Goal: Information Seeking & Learning: Learn about a topic

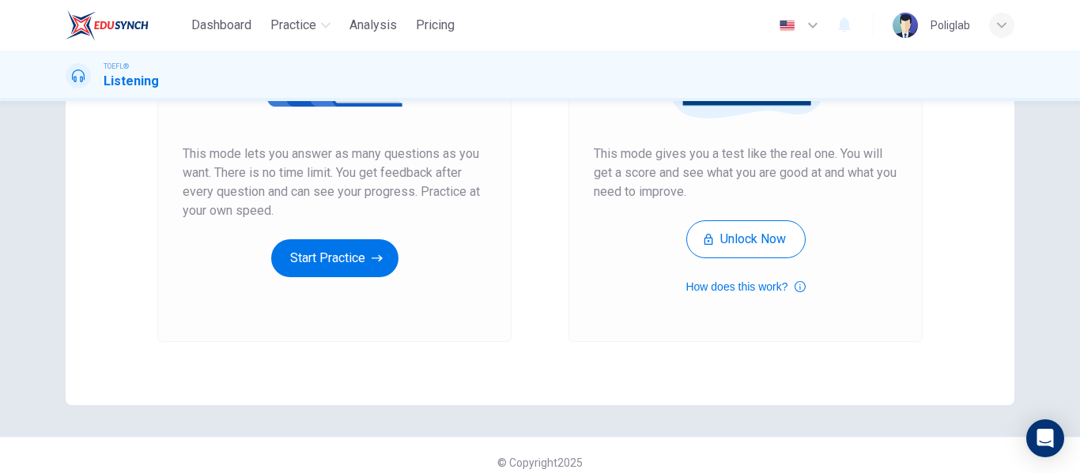
scroll to position [291, 0]
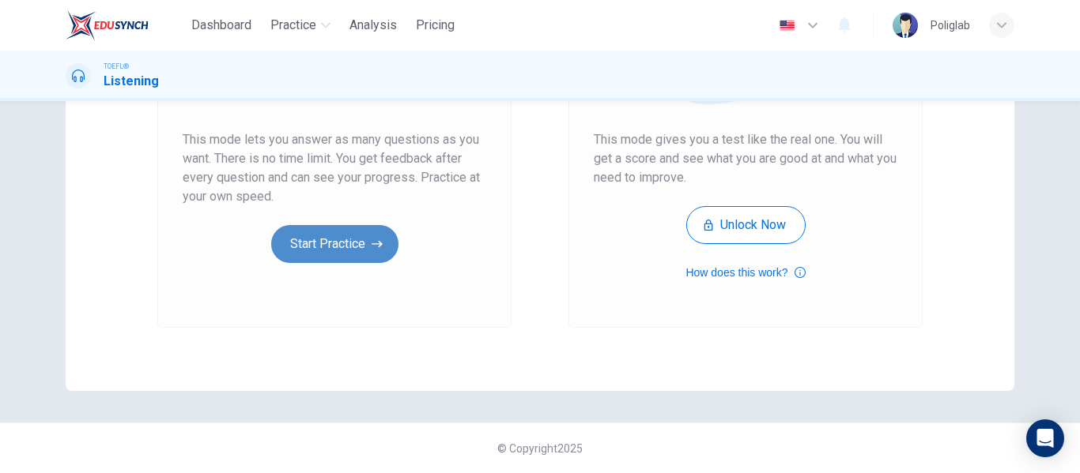
click at [361, 239] on button "Start Practice" at bounding box center [334, 244] width 127 height 38
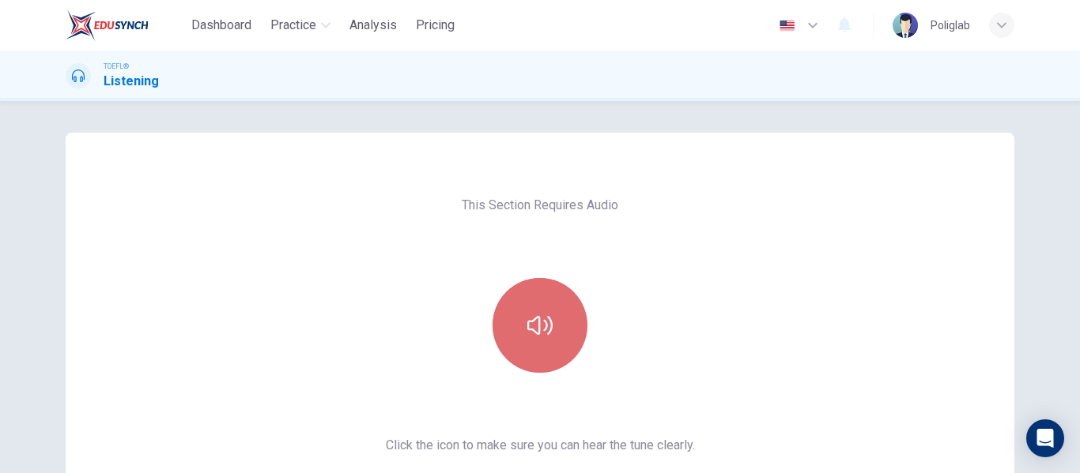
click at [560, 366] on button "button" at bounding box center [539, 325] width 95 height 95
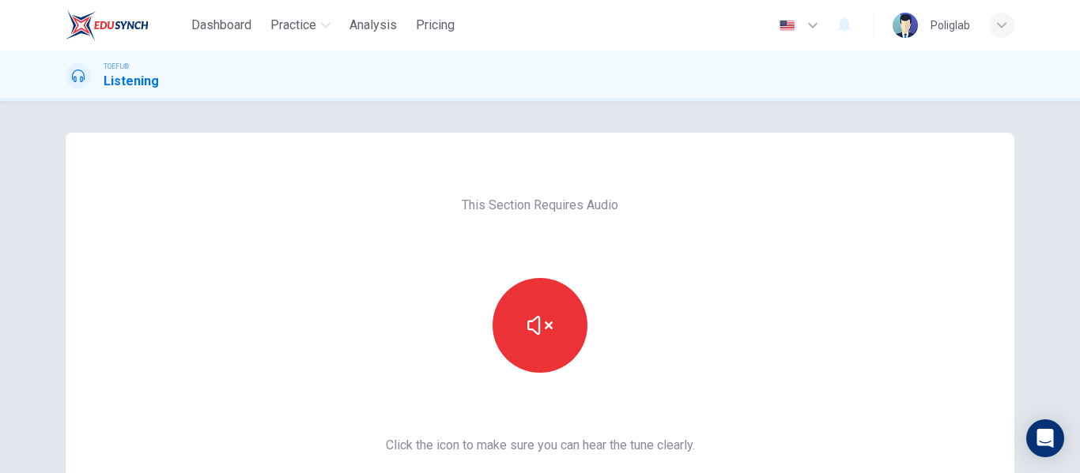
scroll to position [105, 0]
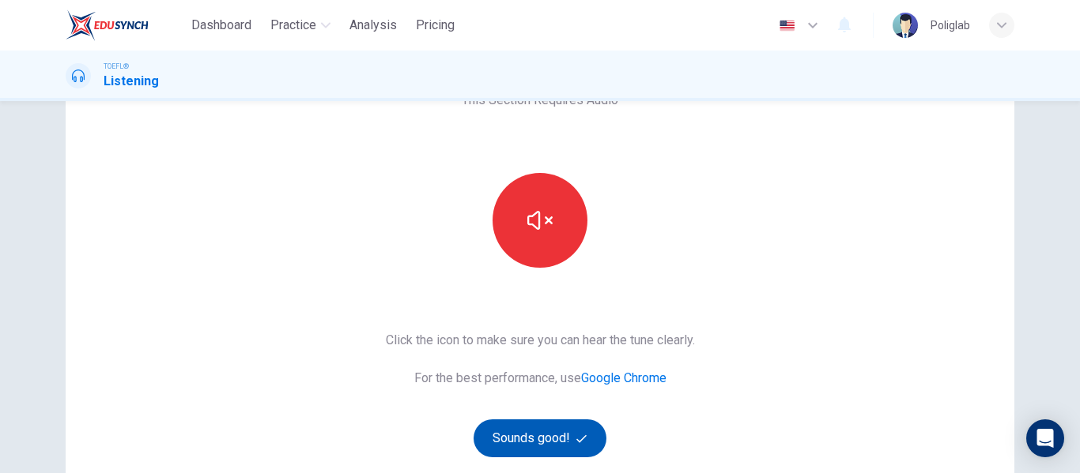
click at [532, 436] on button "Sounds good!" at bounding box center [539, 439] width 133 height 38
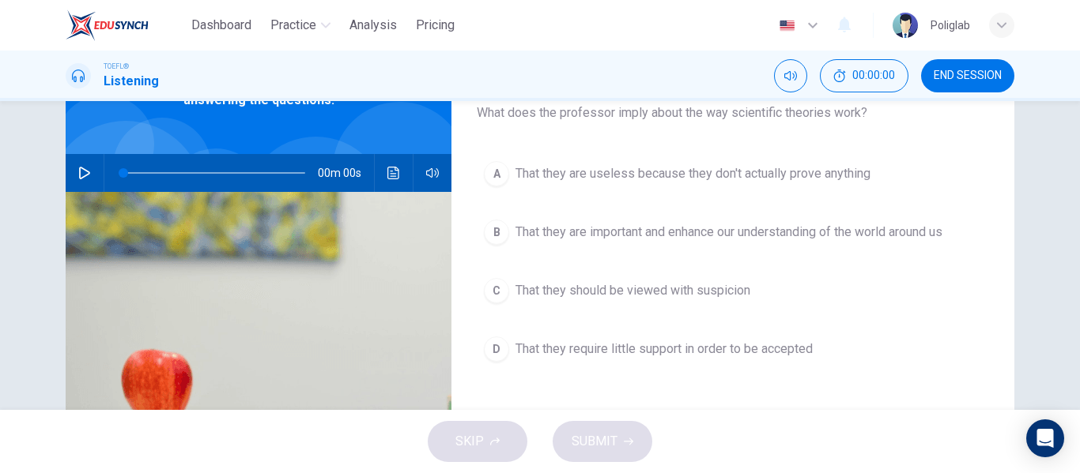
scroll to position [0, 0]
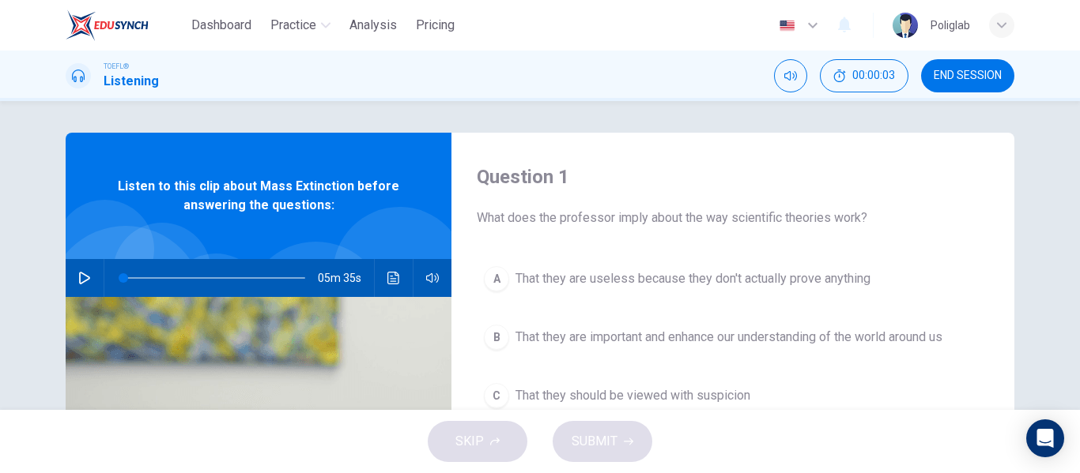
click at [85, 273] on icon "button" at bounding box center [84, 278] width 13 height 13
type input "1"
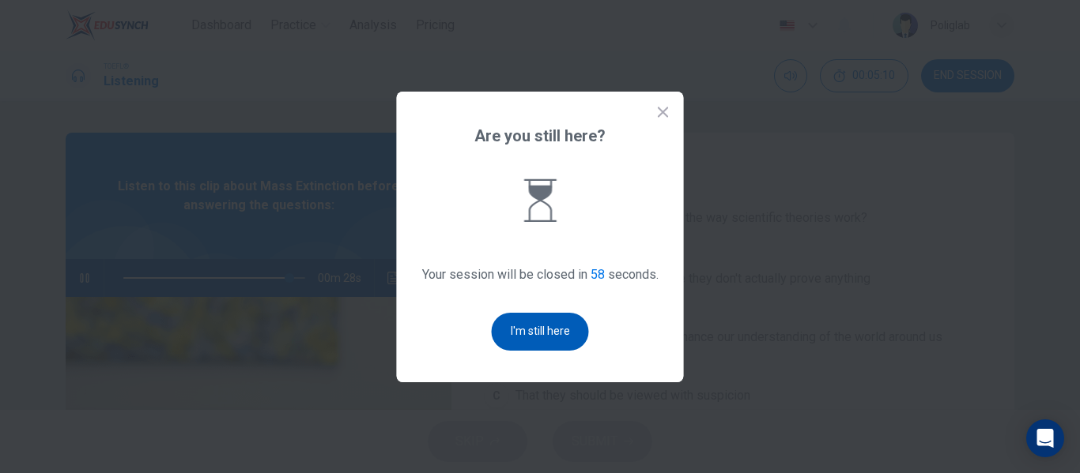
click at [518, 333] on button "I'm still here" at bounding box center [540, 332] width 97 height 38
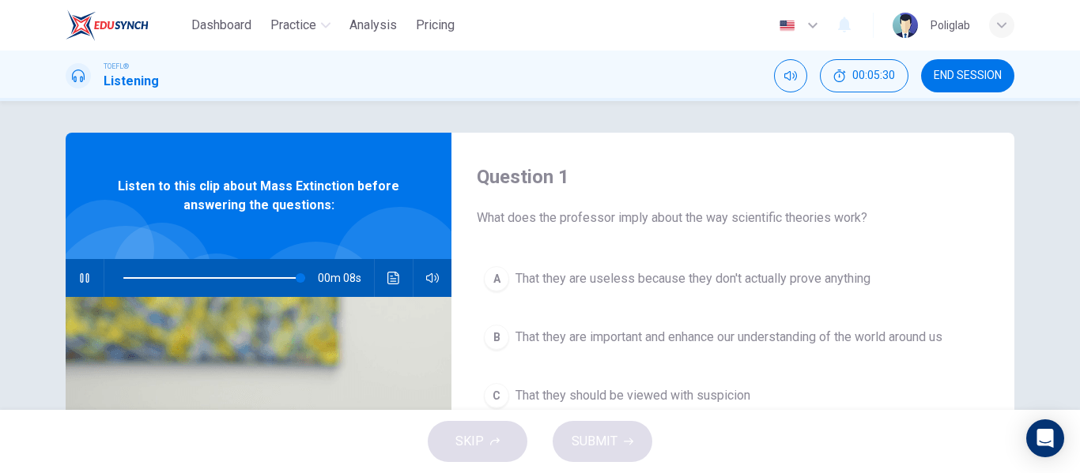
click at [993, 251] on div "Question 1 What does the professor imply about the way scientific theories work…" at bounding box center [732, 407] width 563 height 549
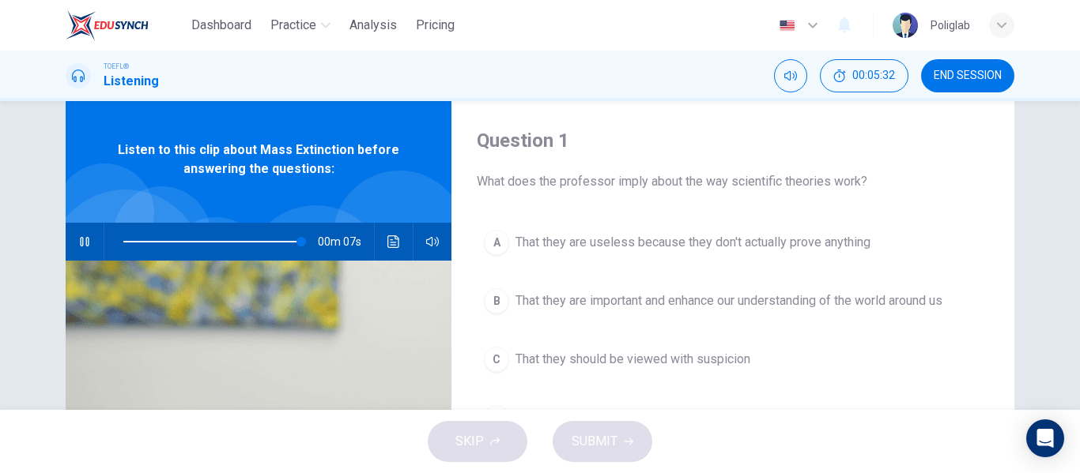
scroll to position [50, 0]
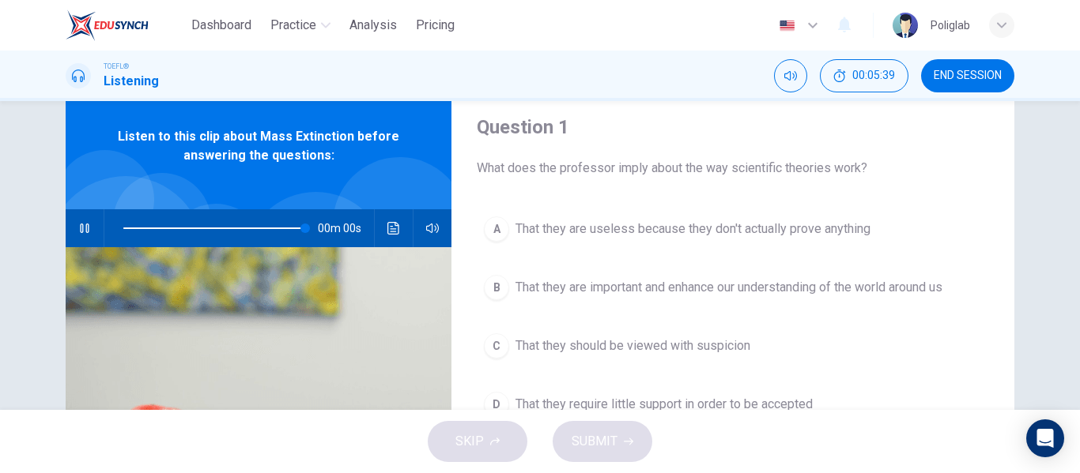
type input "0"
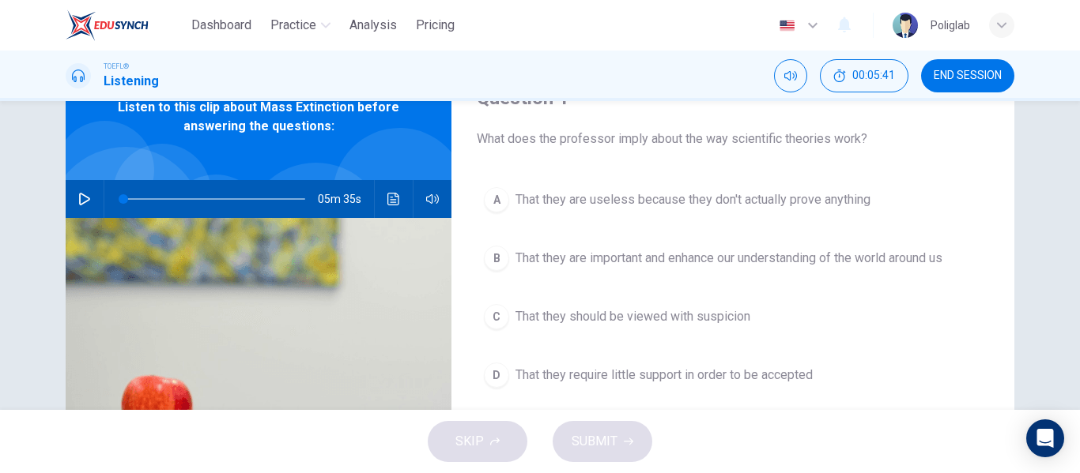
scroll to position [80, 0]
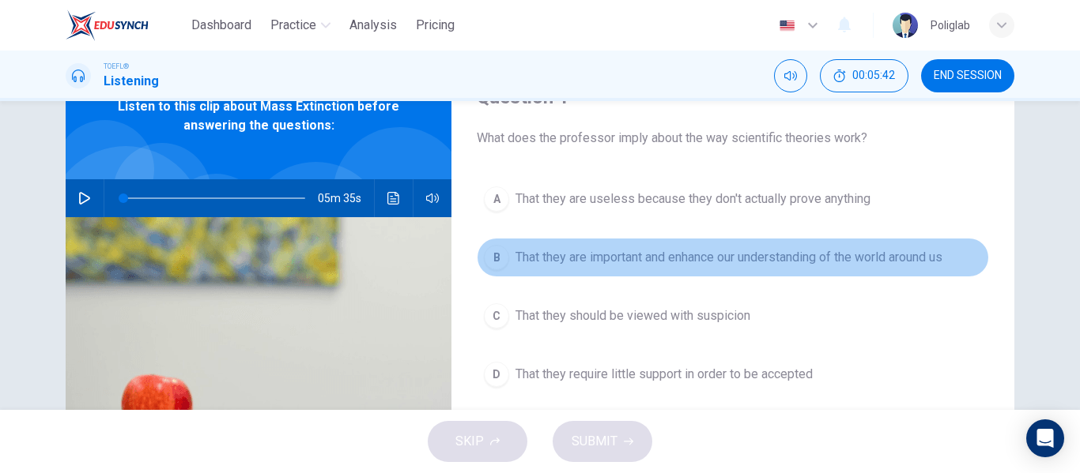
click at [904, 262] on span "That they are important and enhance our understanding of the world around us" at bounding box center [728, 257] width 427 height 19
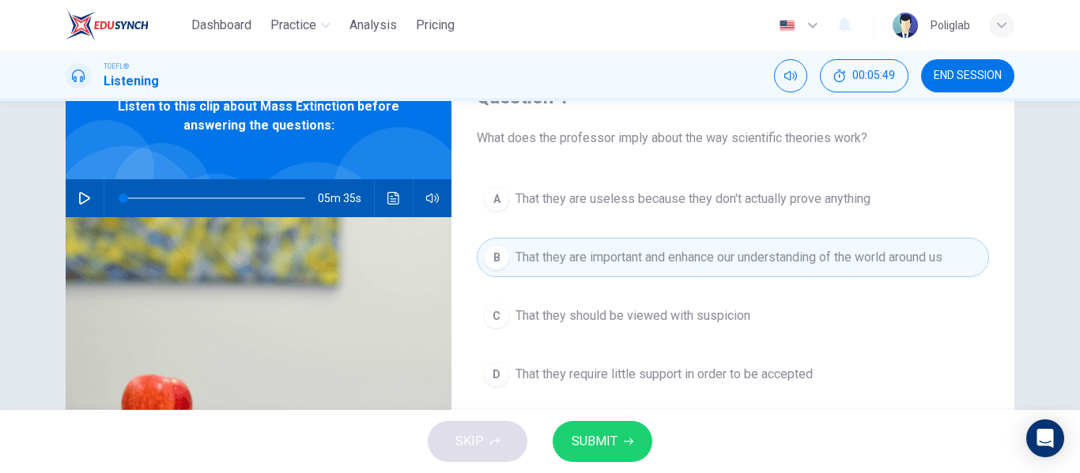
click at [618, 432] on button "SUBMIT" at bounding box center [602, 441] width 100 height 41
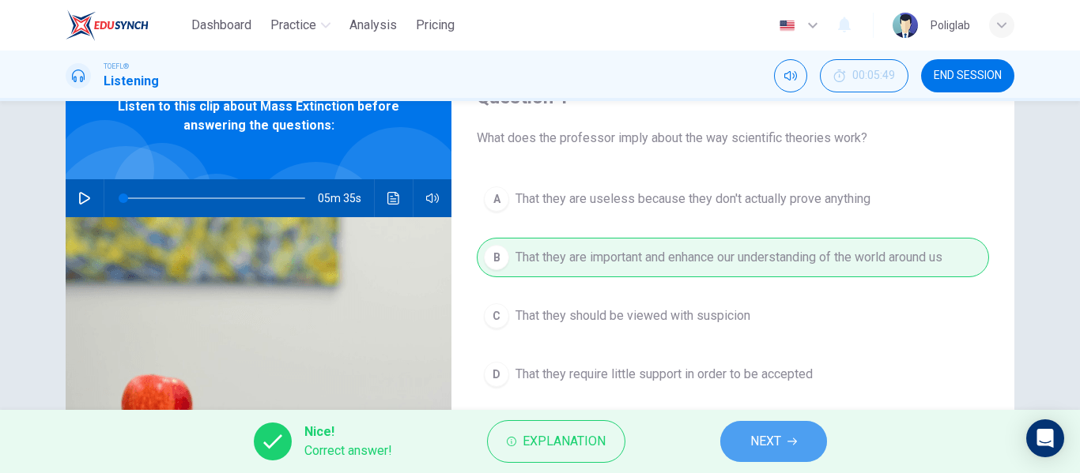
click at [765, 435] on span "NEXT" at bounding box center [765, 442] width 31 height 22
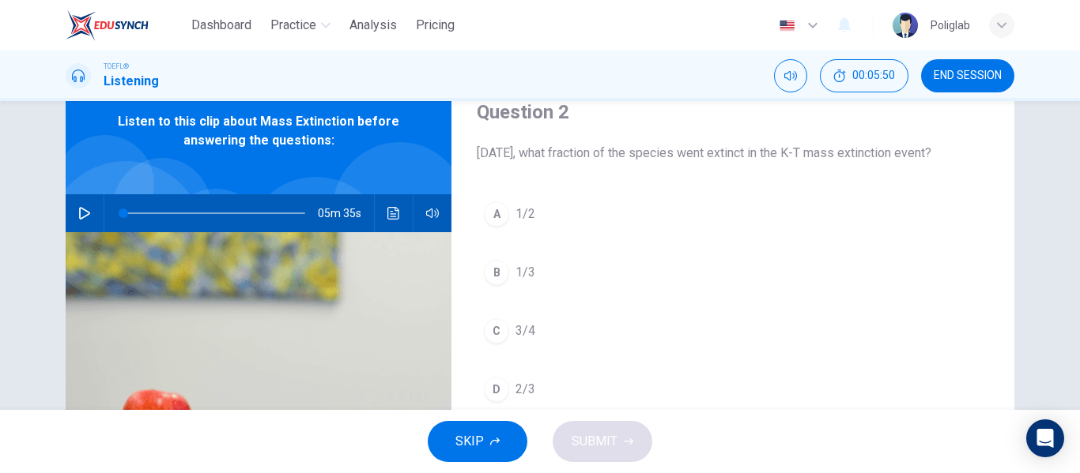
scroll to position [64, 0]
click at [533, 341] on span "3/4" at bounding box center [525, 331] width 20 height 19
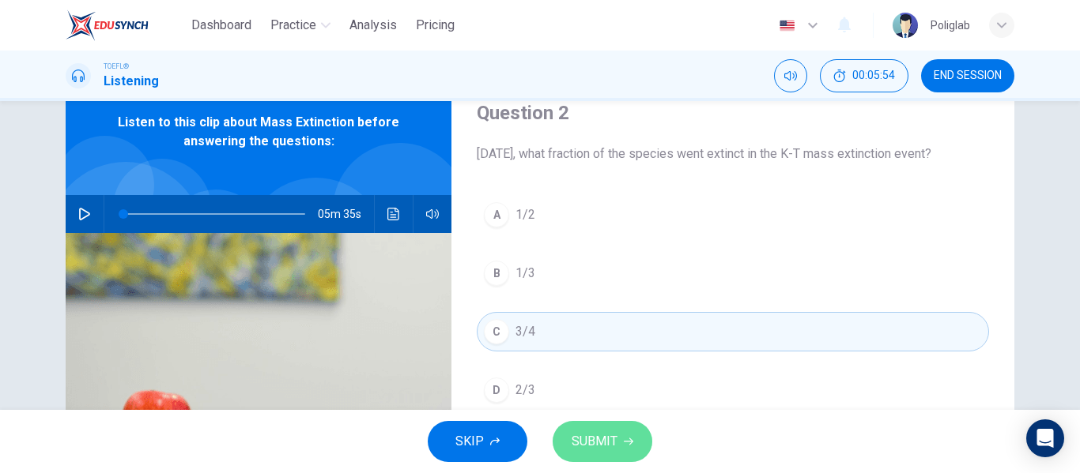
click at [603, 442] on span "SUBMIT" at bounding box center [594, 442] width 46 height 22
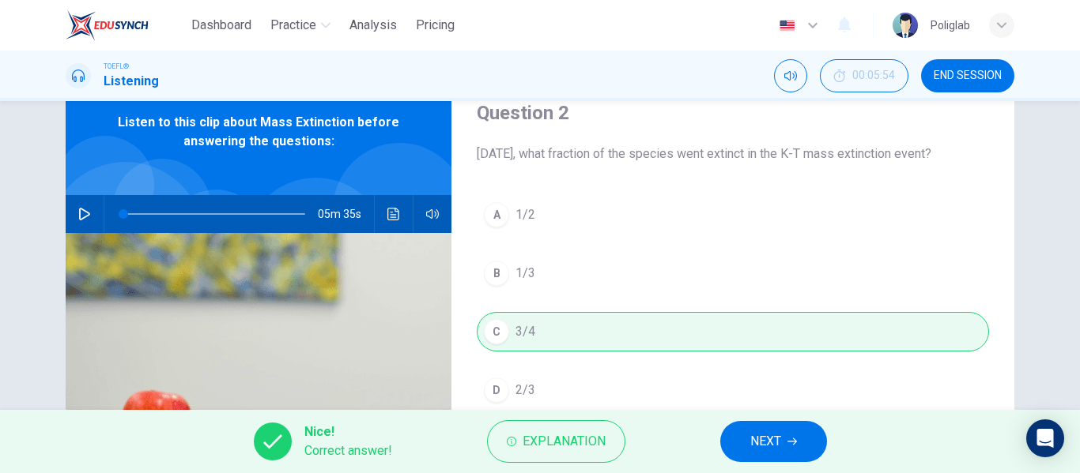
click at [774, 439] on span "NEXT" at bounding box center [765, 442] width 31 height 22
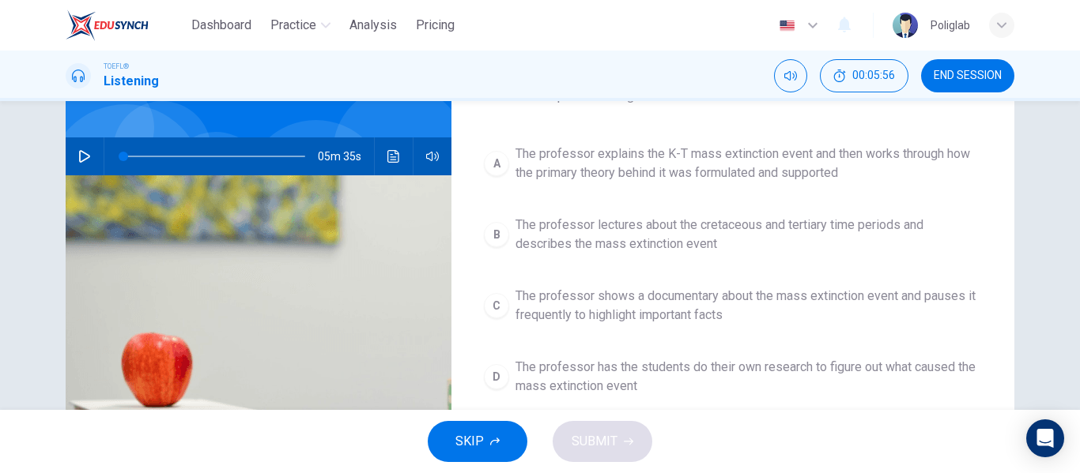
scroll to position [122, 0]
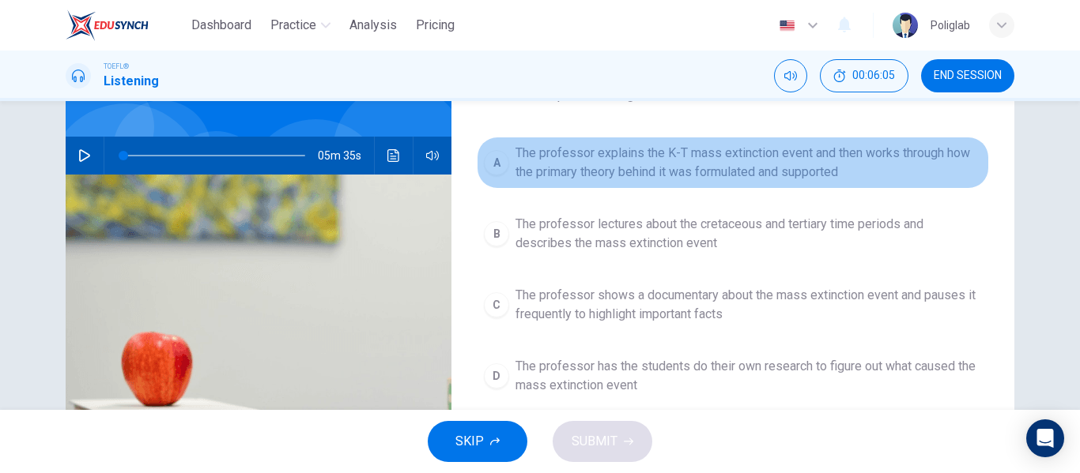
click at [799, 175] on span "The professor explains the K-T mass extinction event and then works through how…" at bounding box center [748, 163] width 466 height 38
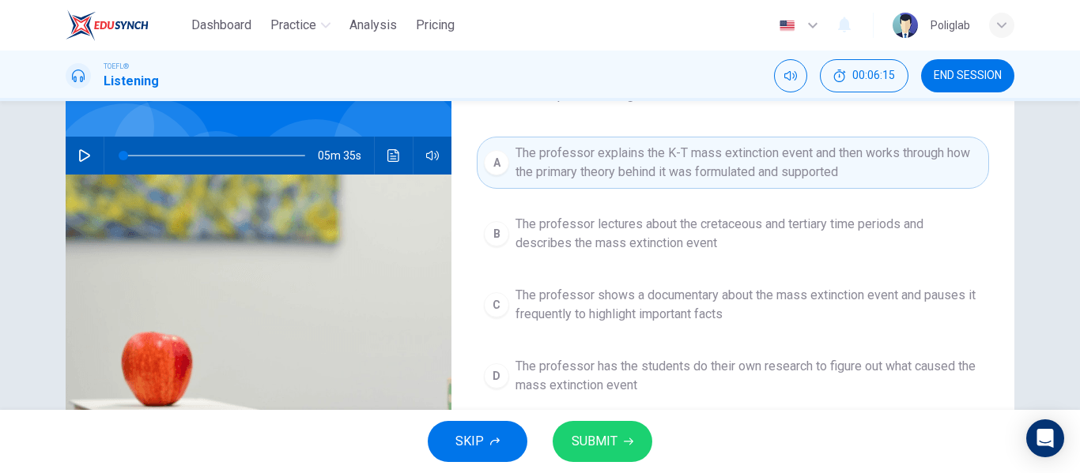
click at [614, 421] on button "SUBMIT" at bounding box center [602, 441] width 100 height 41
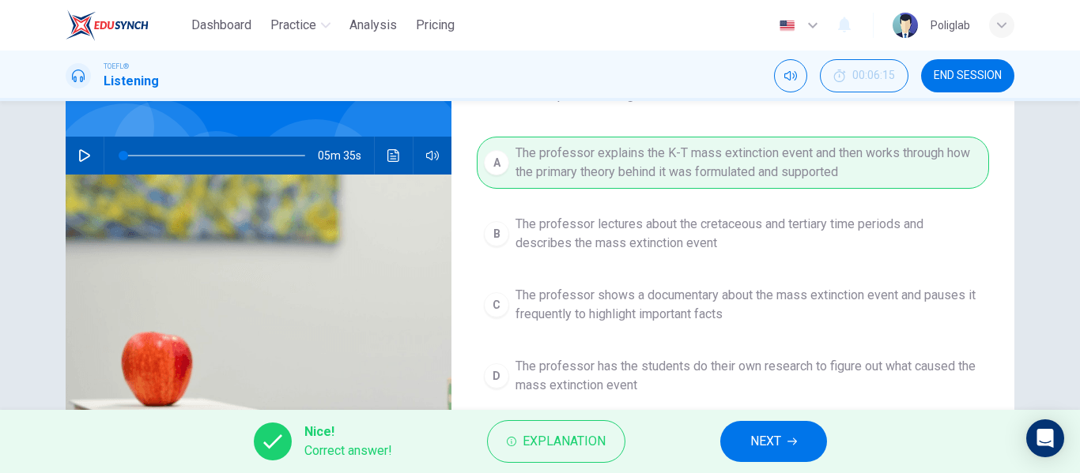
click at [754, 439] on span "NEXT" at bounding box center [765, 442] width 31 height 22
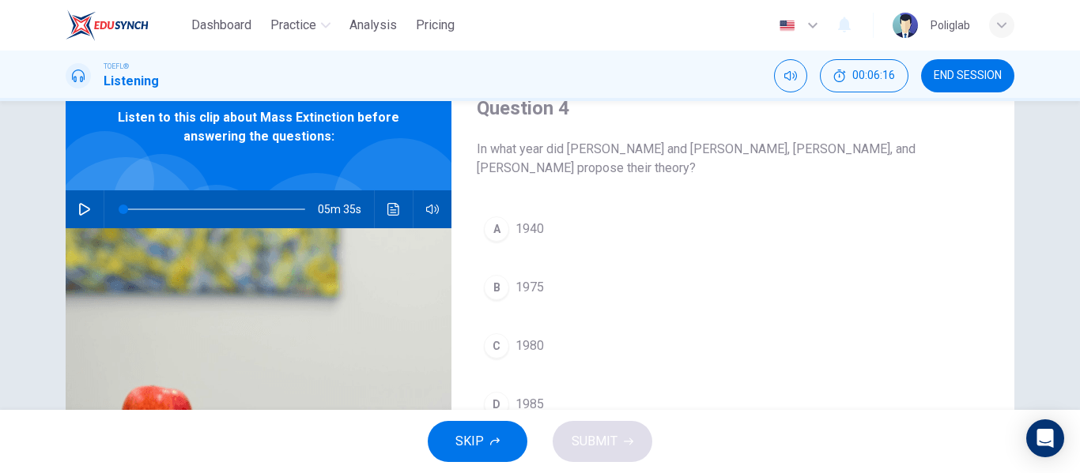
scroll to position [99, 0]
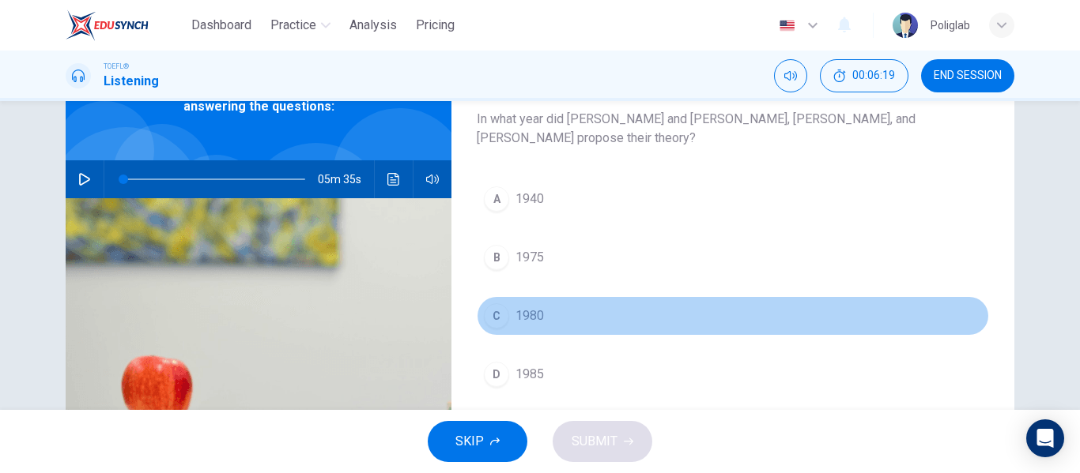
click at [593, 316] on button "C 1980" at bounding box center [733, 316] width 512 height 40
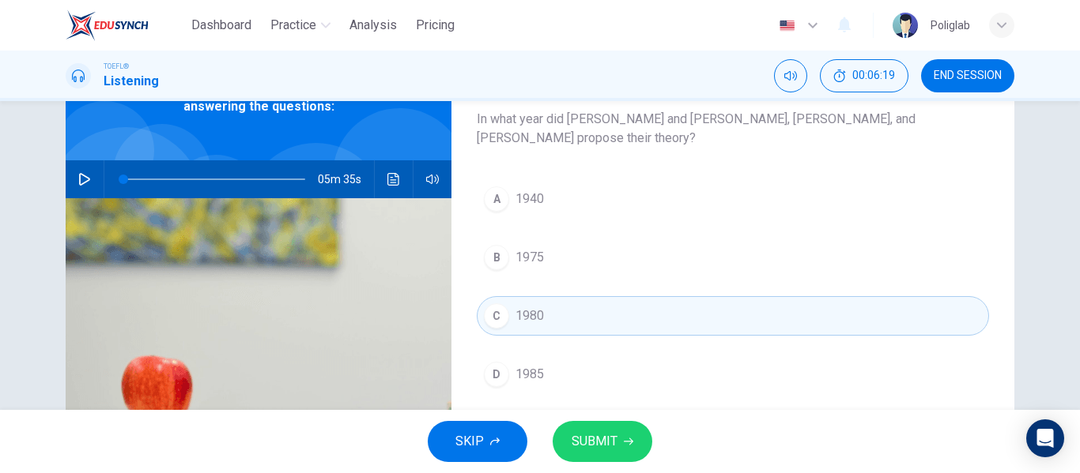
click at [609, 439] on span "SUBMIT" at bounding box center [594, 442] width 46 height 22
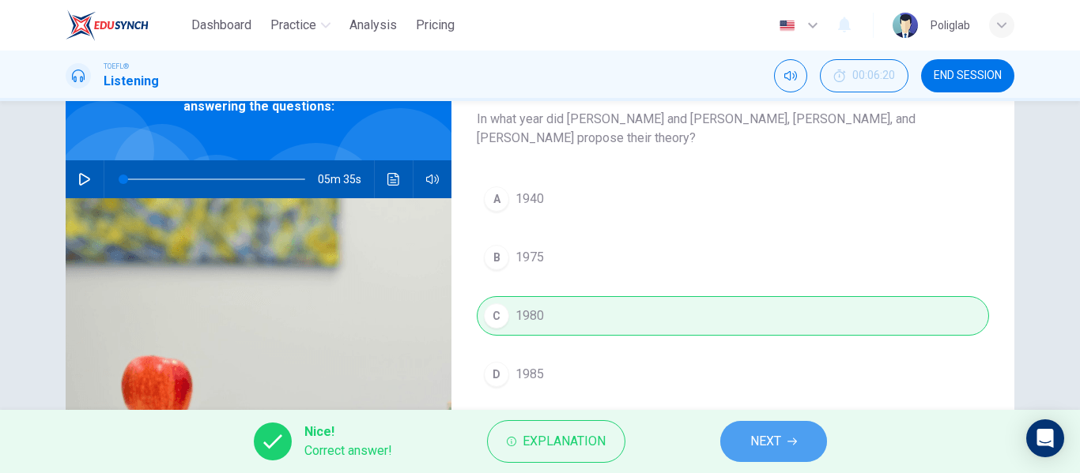
click at [754, 435] on span "NEXT" at bounding box center [765, 442] width 31 height 22
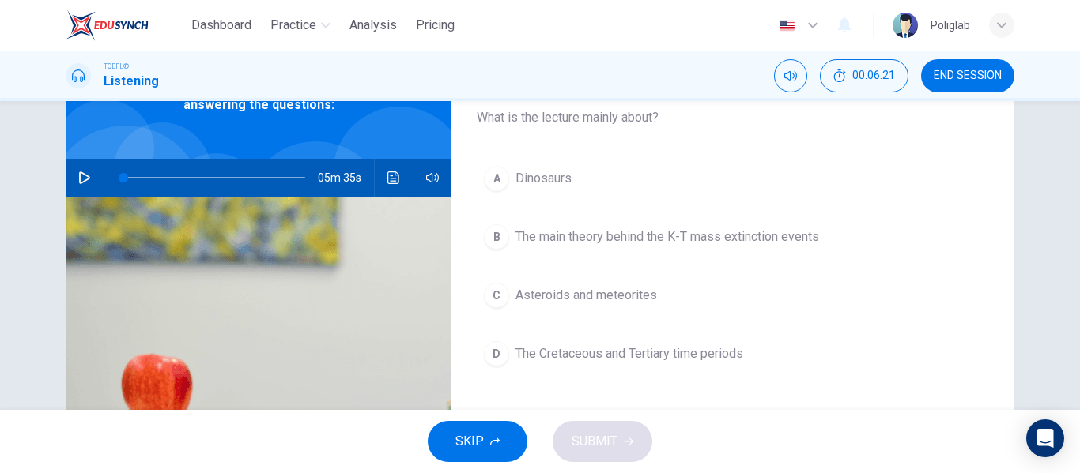
scroll to position [101, 0]
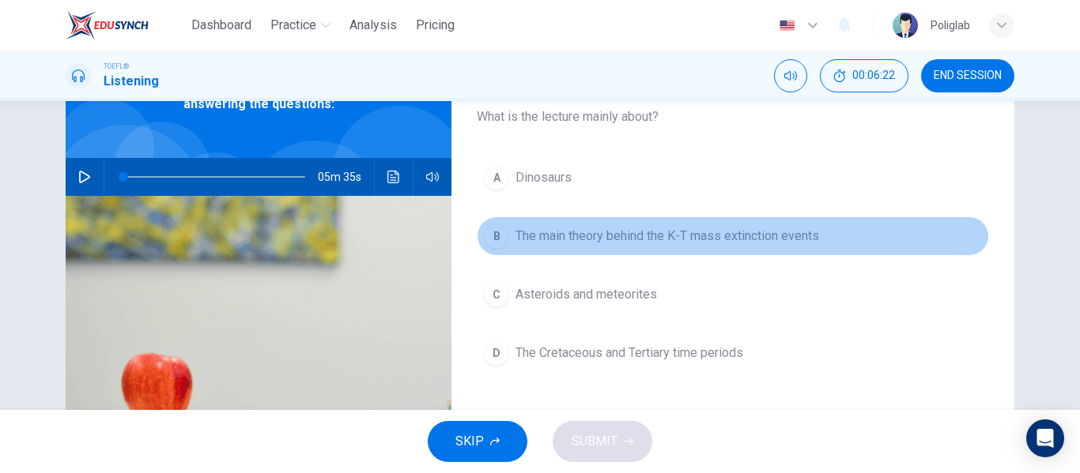
click at [673, 237] on span "The main theory behind the K-T mass extinction events" at bounding box center [666, 236] width 303 height 19
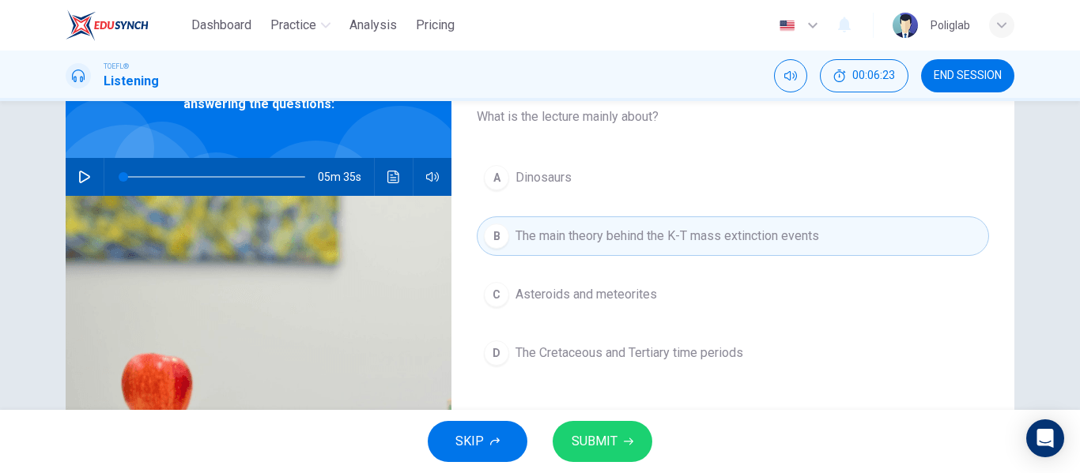
click at [611, 444] on span "SUBMIT" at bounding box center [594, 442] width 46 height 22
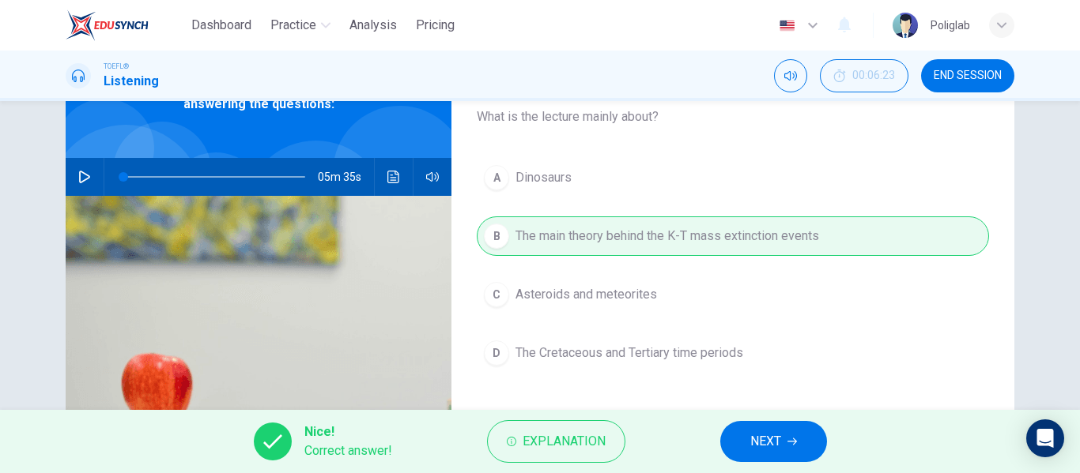
click at [742, 435] on button "NEXT" at bounding box center [773, 441] width 107 height 41
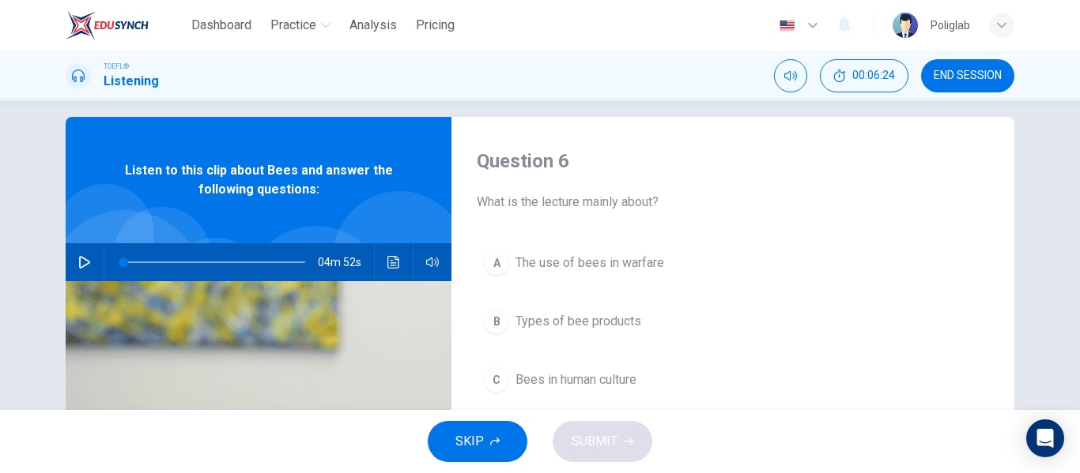
scroll to position [17, 0]
click at [89, 258] on icon "button" at bounding box center [84, 261] width 13 height 13
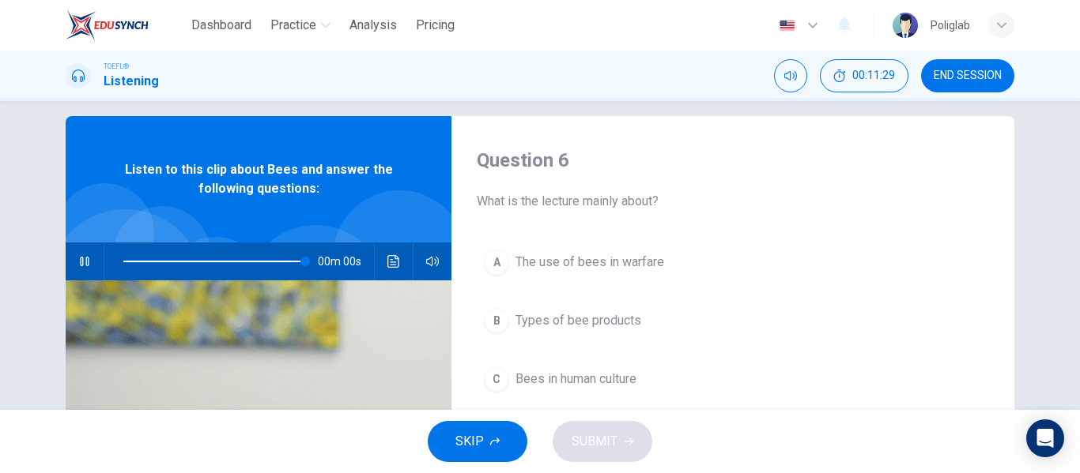
type input "0"
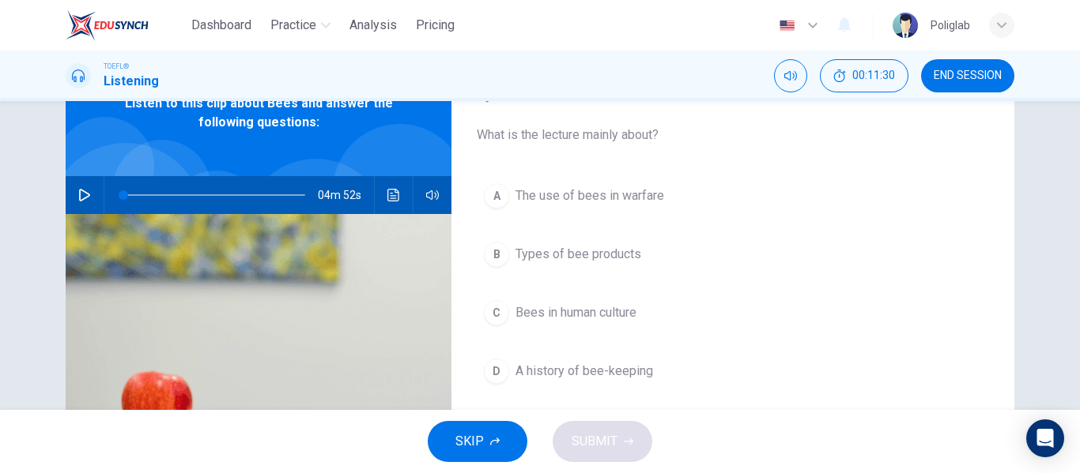
scroll to position [86, 0]
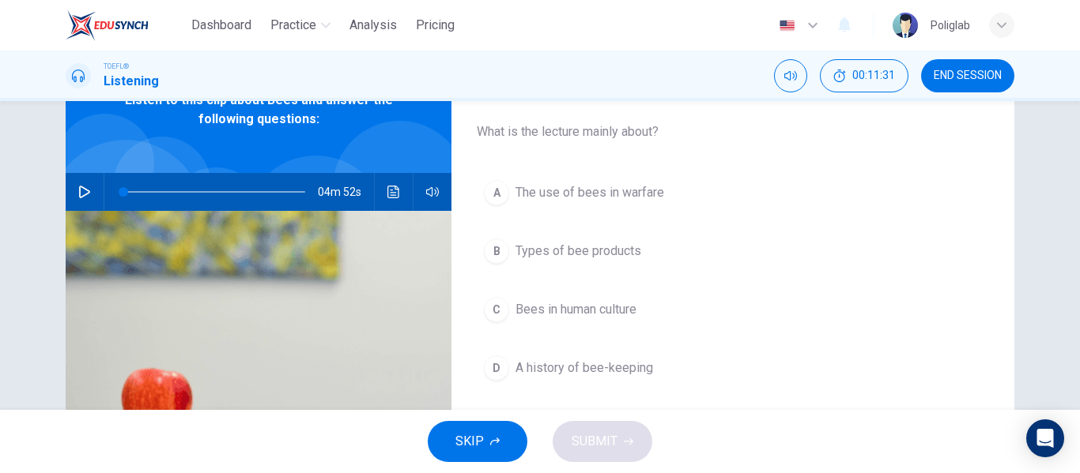
click at [639, 196] on span "The use of bees in warfare" at bounding box center [589, 192] width 149 height 19
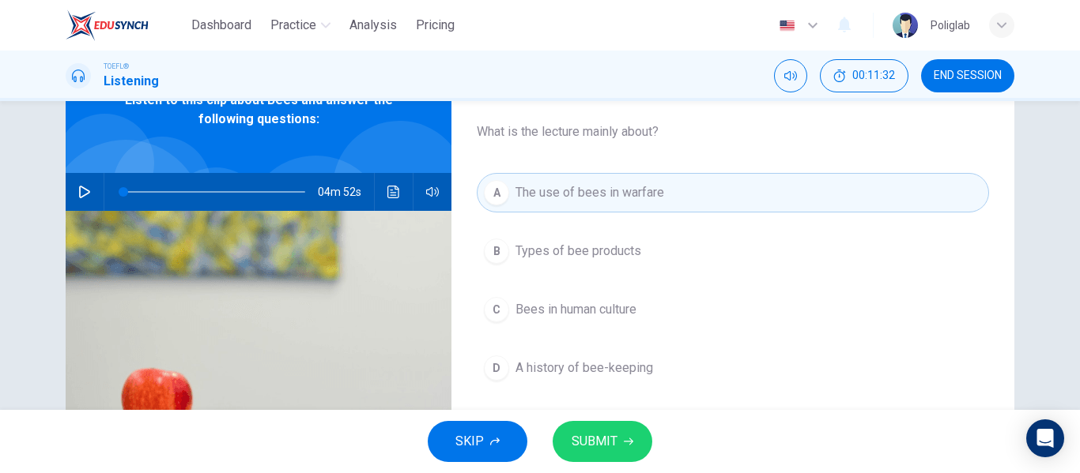
click at [614, 435] on span "SUBMIT" at bounding box center [594, 442] width 46 height 22
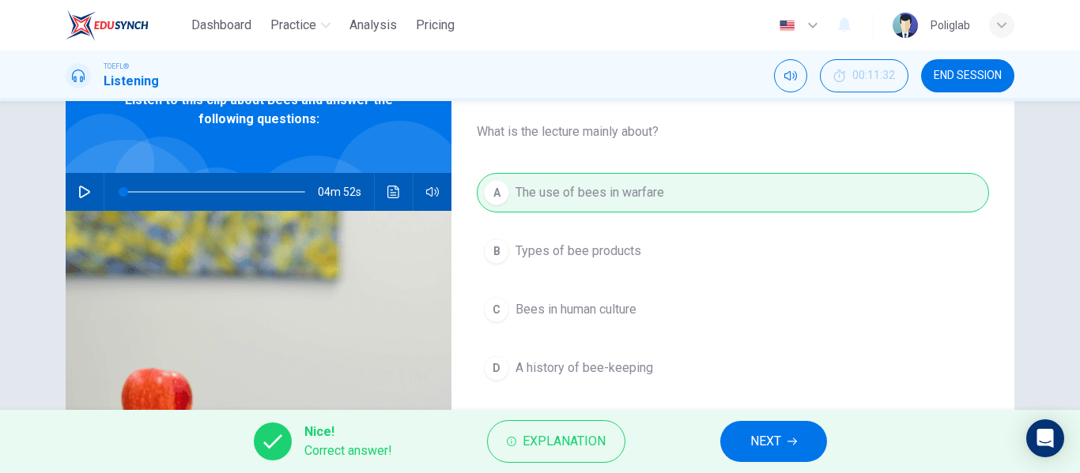
click at [736, 435] on button "NEXT" at bounding box center [773, 441] width 107 height 41
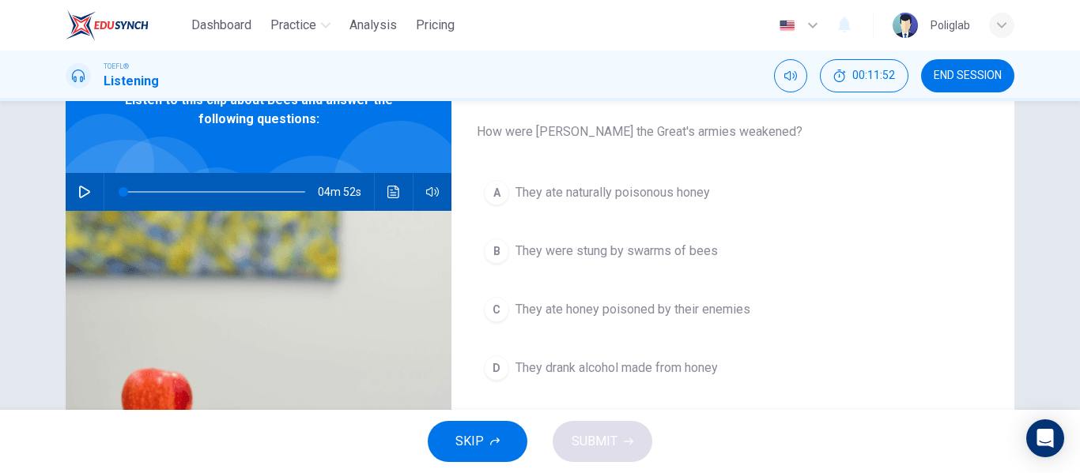
click at [729, 301] on span "They ate honey poisoned by their enemies" at bounding box center [632, 309] width 235 height 19
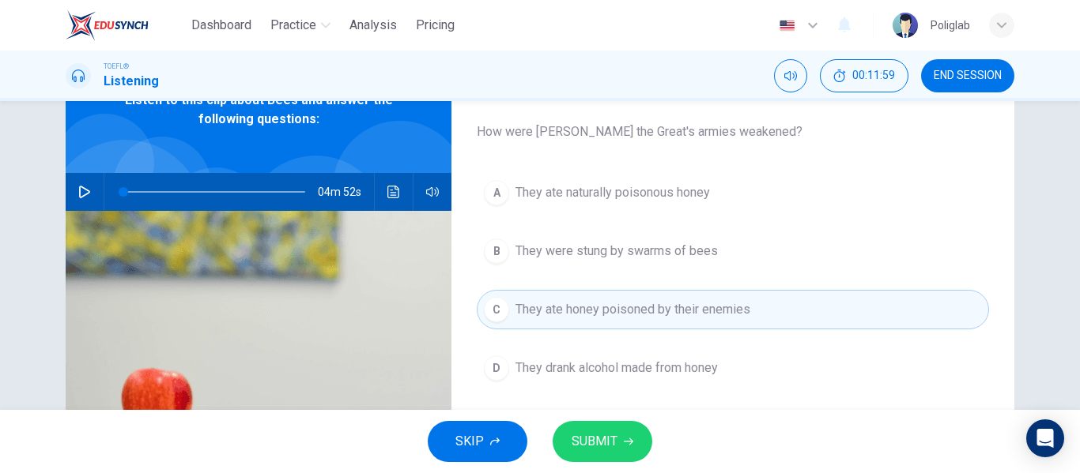
click at [744, 366] on button "D They drank alcohol made from honey" at bounding box center [733, 369] width 512 height 40
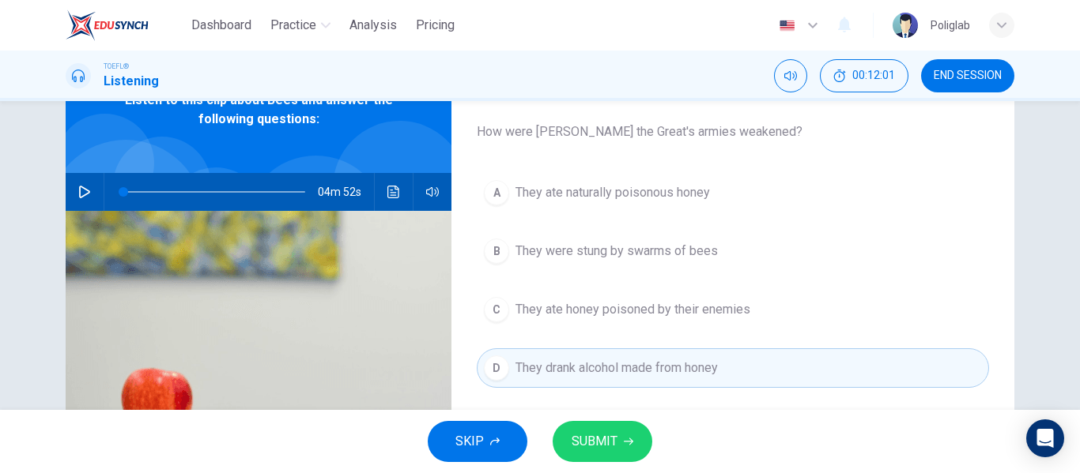
click at [717, 311] on span "They ate honey poisoned by their enemies" at bounding box center [632, 309] width 235 height 19
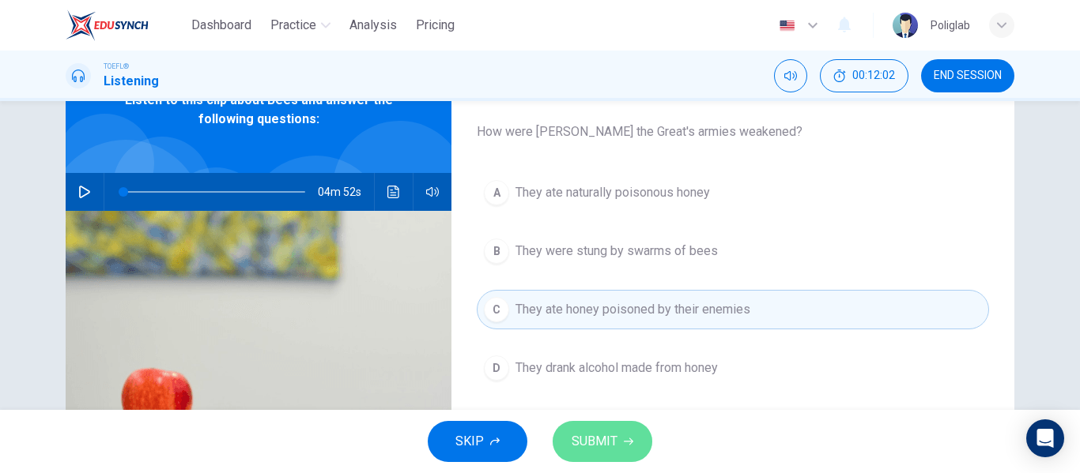
click at [628, 427] on button "SUBMIT" at bounding box center [602, 441] width 100 height 41
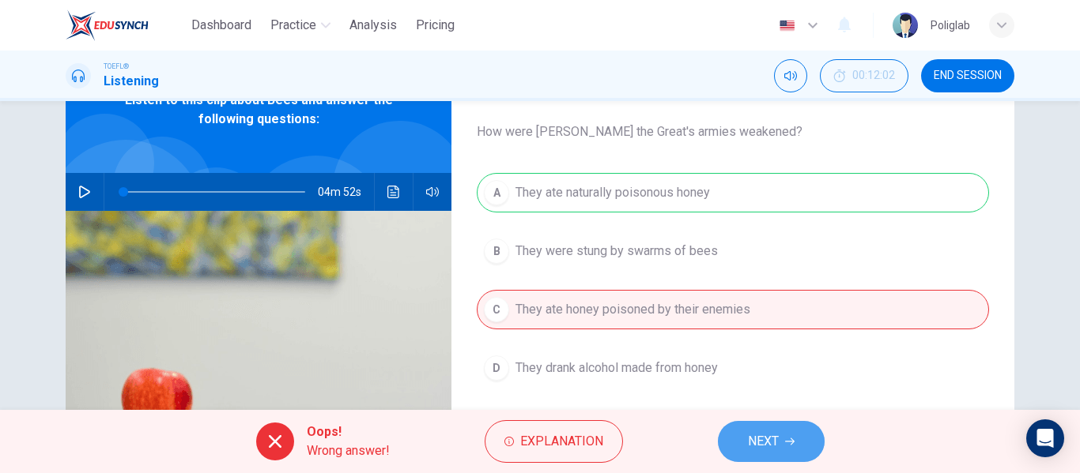
click at [748, 447] on span "NEXT" at bounding box center [763, 442] width 31 height 22
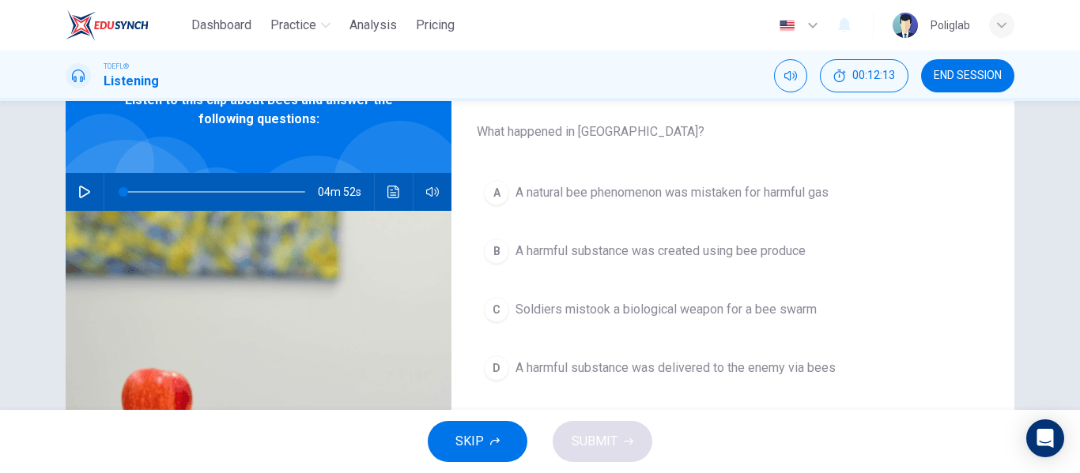
click at [703, 363] on span "A harmful substance was delivered to the enemy via bees" at bounding box center [675, 368] width 320 height 19
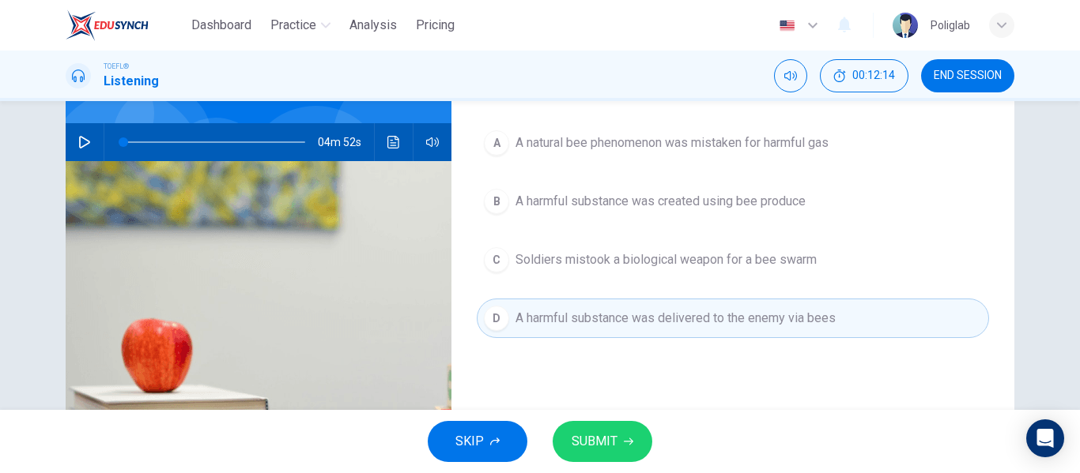
scroll to position [137, 0]
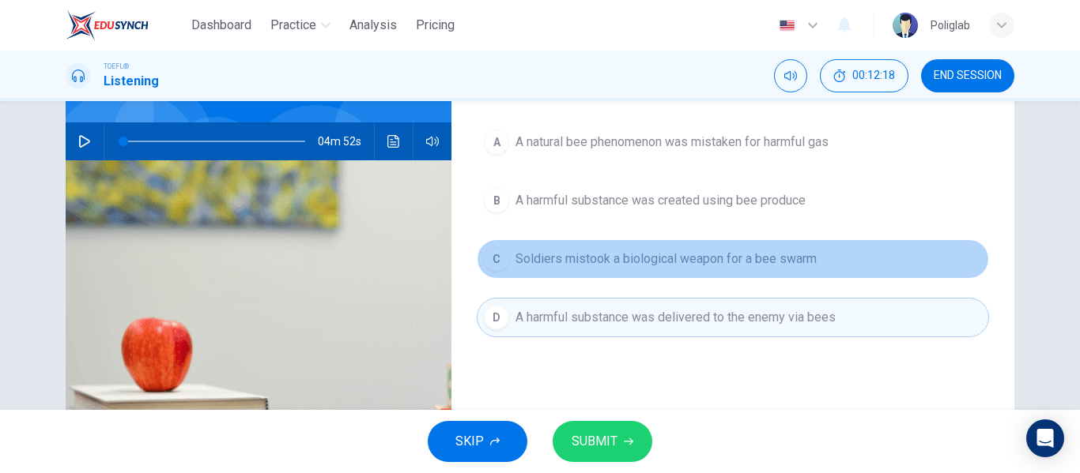
click at [725, 264] on span "Soldiers mistook a biological weapon for a bee swarm" at bounding box center [665, 259] width 301 height 19
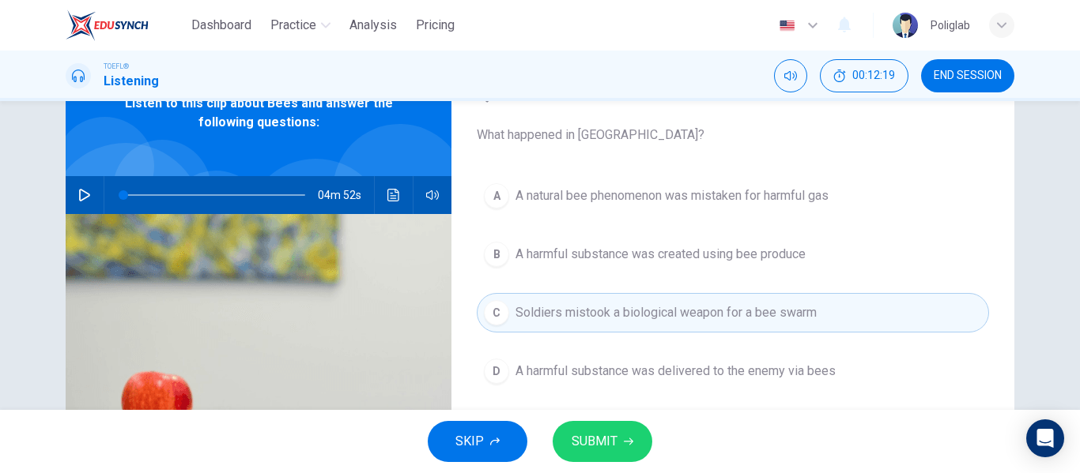
scroll to position [82, 0]
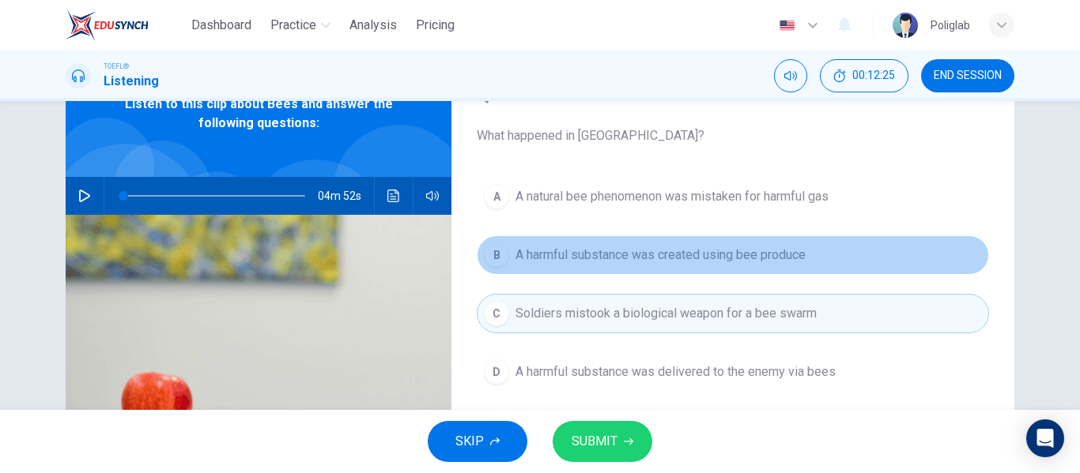
click at [785, 264] on span "A harmful substance was created using bee produce" at bounding box center [660, 255] width 290 height 19
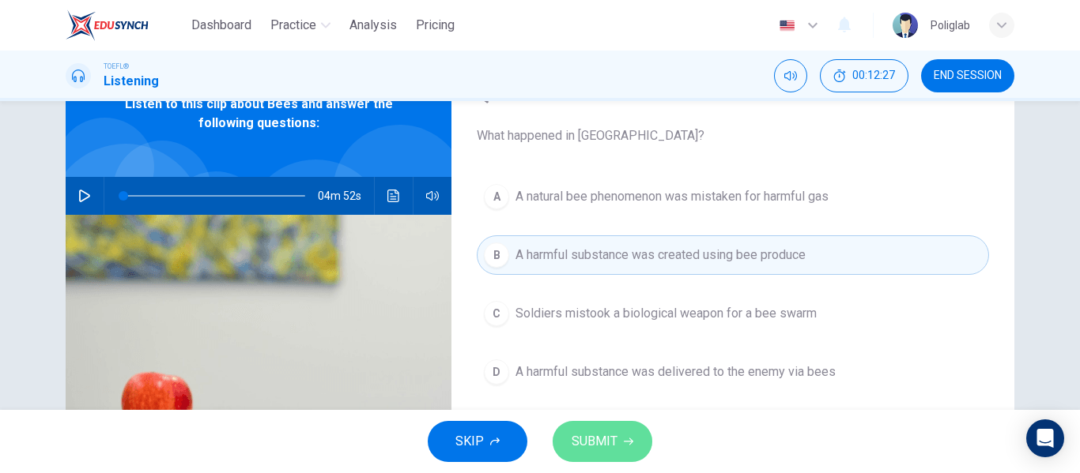
click at [624, 439] on icon "button" at bounding box center [628, 441] width 9 height 9
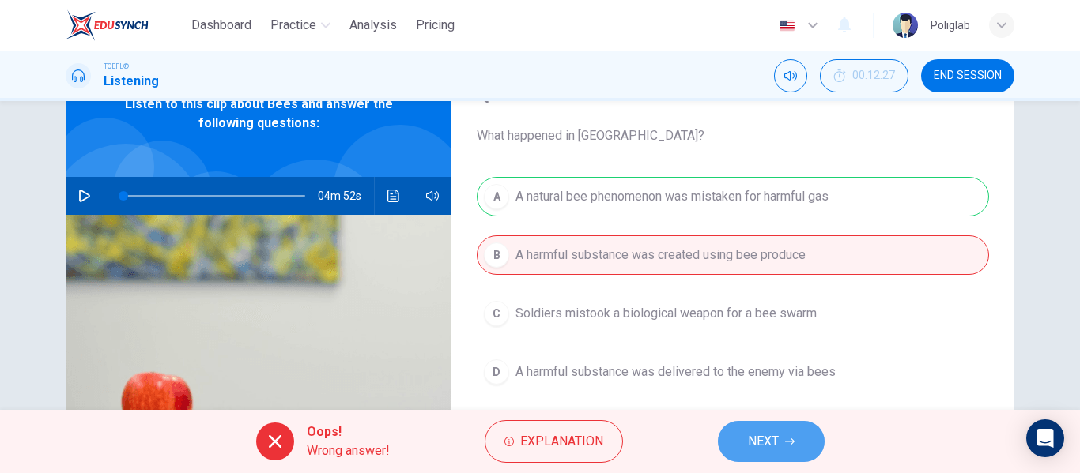
click at [764, 437] on span "NEXT" at bounding box center [763, 442] width 31 height 22
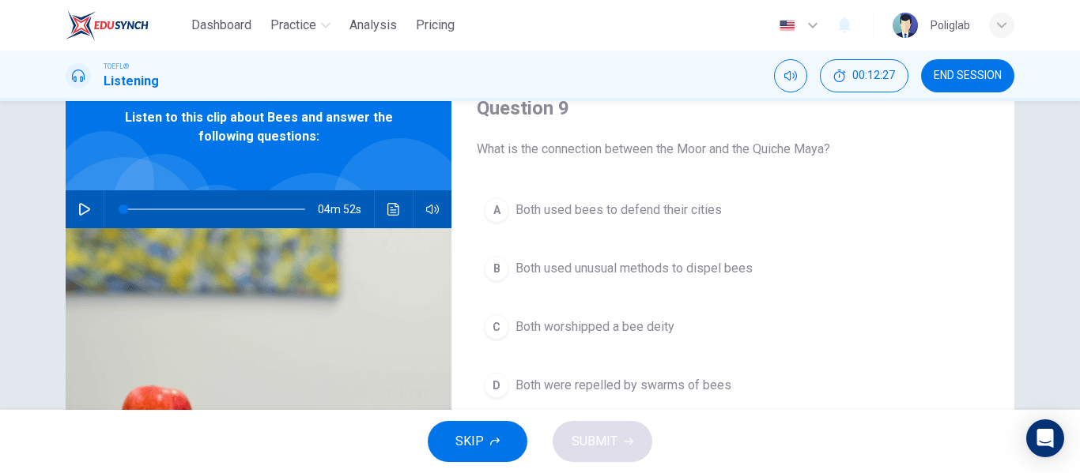
scroll to position [67, 0]
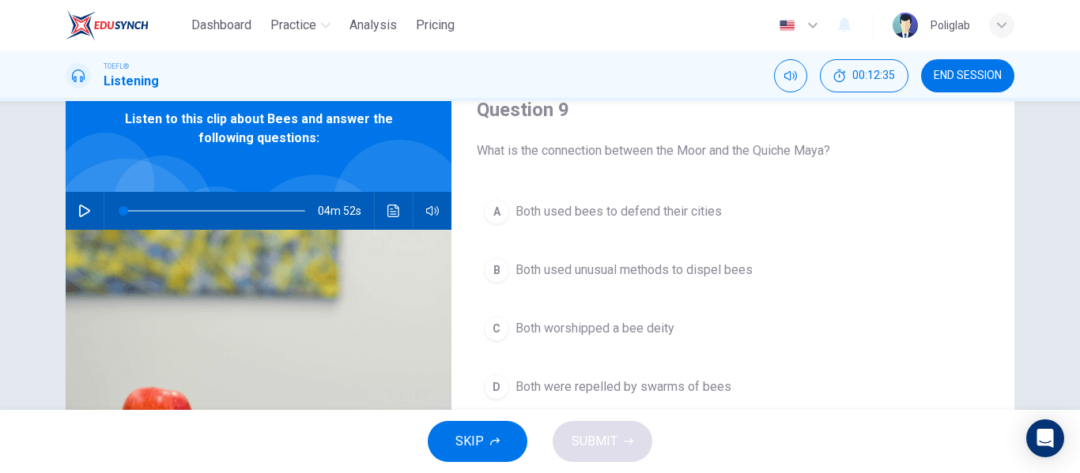
click at [756, 217] on button "A Both used bees to defend their cities" at bounding box center [733, 212] width 512 height 40
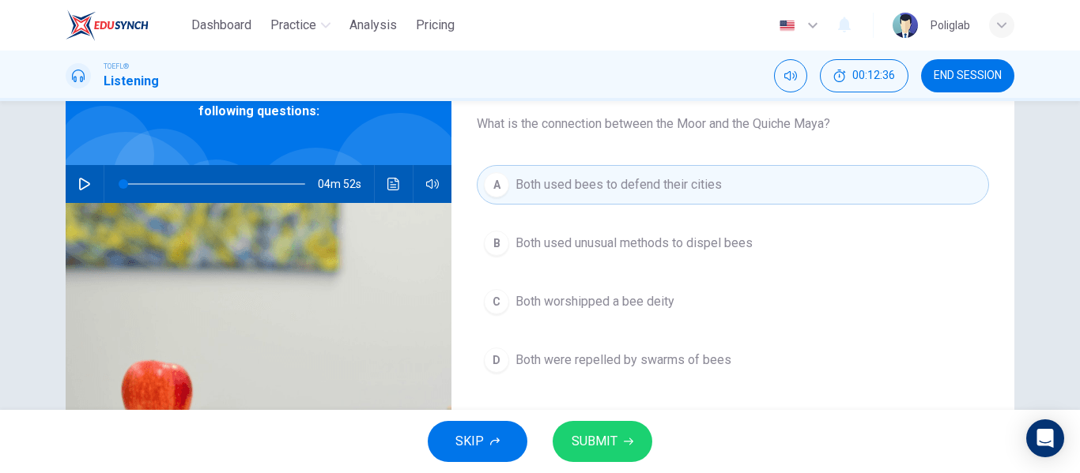
scroll to position [96, 0]
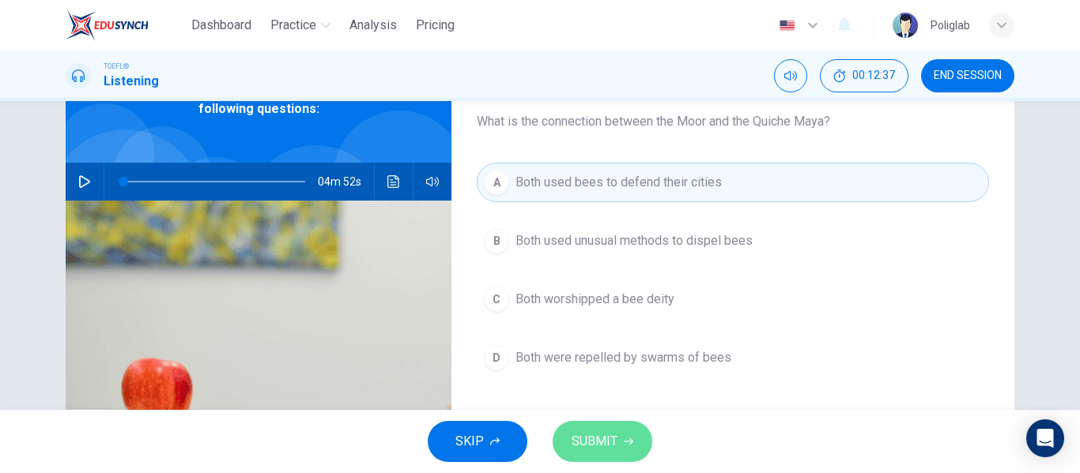
click at [623, 431] on button "SUBMIT" at bounding box center [602, 441] width 100 height 41
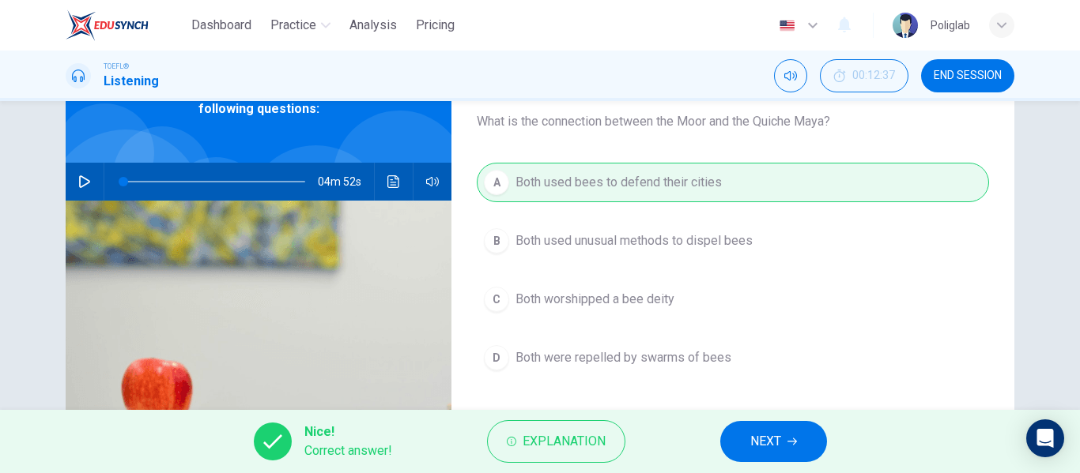
click at [778, 439] on span "NEXT" at bounding box center [765, 442] width 31 height 22
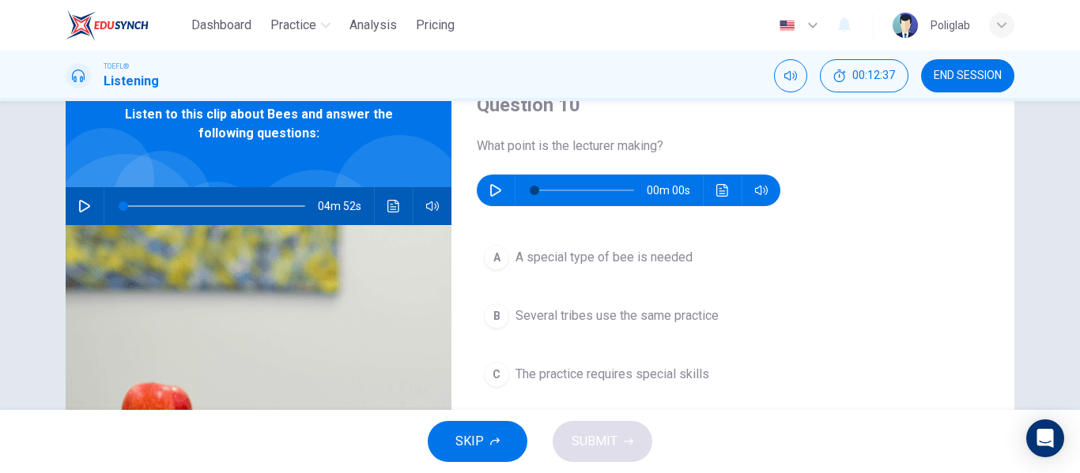
scroll to position [71, 0]
click at [499, 194] on icon "button" at bounding box center [495, 191] width 13 height 13
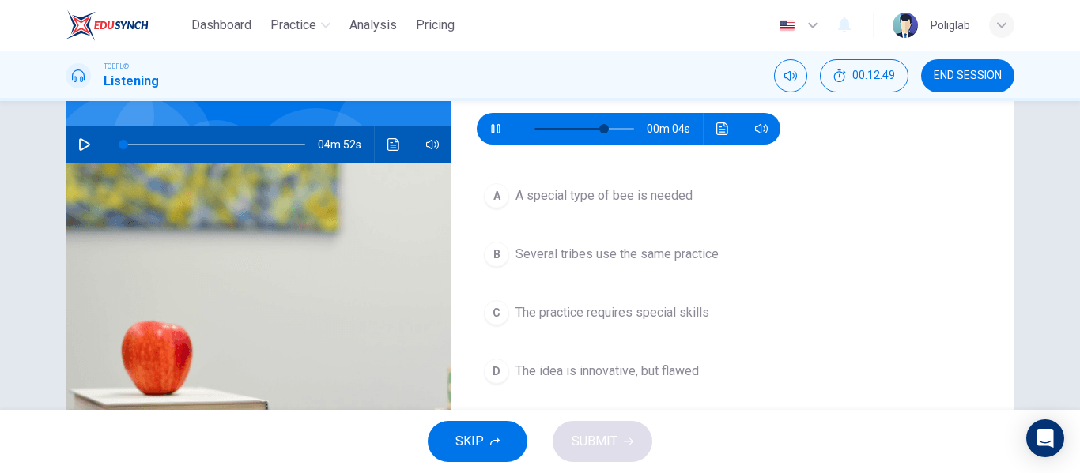
scroll to position [135, 0]
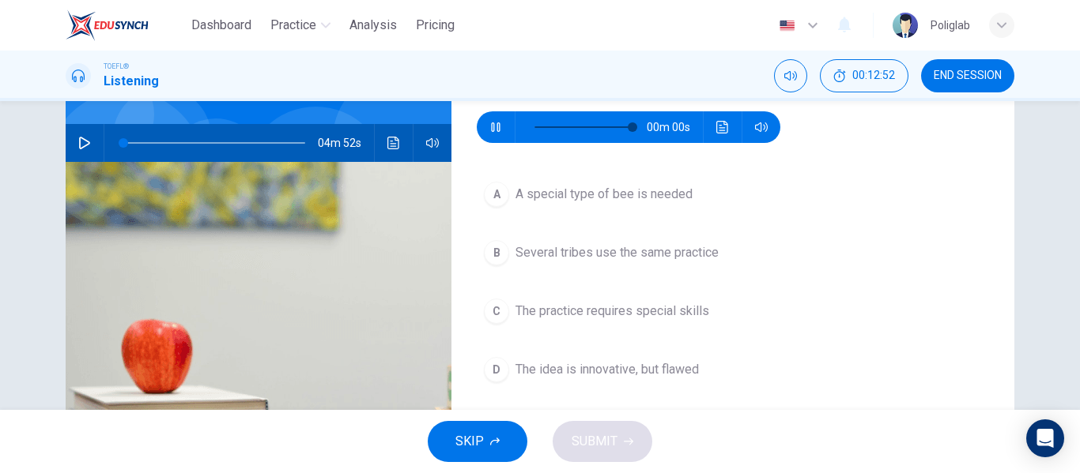
type input "0"
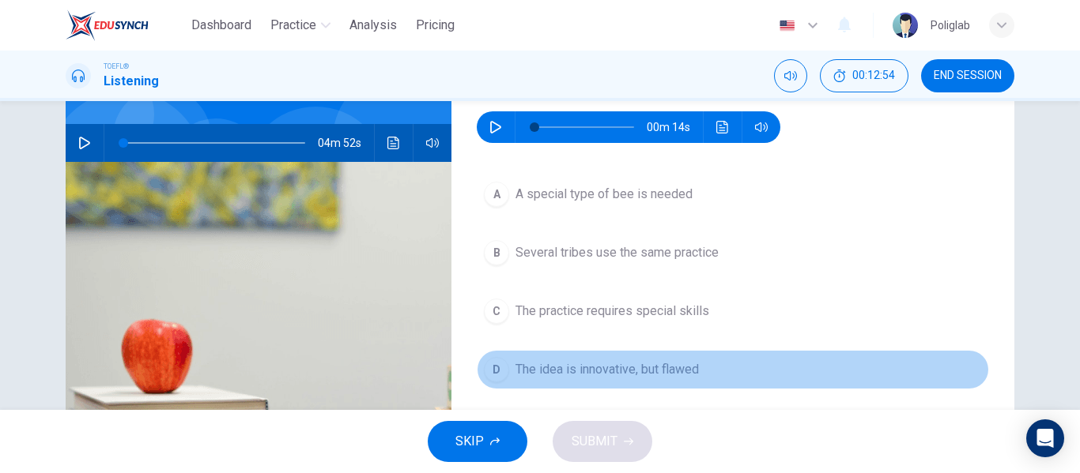
click at [616, 368] on span "The idea is innovative, but flawed" at bounding box center [606, 369] width 183 height 19
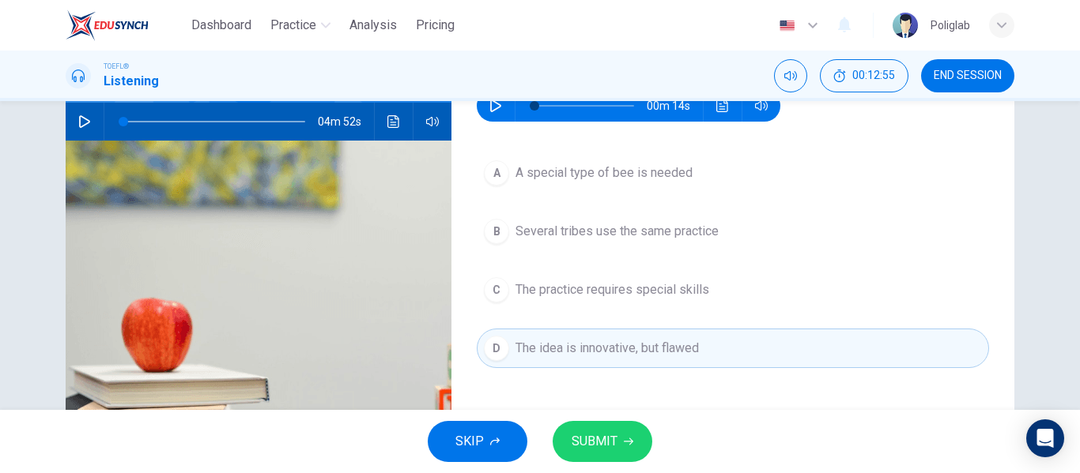
scroll to position [151, 0]
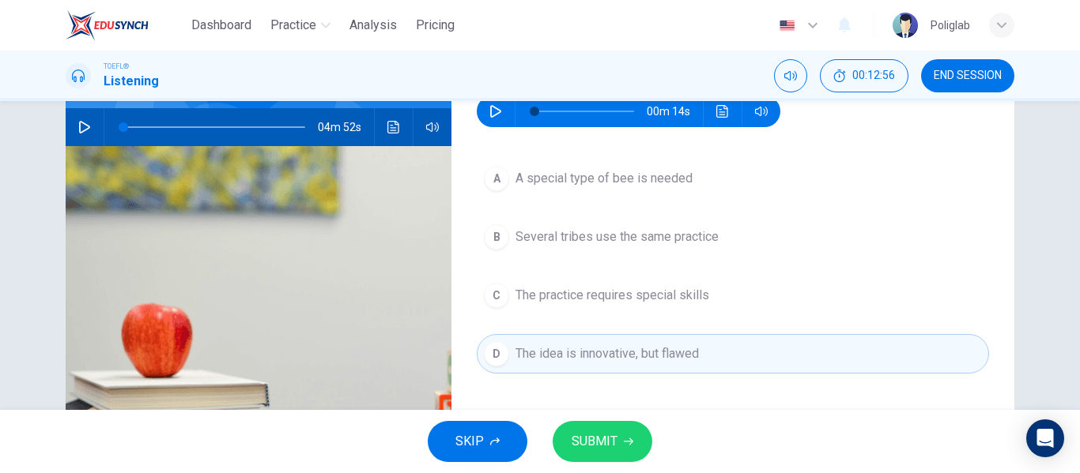
click at [601, 439] on span "SUBMIT" at bounding box center [594, 442] width 46 height 22
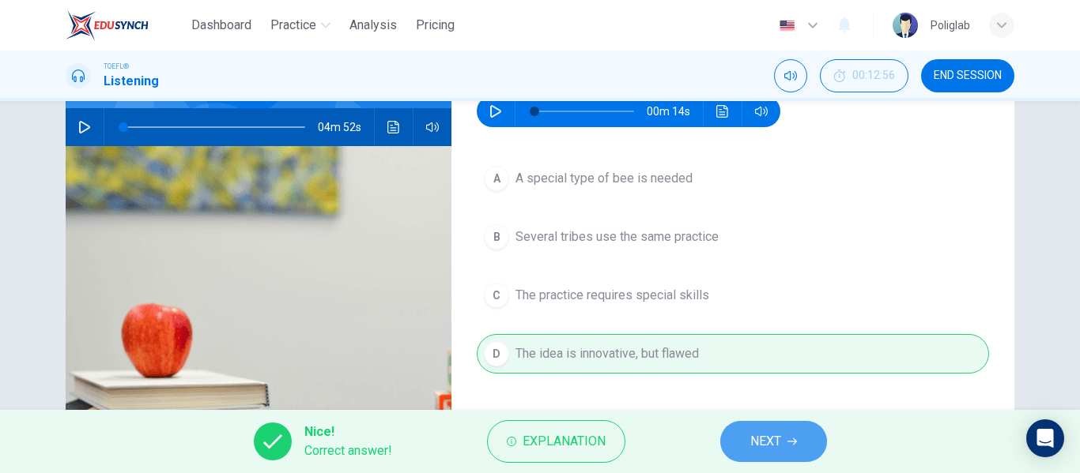
click at [766, 444] on span "NEXT" at bounding box center [765, 442] width 31 height 22
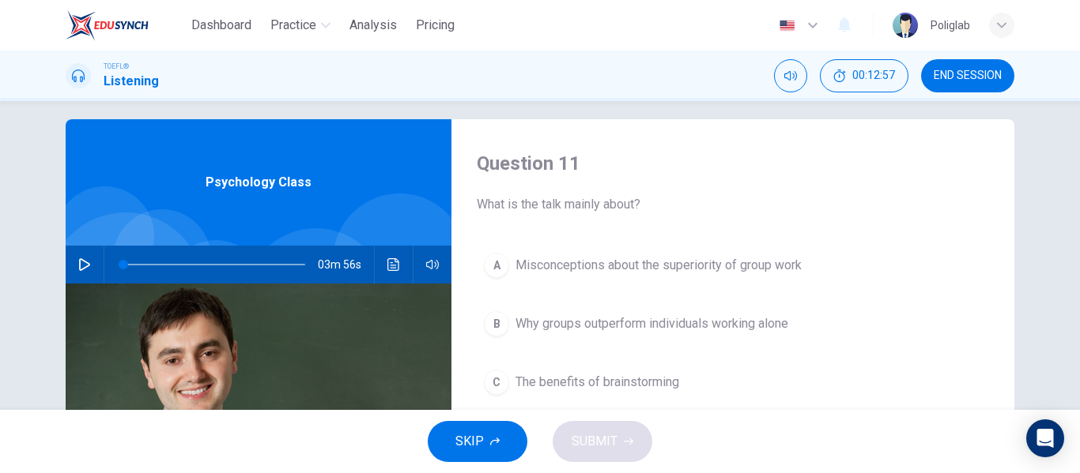
scroll to position [14, 0]
click at [85, 262] on icon "button" at bounding box center [84, 264] width 11 height 13
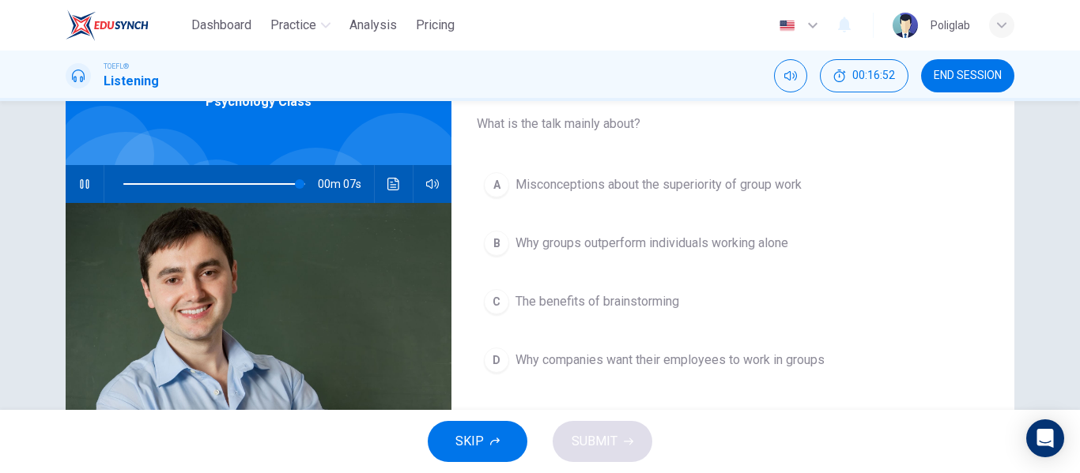
scroll to position [105, 0]
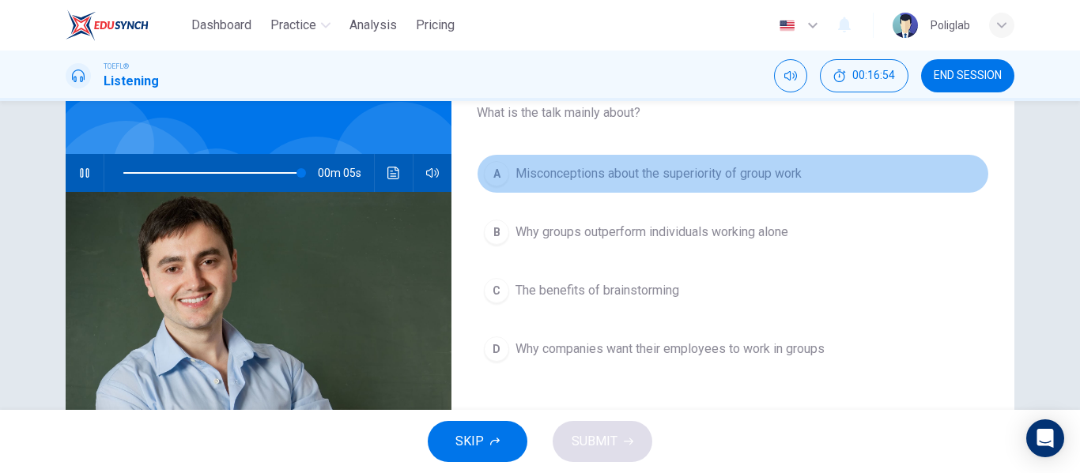
click at [707, 168] on span "Misconceptions about the superiority of group work" at bounding box center [658, 173] width 286 height 19
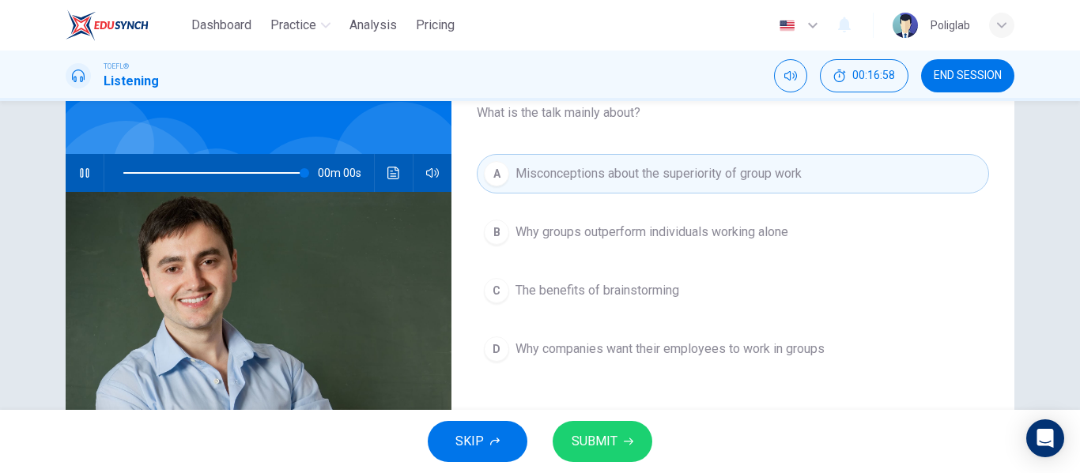
type input "0"
click at [615, 439] on span "SUBMIT" at bounding box center [594, 442] width 46 height 22
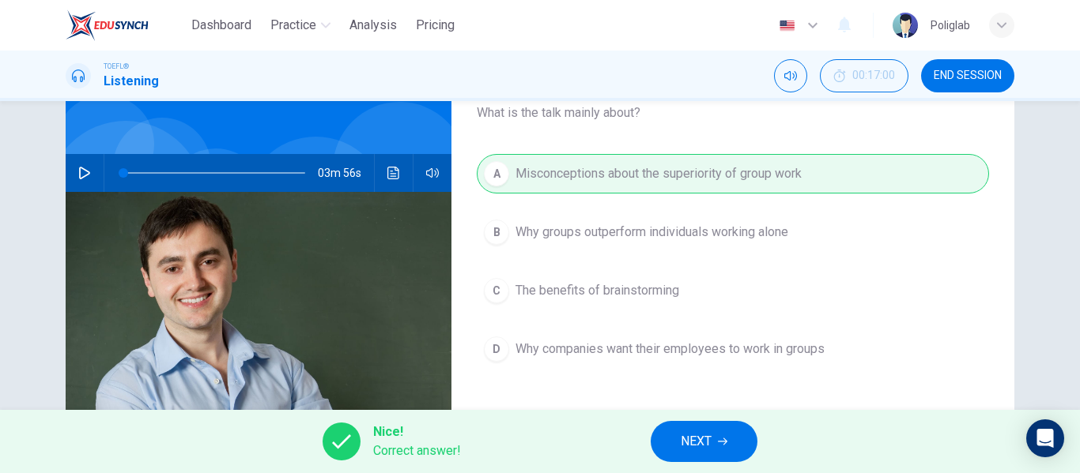
click at [736, 433] on button "NEXT" at bounding box center [703, 441] width 107 height 41
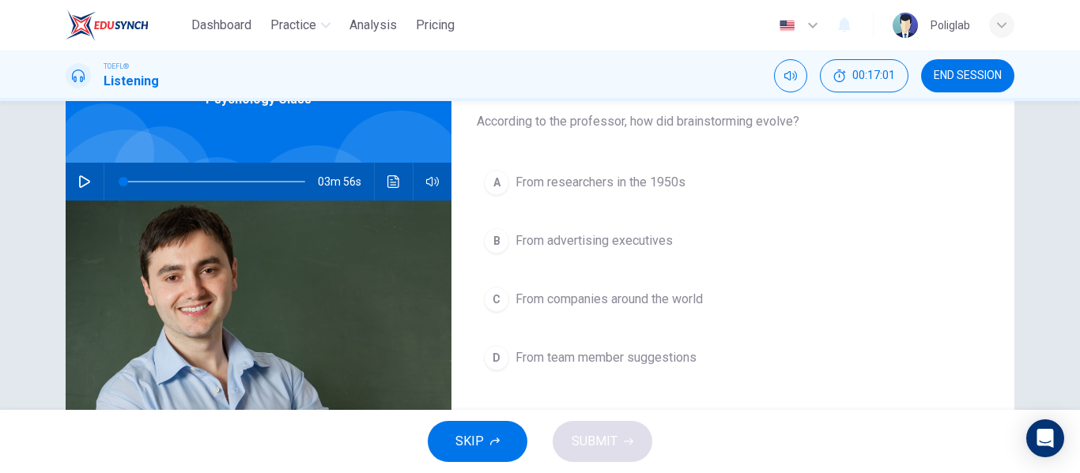
scroll to position [95, 0]
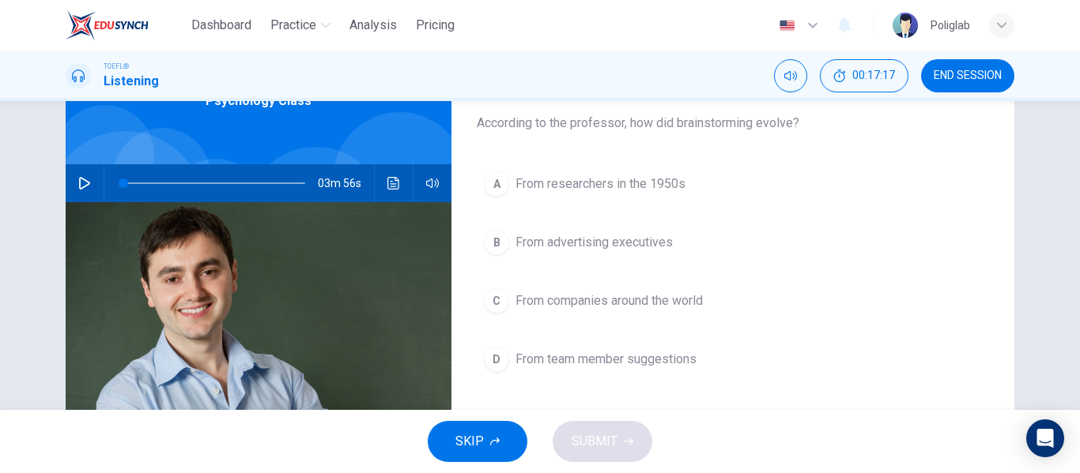
click at [671, 242] on button "B From advertising executives" at bounding box center [733, 243] width 512 height 40
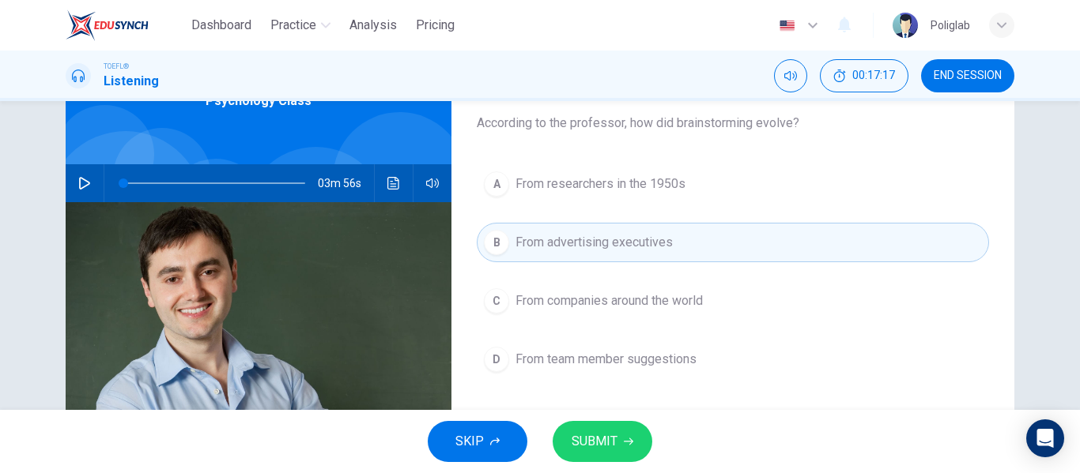
click at [597, 436] on span "SUBMIT" at bounding box center [594, 442] width 46 height 22
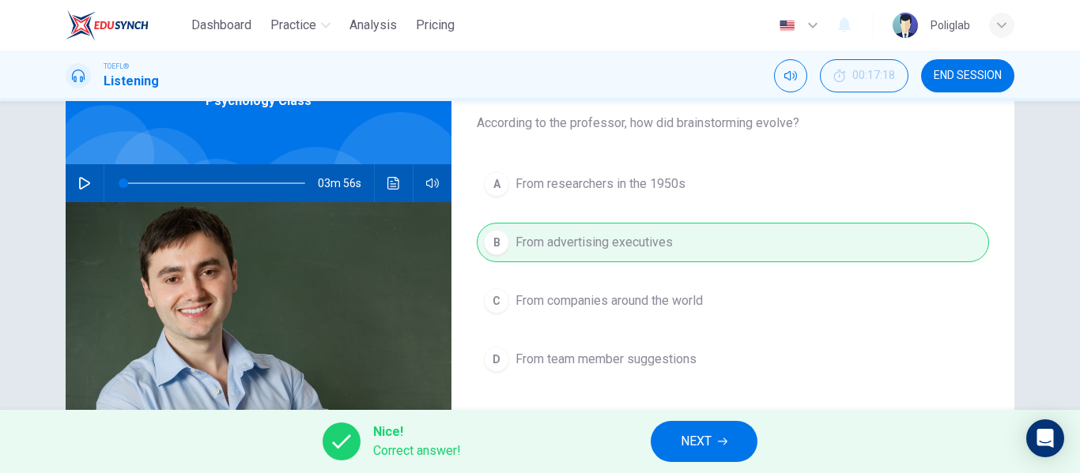
click at [693, 437] on span "NEXT" at bounding box center [695, 442] width 31 height 22
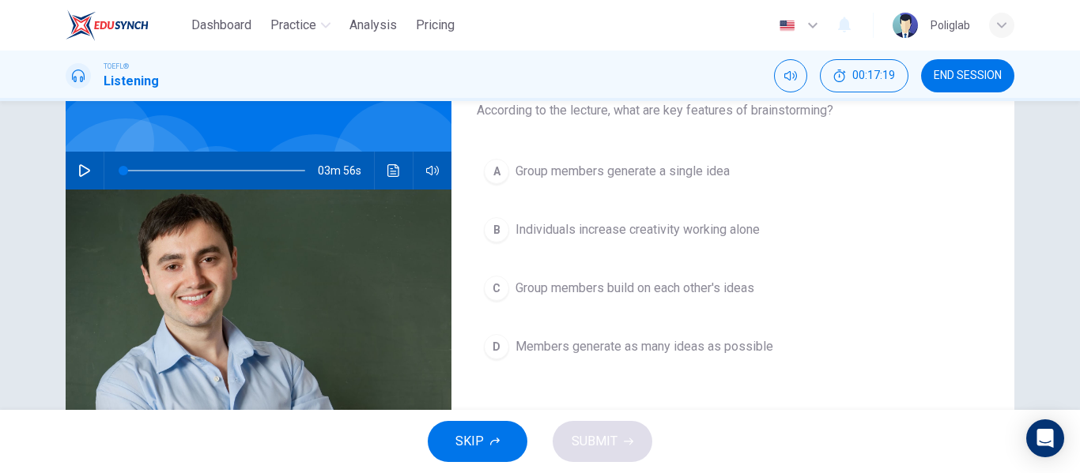
scroll to position [109, 0]
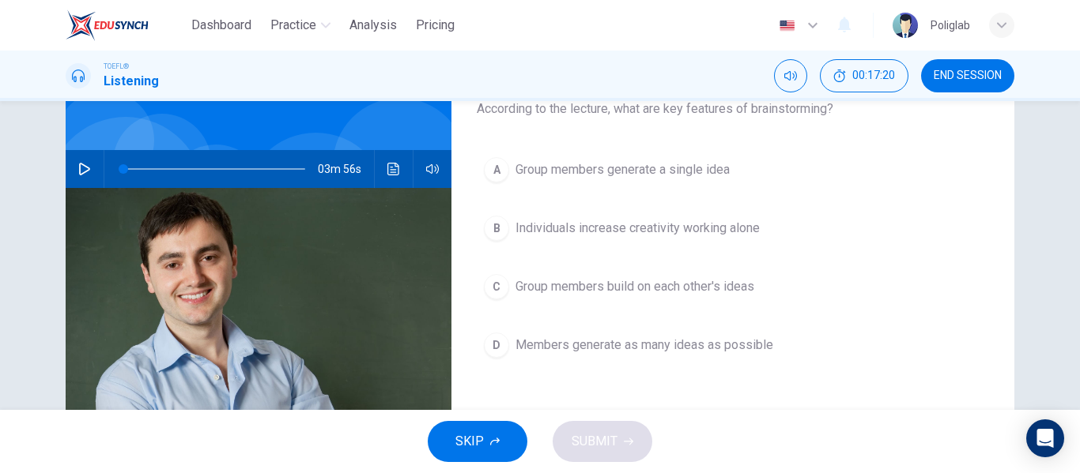
click at [700, 175] on span "Group members generate a single idea" at bounding box center [622, 169] width 214 height 19
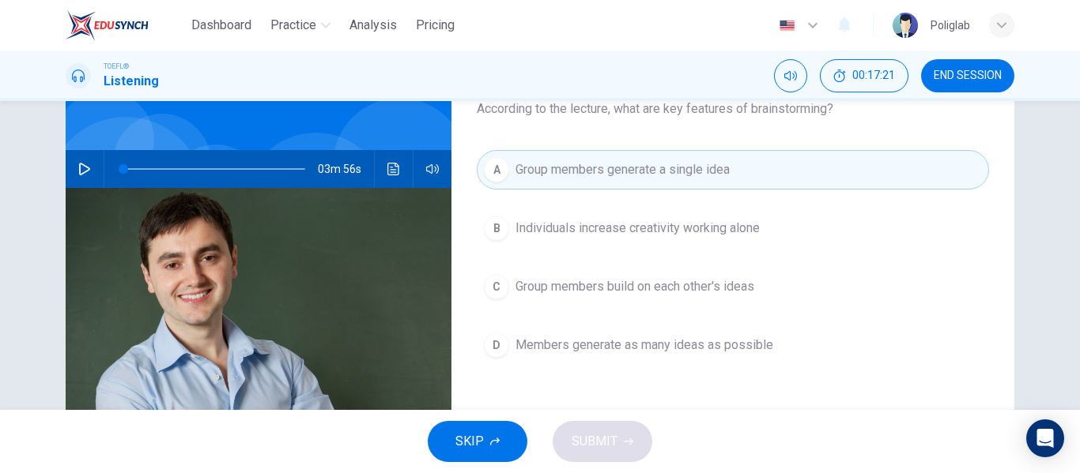
click at [702, 228] on span "Individuals increase creativity working alone" at bounding box center [637, 228] width 244 height 19
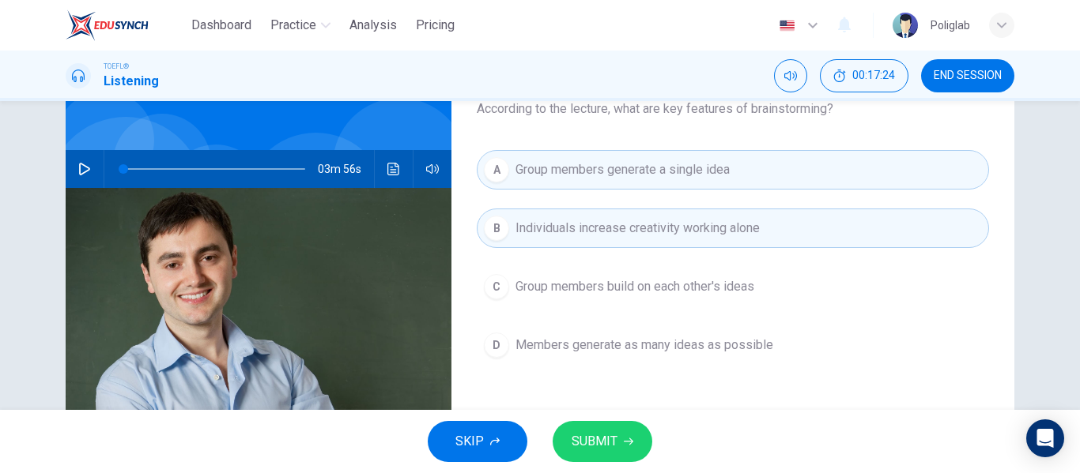
click at [683, 297] on button "C Group members build on each other's ideas" at bounding box center [733, 287] width 512 height 40
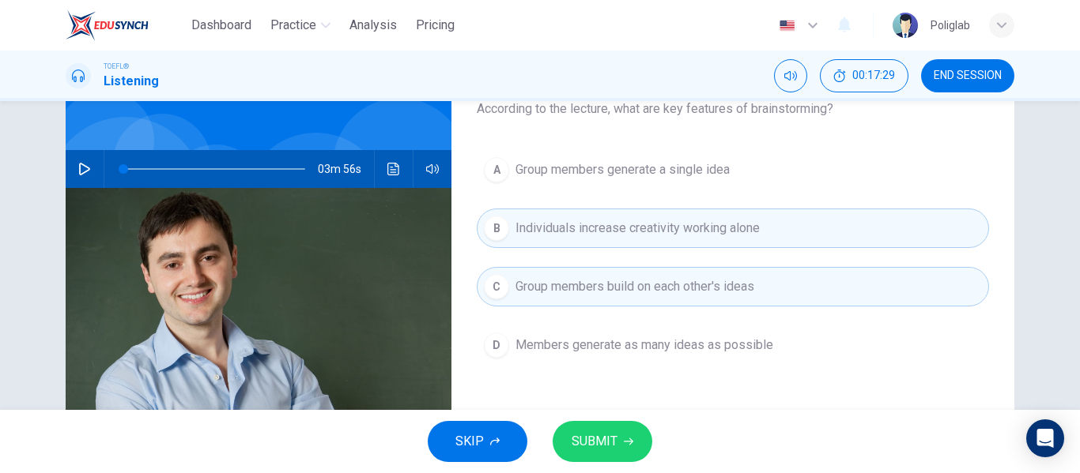
click at [616, 437] on button "SUBMIT" at bounding box center [602, 441] width 100 height 41
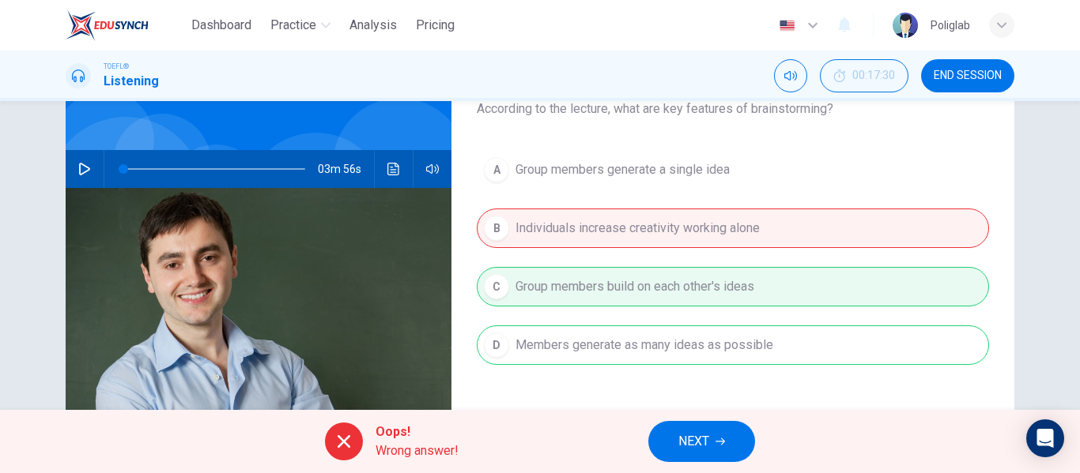
click at [687, 434] on span "NEXT" at bounding box center [693, 442] width 31 height 22
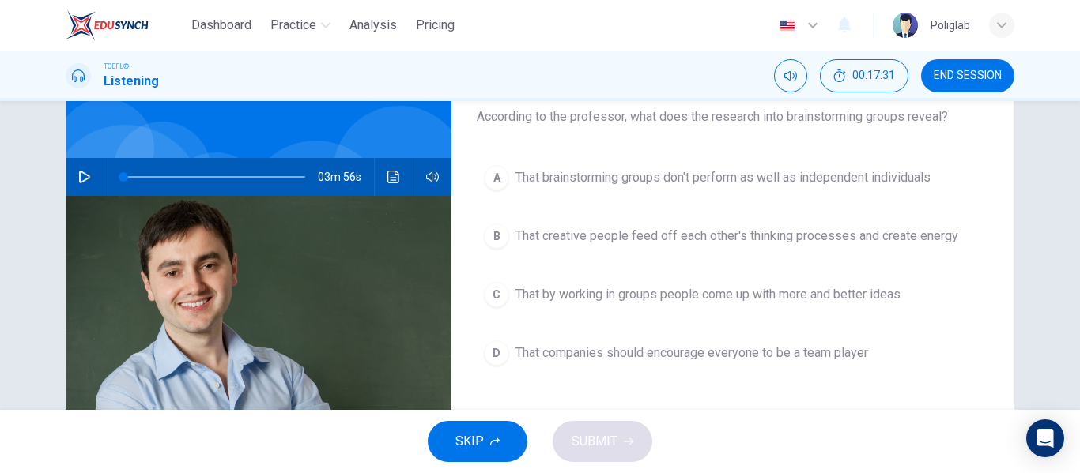
scroll to position [103, 0]
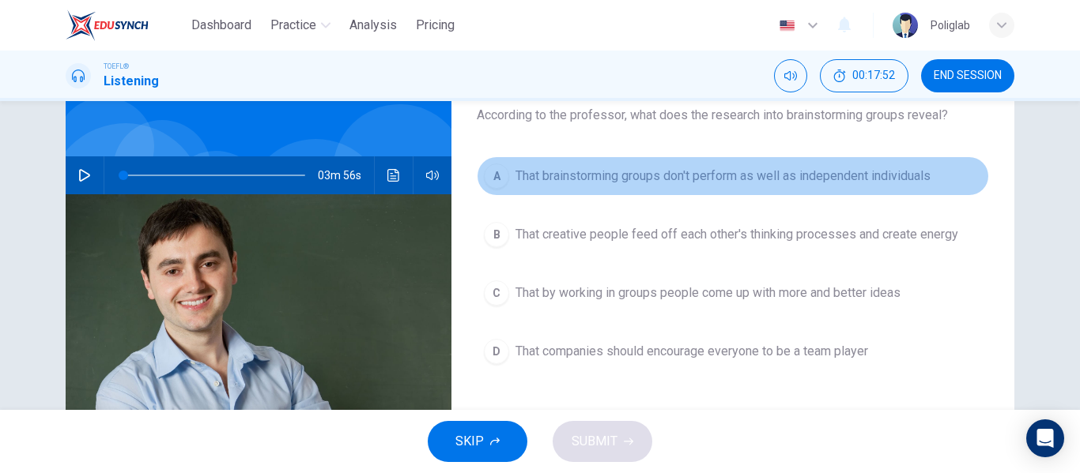
click at [632, 177] on span "That brainstorming groups don't perform as well as independent individuals" at bounding box center [722, 176] width 415 height 19
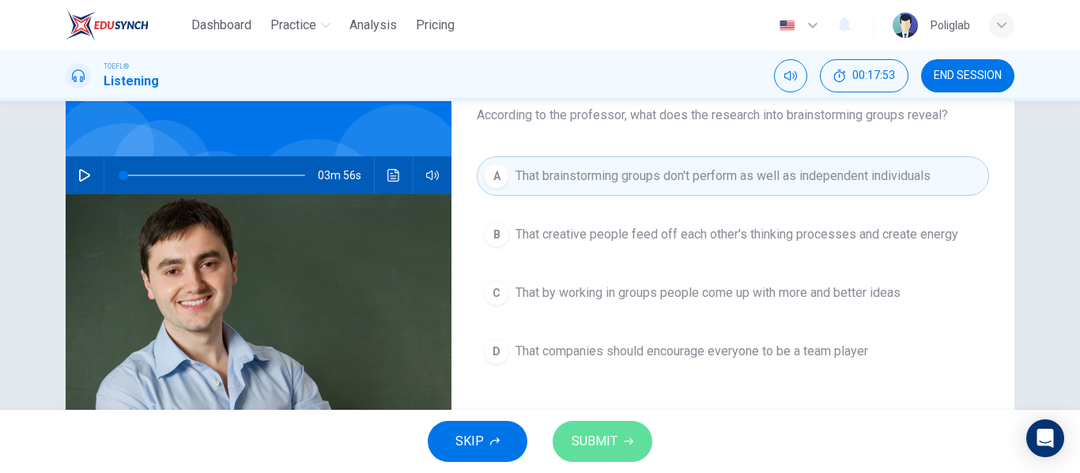
click at [604, 429] on button "SUBMIT" at bounding box center [602, 441] width 100 height 41
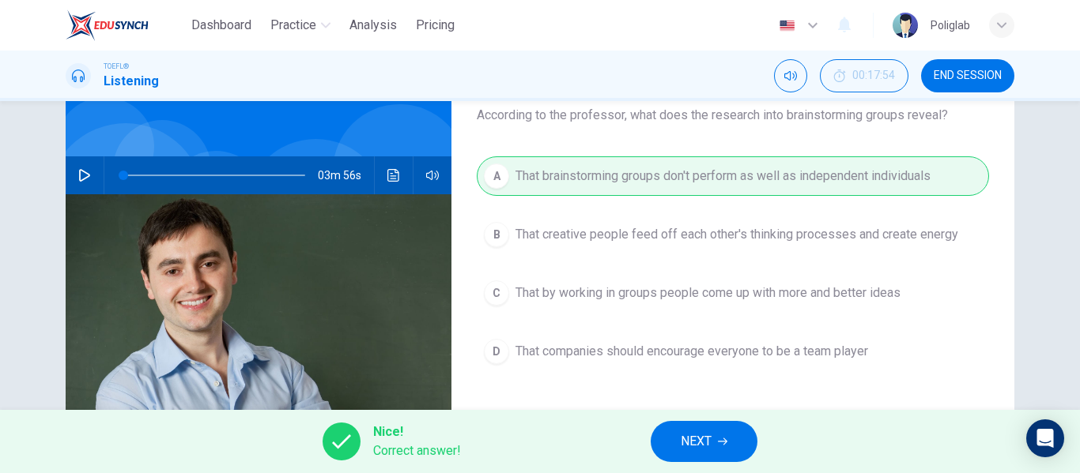
click at [711, 432] on span "NEXT" at bounding box center [695, 442] width 31 height 22
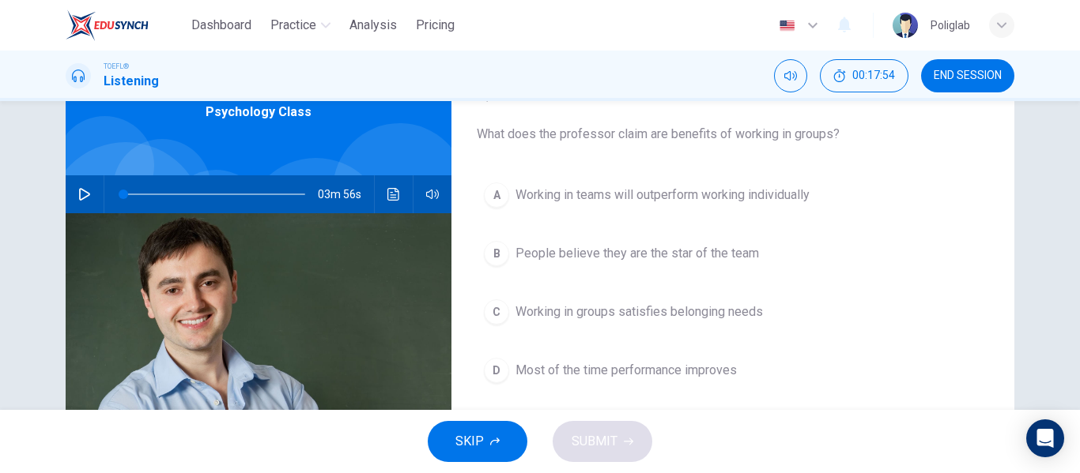
scroll to position [83, 0]
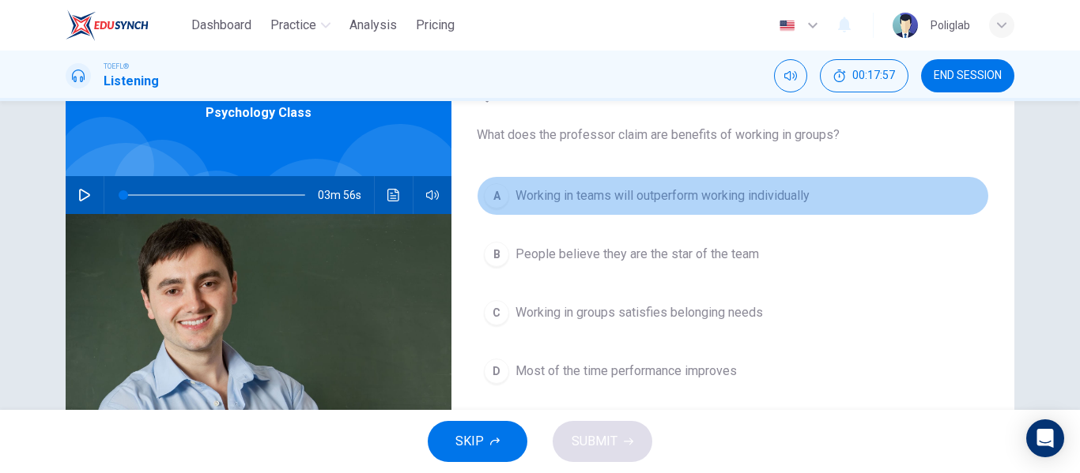
click at [737, 195] on span "Working in teams will outperform working individually" at bounding box center [662, 196] width 294 height 19
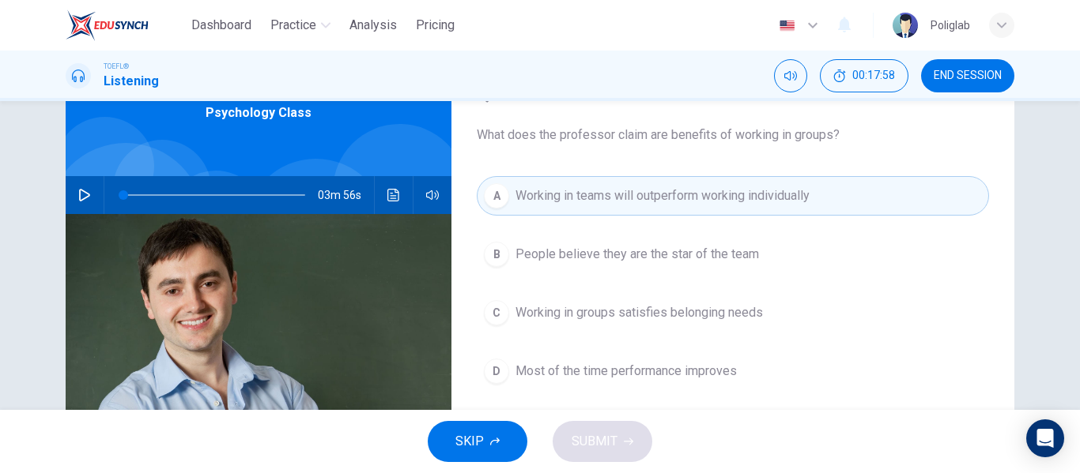
click at [754, 250] on span "People believe they are the star of the team" at bounding box center [636, 254] width 243 height 19
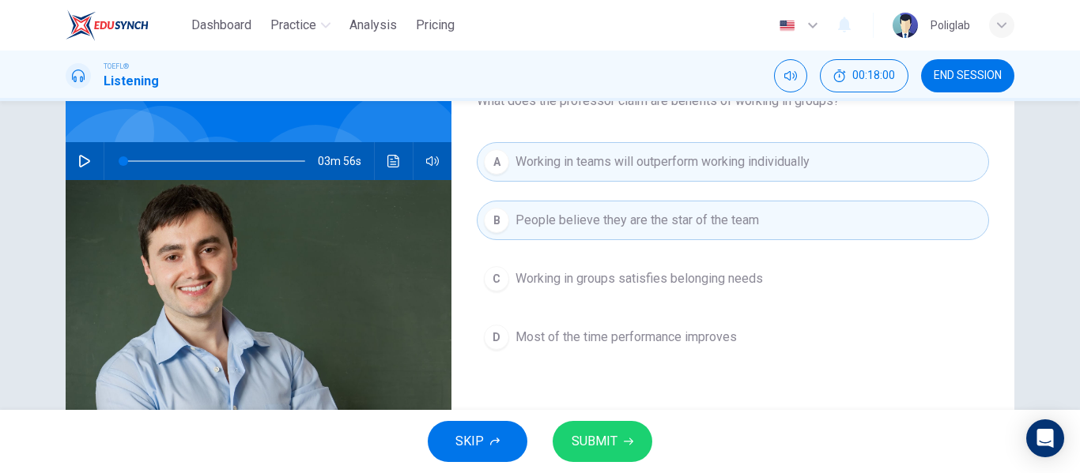
scroll to position [120, 0]
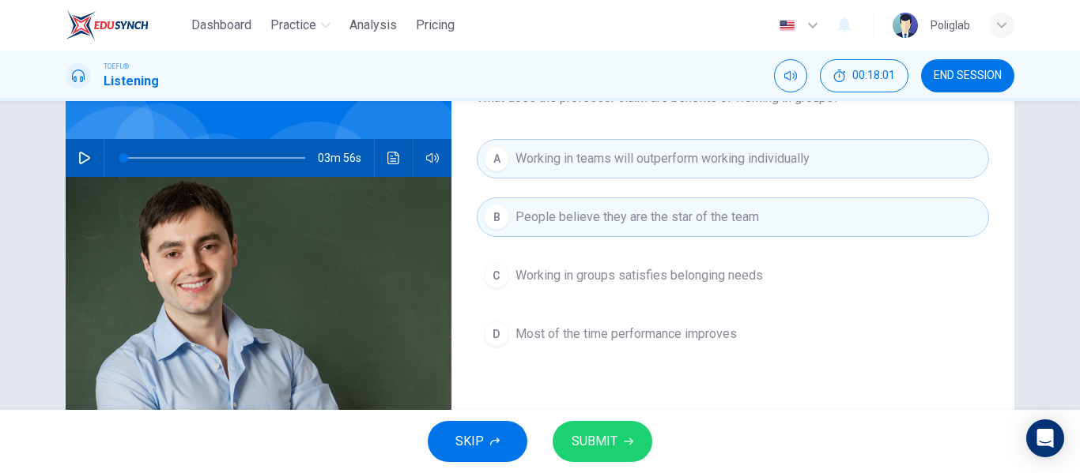
click at [654, 235] on button "B People believe they are the star of the team" at bounding box center [733, 218] width 512 height 40
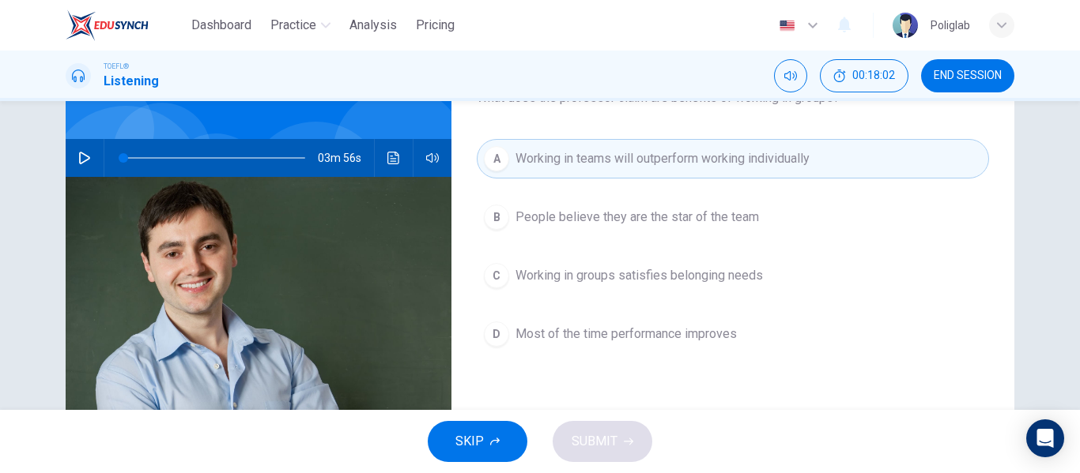
click at [643, 228] on button "B People believe they are the star of the team" at bounding box center [733, 218] width 512 height 40
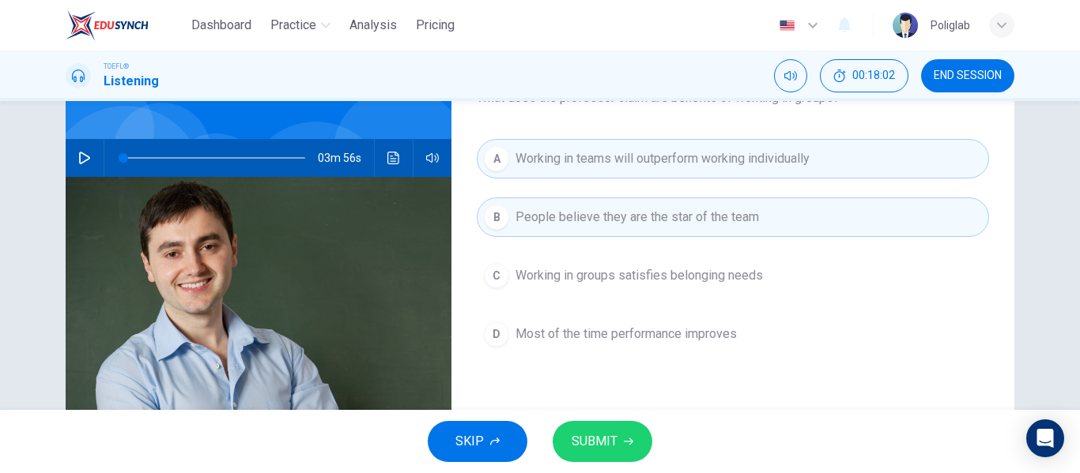
click at [610, 168] on span "Working in teams will outperform working individually" at bounding box center [662, 158] width 294 height 19
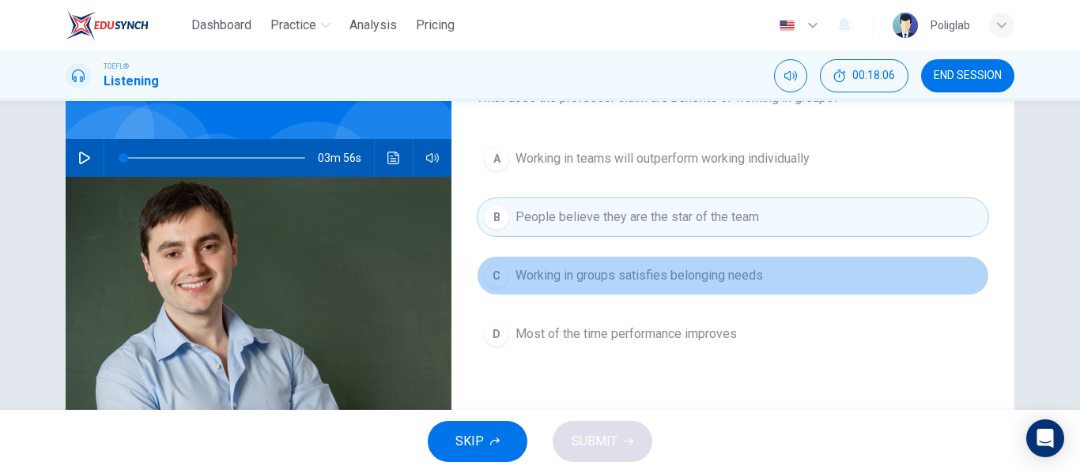
click at [641, 285] on span "Working in groups satisfies belonging needs" at bounding box center [638, 275] width 247 height 19
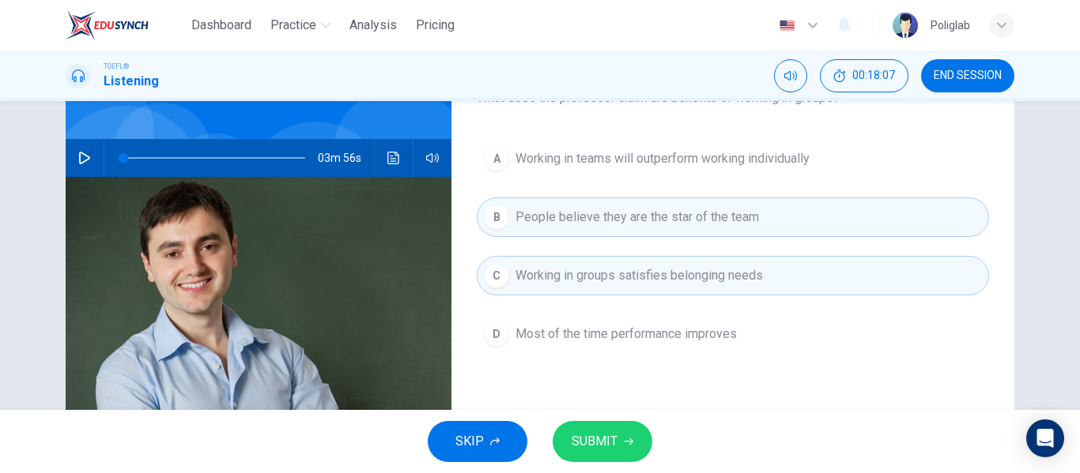
click at [649, 222] on span "People believe they are the star of the team" at bounding box center [636, 217] width 243 height 19
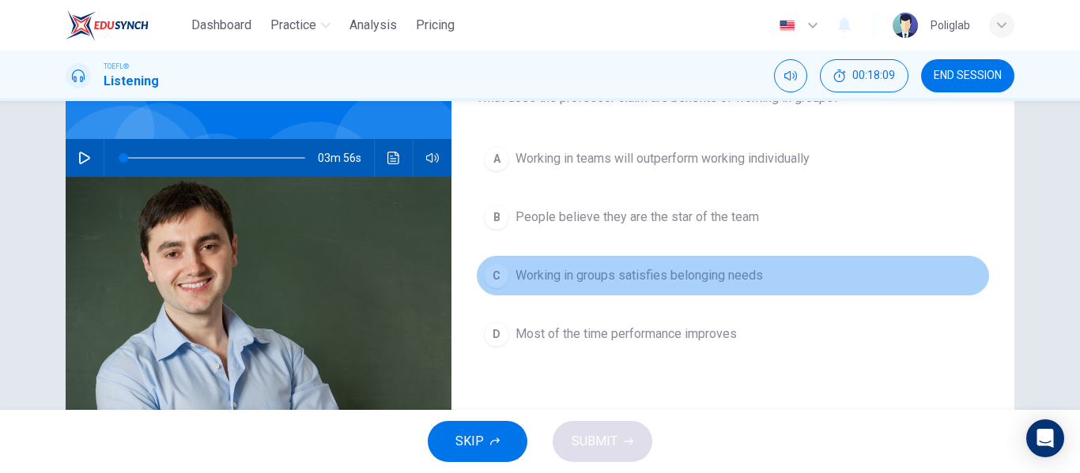
click at [610, 287] on button "C Working in groups satisfies belonging needs" at bounding box center [733, 276] width 512 height 40
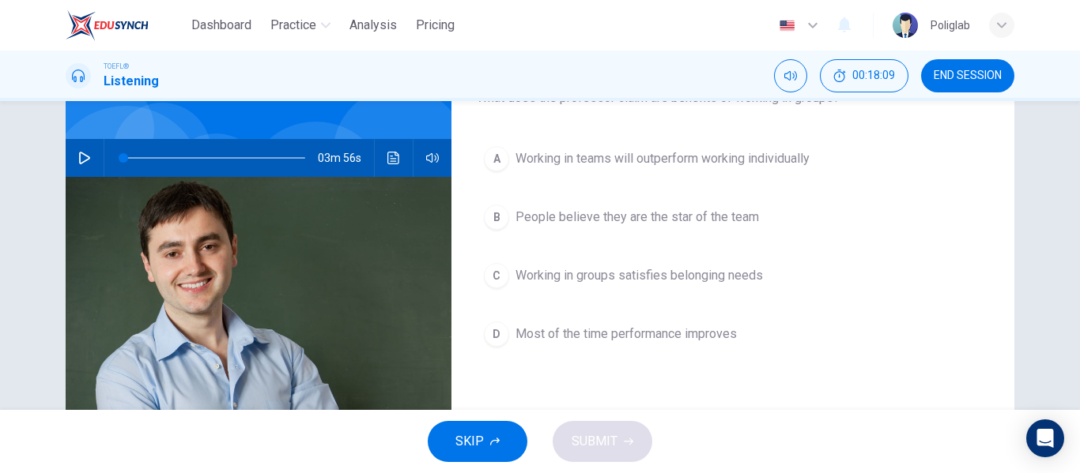
click at [610, 287] on button "C Working in groups satisfies belonging needs" at bounding box center [733, 276] width 512 height 40
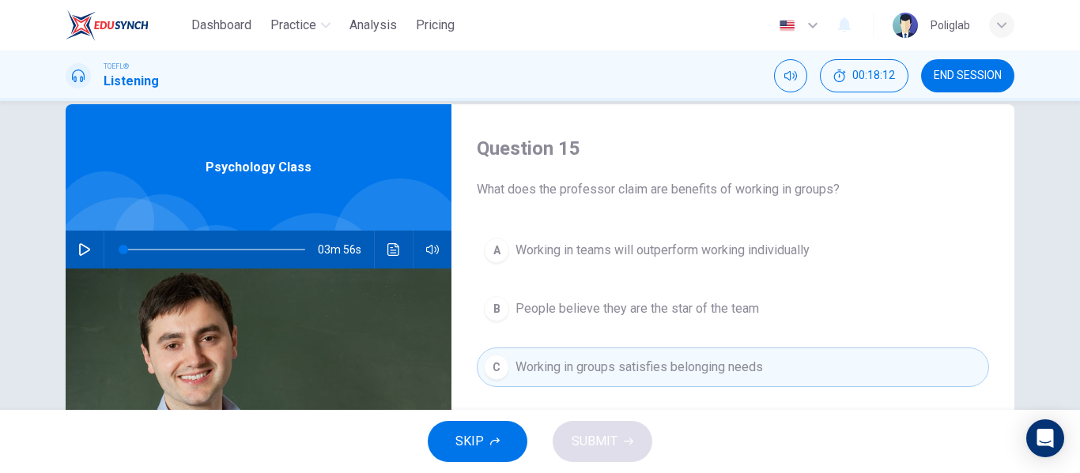
scroll to position [203, 0]
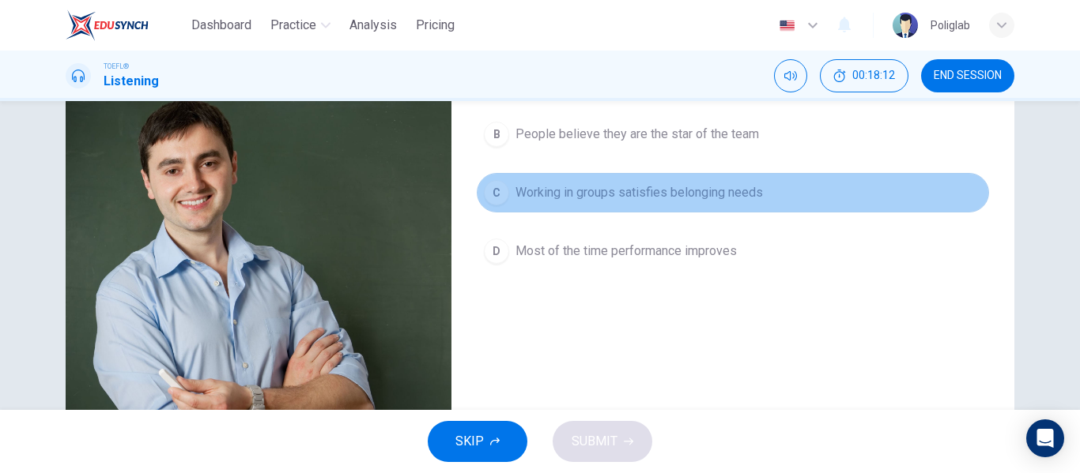
click at [579, 205] on button "C Working in groups satisfies belonging needs" at bounding box center [733, 193] width 512 height 40
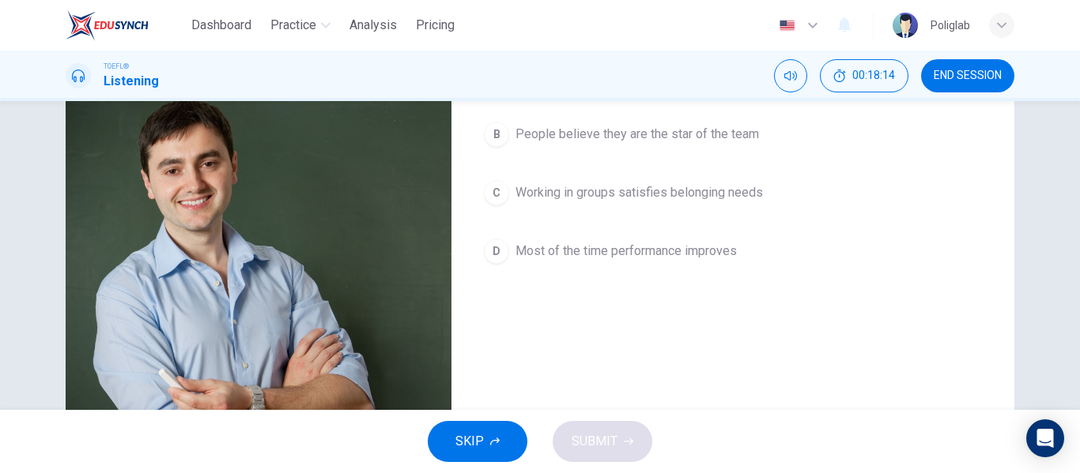
click at [579, 439] on div "SKIP SUBMIT" at bounding box center [540, 441] width 1080 height 63
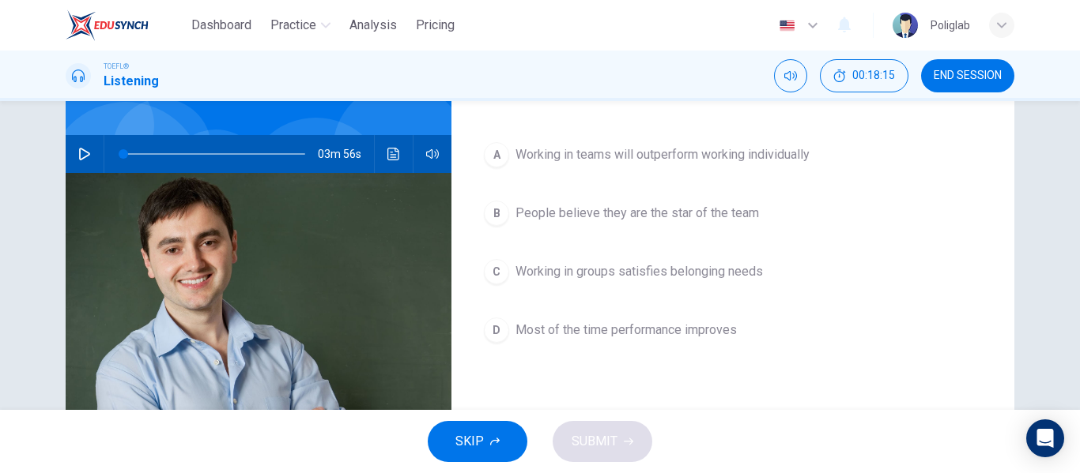
click at [586, 269] on span "Working in groups satisfies belonging needs" at bounding box center [638, 271] width 247 height 19
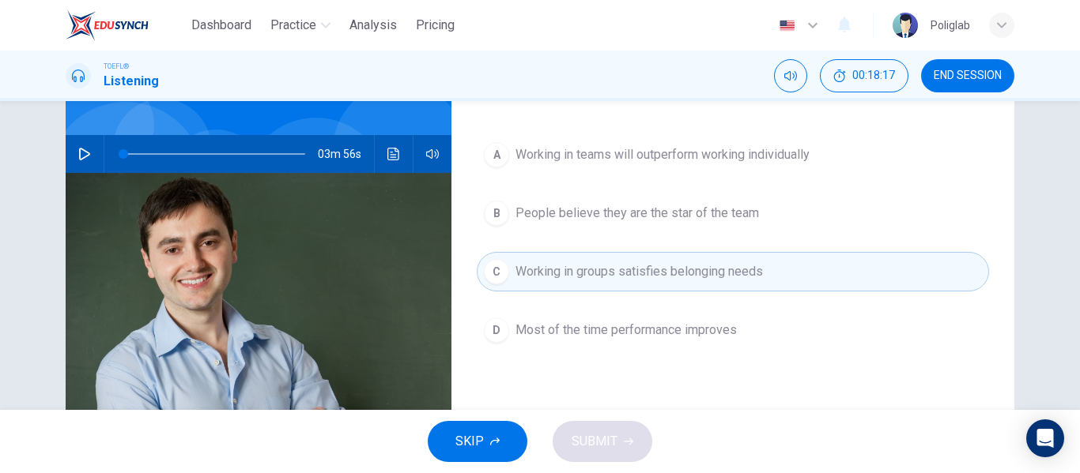
click at [520, 275] on span "Working in groups satisfies belonging needs" at bounding box center [638, 271] width 247 height 19
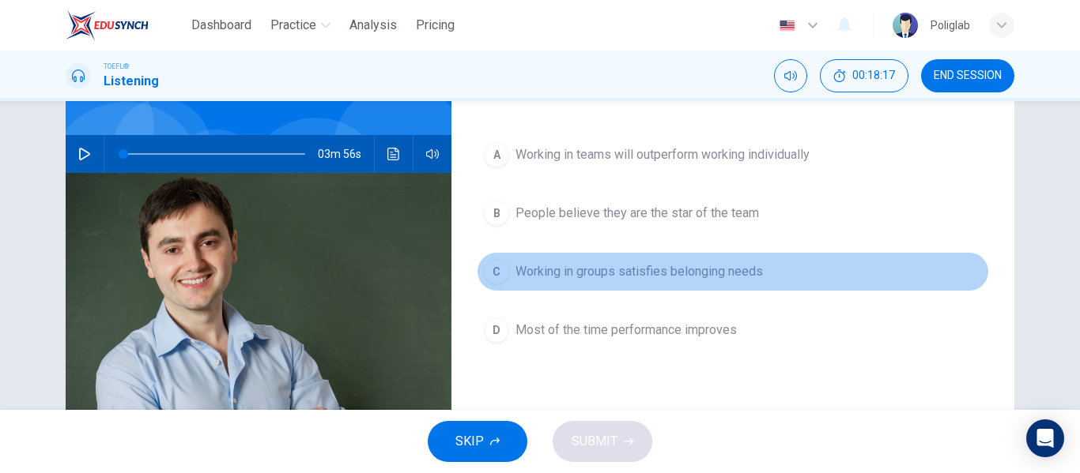
click at [520, 275] on span "Working in groups satisfies belonging needs" at bounding box center [638, 271] width 247 height 19
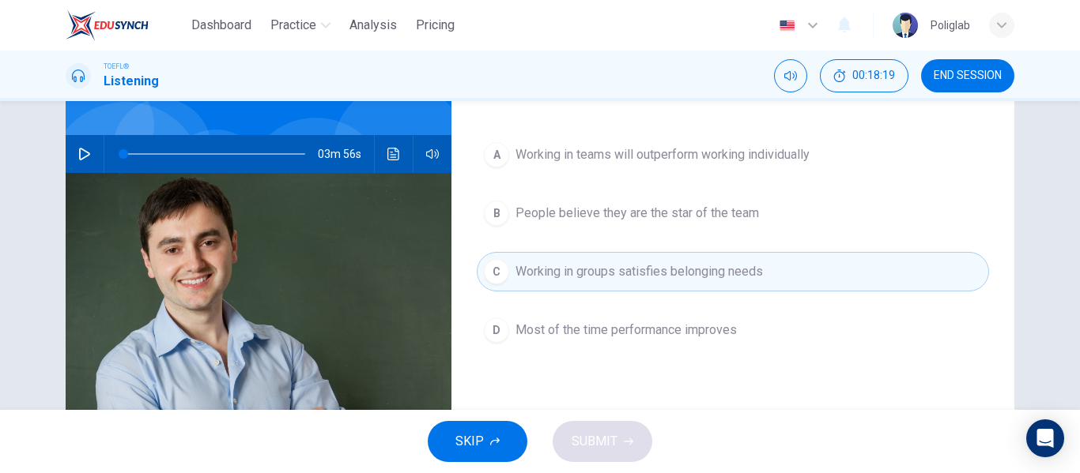
click at [634, 220] on span "People believe they are the star of the team" at bounding box center [636, 213] width 243 height 19
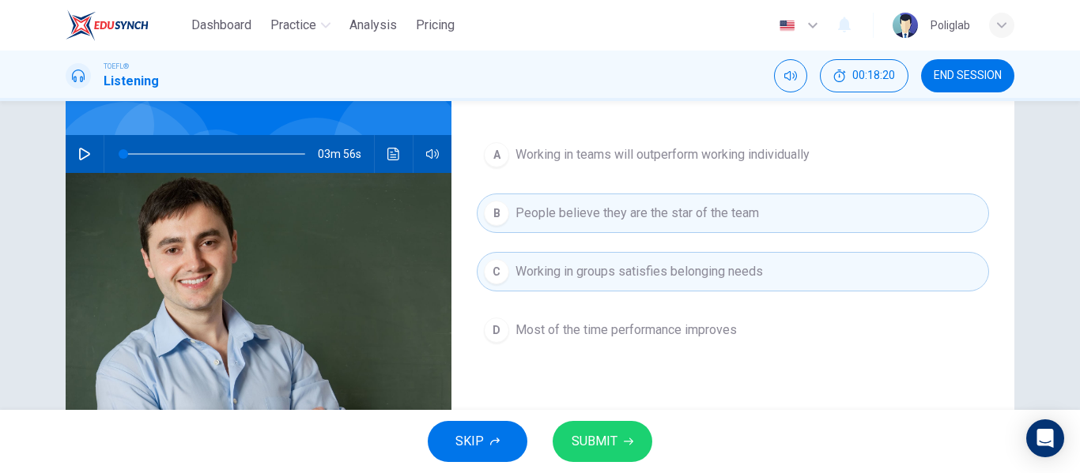
click at [605, 271] on span "Working in groups satisfies belonging needs" at bounding box center [638, 271] width 247 height 19
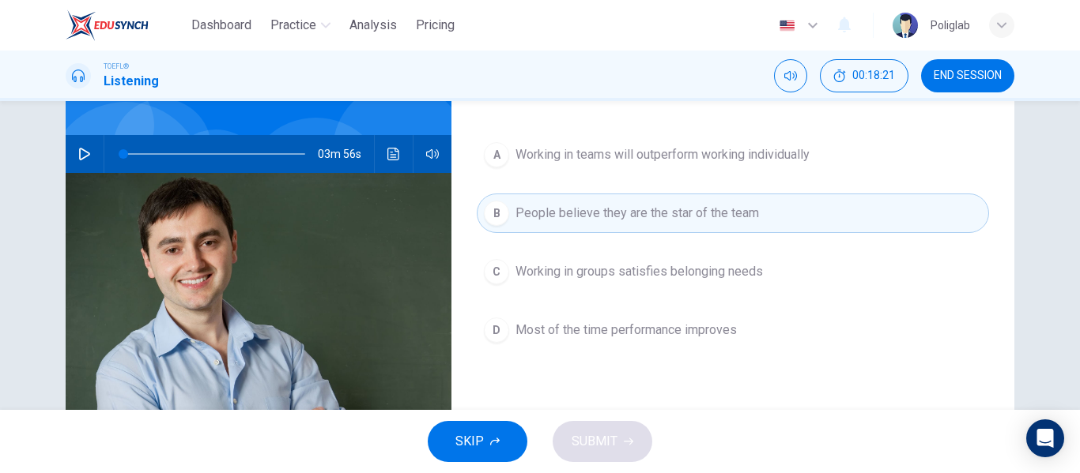
click at [607, 212] on span "People believe they are the star of the team" at bounding box center [636, 213] width 243 height 19
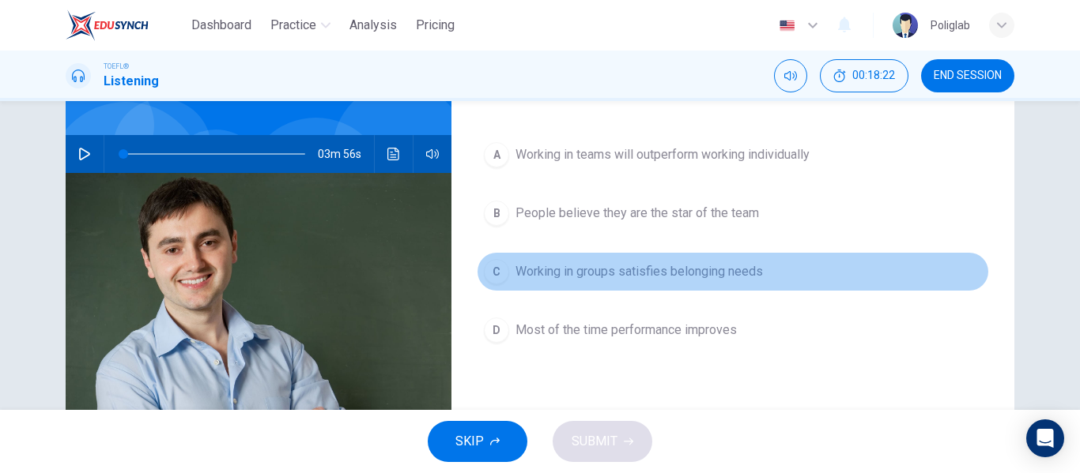
click at [610, 278] on span "Working in groups satisfies belonging needs" at bounding box center [638, 271] width 247 height 19
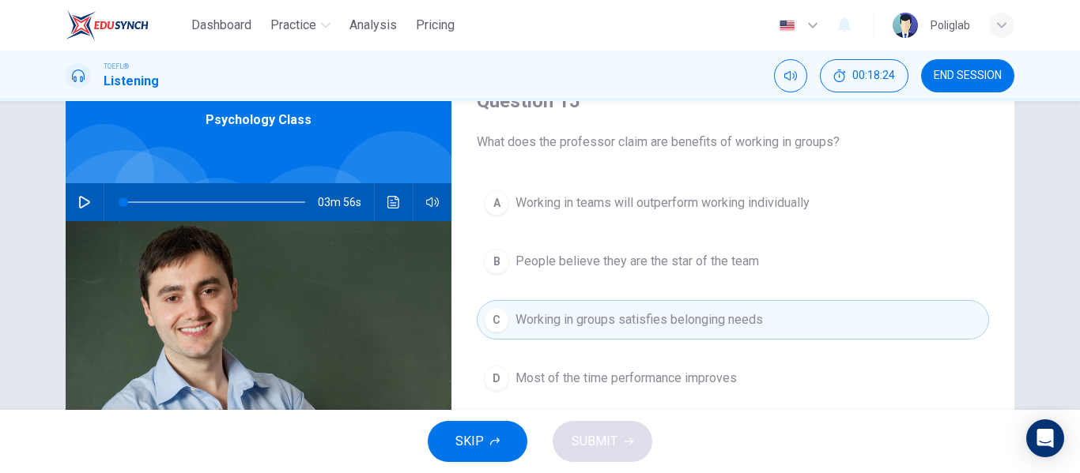
scroll to position [74, 0]
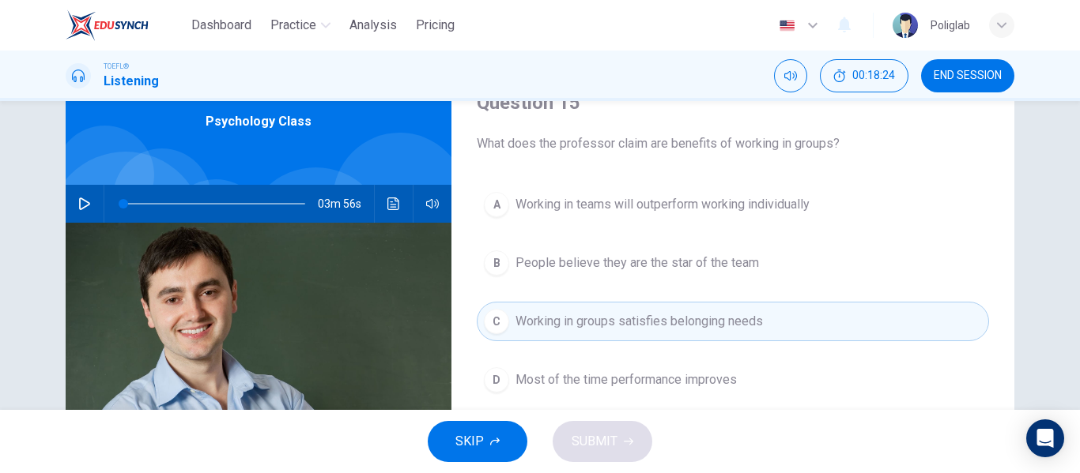
click at [654, 209] on span "Working in teams will outperform working individually" at bounding box center [662, 204] width 294 height 19
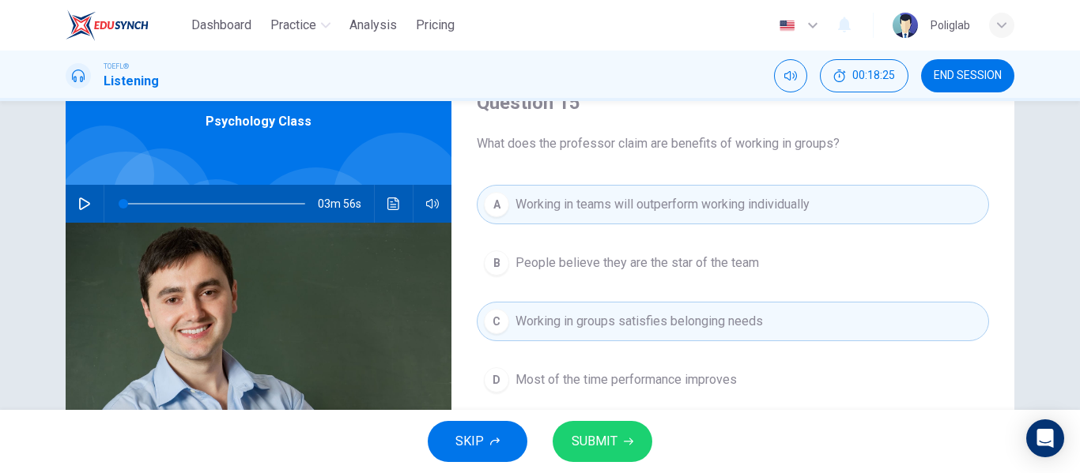
click at [654, 157] on div "Question 15 What does the professor claim are benefits of working in groups? A …" at bounding box center [732, 332] width 563 height 549
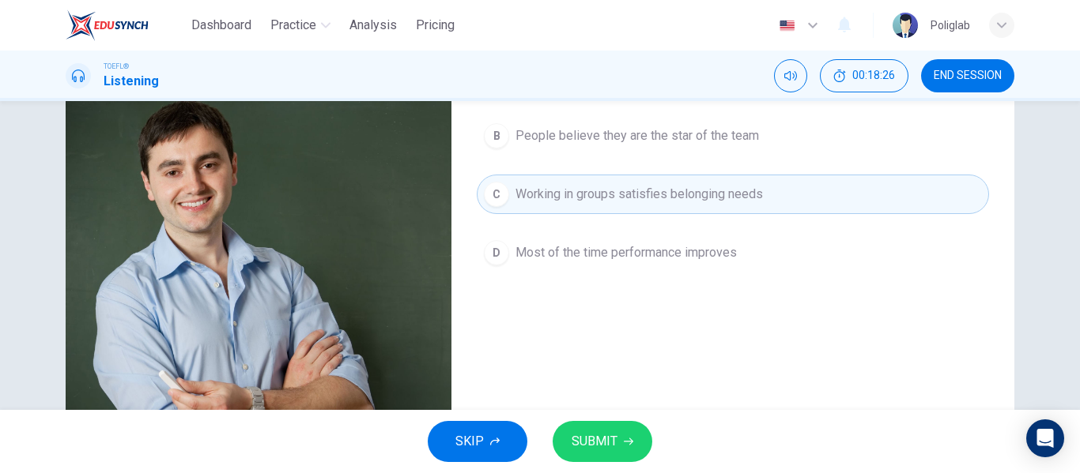
scroll to position [202, 0]
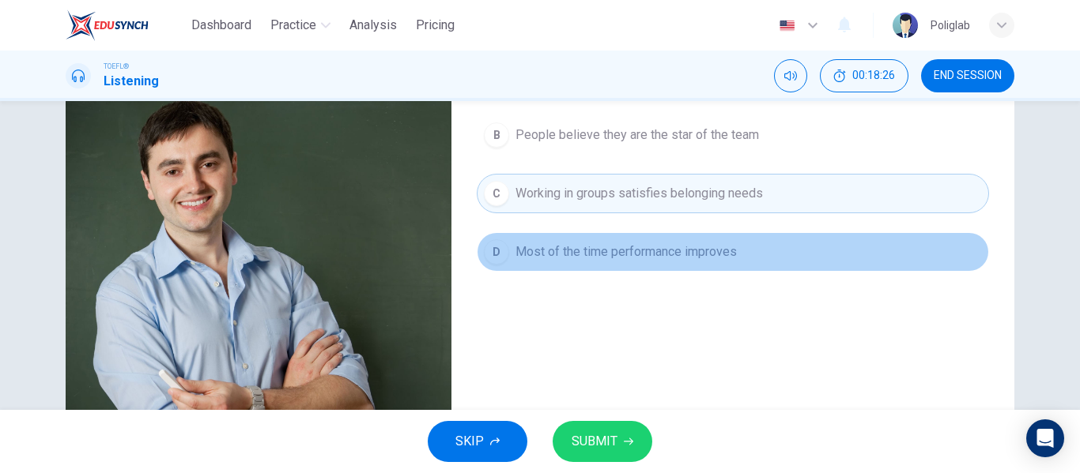
click at [624, 255] on span "Most of the time performance improves" at bounding box center [625, 252] width 221 height 19
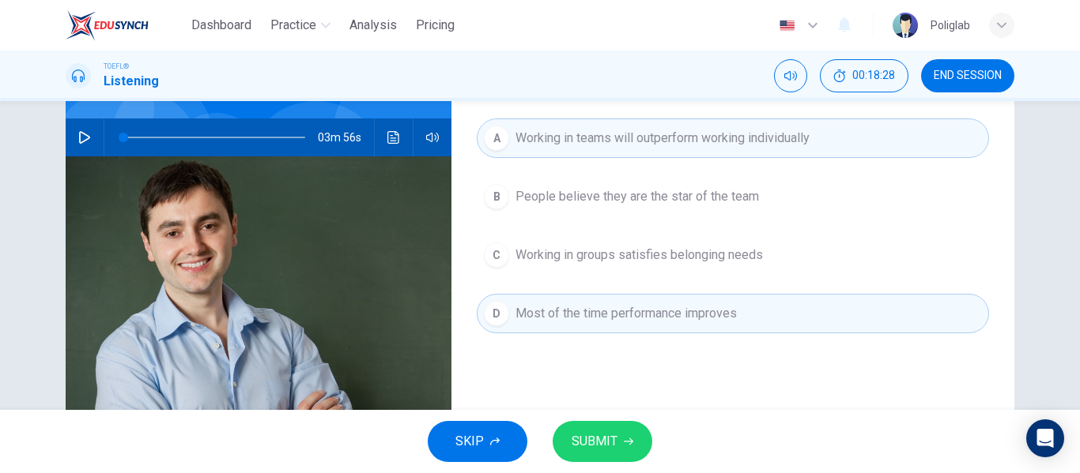
scroll to position [141, 0]
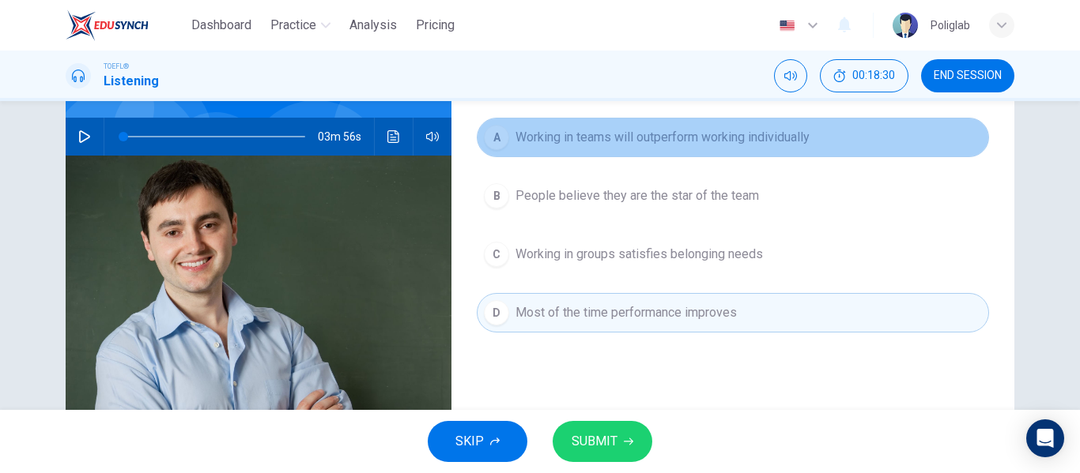
click at [583, 145] on span "Working in teams will outperform working individually" at bounding box center [662, 137] width 294 height 19
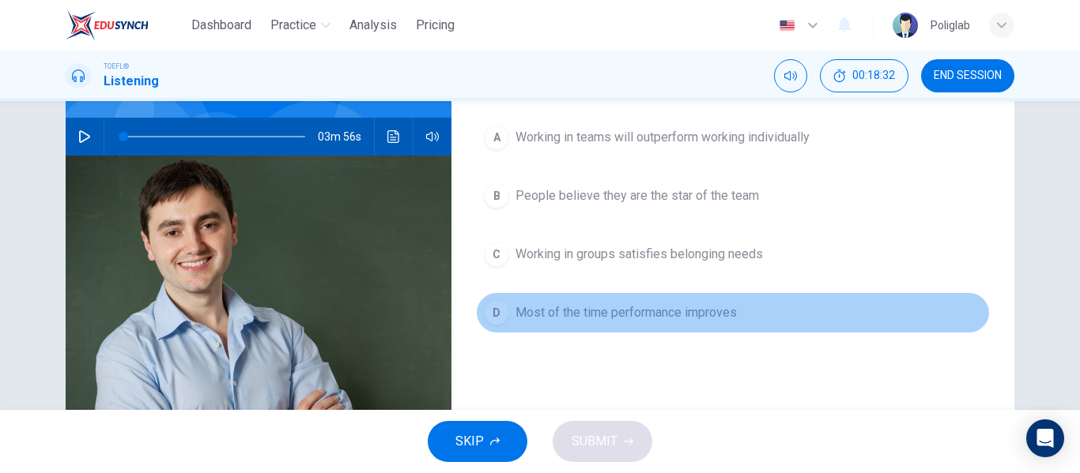
click at [569, 318] on span "Most of the time performance improves" at bounding box center [625, 312] width 221 height 19
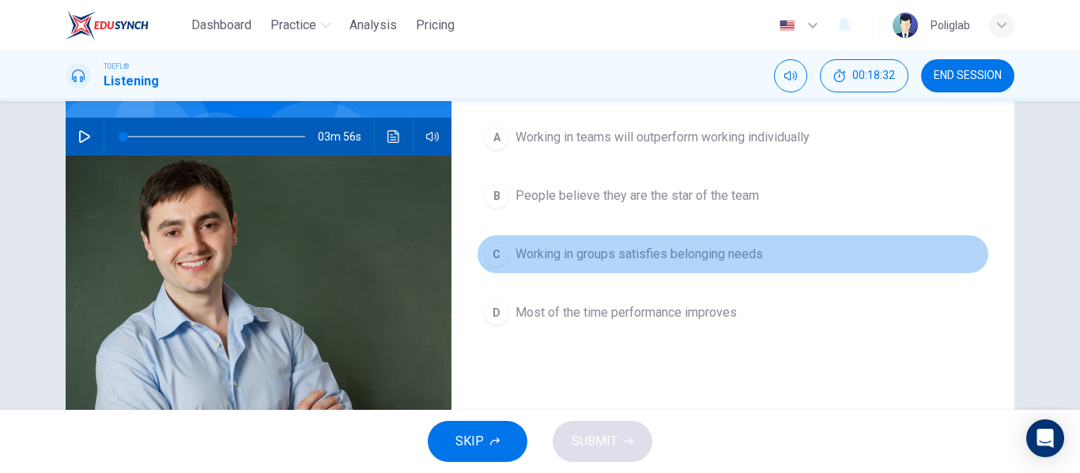
click at [581, 250] on span "Working in groups satisfies belonging needs" at bounding box center [638, 254] width 247 height 19
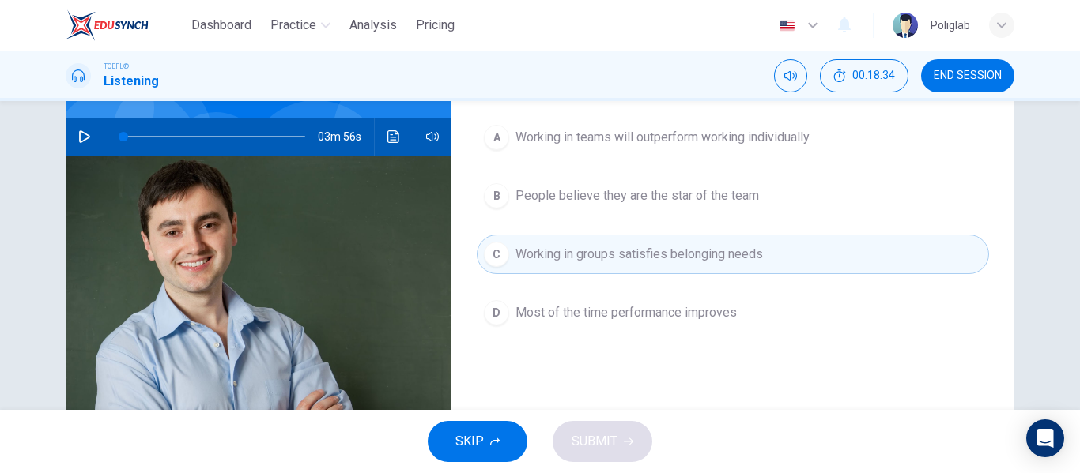
click at [575, 425] on div "SKIP SUBMIT" at bounding box center [540, 441] width 1080 height 63
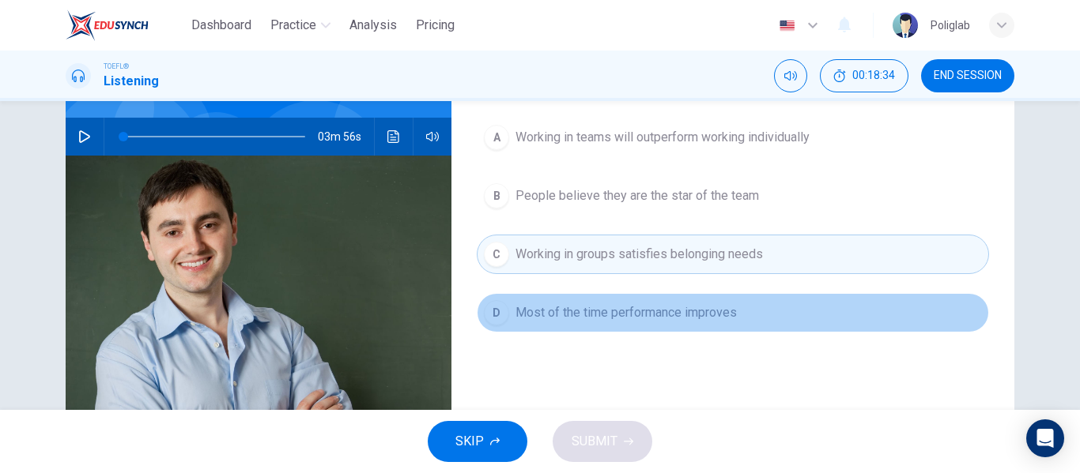
click at [609, 301] on button "D Most of the time performance improves" at bounding box center [733, 313] width 512 height 40
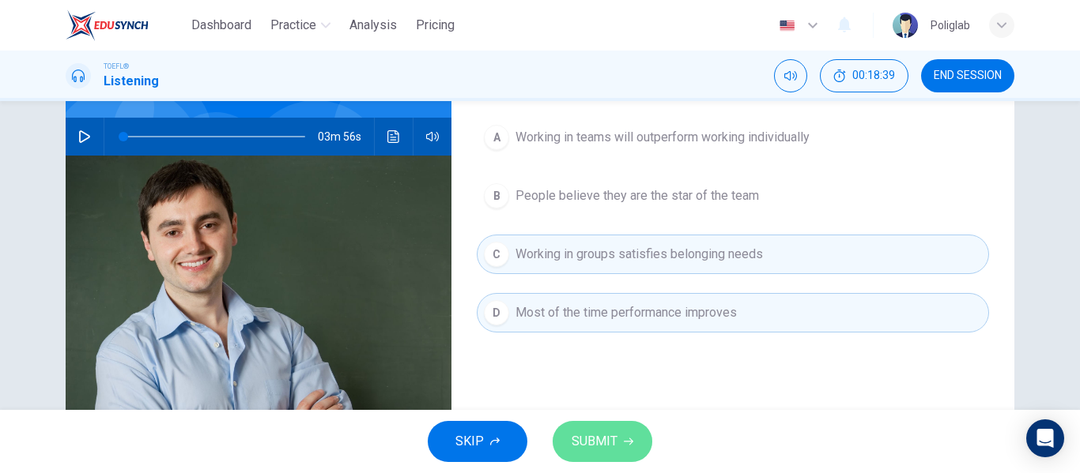
click at [621, 441] on button "SUBMIT" at bounding box center [602, 441] width 100 height 41
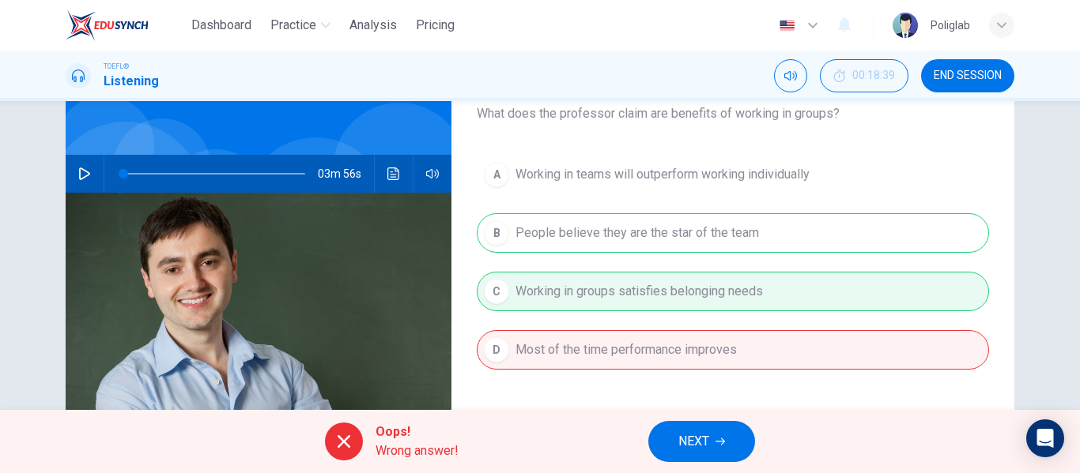
scroll to position [105, 0]
click at [688, 442] on span "NEXT" at bounding box center [693, 442] width 31 height 22
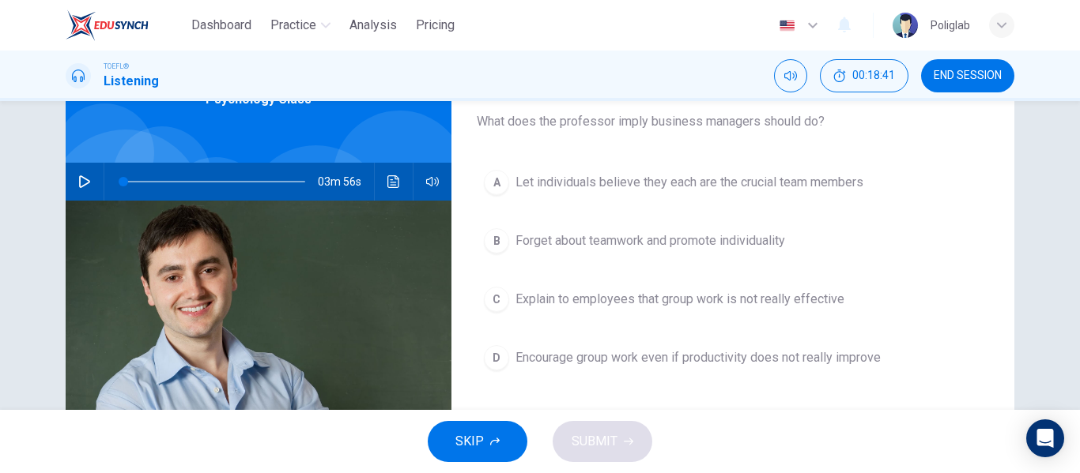
scroll to position [97, 0]
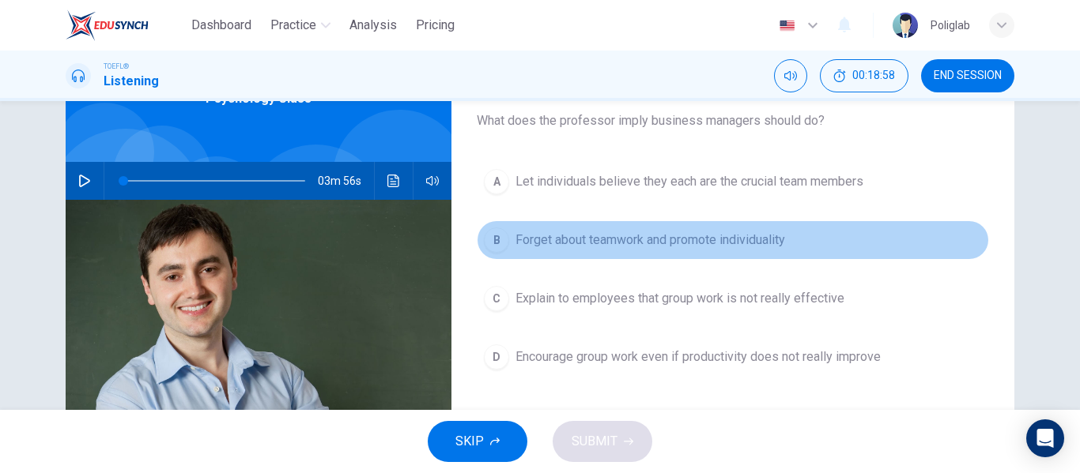
click at [662, 248] on span "Forget about teamwork and promote individuality" at bounding box center [649, 240] width 269 height 19
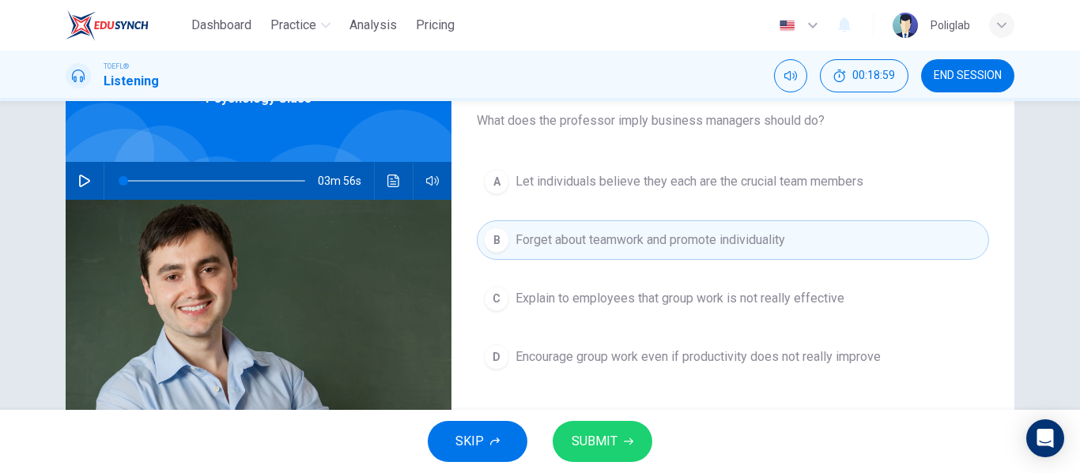
click at [620, 440] on button "SUBMIT" at bounding box center [602, 441] width 100 height 41
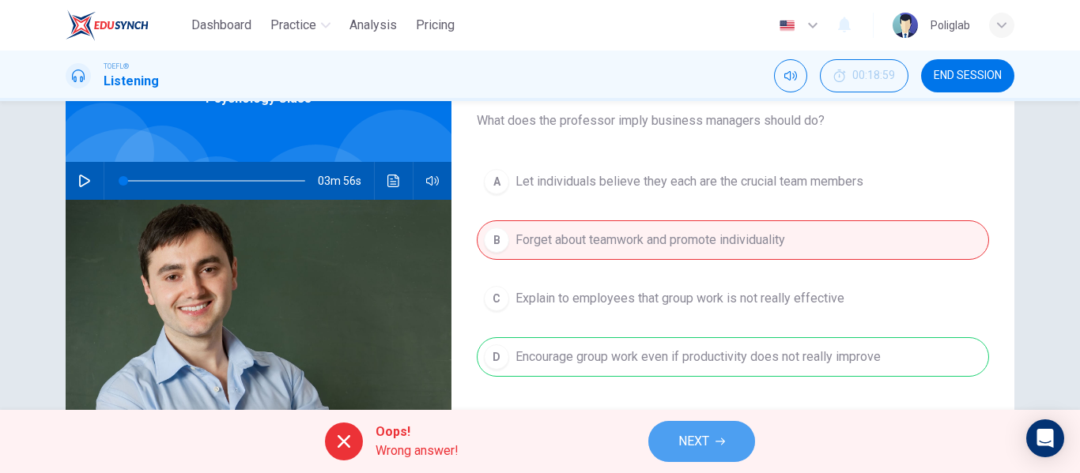
click at [691, 440] on span "NEXT" at bounding box center [693, 442] width 31 height 22
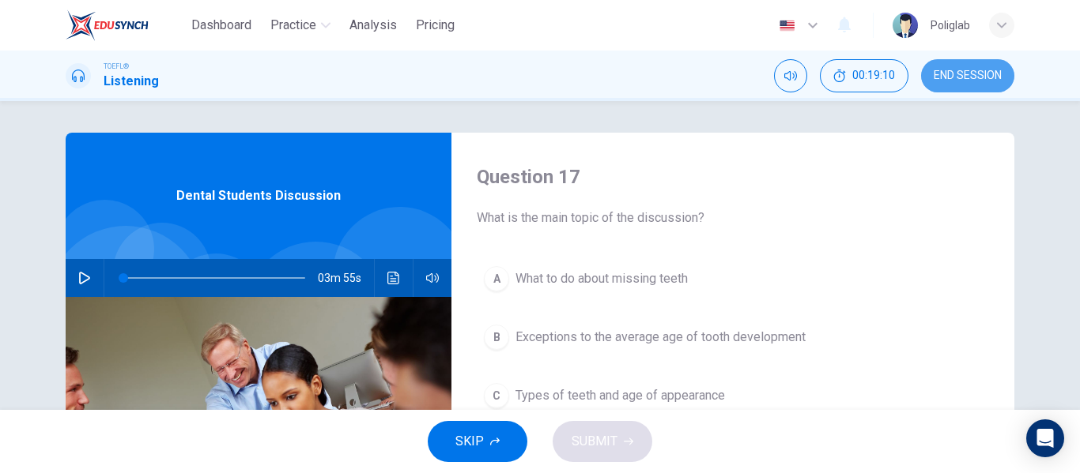
click at [979, 77] on span "END SESSION" at bounding box center [967, 76] width 68 height 13
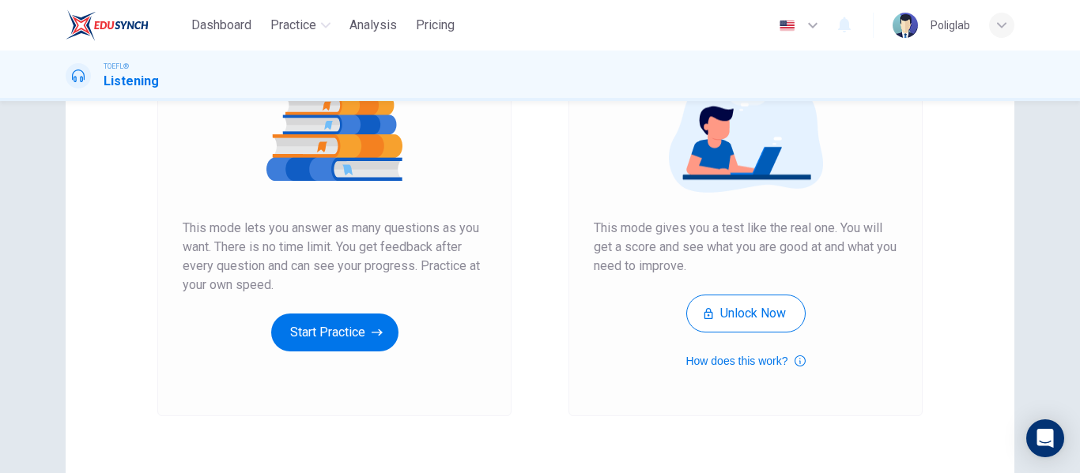
scroll to position [205, 0]
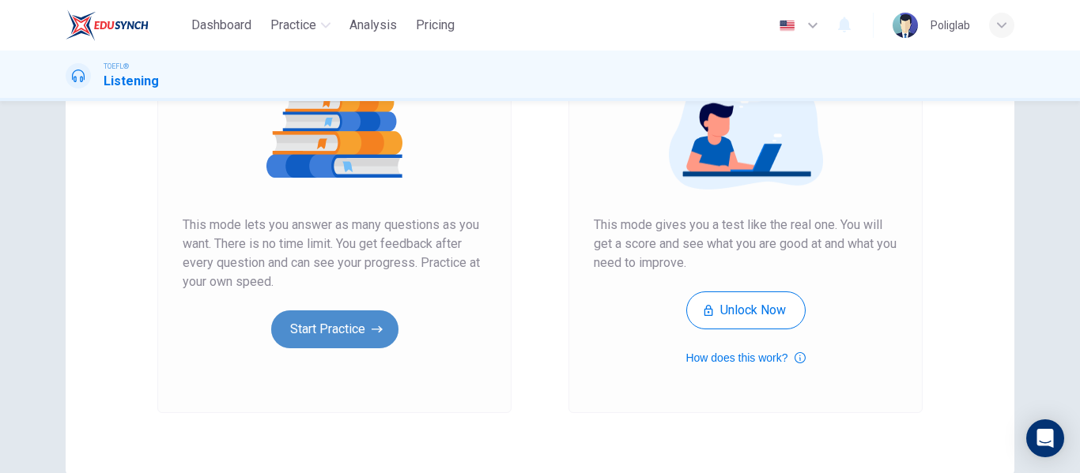
click at [341, 328] on button "Start Practice" at bounding box center [334, 330] width 127 height 38
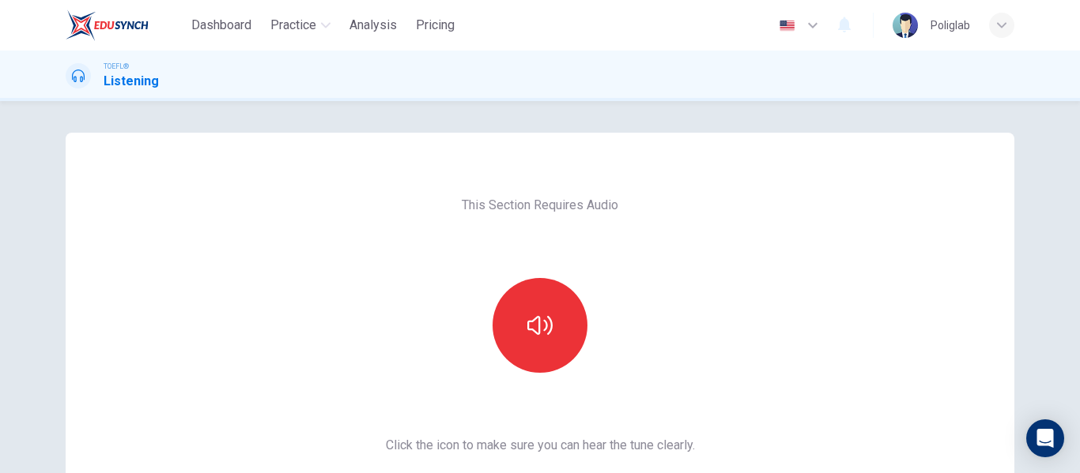
click at [561, 374] on div "This Section Requires Audio Click the icon to make sure you can hear the tune c…" at bounding box center [540, 407] width 334 height 549
click at [538, 357] on button "button" at bounding box center [539, 325] width 95 height 95
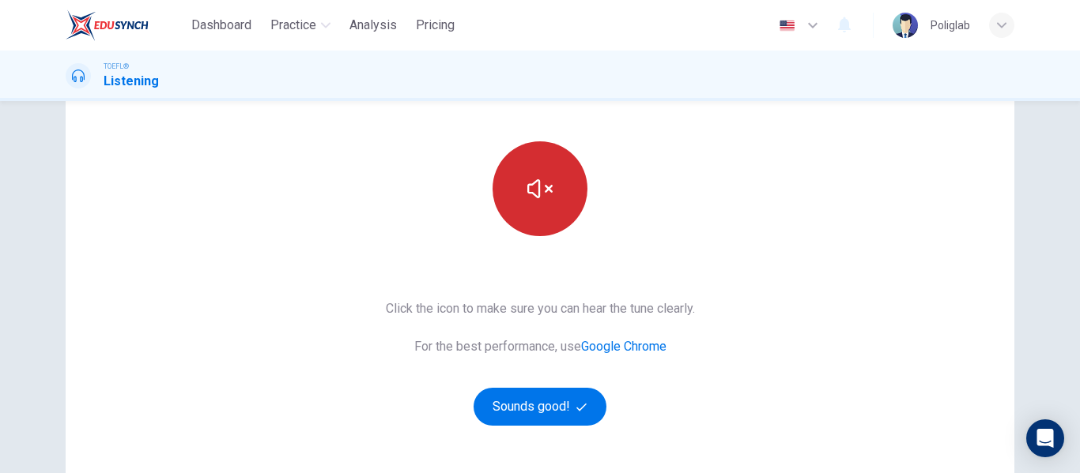
scroll to position [138, 0]
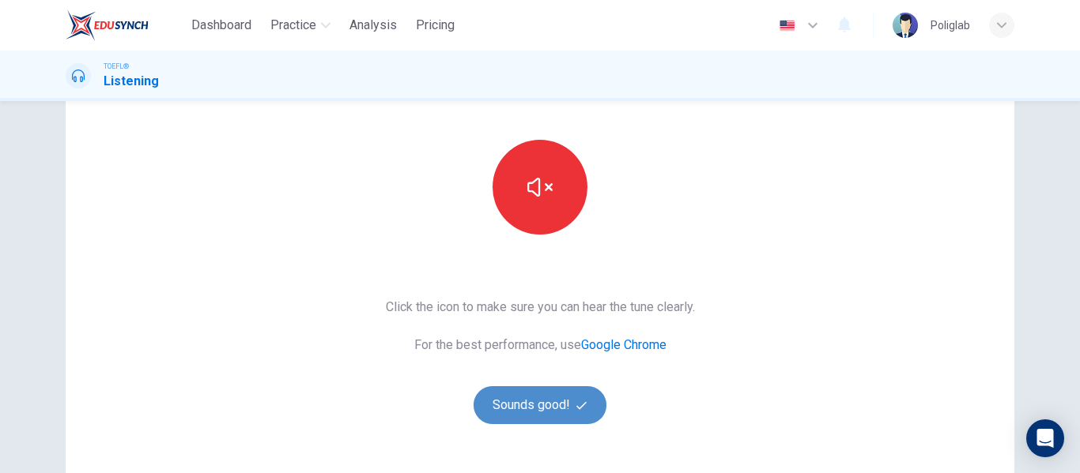
click at [533, 408] on button "Sounds good!" at bounding box center [539, 405] width 133 height 38
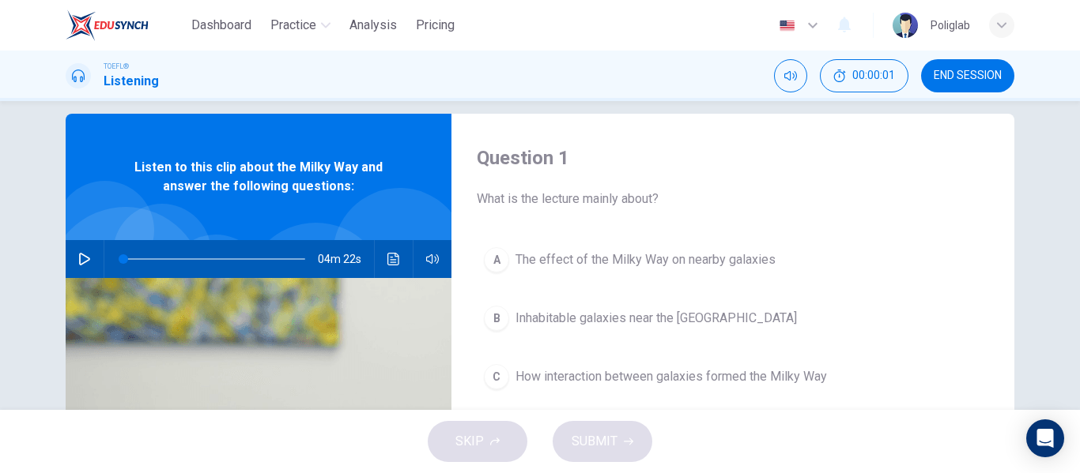
scroll to position [18, 0]
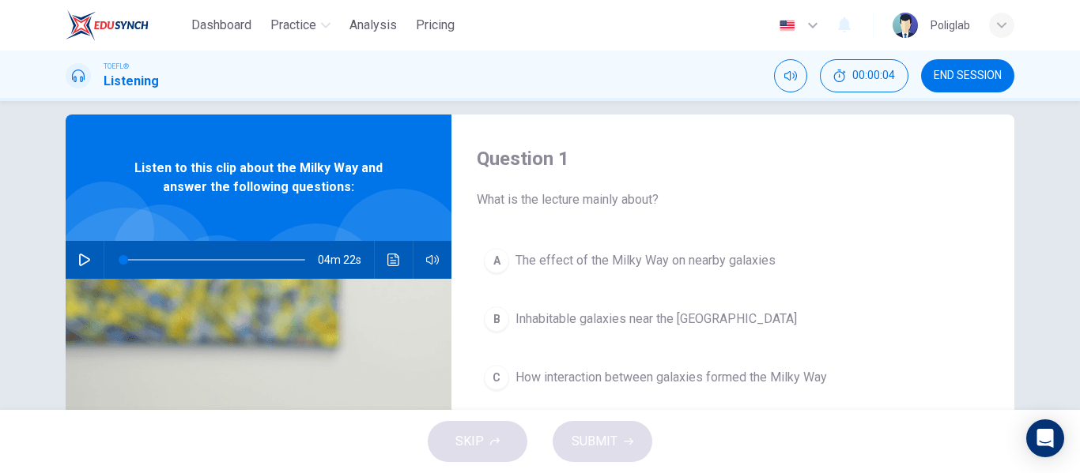
click at [83, 261] on icon "button" at bounding box center [84, 260] width 13 height 13
type input "0"
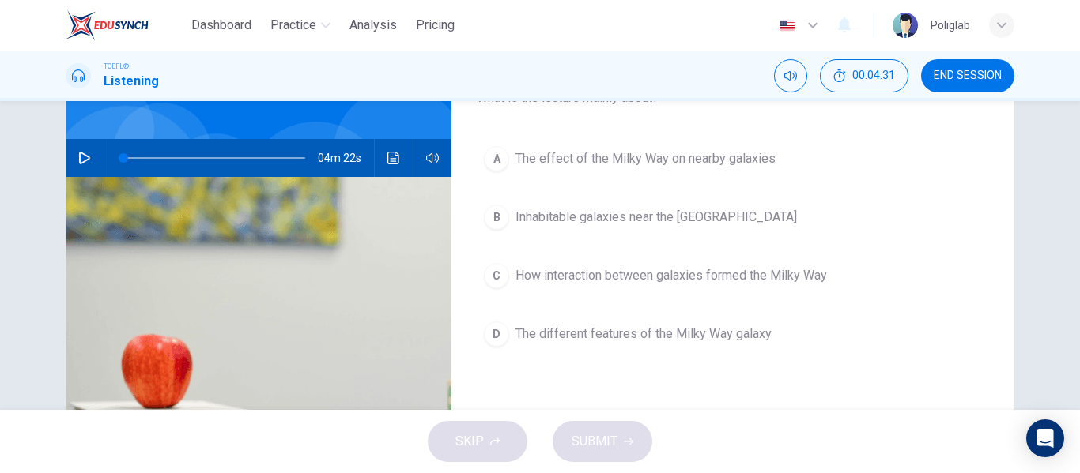
scroll to position [134, 0]
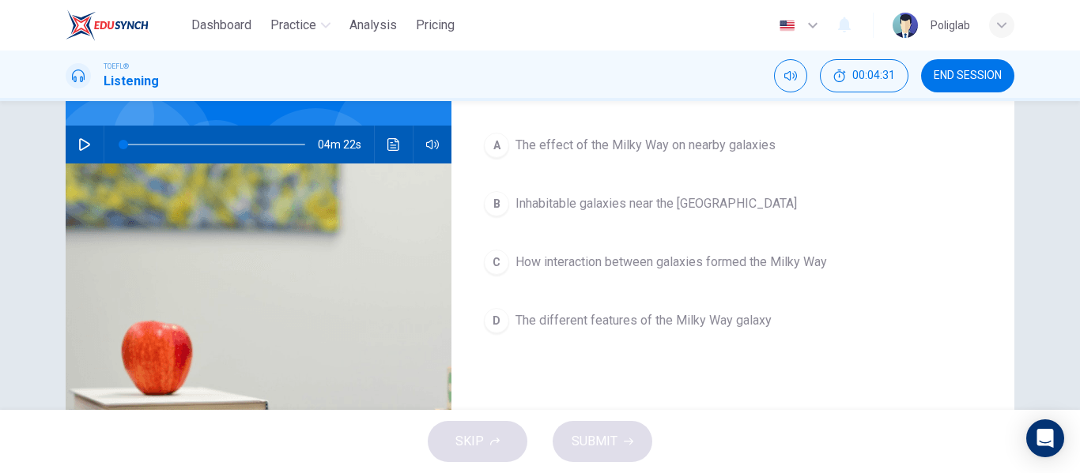
click at [635, 161] on button "A The effect of the Milky Way on nearby galaxies" at bounding box center [733, 146] width 512 height 40
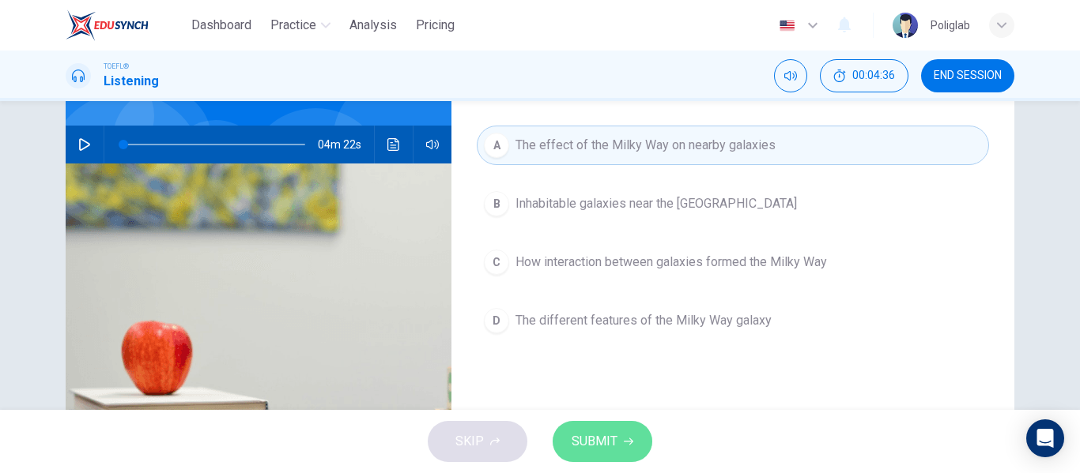
click at [595, 435] on span "SUBMIT" at bounding box center [594, 442] width 46 height 22
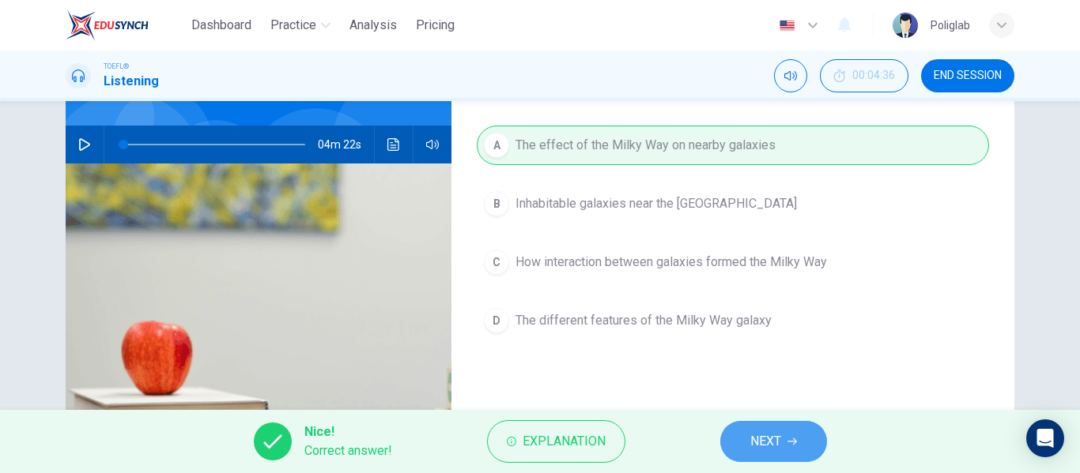
click at [769, 442] on span "NEXT" at bounding box center [765, 442] width 31 height 22
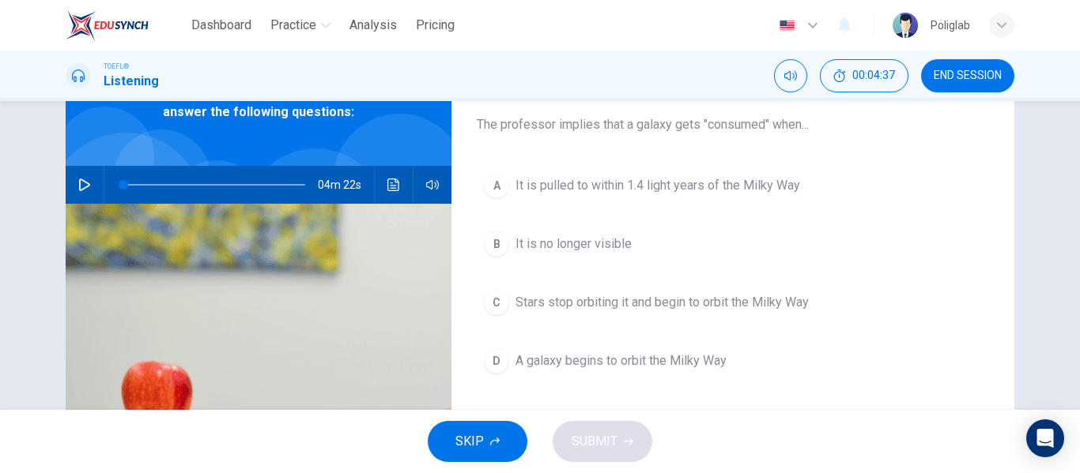
scroll to position [92, 0]
click at [723, 311] on span "Stars stop orbiting it and begin to orbit the Milky Way" at bounding box center [661, 303] width 293 height 19
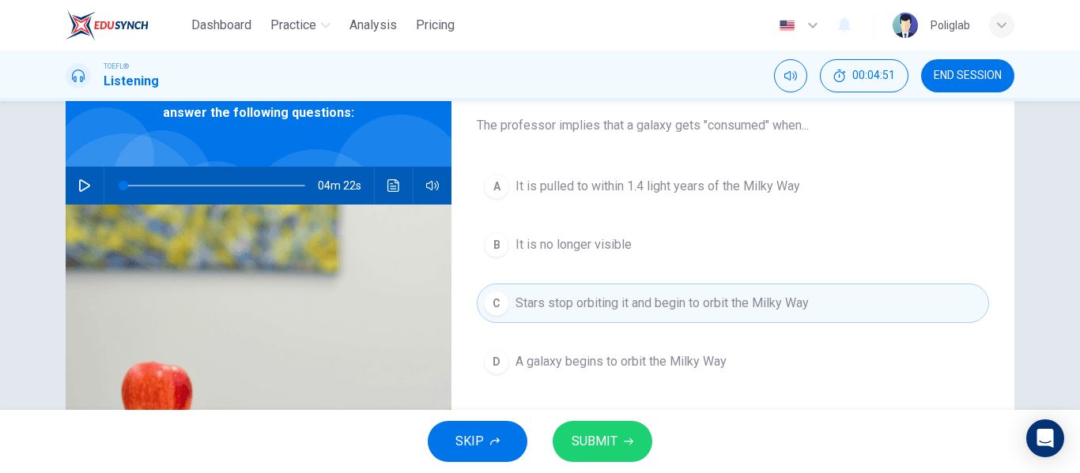
click at [622, 436] on button "SUBMIT" at bounding box center [602, 441] width 100 height 41
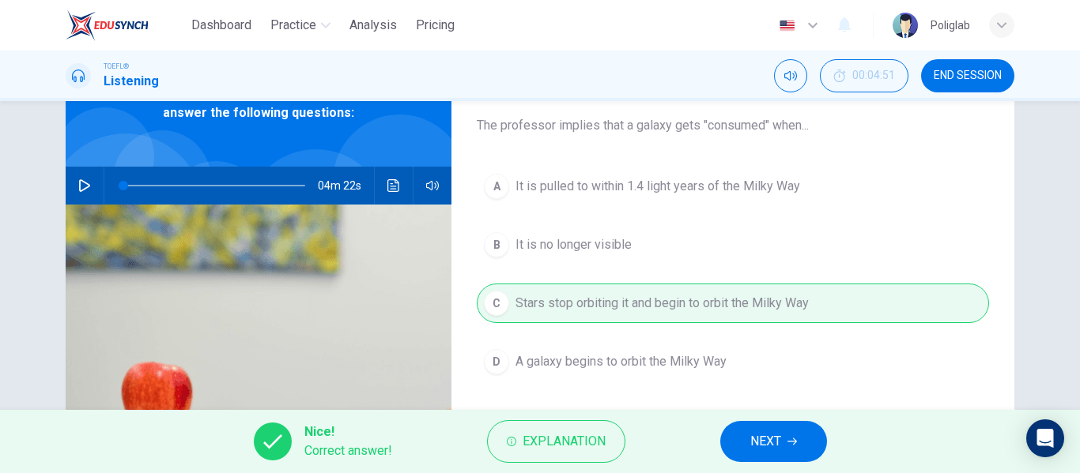
click at [739, 435] on button "NEXT" at bounding box center [773, 441] width 107 height 41
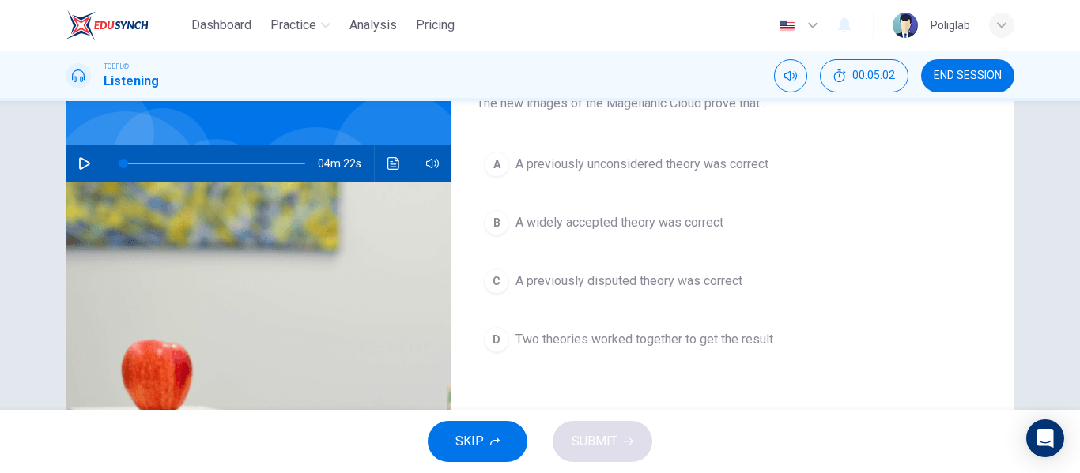
scroll to position [116, 0]
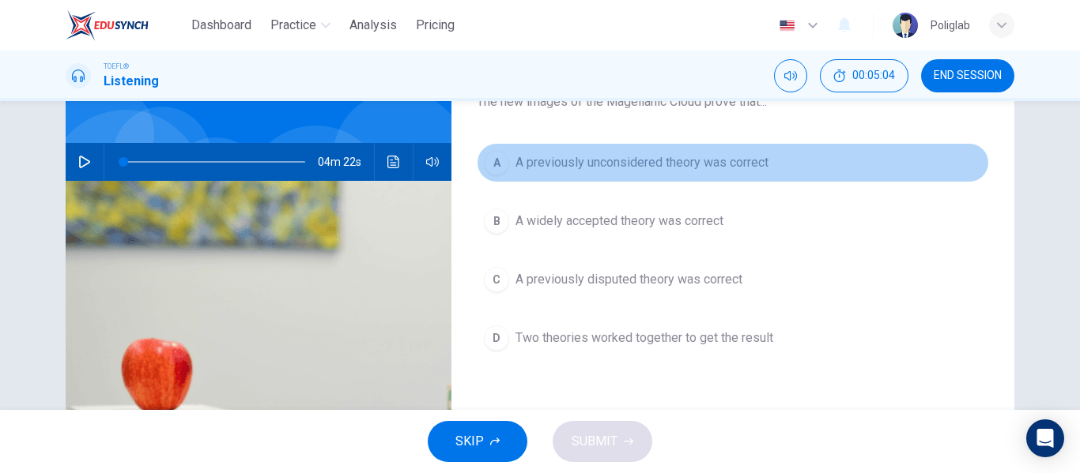
click at [715, 169] on span "A previously unconsidered theory was correct" at bounding box center [641, 162] width 253 height 19
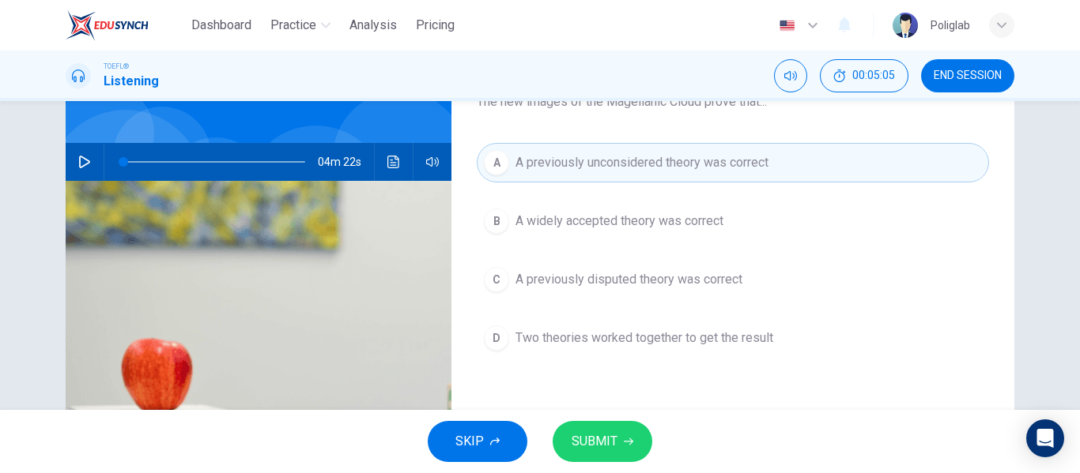
click at [688, 226] on span "A widely accepted theory was correct" at bounding box center [619, 221] width 208 height 19
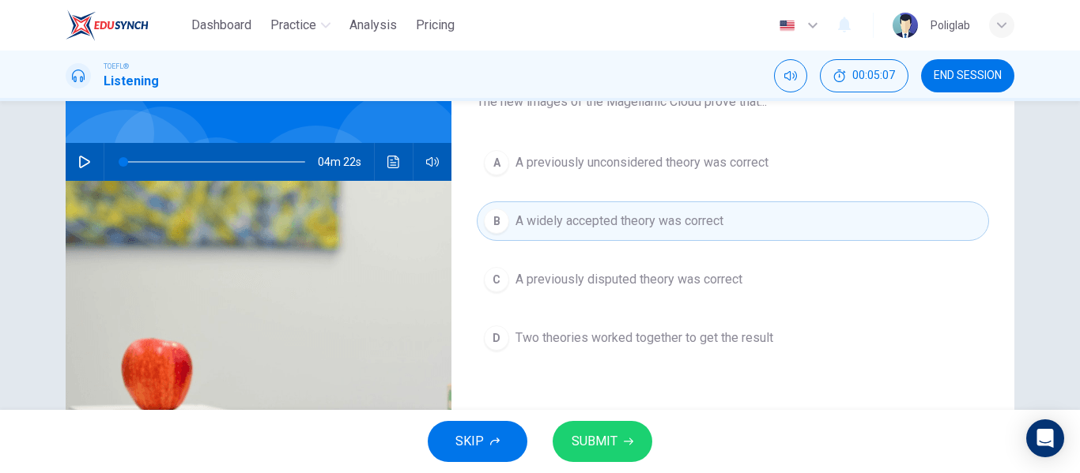
click at [624, 435] on button "SUBMIT" at bounding box center [602, 441] width 100 height 41
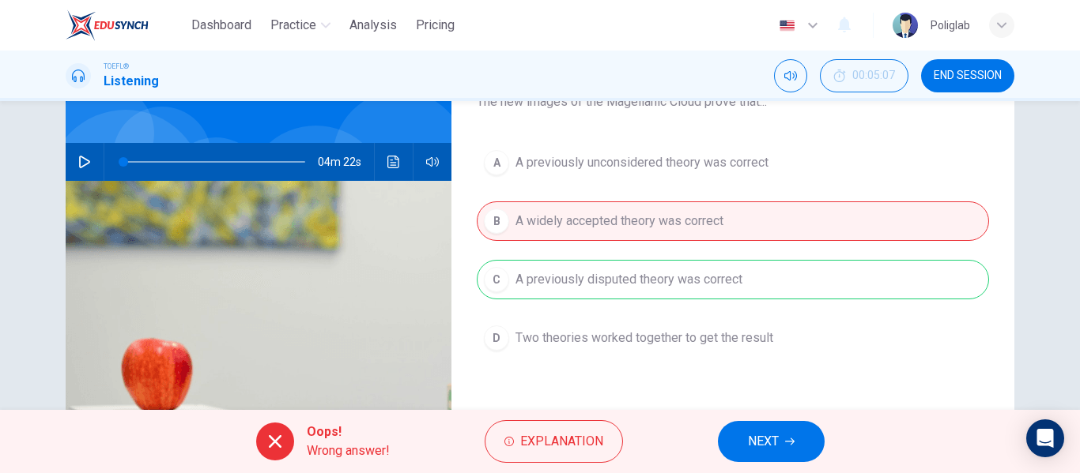
click at [765, 428] on button "NEXT" at bounding box center [771, 441] width 107 height 41
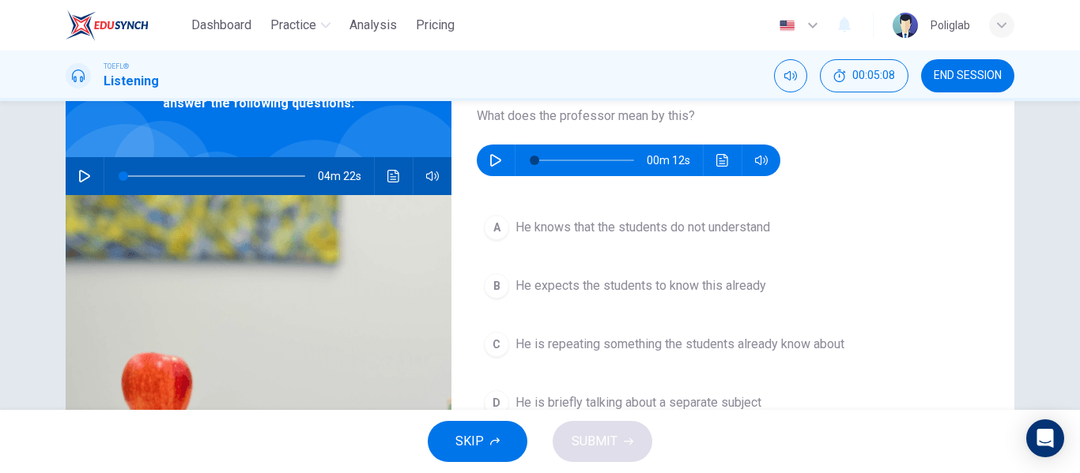
scroll to position [104, 0]
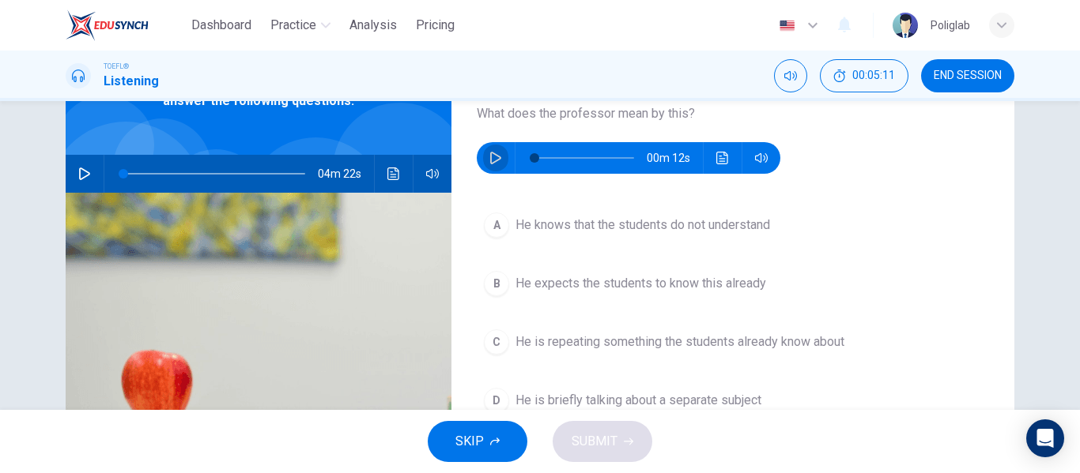
click at [494, 160] on icon "button" at bounding box center [495, 158] width 13 height 13
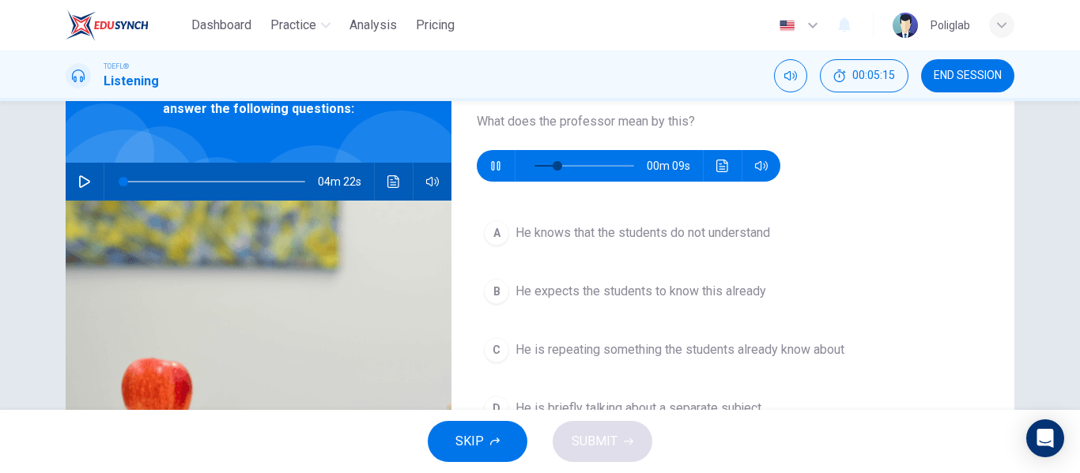
scroll to position [97, 0]
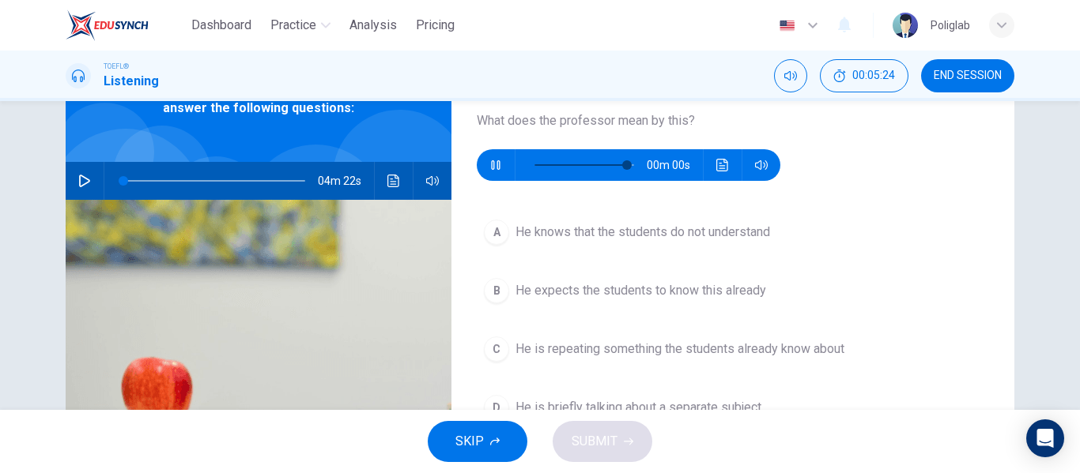
type input "0"
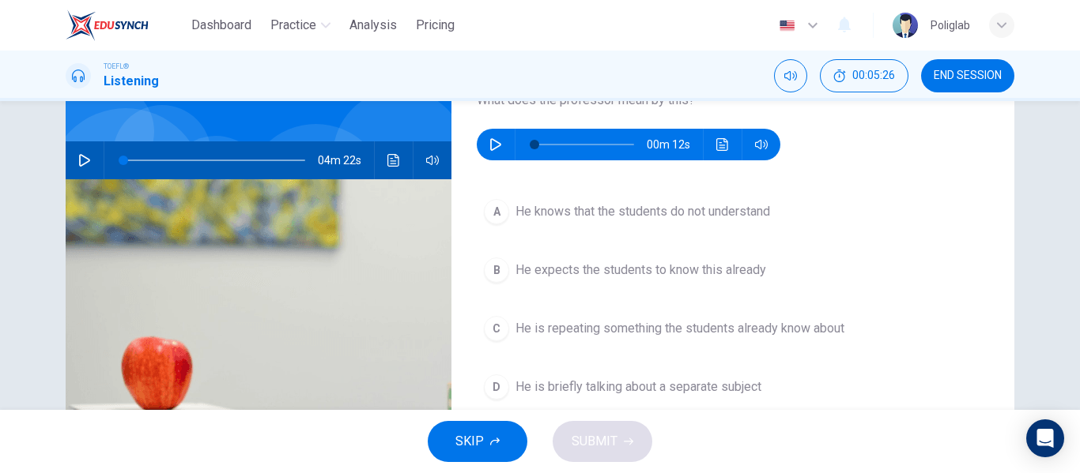
scroll to position [119, 0]
click at [699, 209] on span "He knows that the students do not understand" at bounding box center [642, 211] width 254 height 19
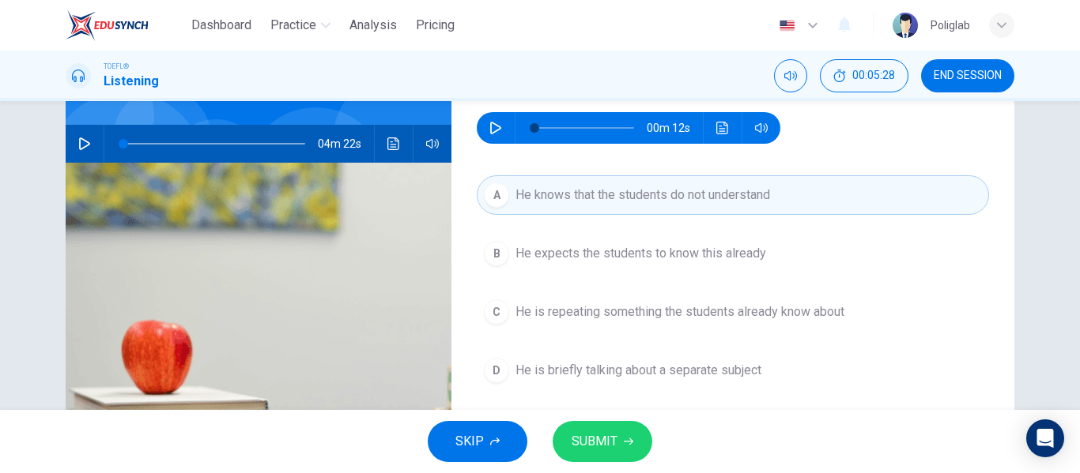
scroll to position [138, 0]
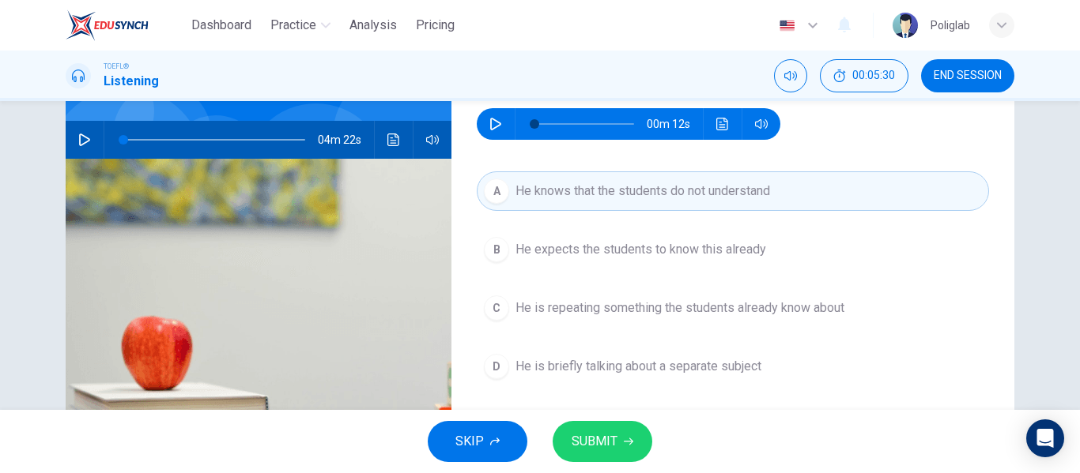
click at [608, 434] on span "SUBMIT" at bounding box center [594, 442] width 46 height 22
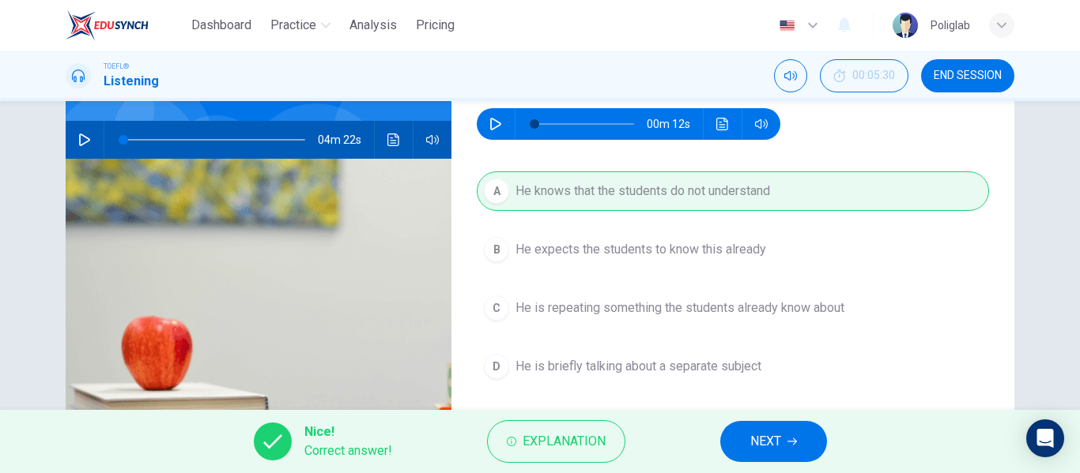
click at [752, 428] on button "NEXT" at bounding box center [773, 441] width 107 height 41
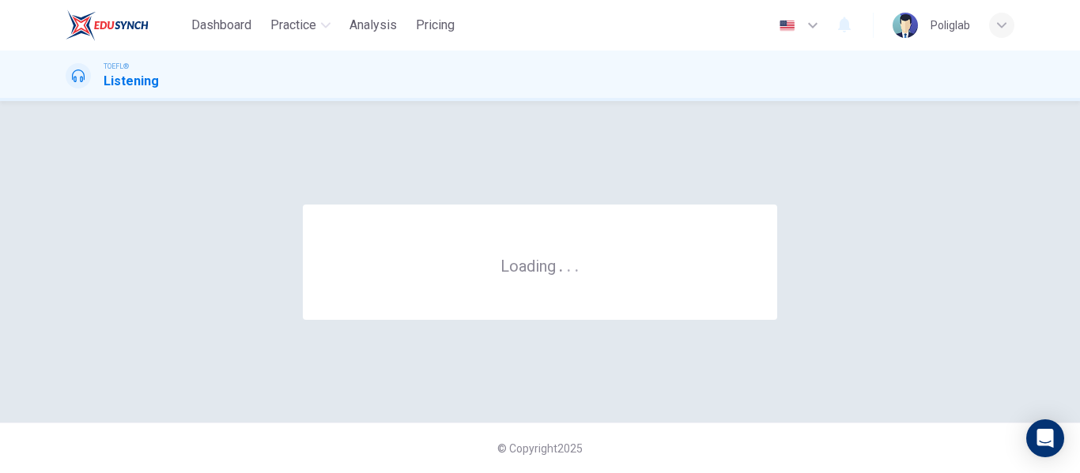
scroll to position [0, 0]
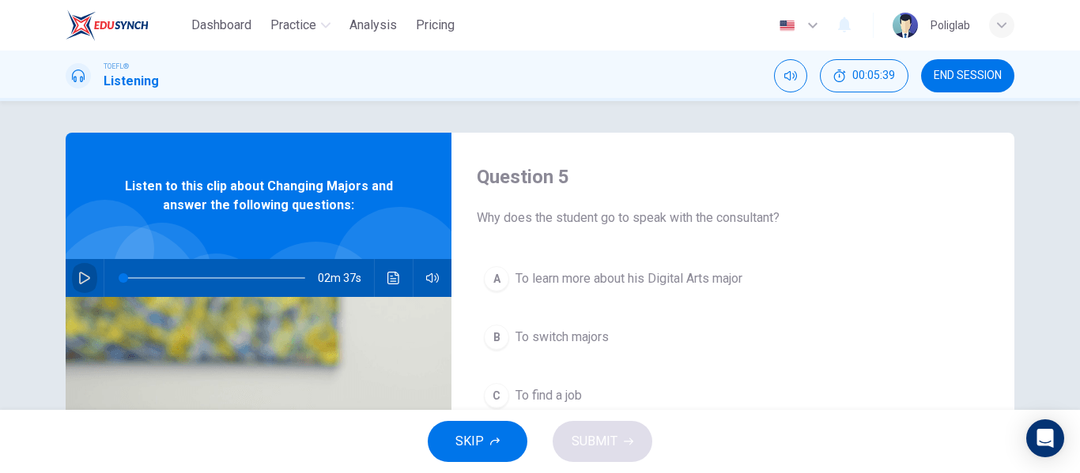
click at [73, 277] on button "button" at bounding box center [84, 278] width 25 height 38
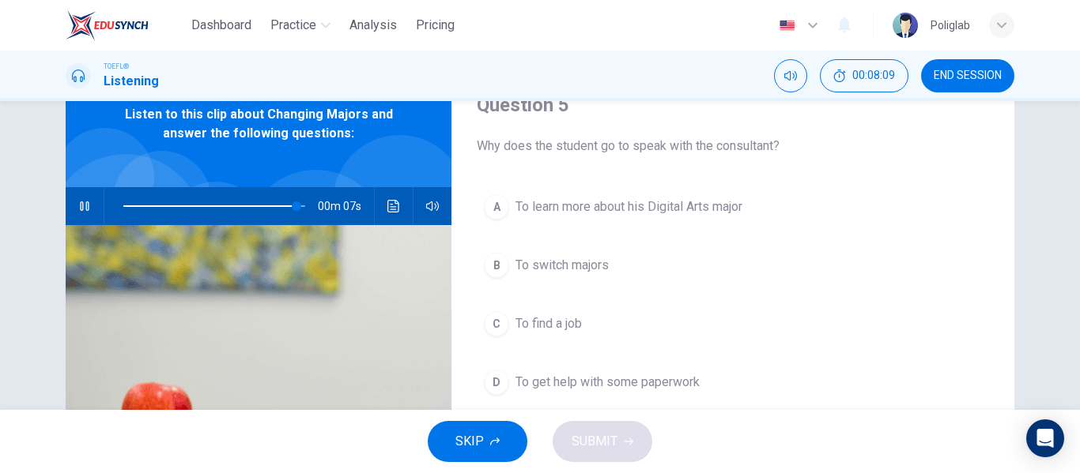
scroll to position [73, 0]
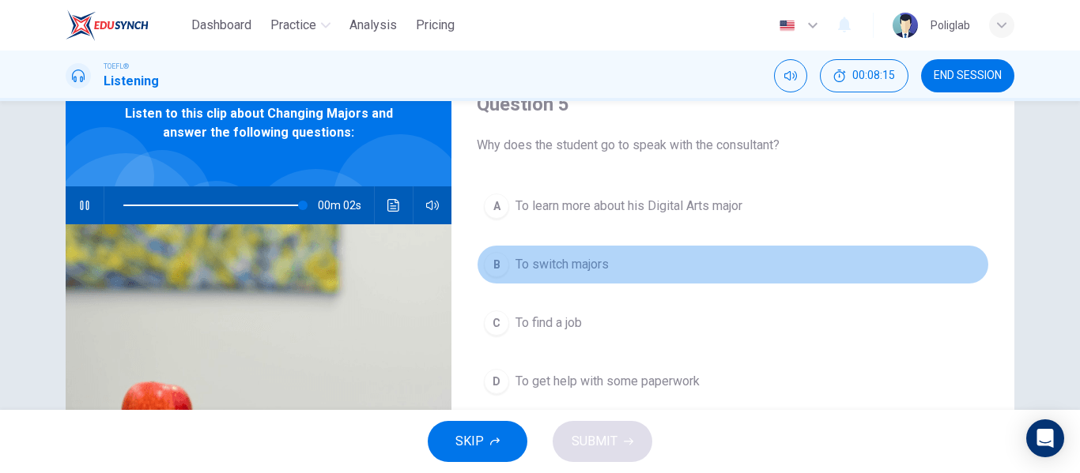
click at [658, 248] on button "B To switch majors" at bounding box center [733, 265] width 512 height 40
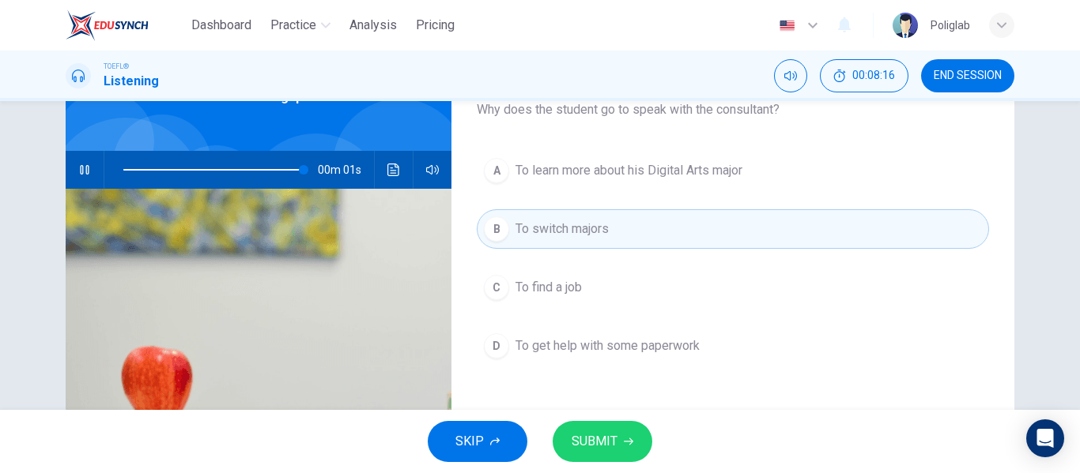
scroll to position [110, 0]
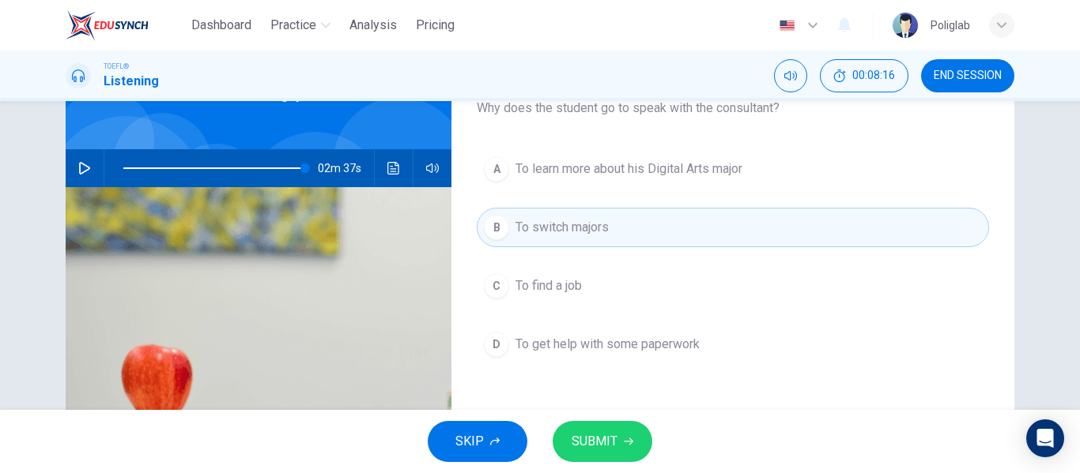
type input "0"
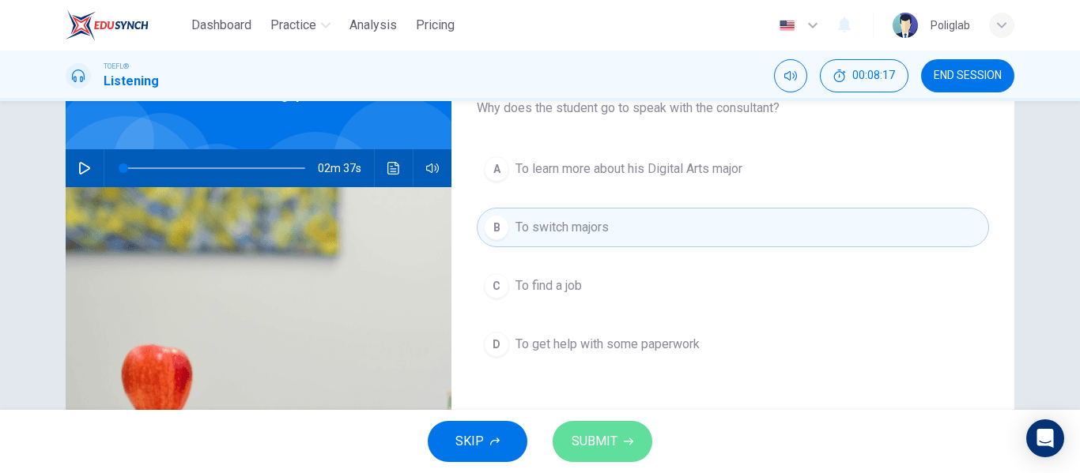
click at [618, 437] on button "SUBMIT" at bounding box center [602, 441] width 100 height 41
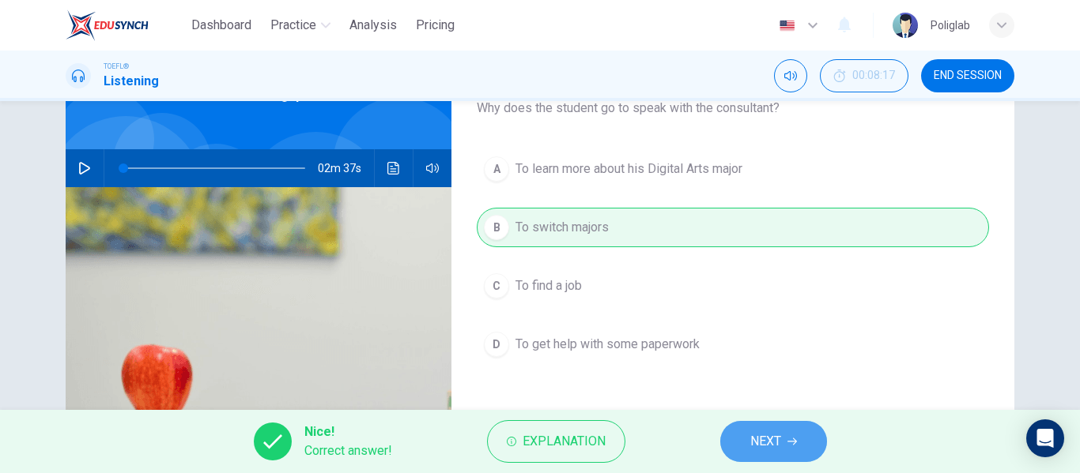
click at [745, 430] on button "NEXT" at bounding box center [773, 441] width 107 height 41
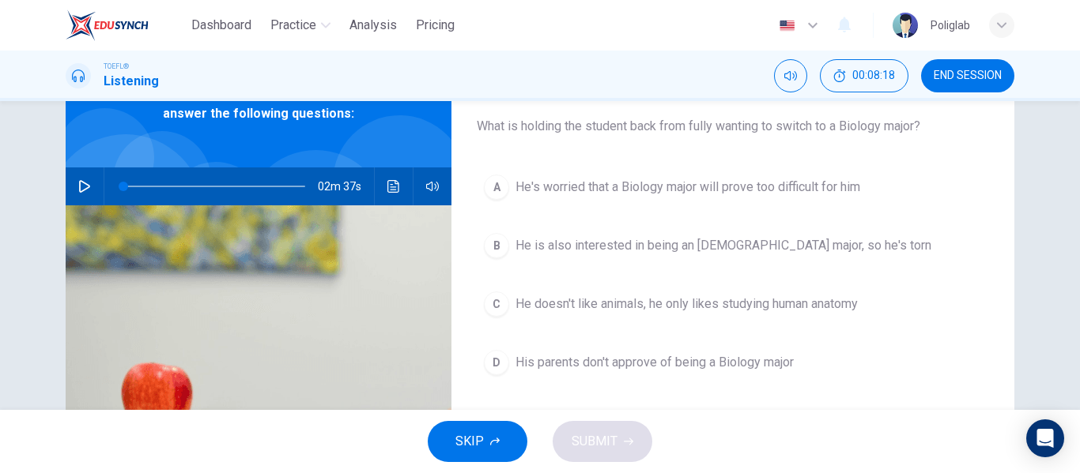
scroll to position [91, 0]
click at [714, 197] on span "He's worried that a Biology major will prove too difficult for him" at bounding box center [687, 188] width 345 height 19
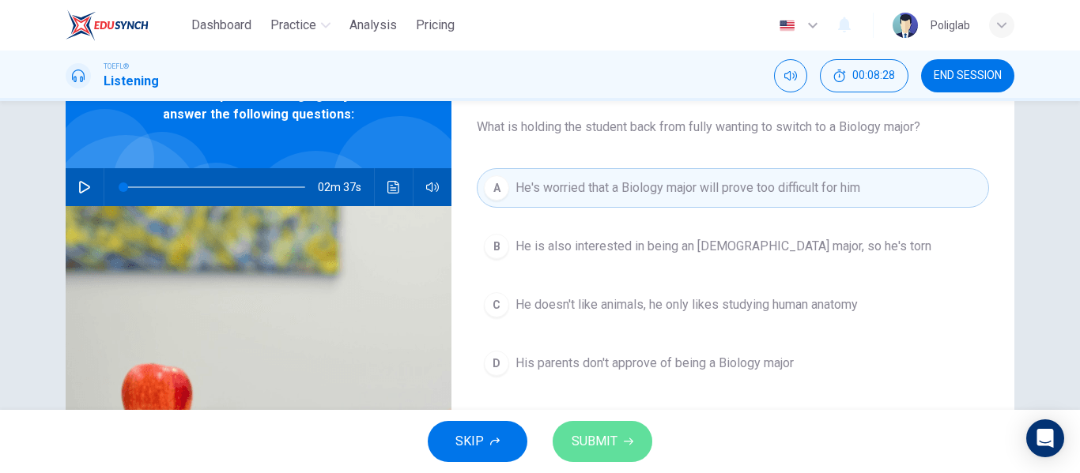
click at [620, 445] on button "SUBMIT" at bounding box center [602, 441] width 100 height 41
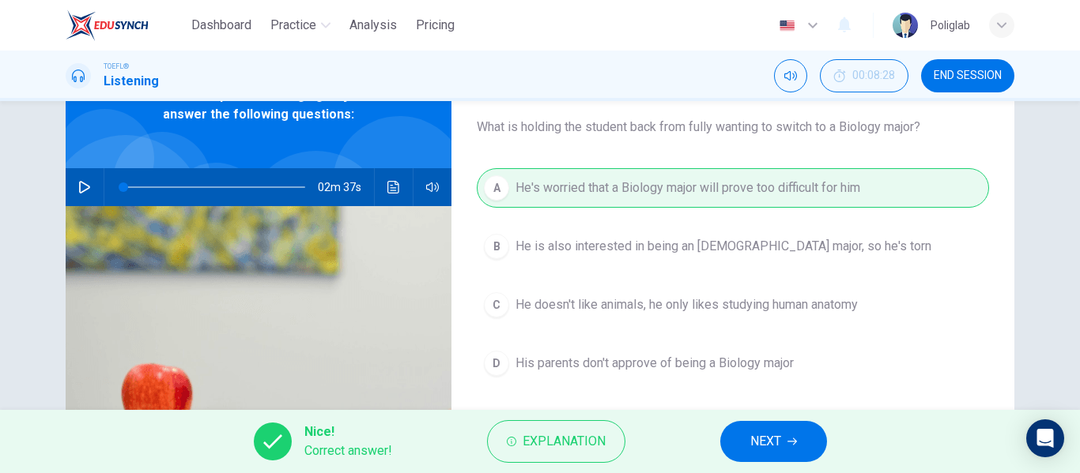
click at [737, 423] on button "NEXT" at bounding box center [773, 441] width 107 height 41
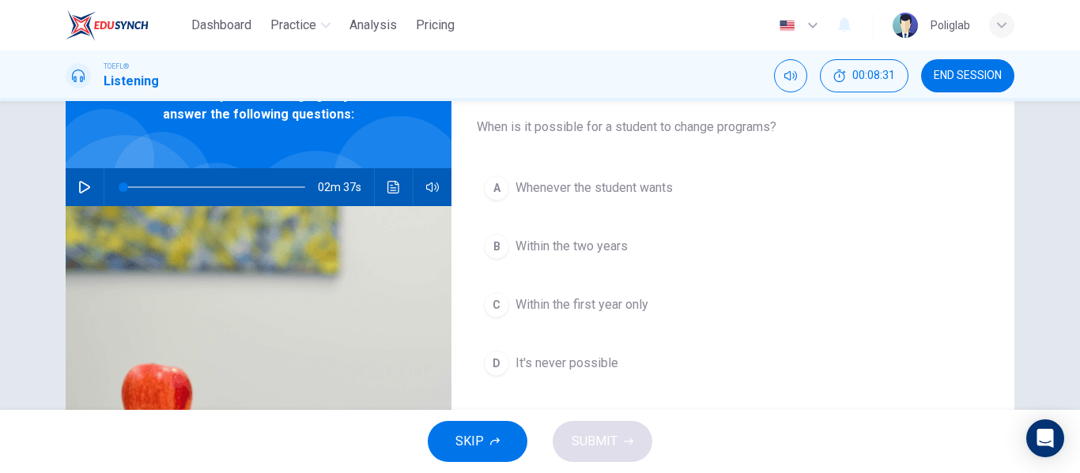
click at [646, 301] on span "Within the first year only" at bounding box center [581, 305] width 133 height 19
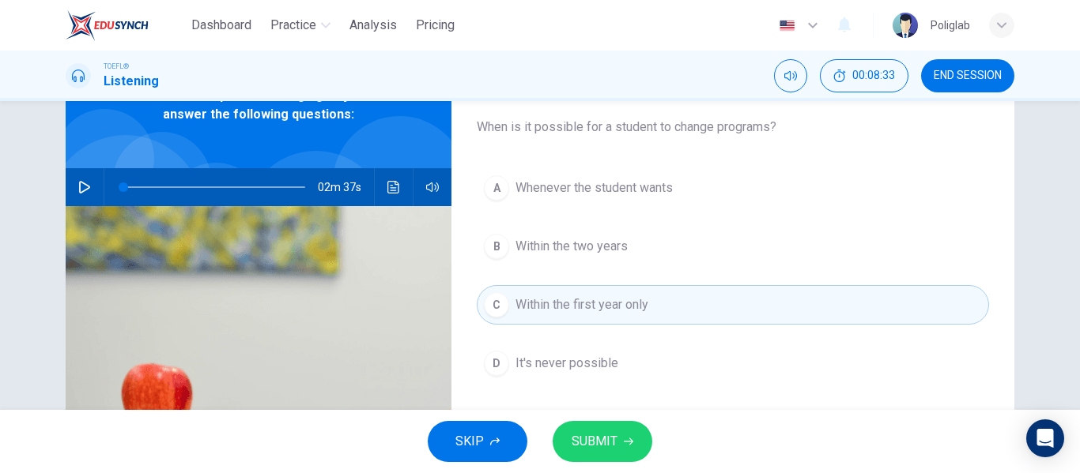
click at [602, 438] on span "SUBMIT" at bounding box center [594, 442] width 46 height 22
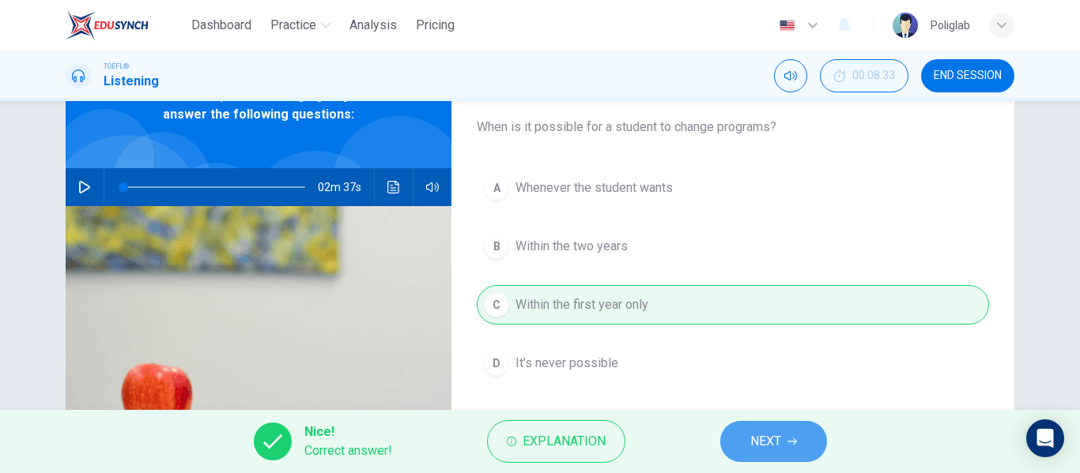
click at [748, 430] on button "NEXT" at bounding box center [773, 441] width 107 height 41
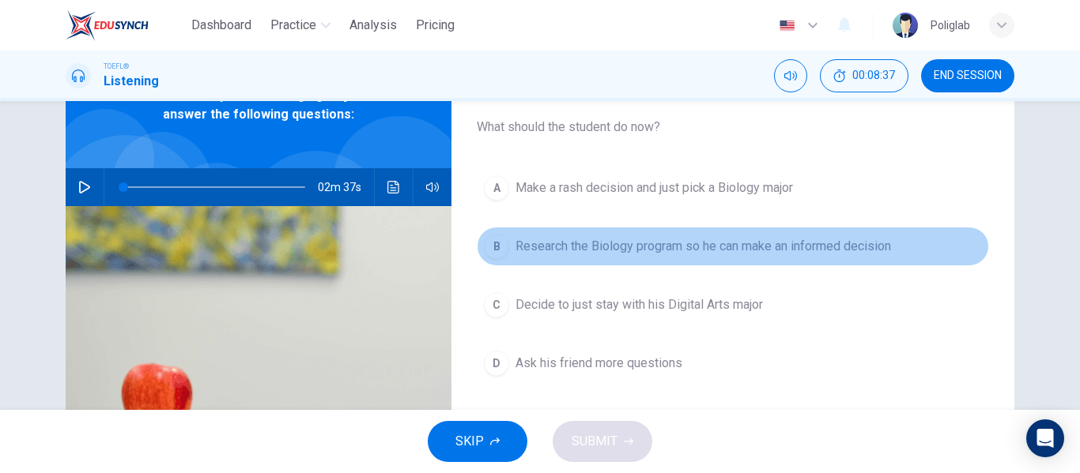
click at [729, 247] on span "Research the Biology program so he can make an informed decision" at bounding box center [702, 246] width 375 height 19
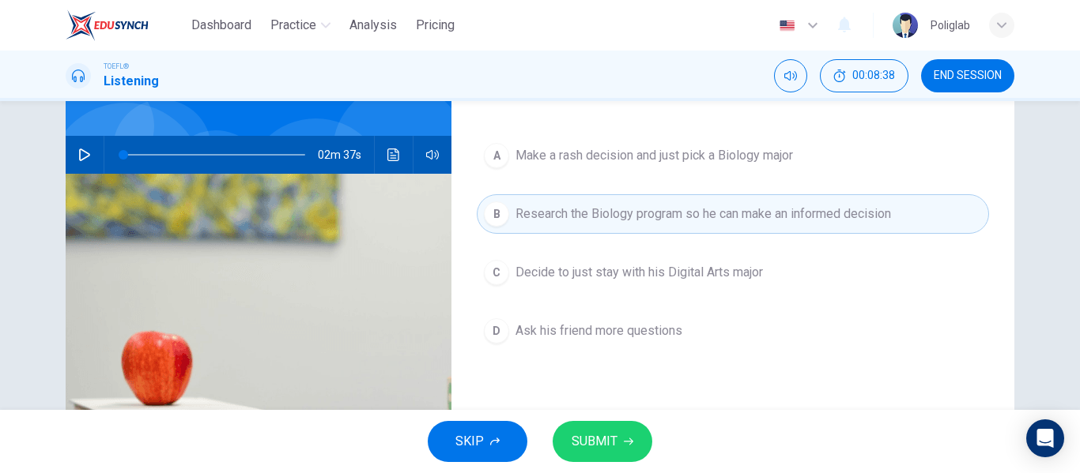
scroll to position [126, 0]
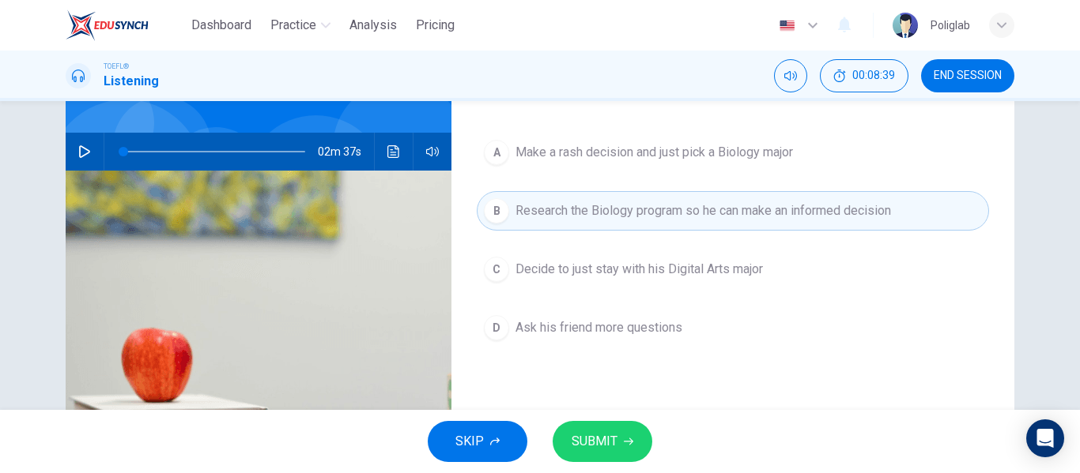
click at [614, 429] on button "SUBMIT" at bounding box center [602, 441] width 100 height 41
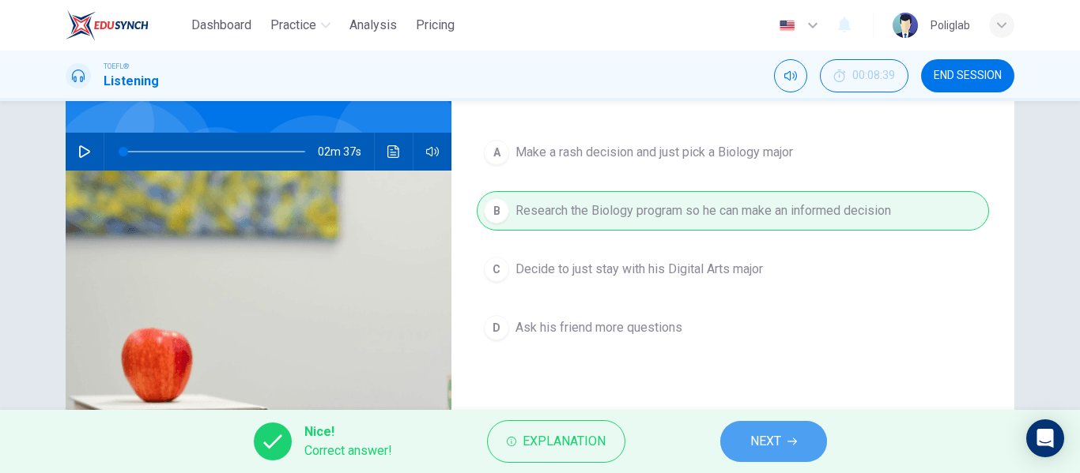
click at [783, 428] on button "NEXT" at bounding box center [773, 441] width 107 height 41
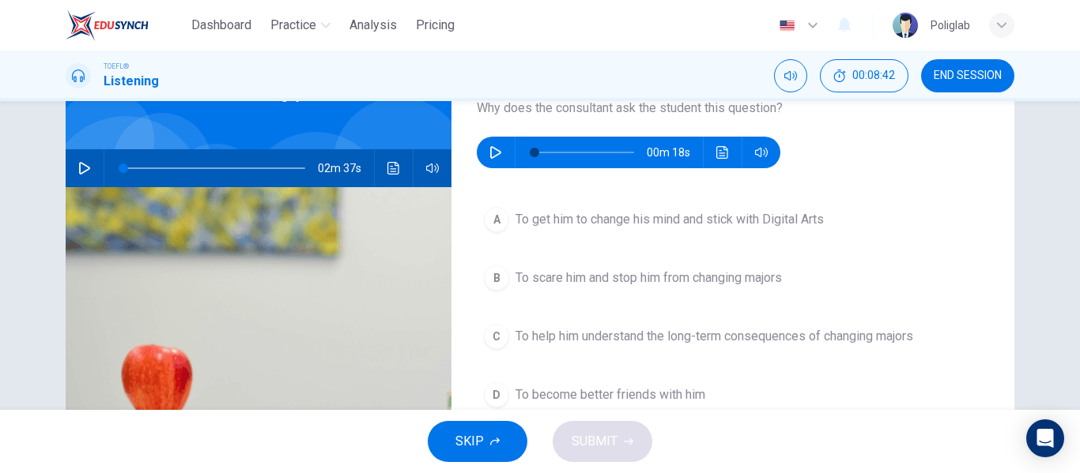
scroll to position [111, 0]
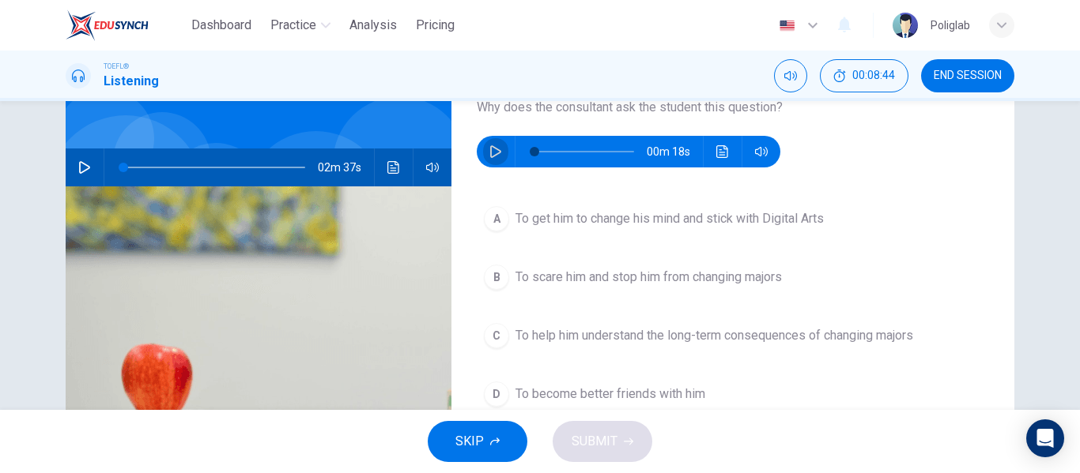
click at [496, 151] on icon "button" at bounding box center [495, 151] width 13 height 13
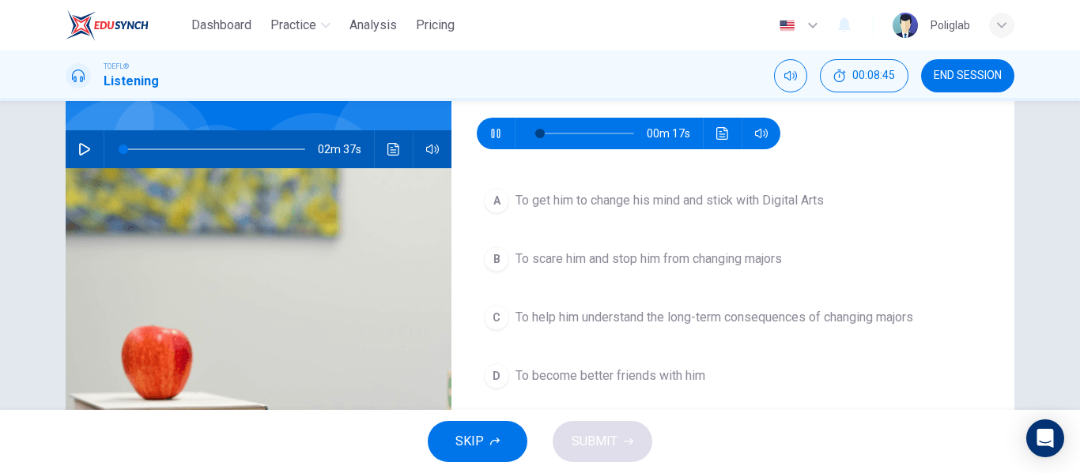
scroll to position [130, 0]
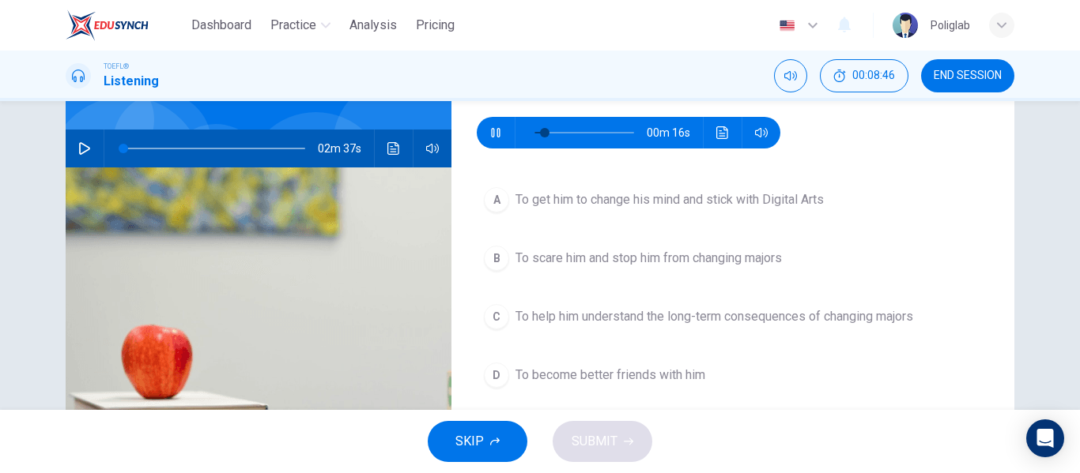
click at [635, 315] on span "To help him understand the long-term consequences of changing majors" at bounding box center [714, 316] width 398 height 19
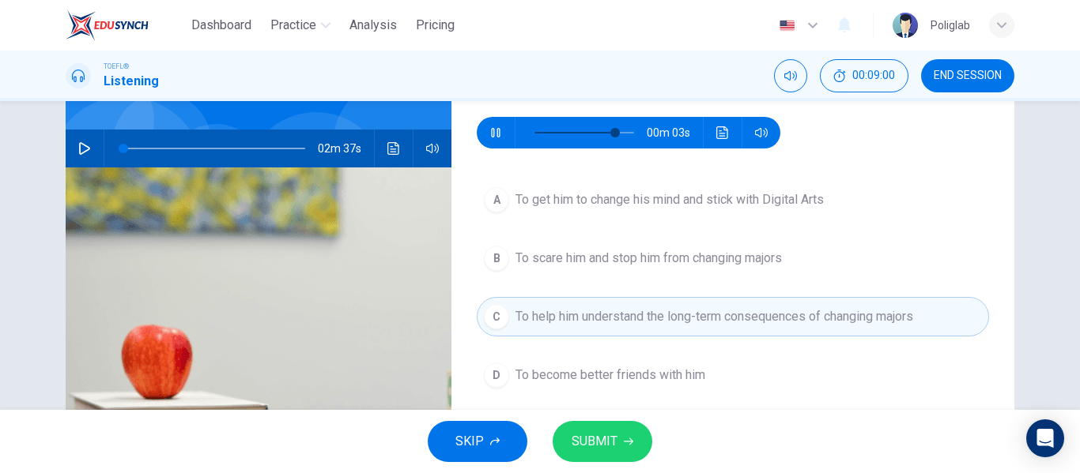
click at [624, 441] on icon "button" at bounding box center [628, 441] width 9 height 9
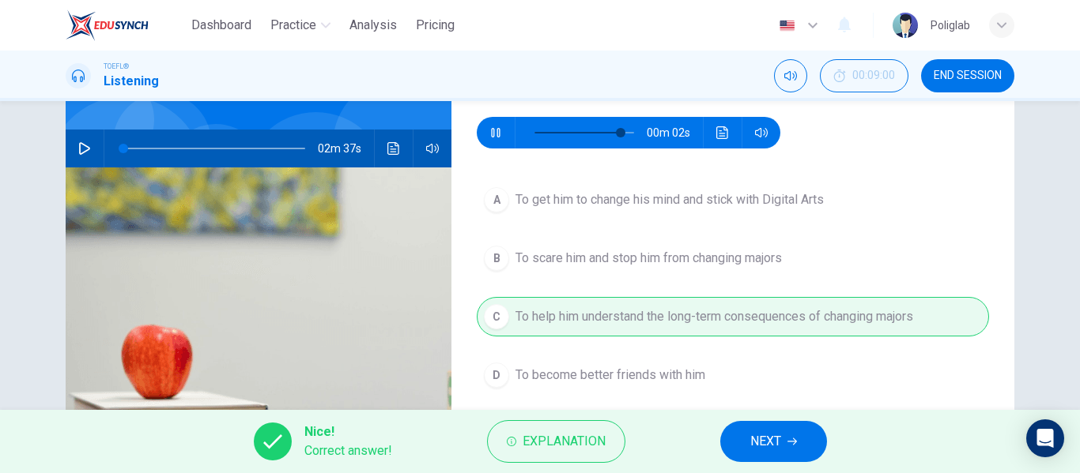
type input "92"
click at [729, 431] on button "NEXT" at bounding box center [773, 441] width 107 height 41
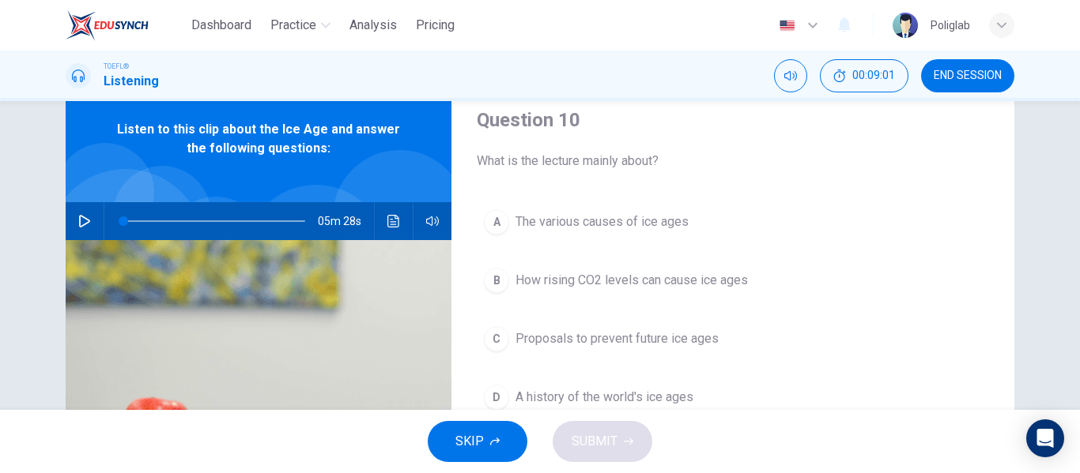
scroll to position [58, 0]
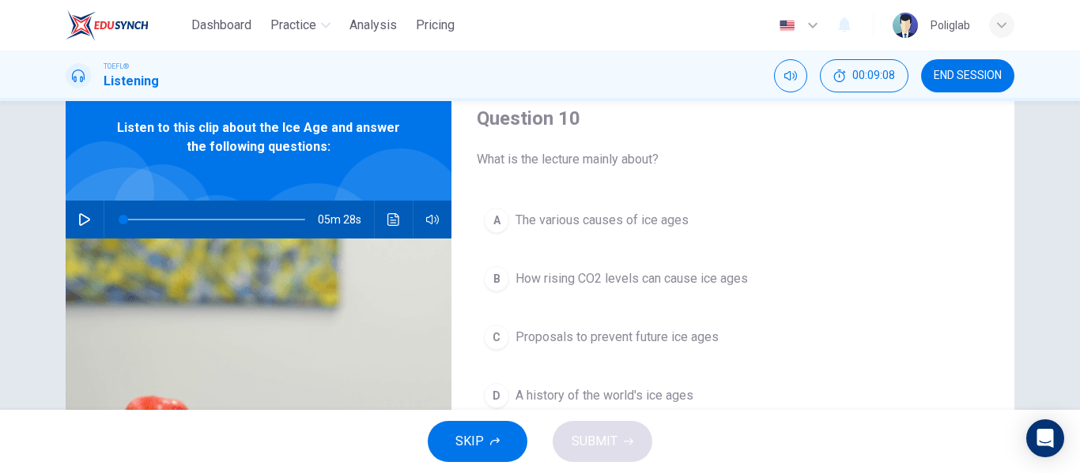
click at [80, 217] on icon "button" at bounding box center [84, 219] width 13 height 13
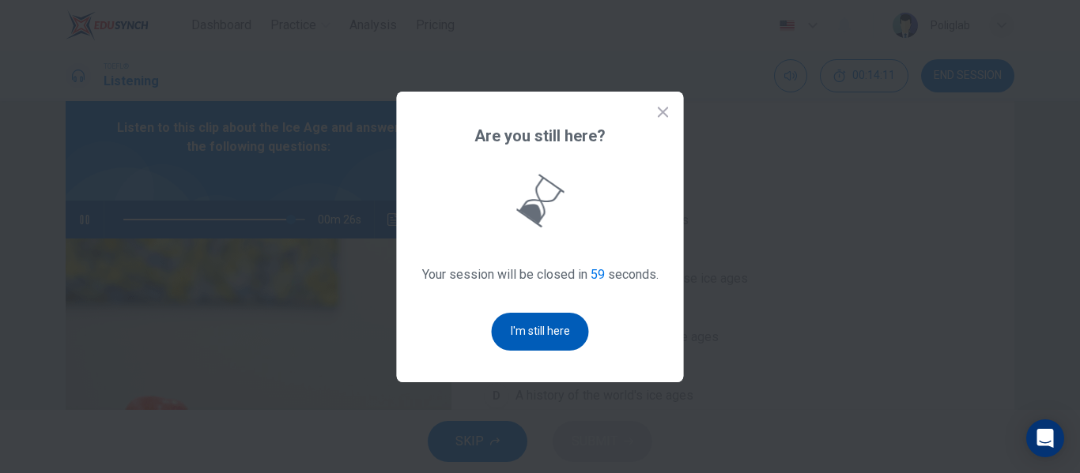
click at [534, 329] on button "I'm still here" at bounding box center [540, 332] width 97 height 38
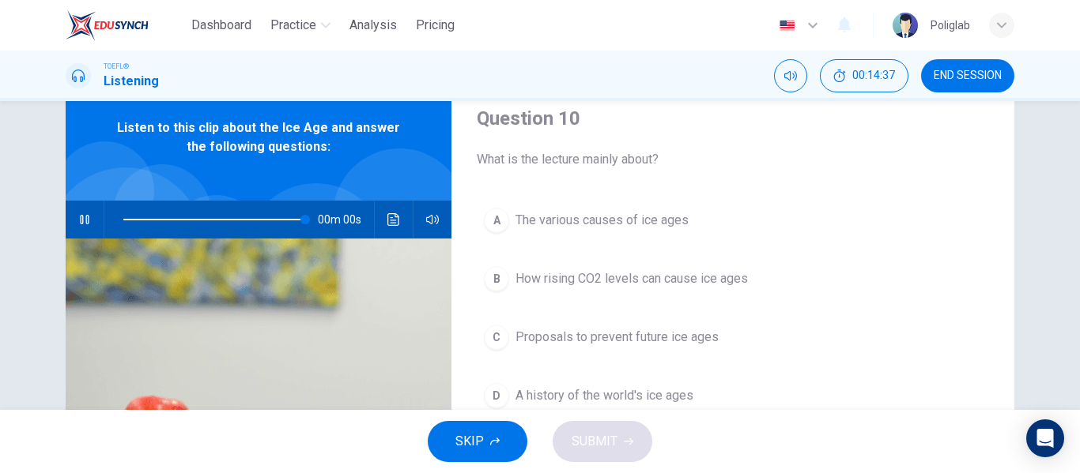
type input "0"
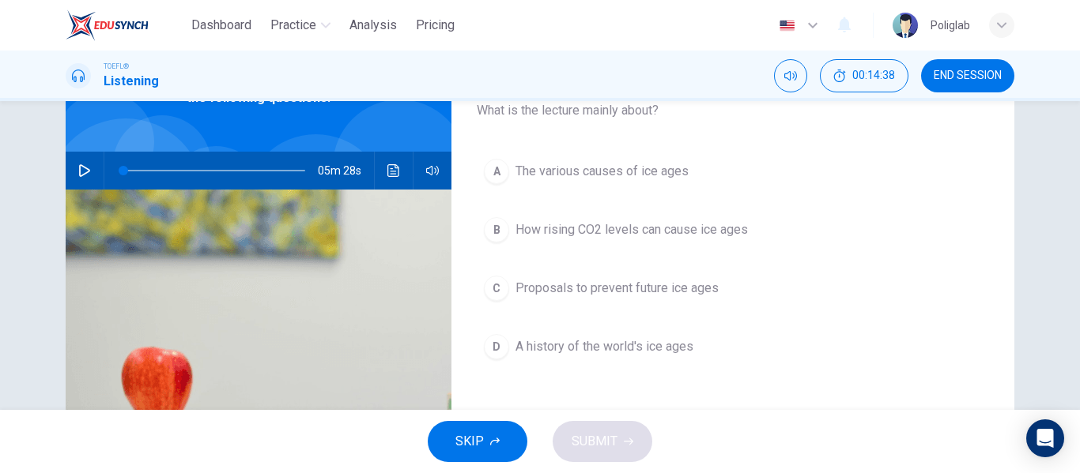
scroll to position [110, 0]
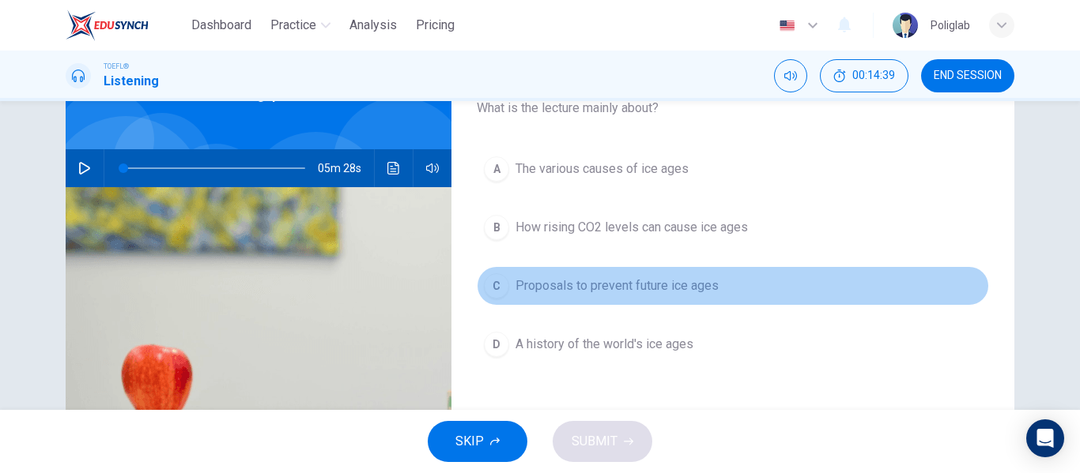
click at [724, 286] on button "C Proposals to prevent future ice ages" at bounding box center [733, 286] width 512 height 40
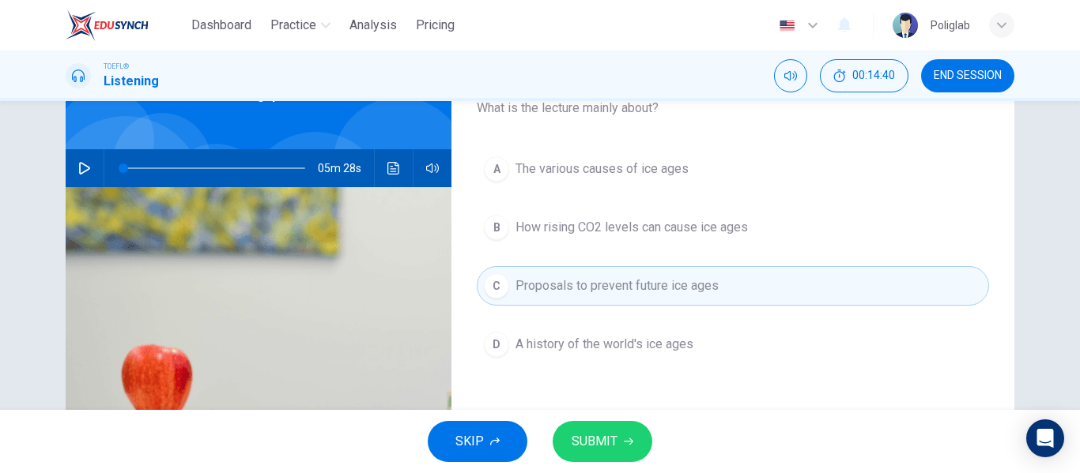
click at [703, 342] on button "D A history of the world's ice ages" at bounding box center [733, 345] width 512 height 40
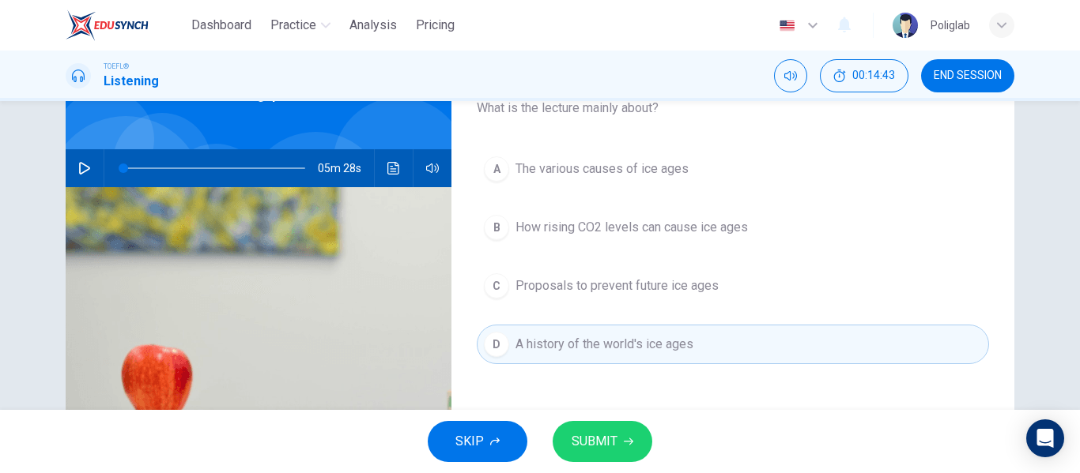
click at [692, 170] on button "A The various causes of ice ages" at bounding box center [733, 169] width 512 height 40
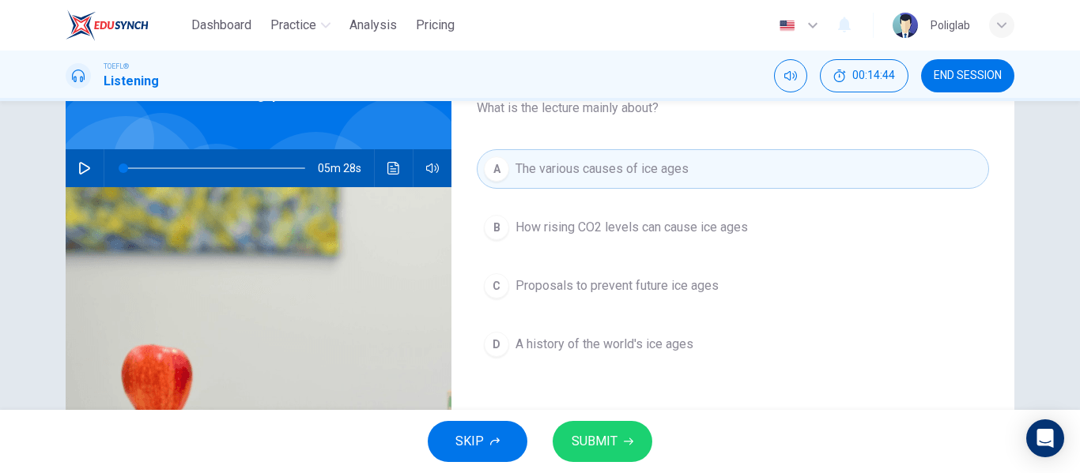
click at [615, 431] on span "SUBMIT" at bounding box center [594, 442] width 46 height 22
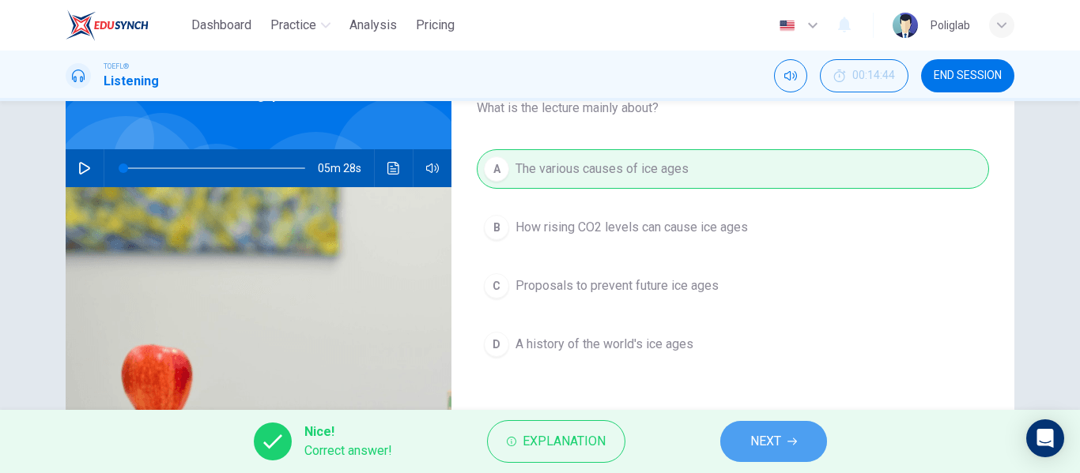
click at [763, 439] on span "NEXT" at bounding box center [765, 442] width 31 height 22
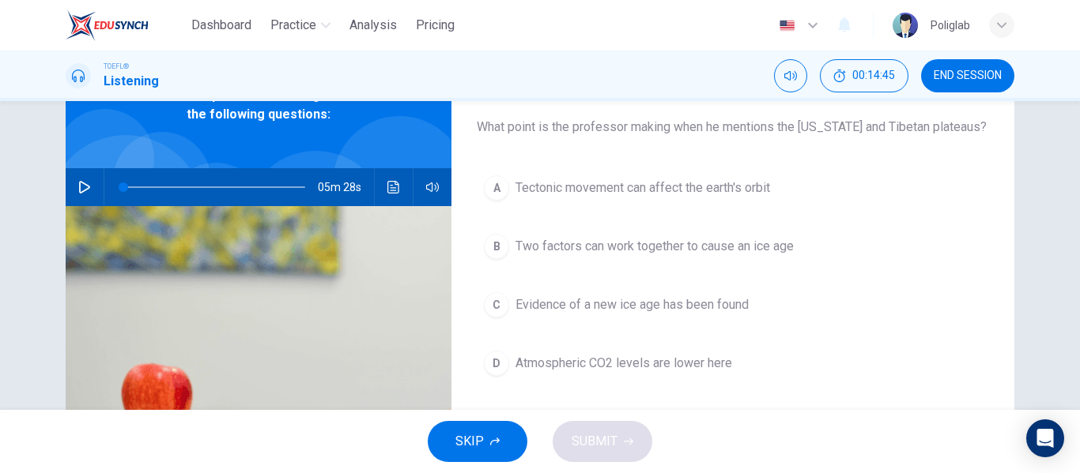
scroll to position [89, 0]
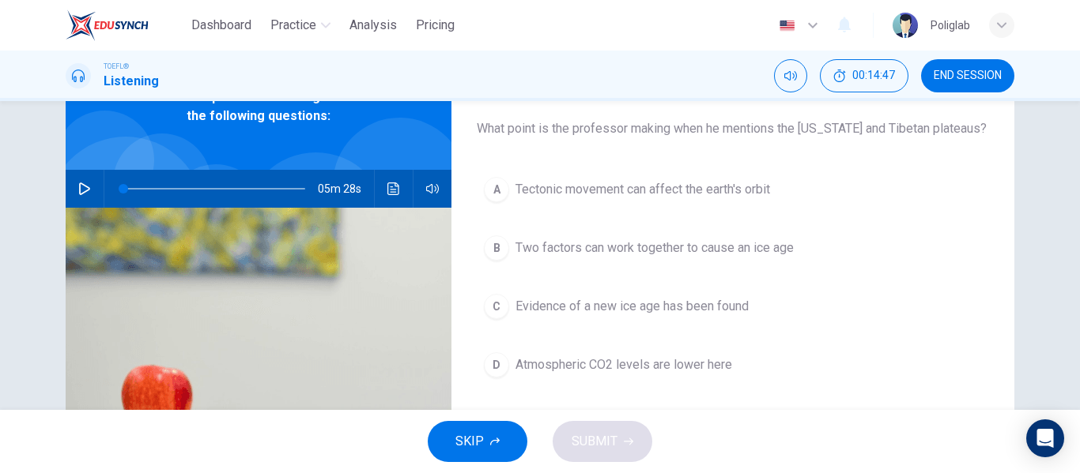
click at [787, 191] on button "A Tectonic movement can affect the earth's orbit" at bounding box center [733, 190] width 512 height 40
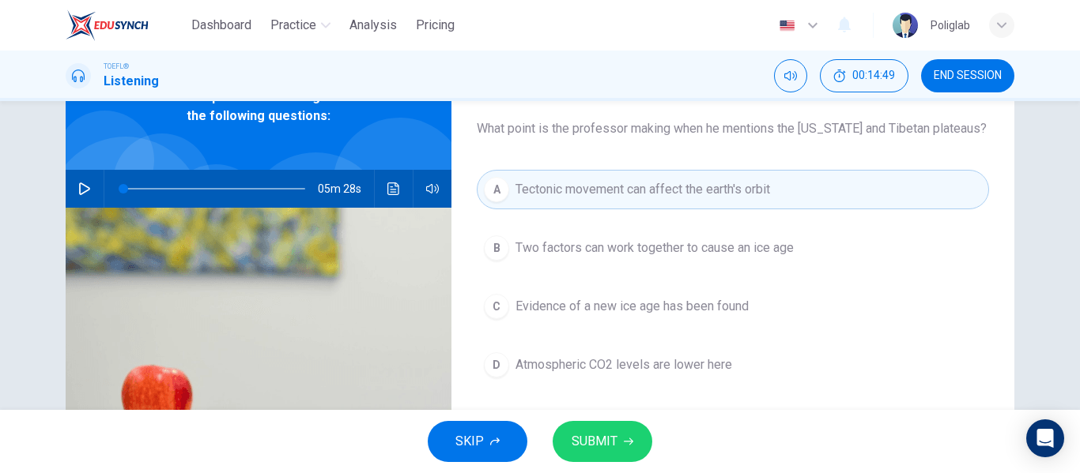
click at [791, 228] on div "A Tectonic movement can affect the earth's orbit B Two factors can work togethe…" at bounding box center [733, 293] width 512 height 247
click at [797, 240] on button "B Two factors can work together to cause an ice age" at bounding box center [733, 248] width 512 height 40
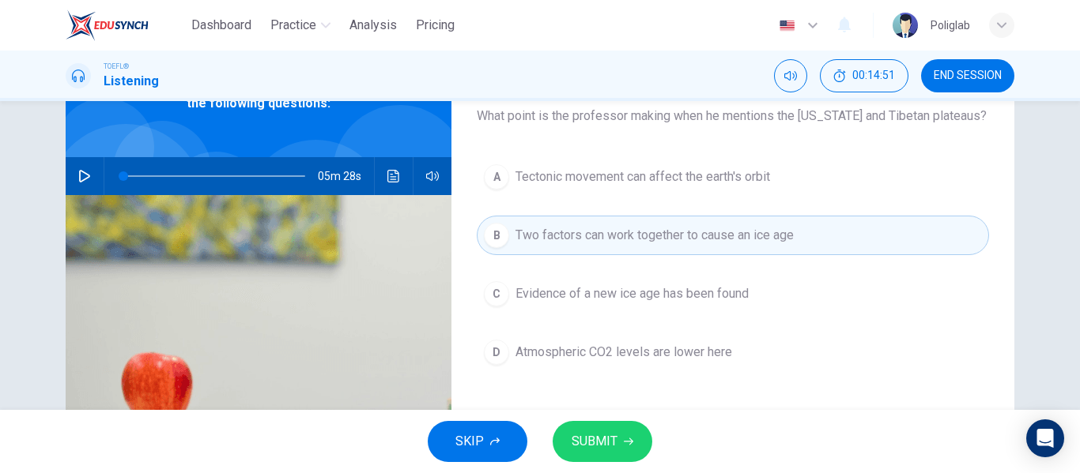
scroll to position [104, 0]
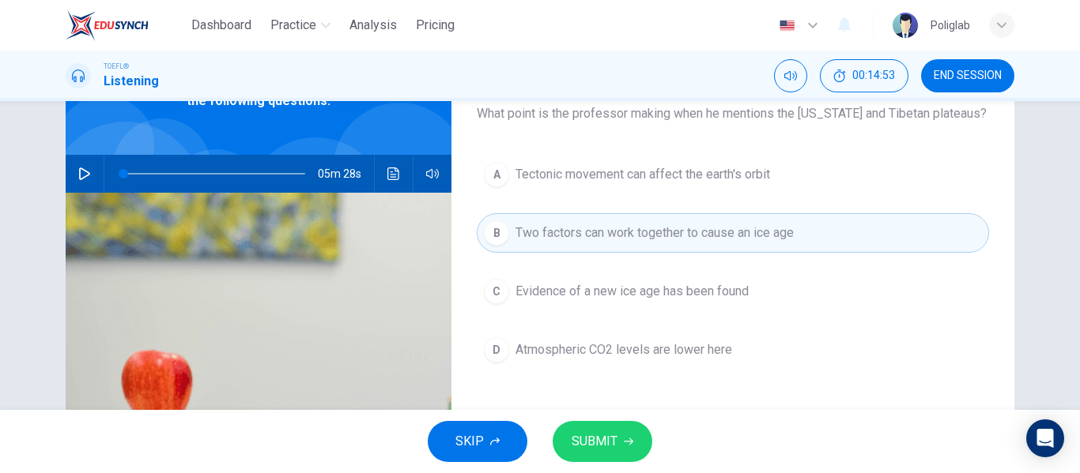
click at [626, 437] on icon "button" at bounding box center [628, 441] width 9 height 9
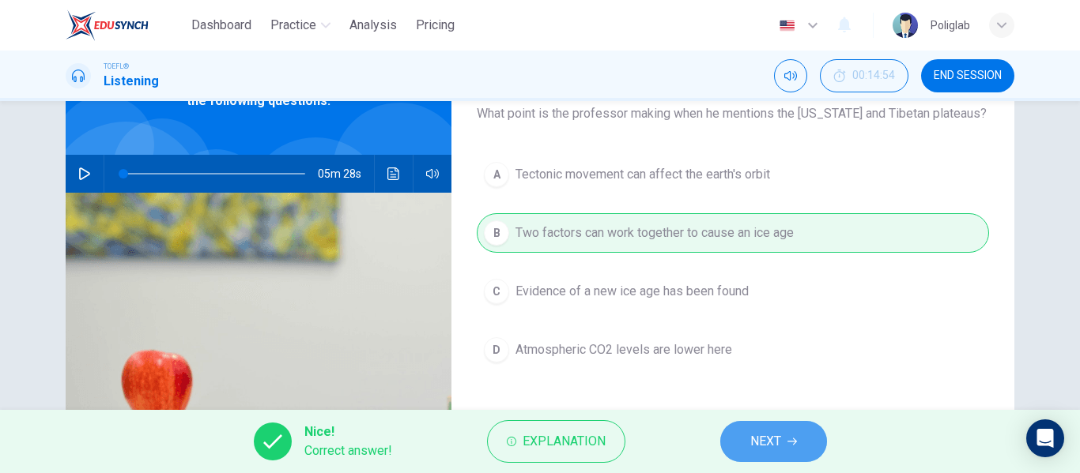
click at [767, 428] on button "NEXT" at bounding box center [773, 441] width 107 height 41
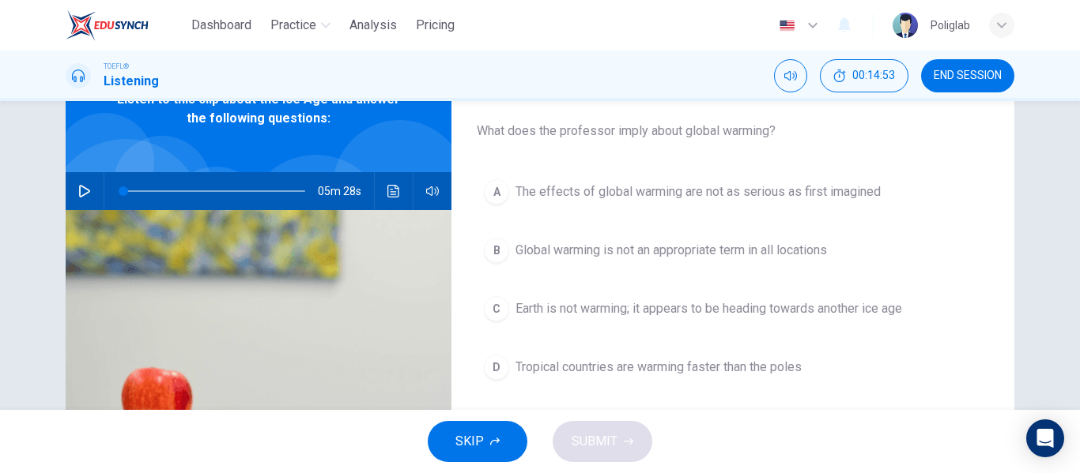
scroll to position [85, 0]
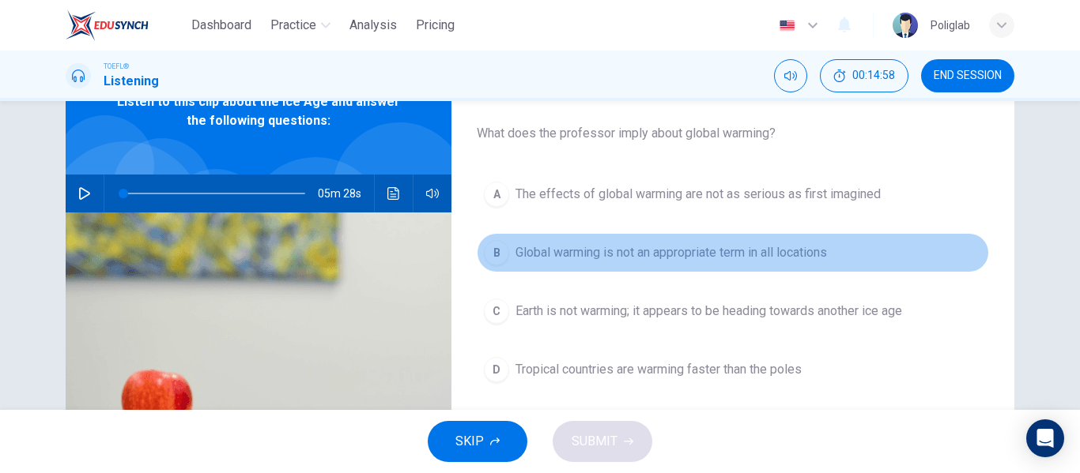
click at [827, 253] on span "Global warming is not an appropriate term in all locations" at bounding box center [670, 252] width 311 height 19
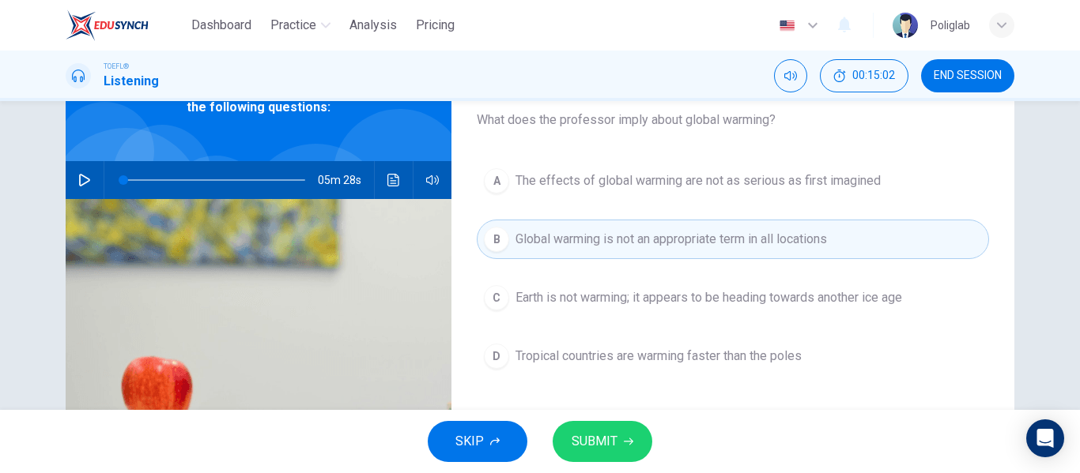
scroll to position [100, 0]
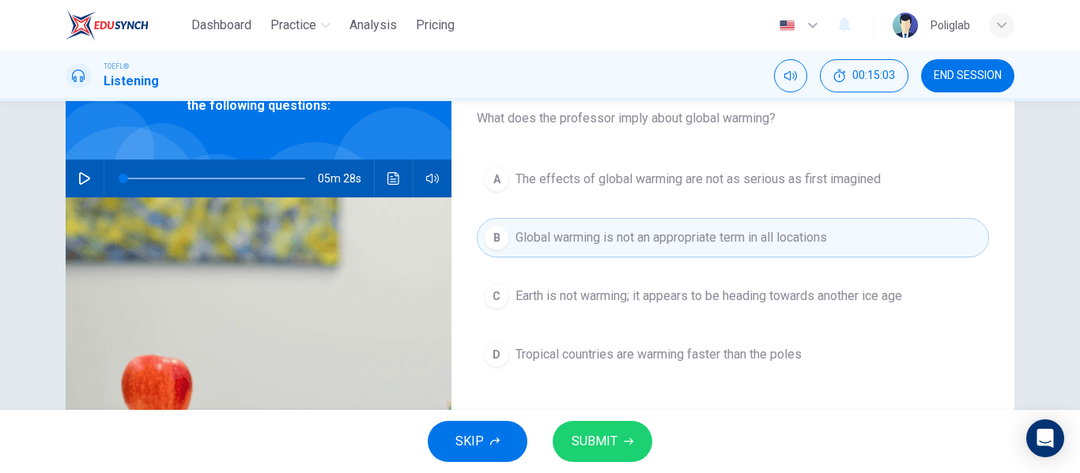
click at [630, 430] on button "SUBMIT" at bounding box center [602, 441] width 100 height 41
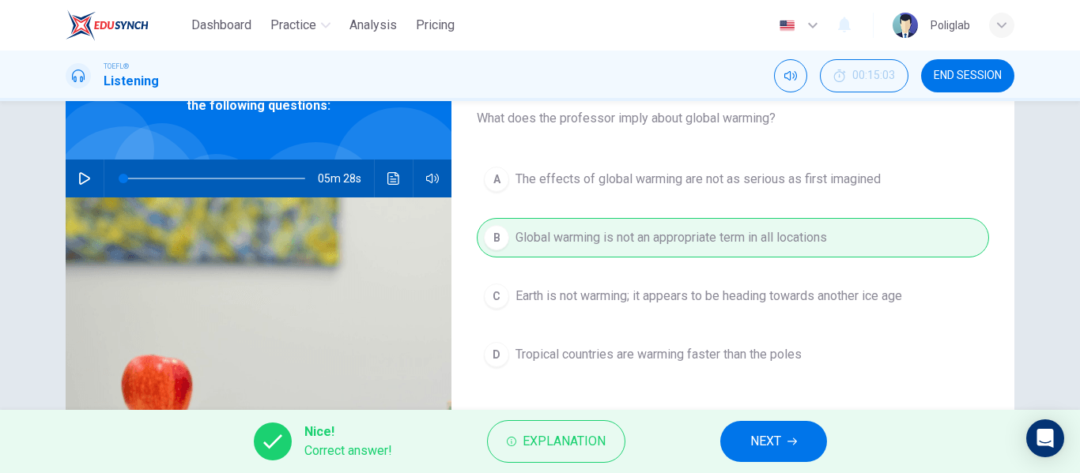
click at [785, 436] on button "NEXT" at bounding box center [773, 441] width 107 height 41
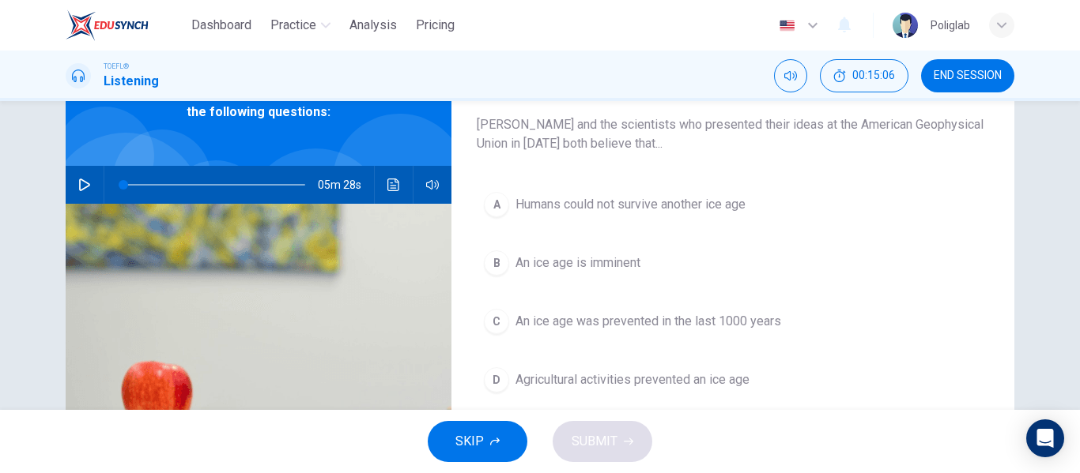
scroll to position [94, 0]
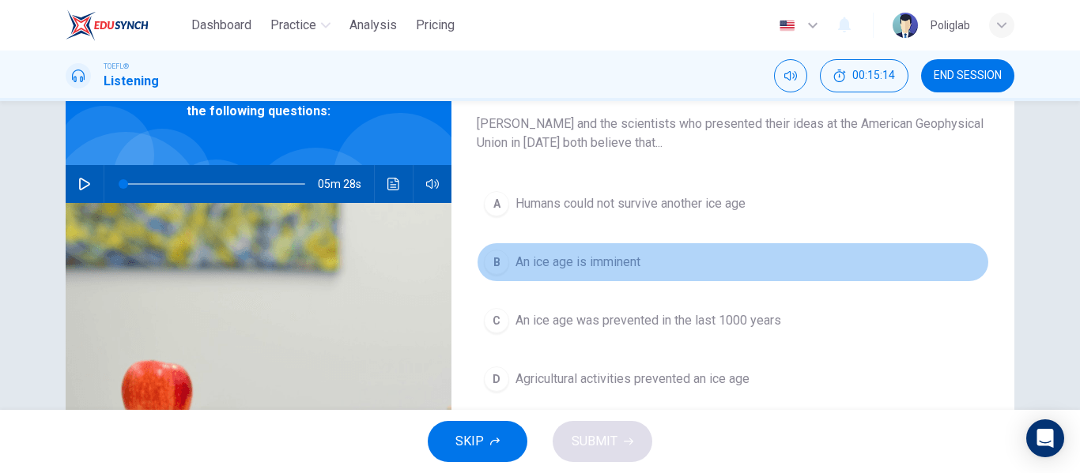
click at [712, 265] on button "B An ice age is imminent" at bounding box center [733, 263] width 512 height 40
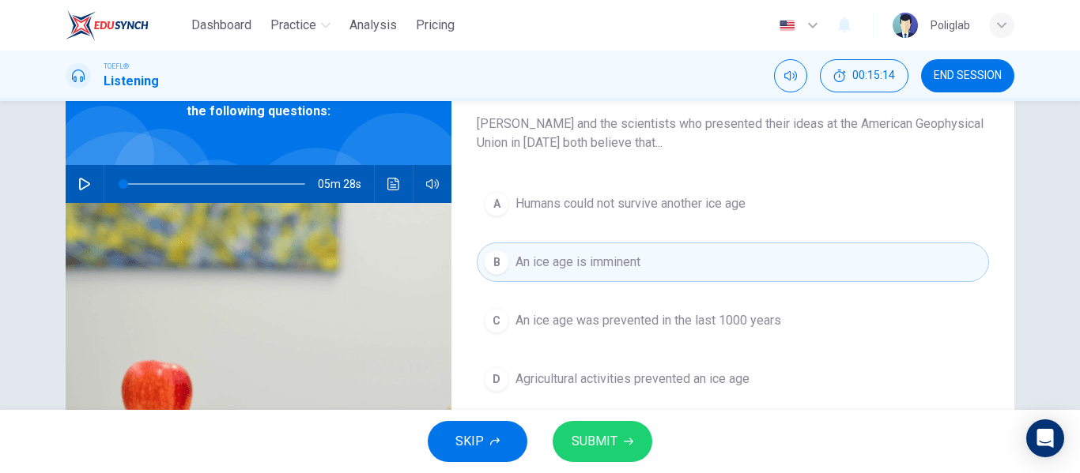
click at [597, 451] on span "SUBMIT" at bounding box center [594, 442] width 46 height 22
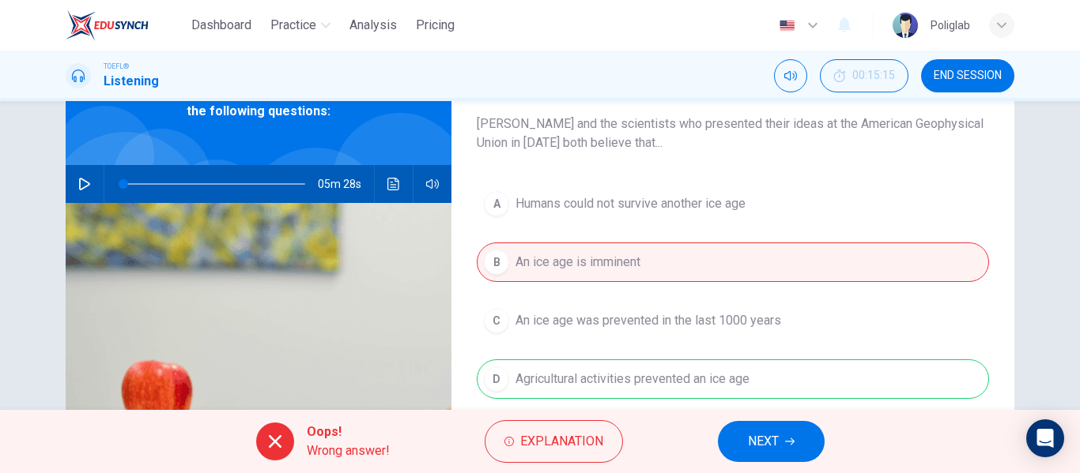
click at [741, 446] on button "NEXT" at bounding box center [771, 441] width 107 height 41
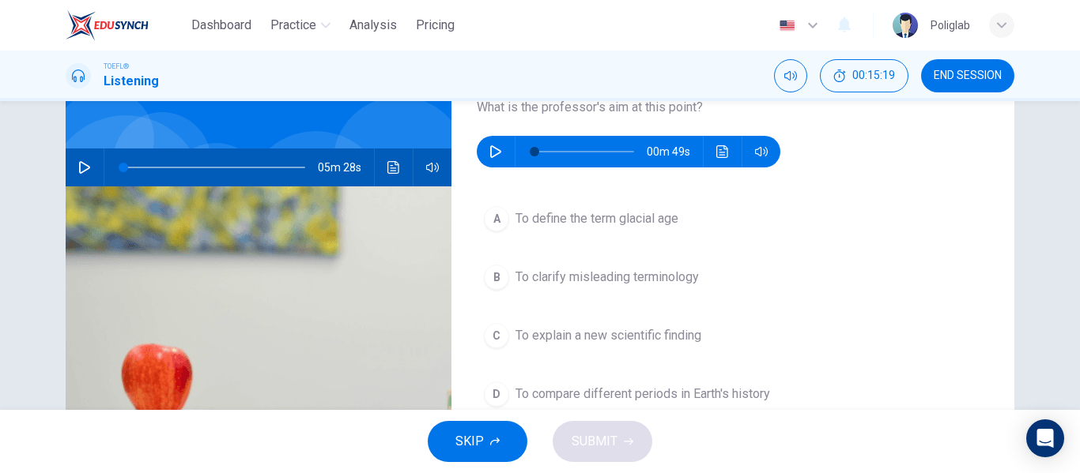
scroll to position [111, 0]
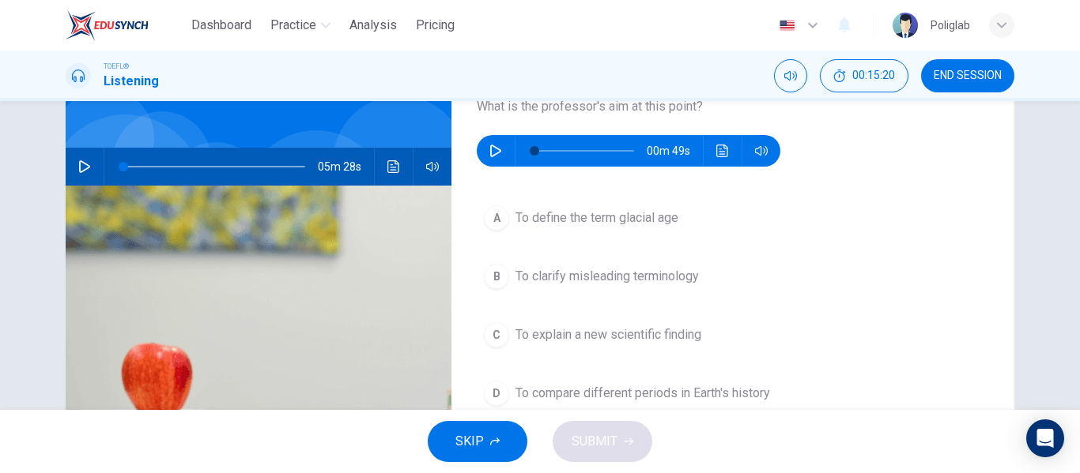
click at [497, 153] on icon "button" at bounding box center [495, 151] width 13 height 13
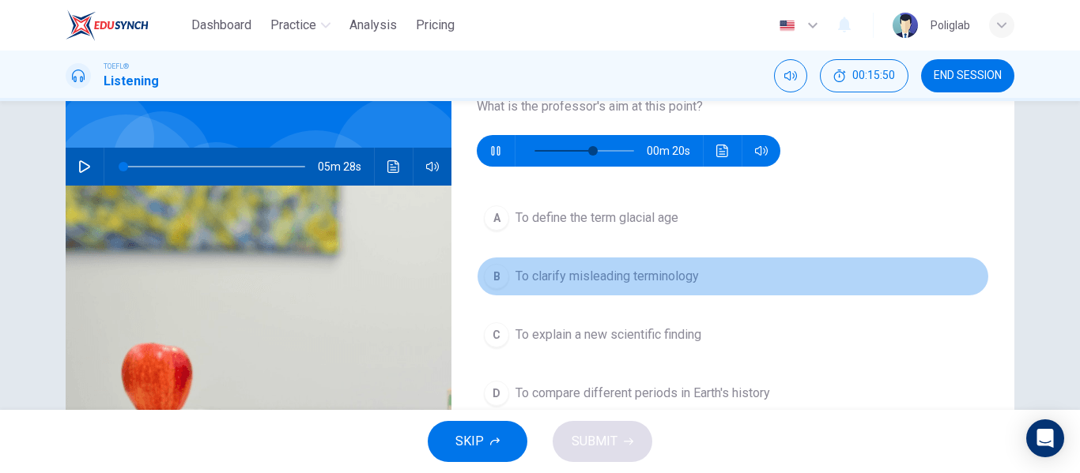
click at [627, 273] on span "To clarify misleading terminology" at bounding box center [606, 276] width 183 height 19
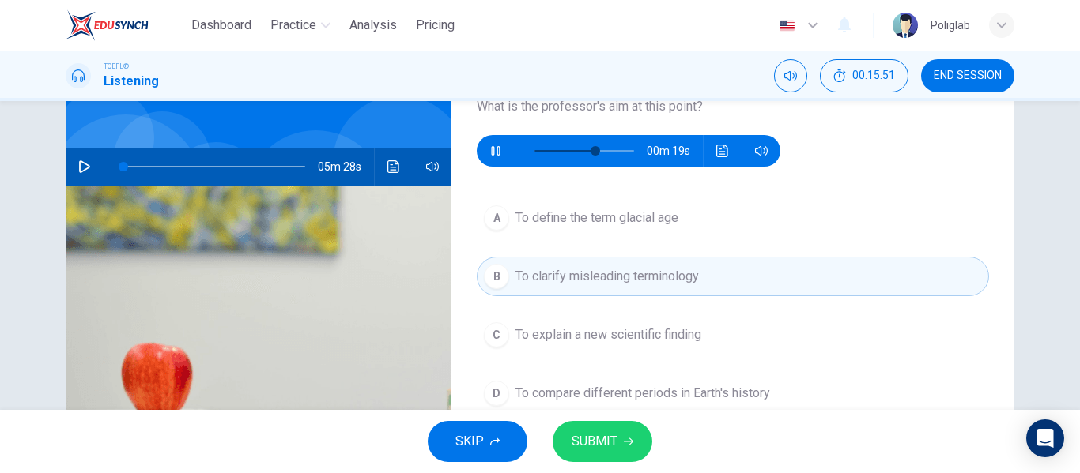
scroll to position [147, 0]
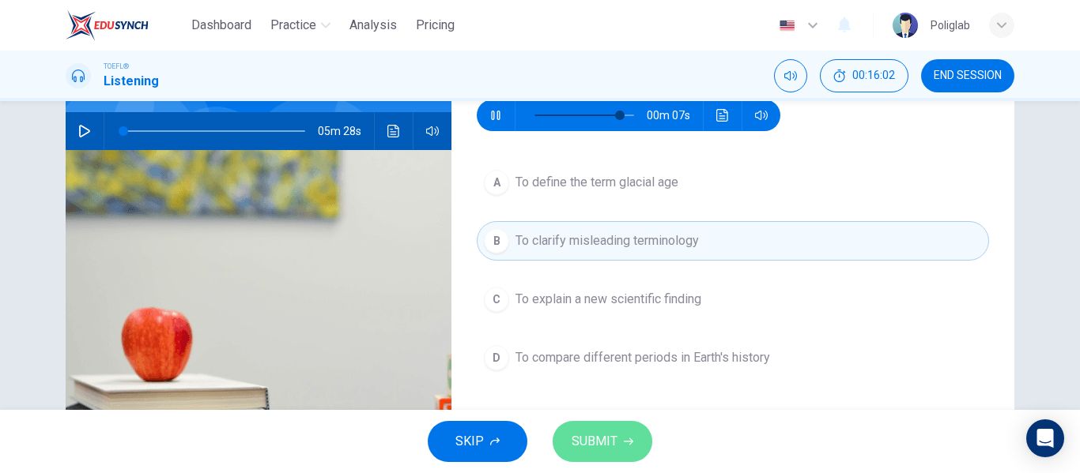
click at [620, 440] on button "SUBMIT" at bounding box center [602, 441] width 100 height 41
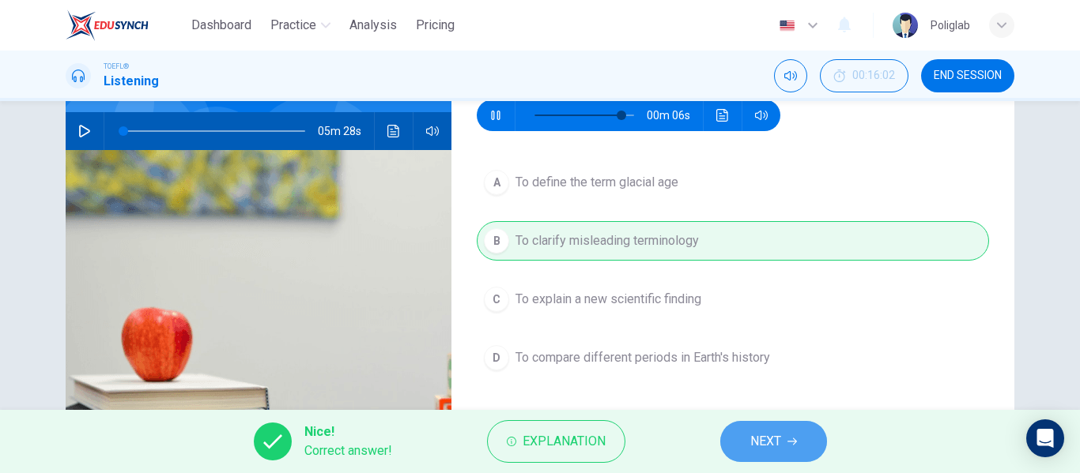
click at [766, 441] on span "NEXT" at bounding box center [765, 442] width 31 height 22
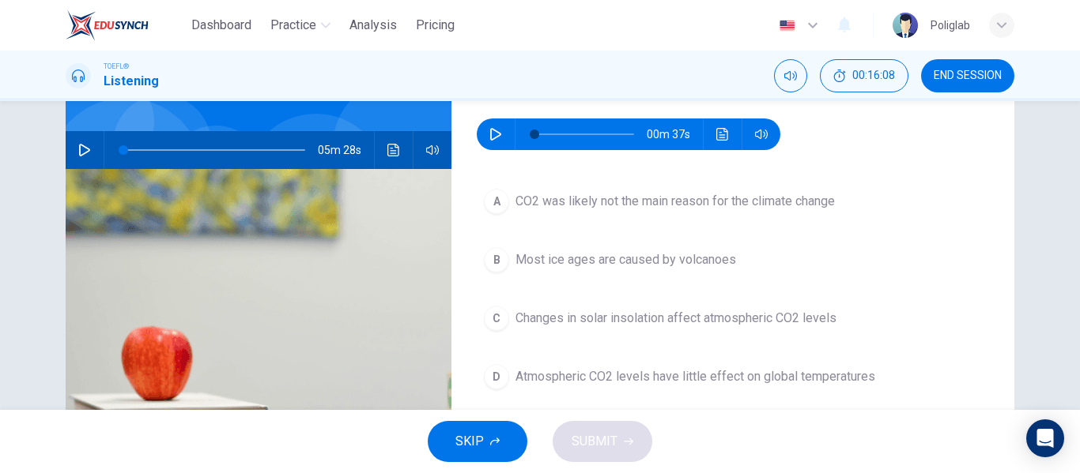
scroll to position [129, 0]
click at [496, 134] on icon "button" at bounding box center [495, 133] width 13 height 13
type input "0"
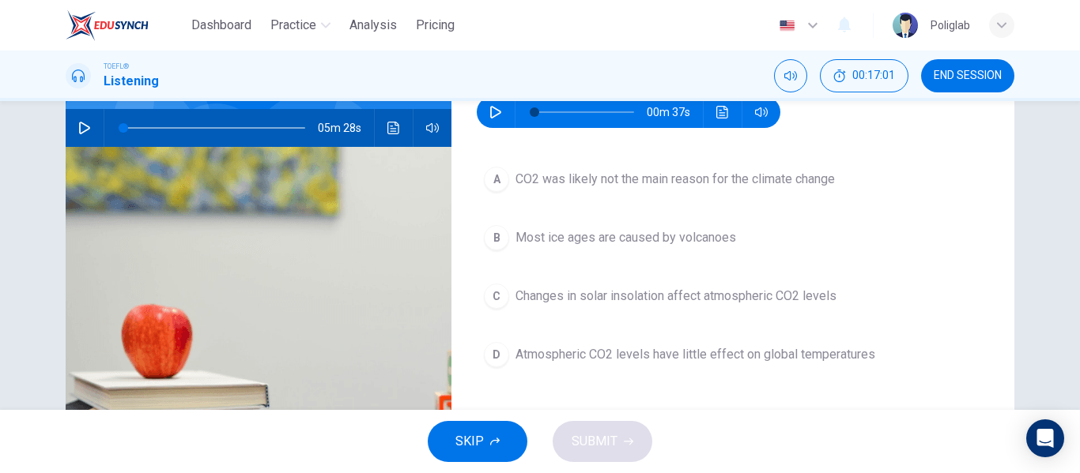
scroll to position [153, 0]
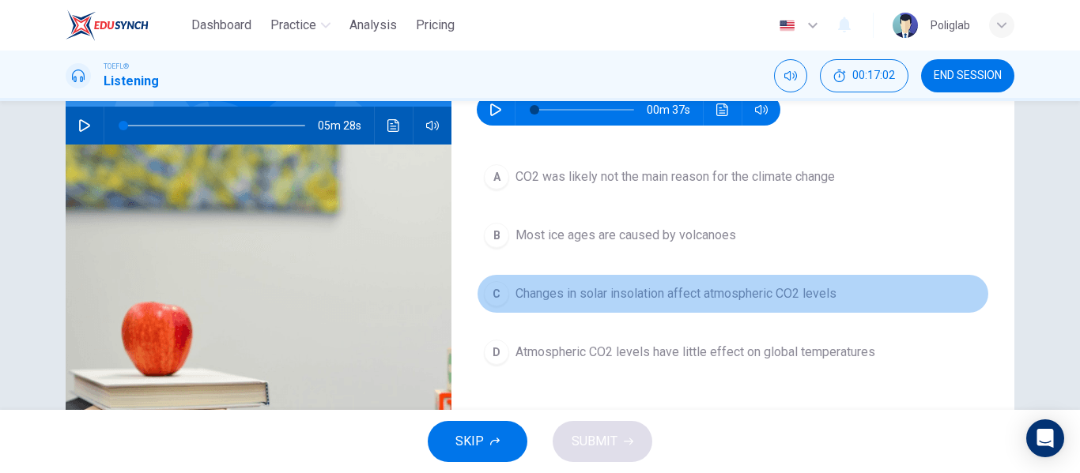
click at [646, 293] on span "Changes in solar insolation affect atmospheric CO2 levels" at bounding box center [675, 294] width 321 height 19
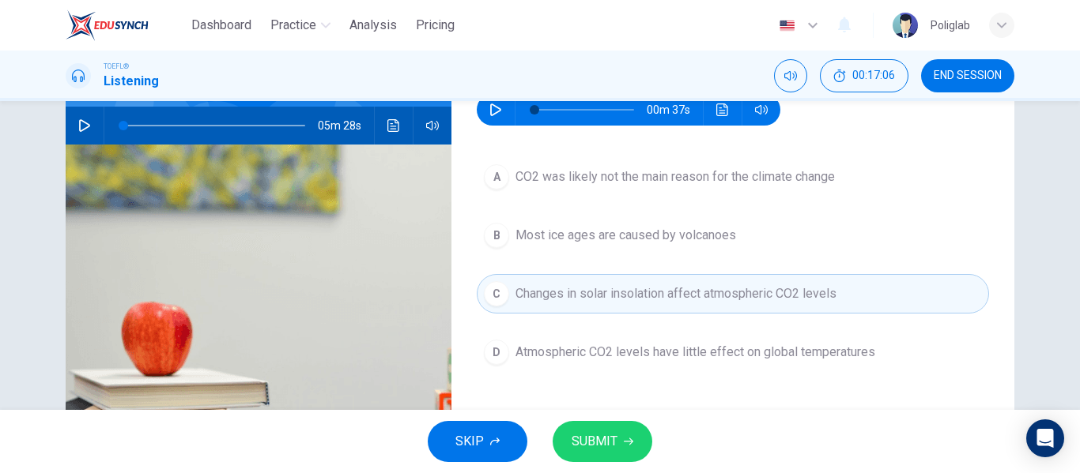
click at [581, 354] on span "Atmospheric CO2 levels have little effect on global temperatures" at bounding box center [695, 352] width 360 height 19
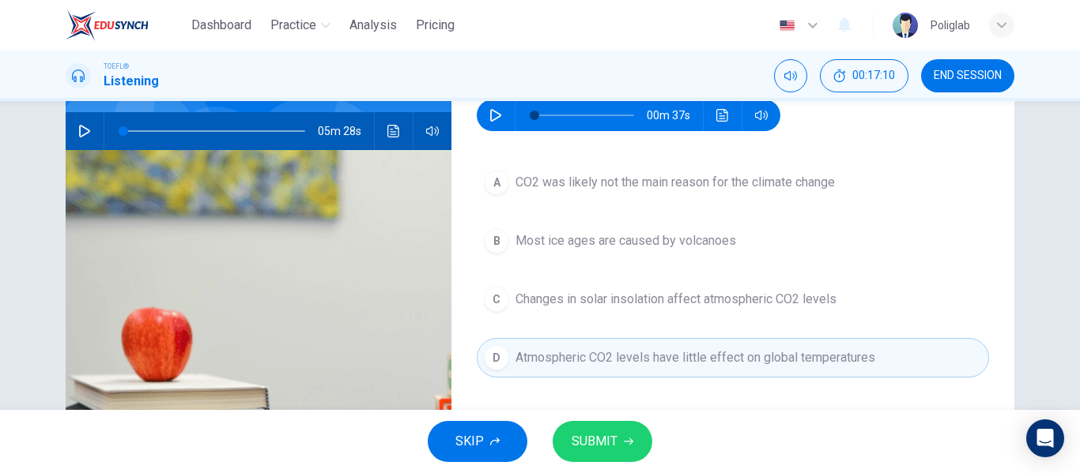
scroll to position [145, 0]
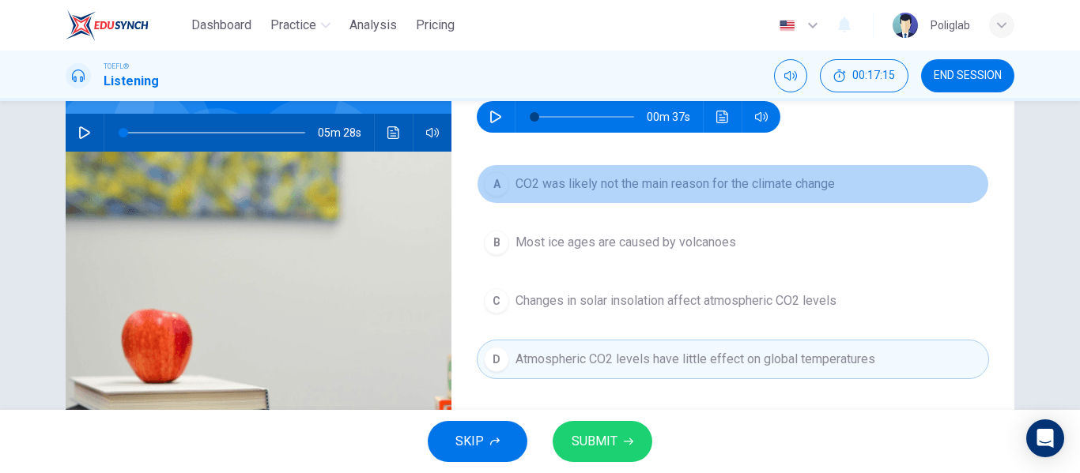
click at [548, 196] on button "A CO2 was likely not the main reason for the climate change" at bounding box center [733, 184] width 512 height 40
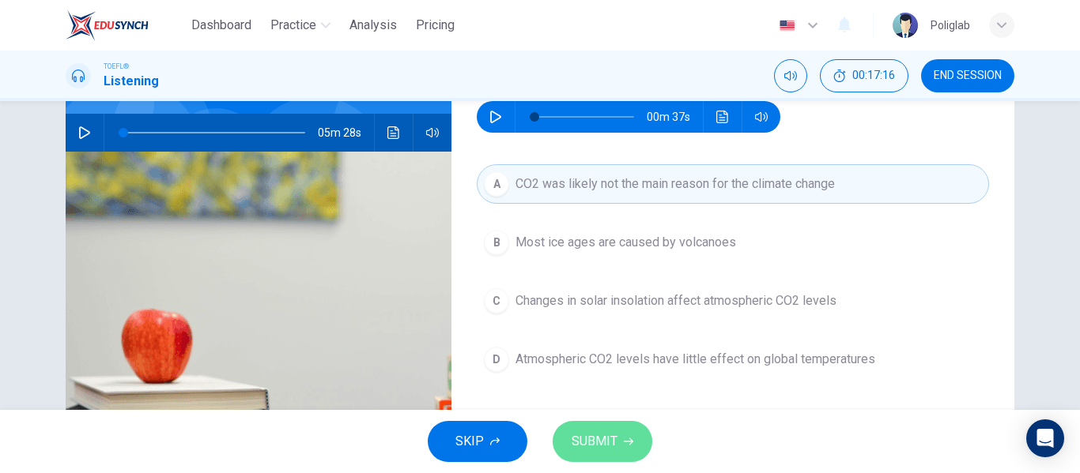
click at [588, 431] on span "SUBMIT" at bounding box center [594, 442] width 46 height 22
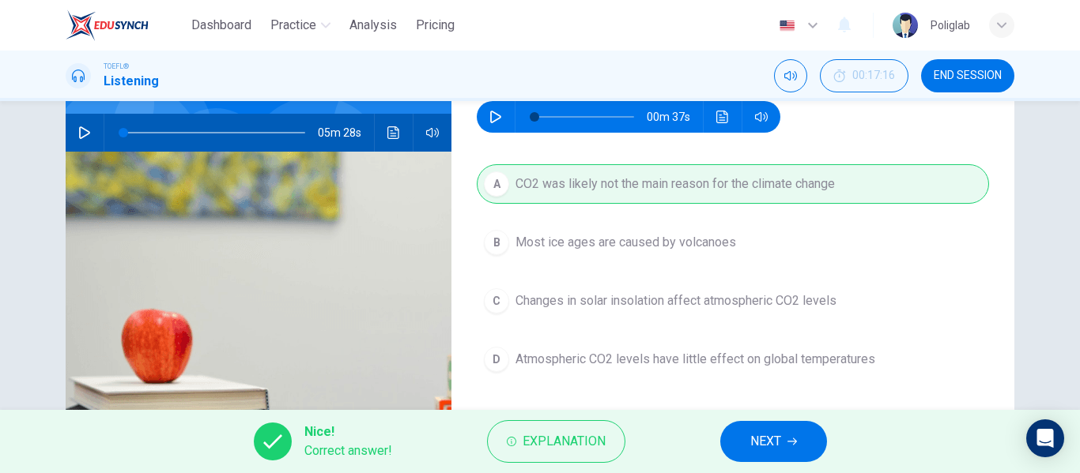
click at [760, 432] on span "NEXT" at bounding box center [765, 442] width 31 height 22
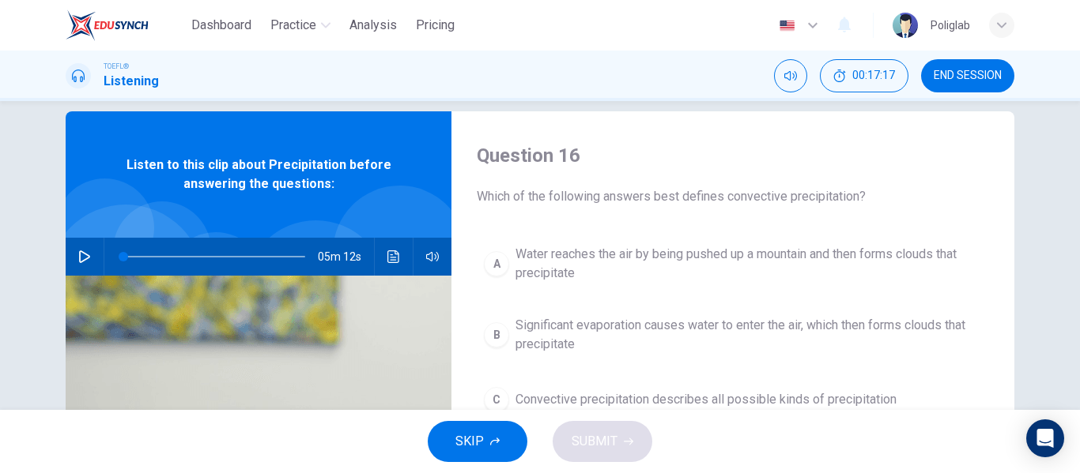
scroll to position [24, 0]
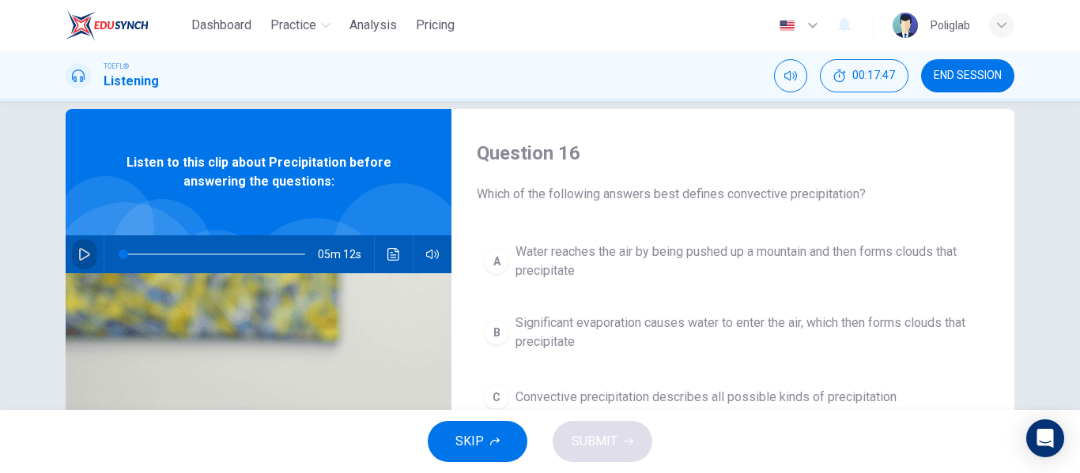
click at [83, 261] on button "button" at bounding box center [84, 255] width 25 height 38
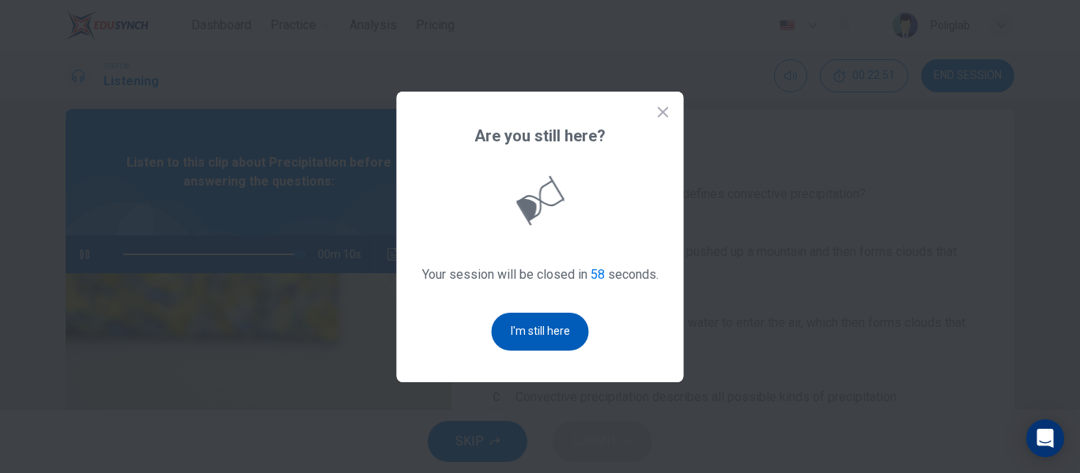
click at [545, 330] on button "I'm still here" at bounding box center [540, 332] width 97 height 38
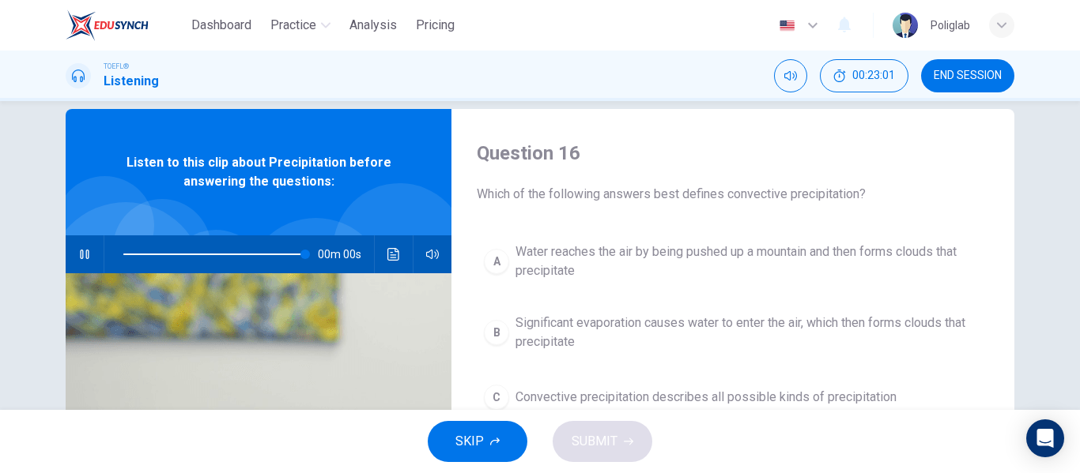
type input "0"
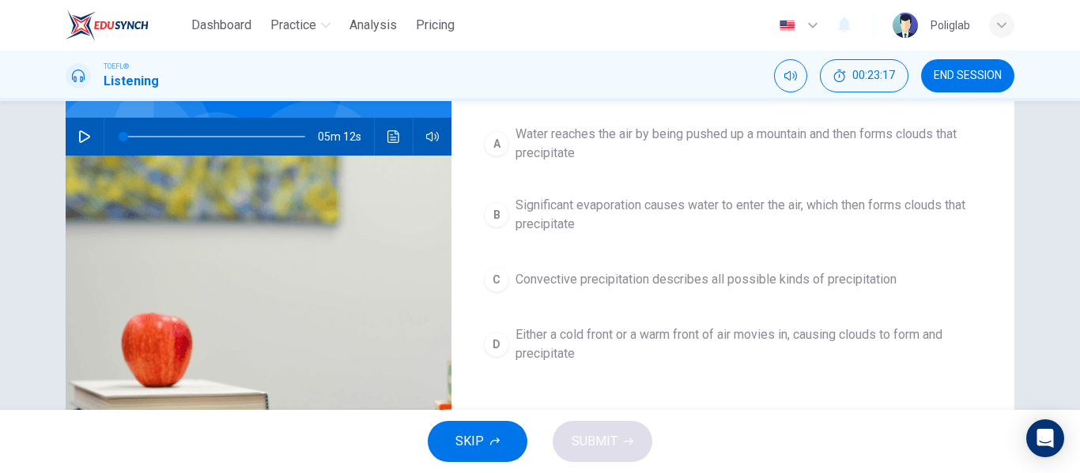
scroll to position [142, 0]
click at [703, 291] on button "C Convective precipitation describes all possible kinds of precipitation" at bounding box center [733, 279] width 512 height 40
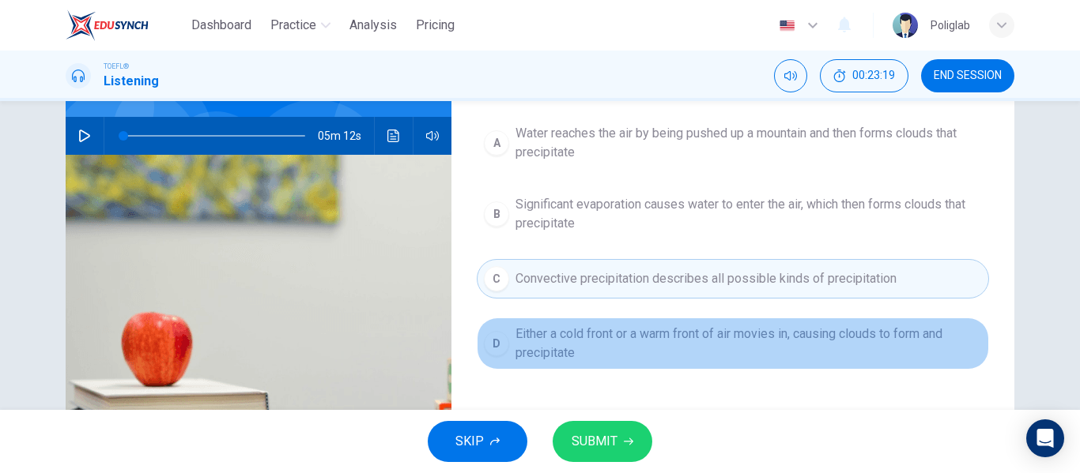
click at [688, 349] on span "Either a cold front or a warm front of air movies in, causing clouds to form an…" at bounding box center [748, 344] width 466 height 38
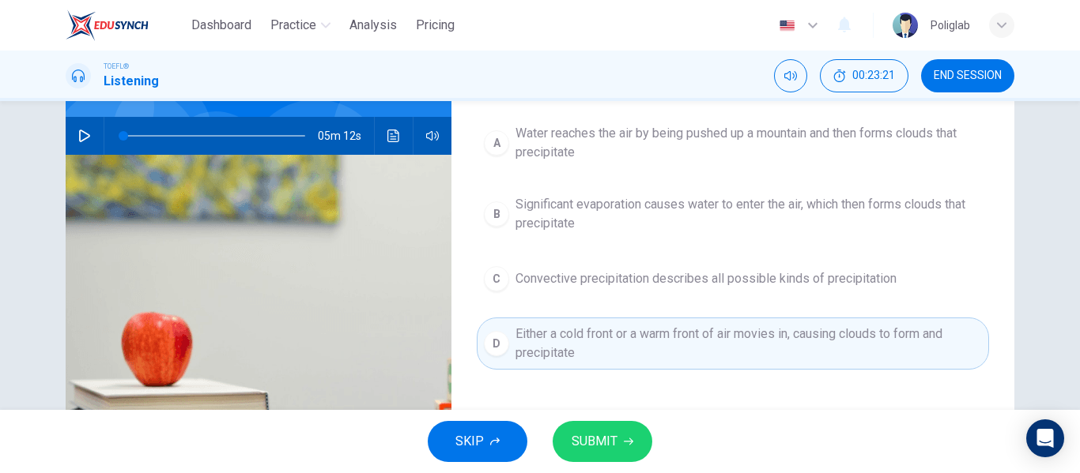
scroll to position [122, 0]
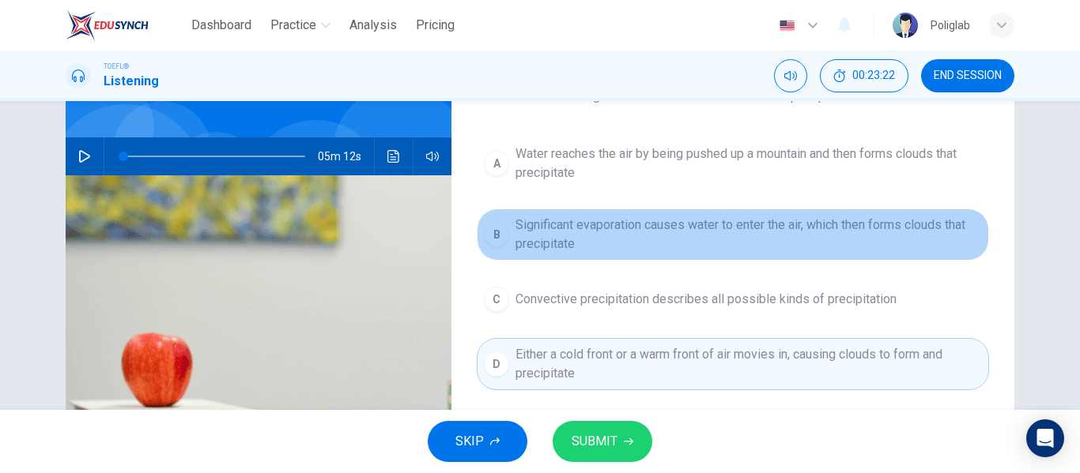
click at [665, 245] on span "Significant evaporation causes water to enter the air, which then forms clouds …" at bounding box center [748, 235] width 466 height 38
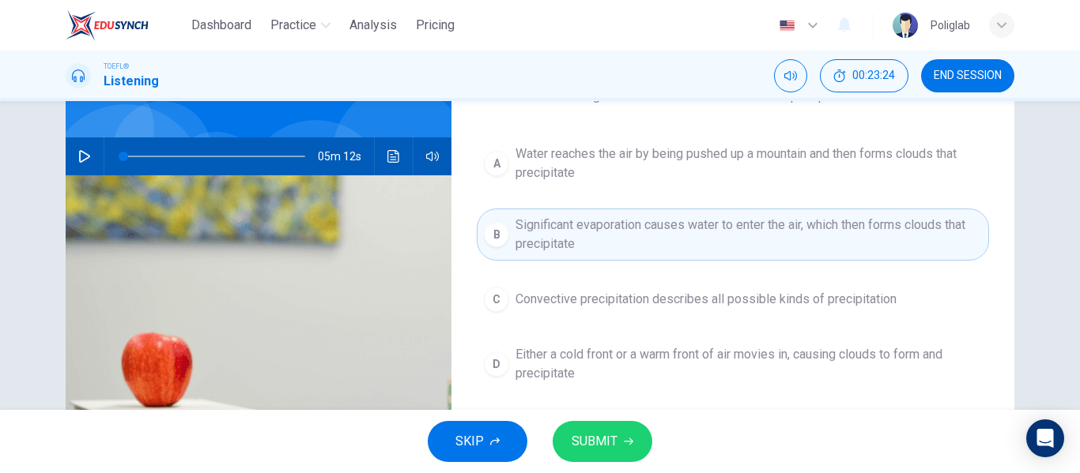
click at [601, 436] on span "SUBMIT" at bounding box center [594, 442] width 46 height 22
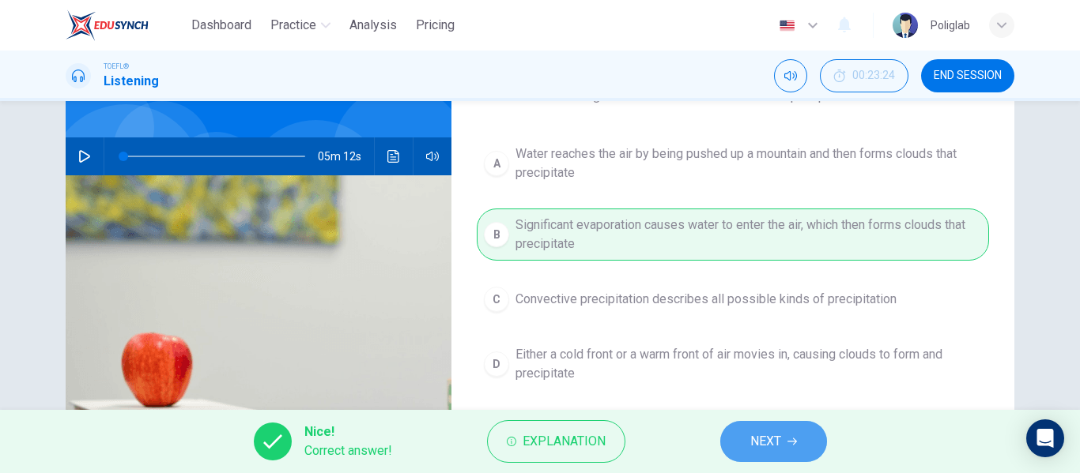
click at [744, 444] on button "NEXT" at bounding box center [773, 441] width 107 height 41
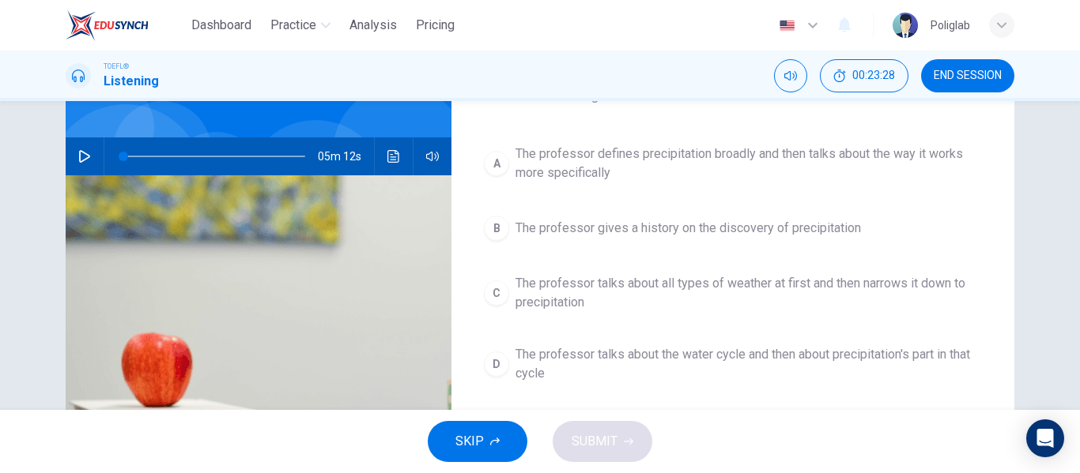
click at [735, 179] on span "The professor defines precipitation broadly and then talks about the way it wor…" at bounding box center [748, 164] width 466 height 38
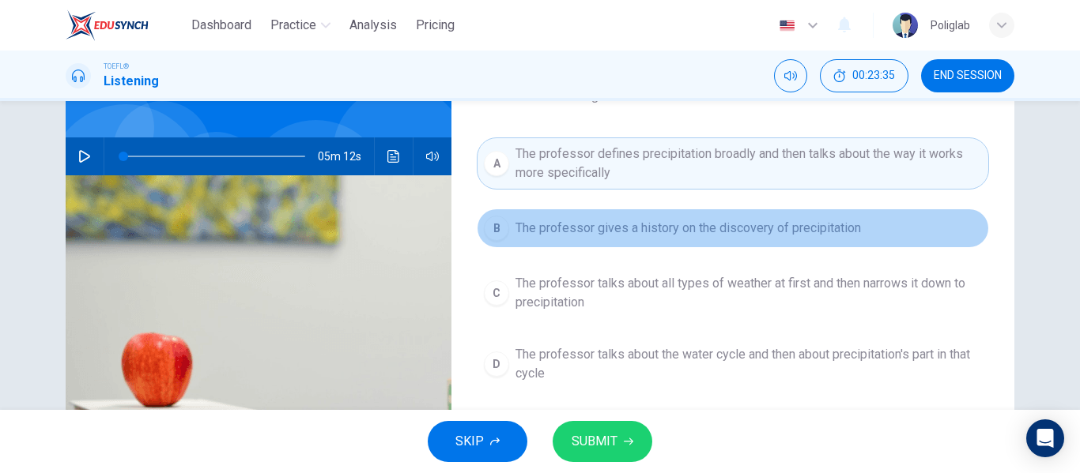
click at [707, 247] on button "B The professor gives a history on the discovery of precipitation" at bounding box center [733, 229] width 512 height 40
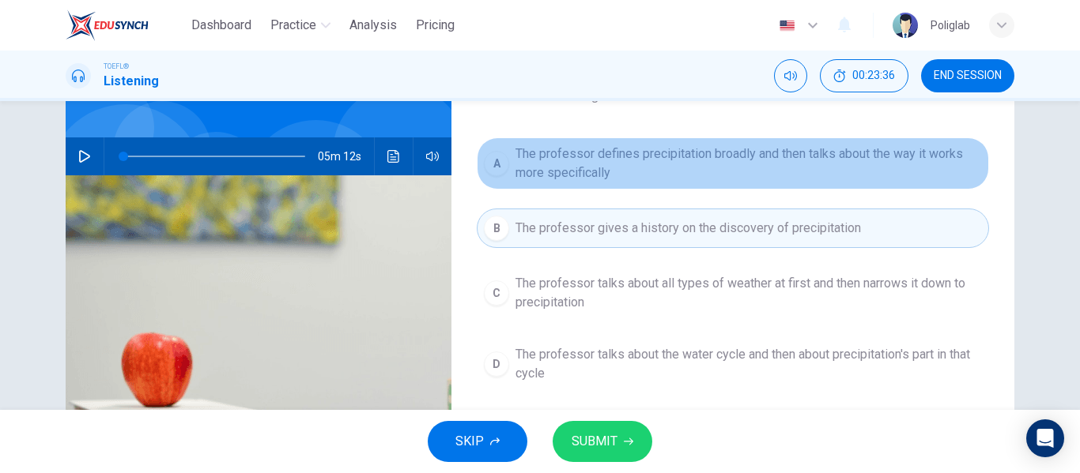
click at [725, 184] on button "A The professor defines precipitation broadly and then talks about the way it w…" at bounding box center [733, 164] width 512 height 52
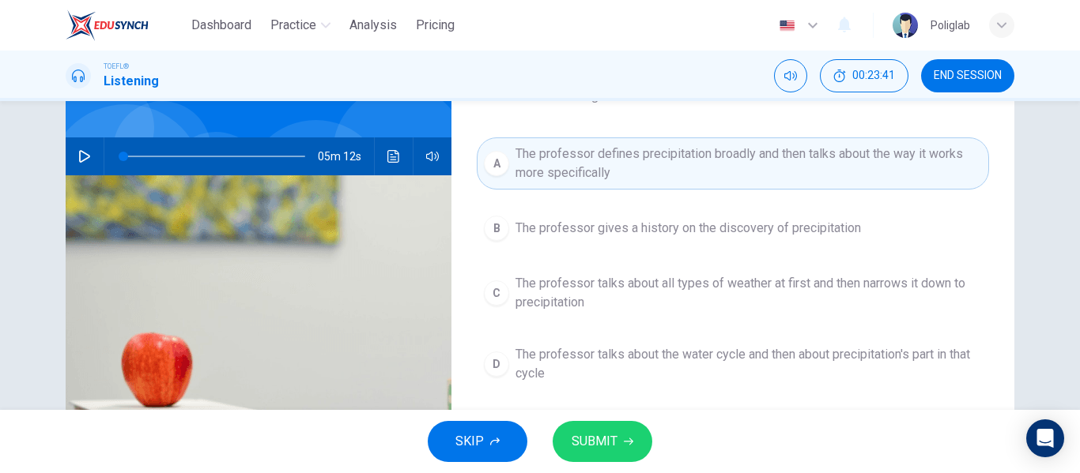
click at [614, 428] on button "SUBMIT" at bounding box center [602, 441] width 100 height 41
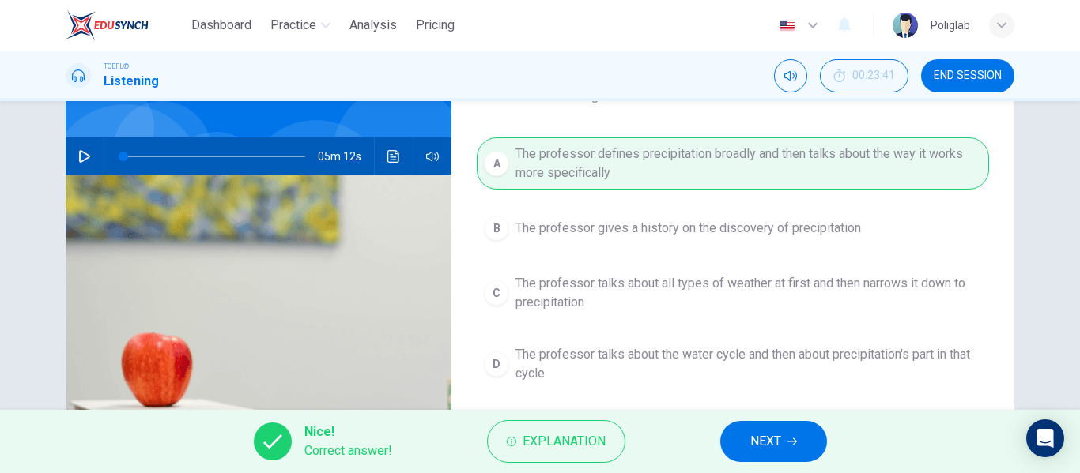
click at [761, 433] on span "NEXT" at bounding box center [765, 442] width 31 height 22
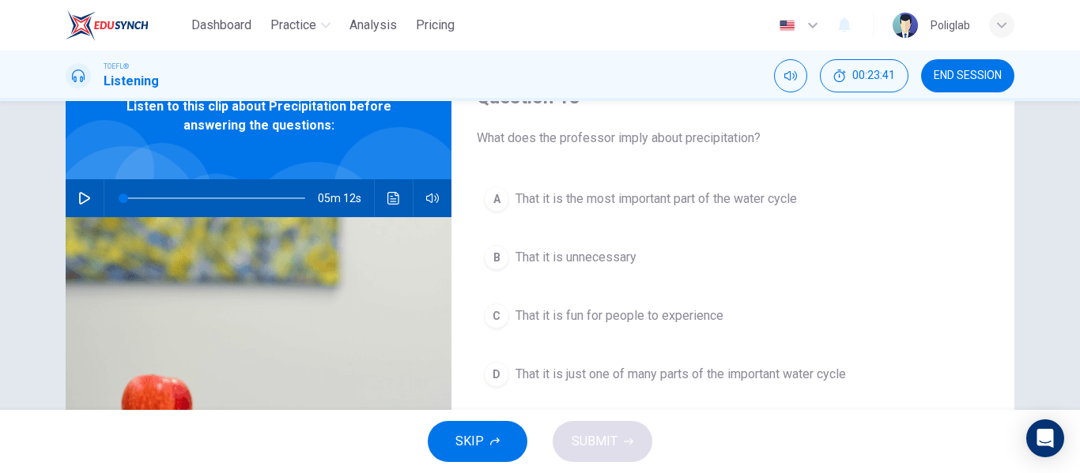
scroll to position [78, 0]
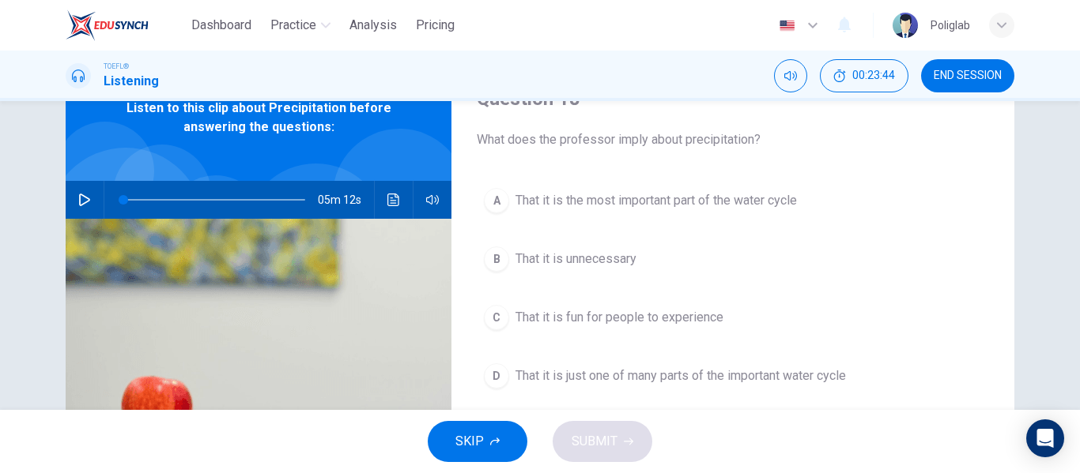
click at [738, 209] on span "That it is the most important part of the water cycle" at bounding box center [655, 200] width 281 height 19
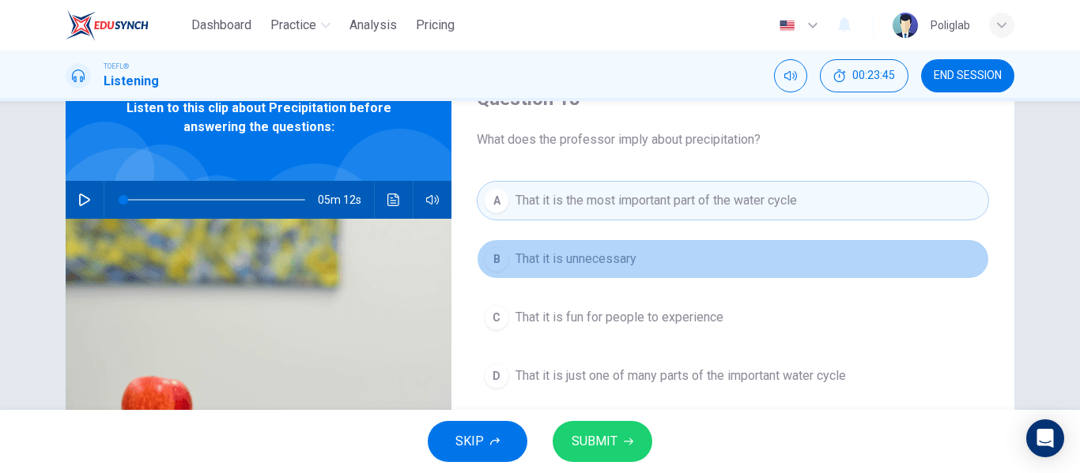
click at [658, 273] on button "B That it is unnecessary" at bounding box center [733, 259] width 512 height 40
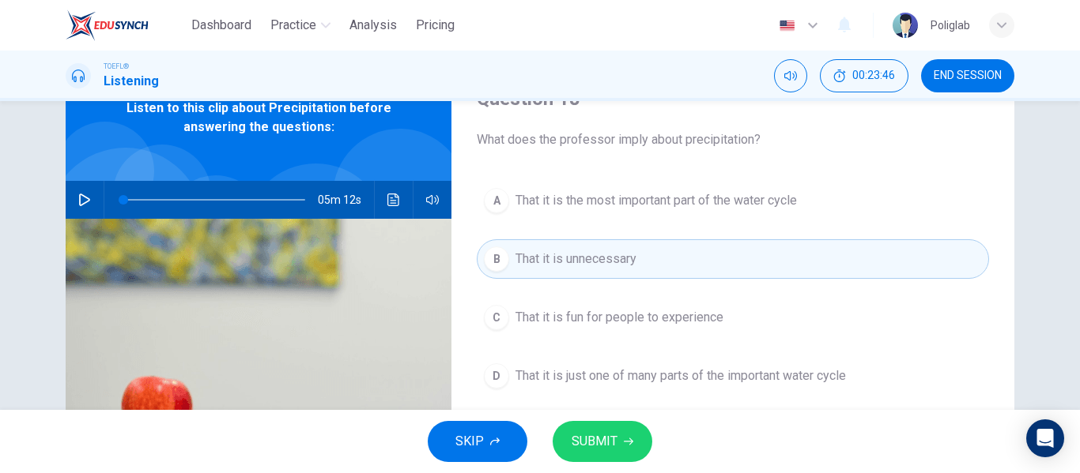
click at [697, 304] on button "C That it is fun for people to experience" at bounding box center [733, 318] width 512 height 40
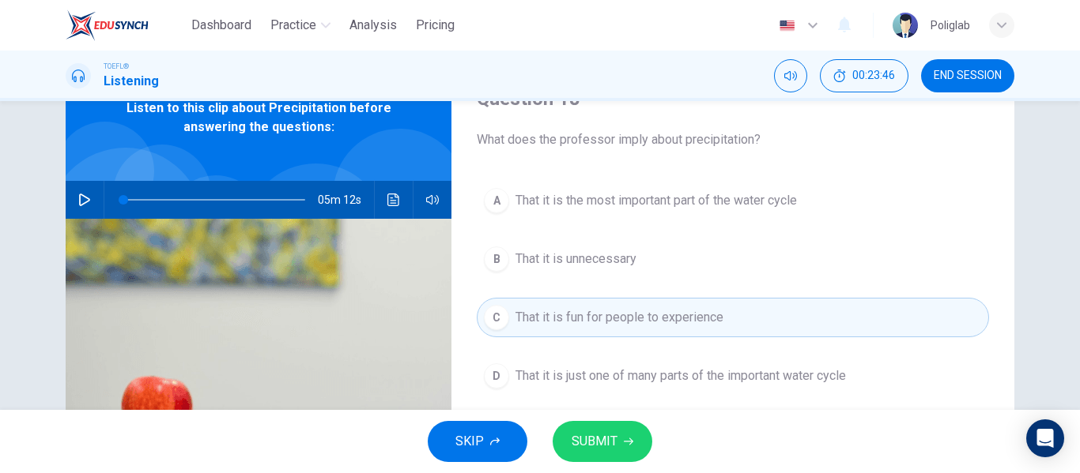
scroll to position [95, 0]
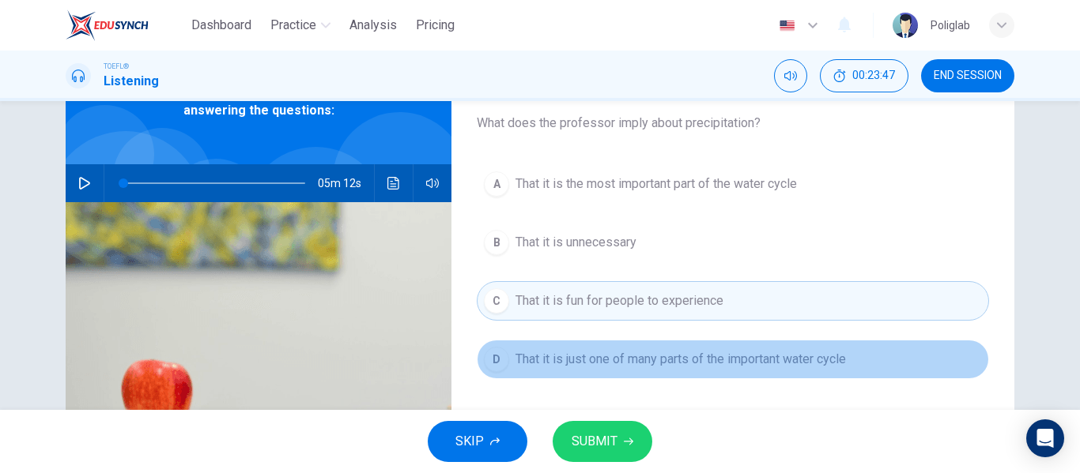
click at [716, 350] on span "That it is just one of many parts of the important water cycle" at bounding box center [680, 359] width 330 height 19
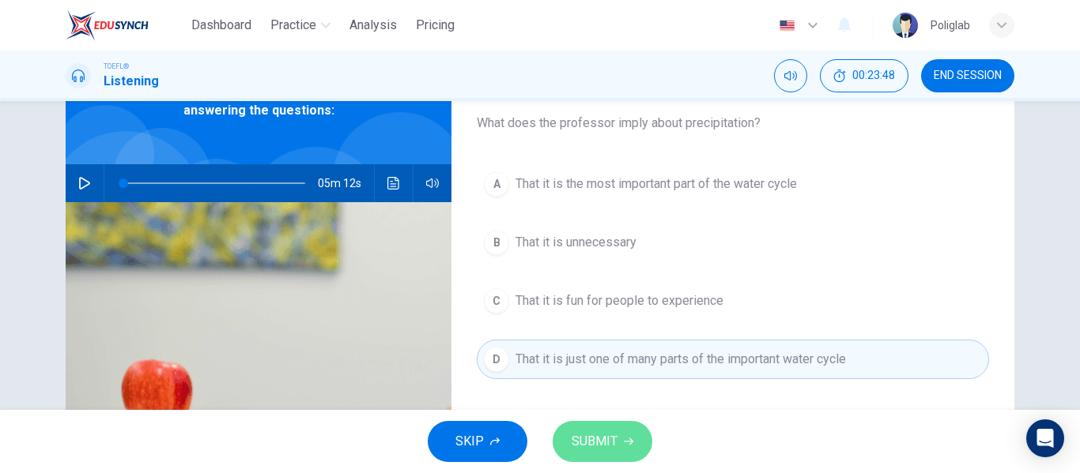
click at [624, 446] on icon "button" at bounding box center [628, 441] width 9 height 9
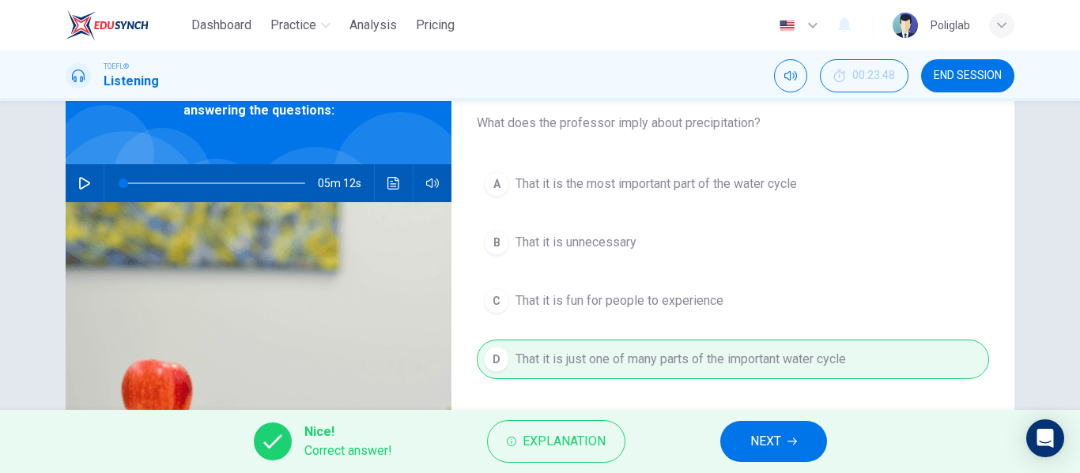
click at [756, 435] on span "NEXT" at bounding box center [765, 442] width 31 height 22
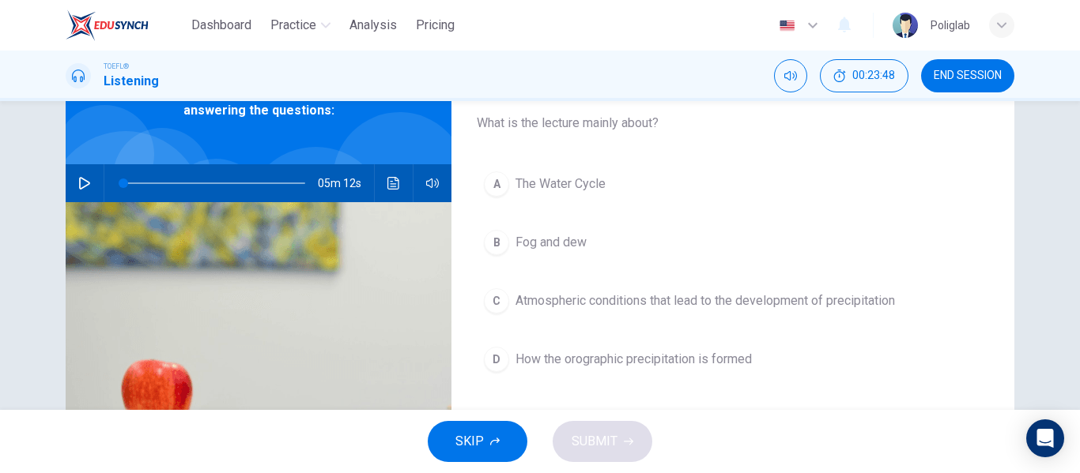
scroll to position [74, 0]
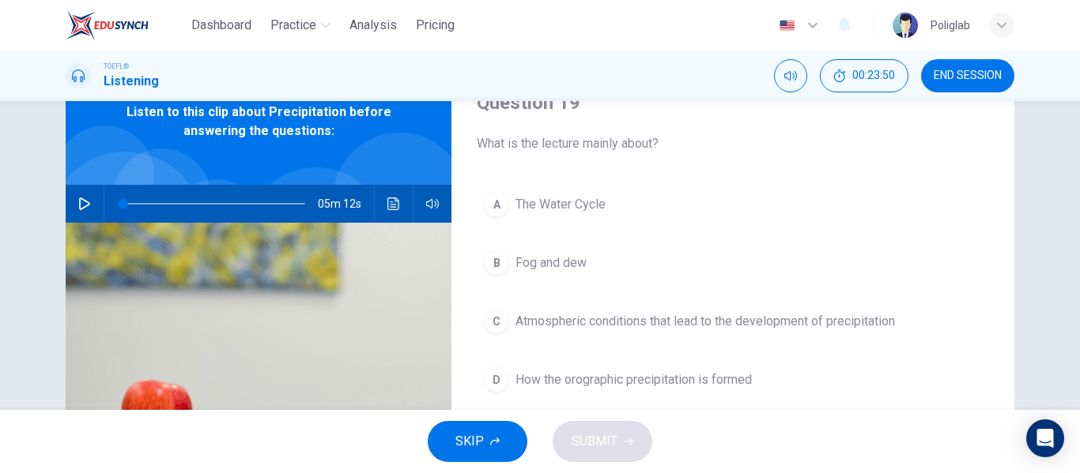
click at [602, 272] on button "B Fog and dew" at bounding box center [733, 263] width 512 height 40
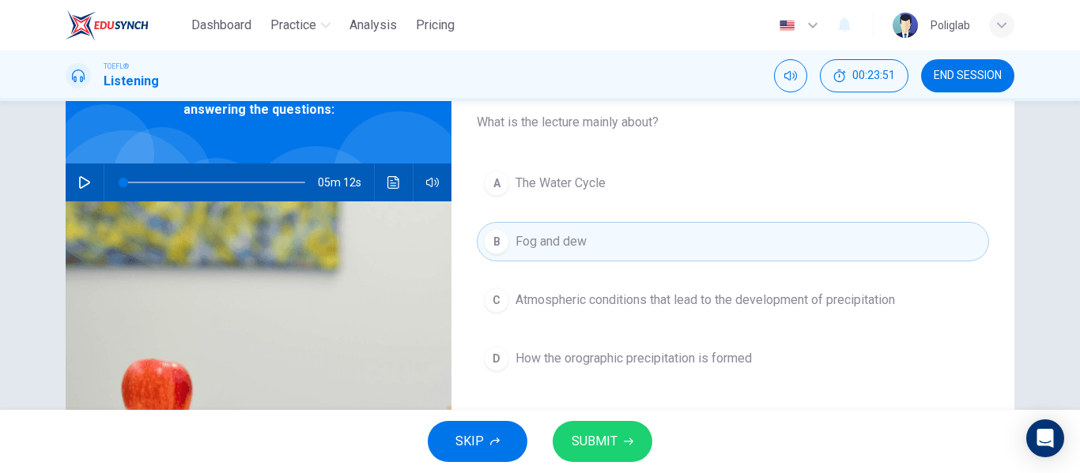
scroll to position [97, 0]
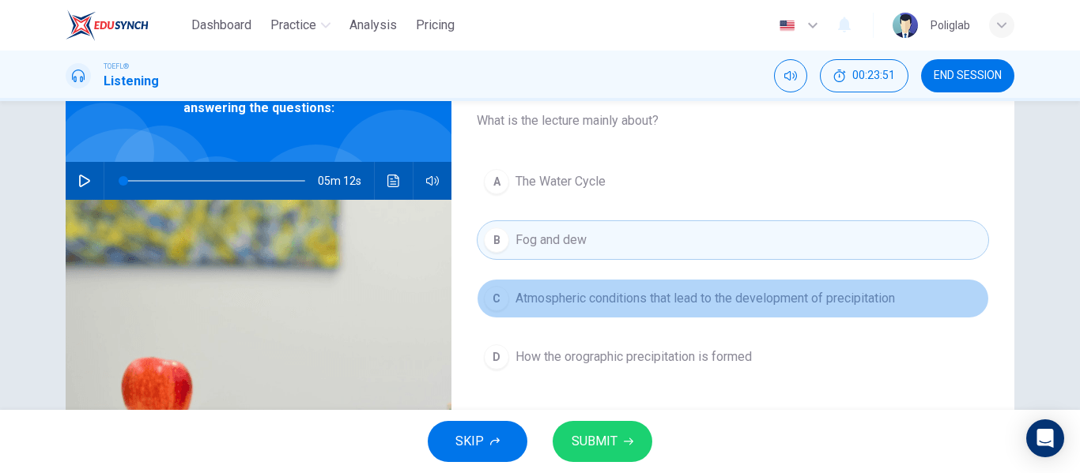
click at [647, 307] on span "Atmospheric conditions that lead to the development of precipitation" at bounding box center [704, 298] width 379 height 19
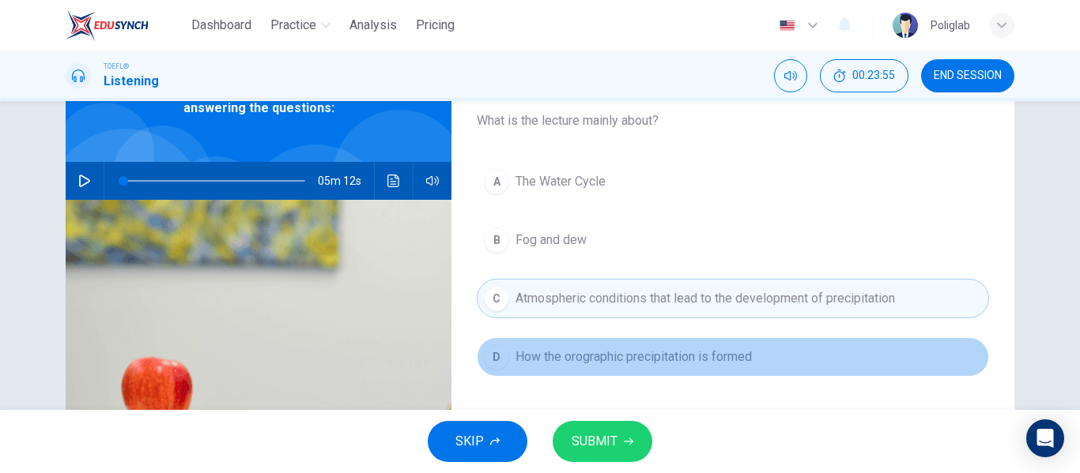
click at [655, 362] on span "How the orographic precipitation is formed" at bounding box center [633, 357] width 236 height 19
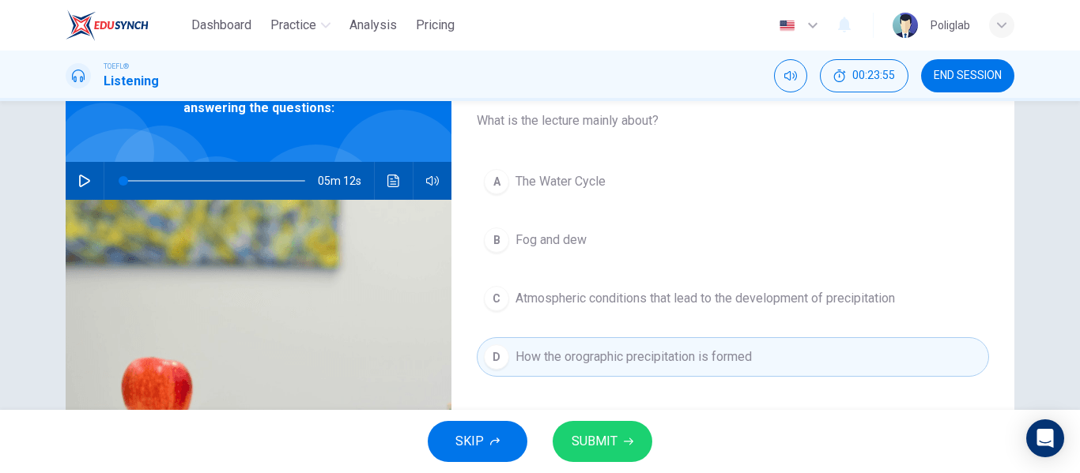
click at [657, 307] on span "Atmospheric conditions that lead to the development of precipitation" at bounding box center [704, 298] width 379 height 19
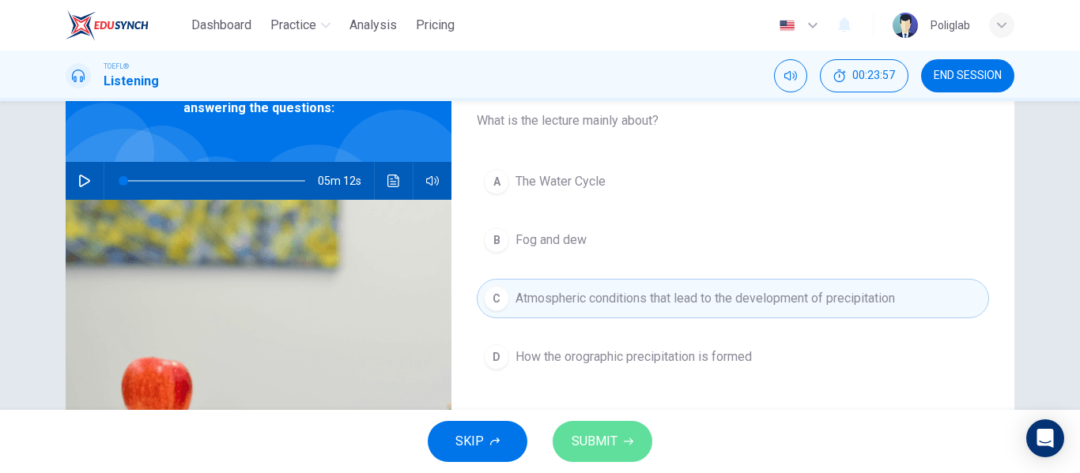
click at [611, 438] on span "SUBMIT" at bounding box center [594, 442] width 46 height 22
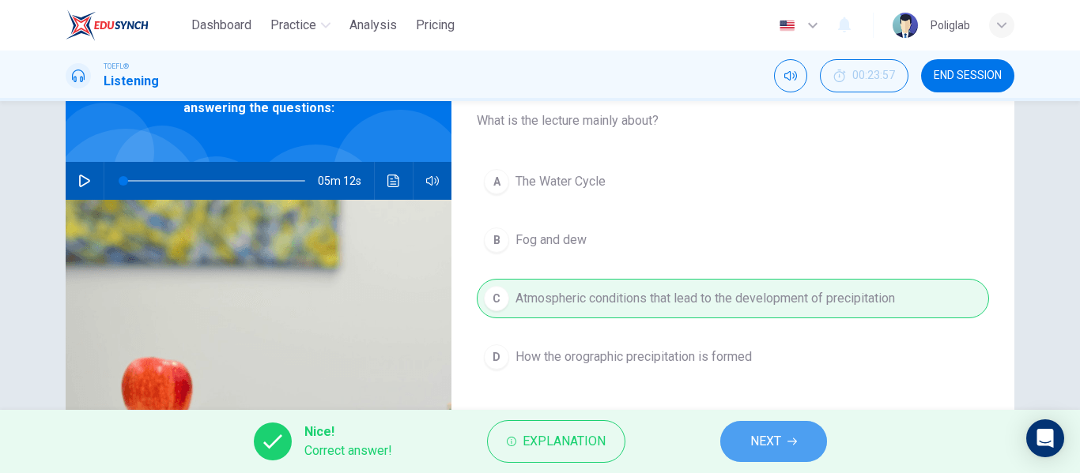
click at [752, 438] on span "NEXT" at bounding box center [765, 442] width 31 height 22
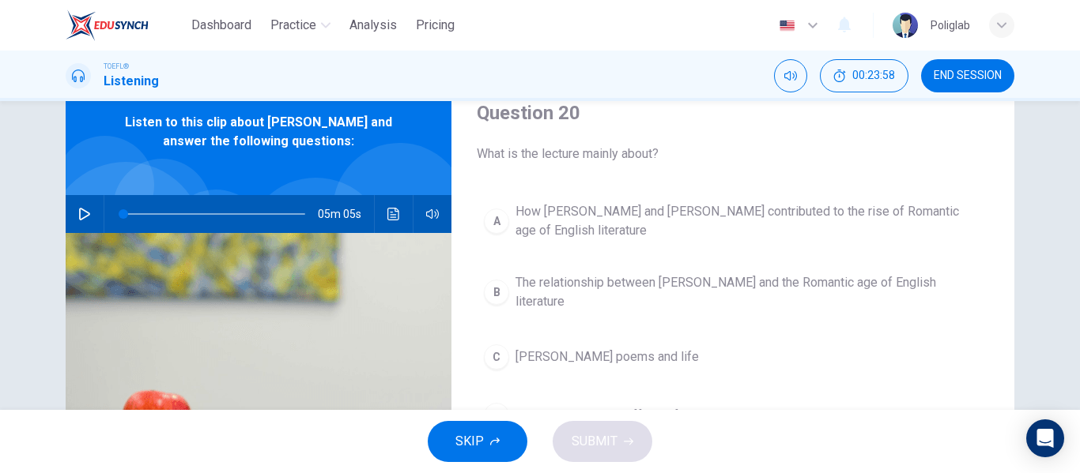
scroll to position [65, 0]
click at [82, 205] on button "button" at bounding box center [84, 213] width 25 height 38
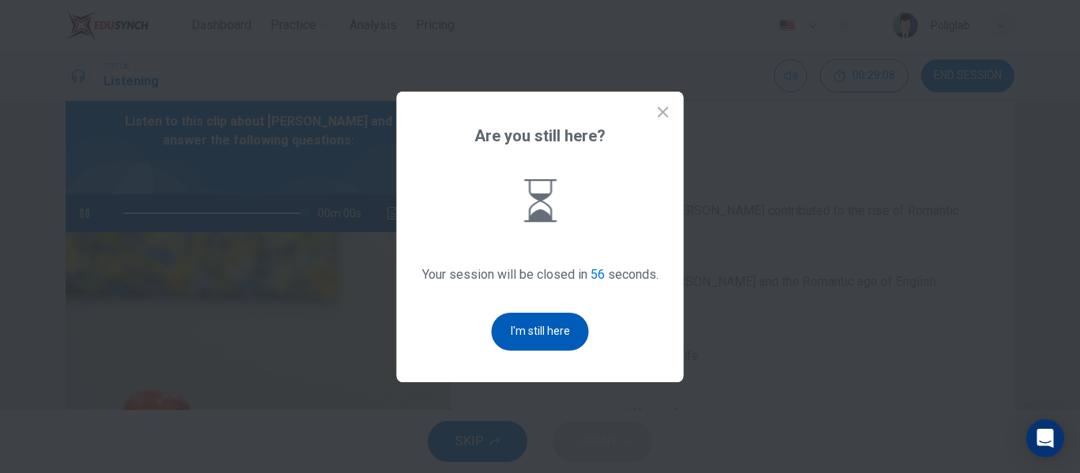
type input "0"
click at [525, 328] on button "I'm still here" at bounding box center [540, 332] width 97 height 38
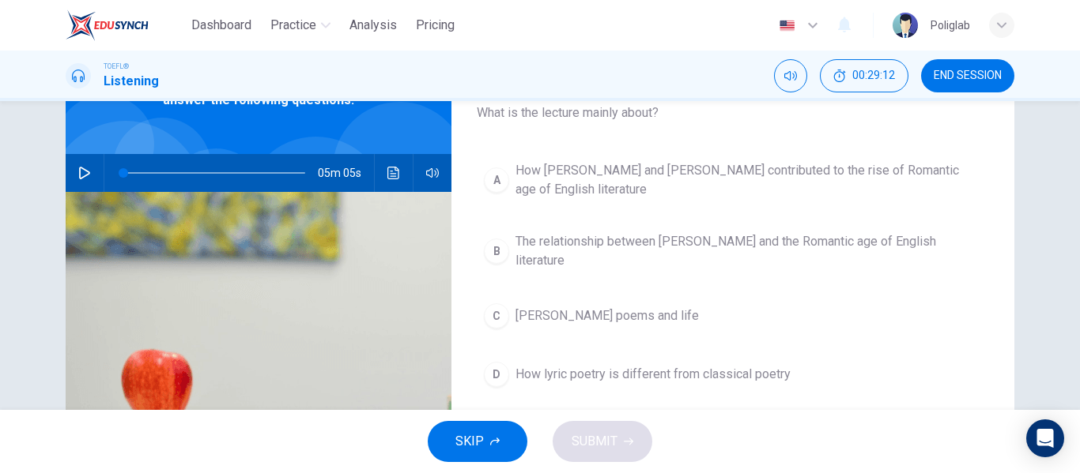
scroll to position [114, 0]
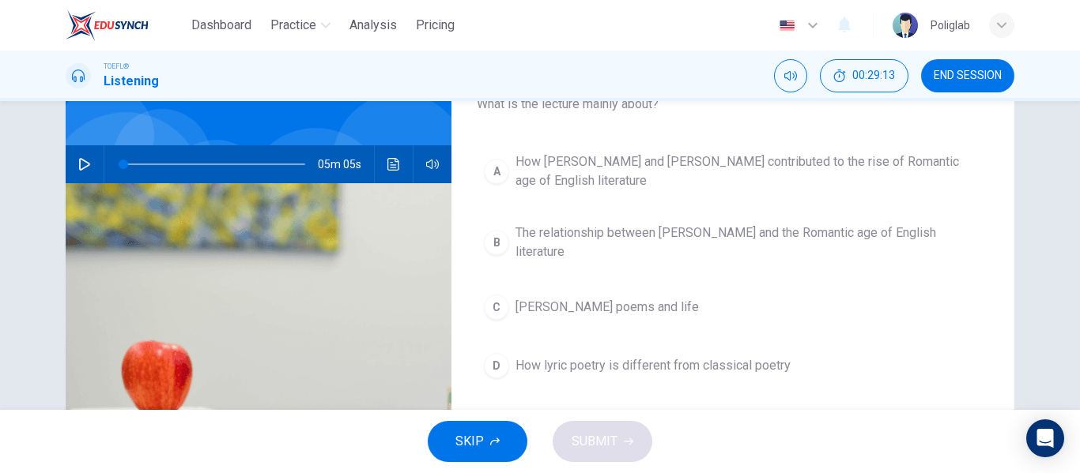
click at [771, 245] on span "The relationship between [PERSON_NAME] and the Romantic age of English literatu…" at bounding box center [748, 243] width 466 height 38
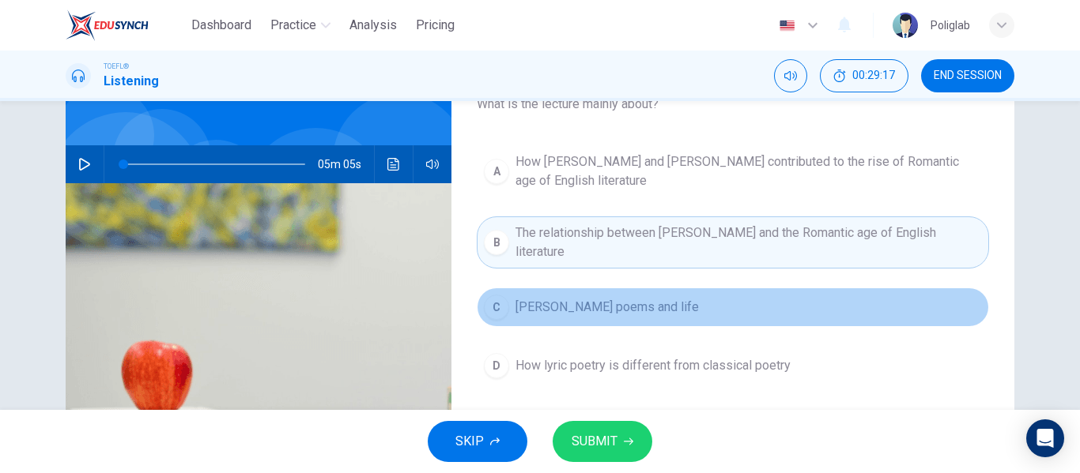
click at [722, 301] on button "C [PERSON_NAME] poems and life" at bounding box center [733, 308] width 512 height 40
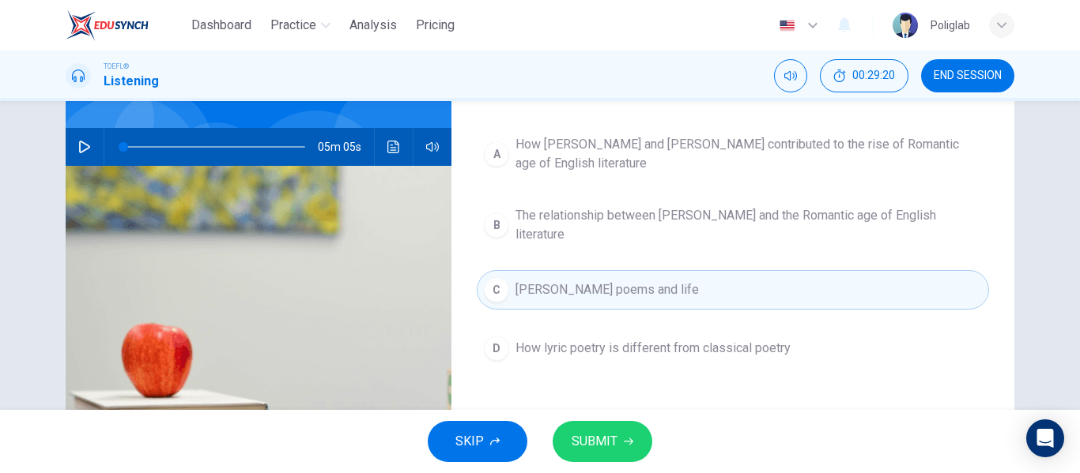
scroll to position [132, 0]
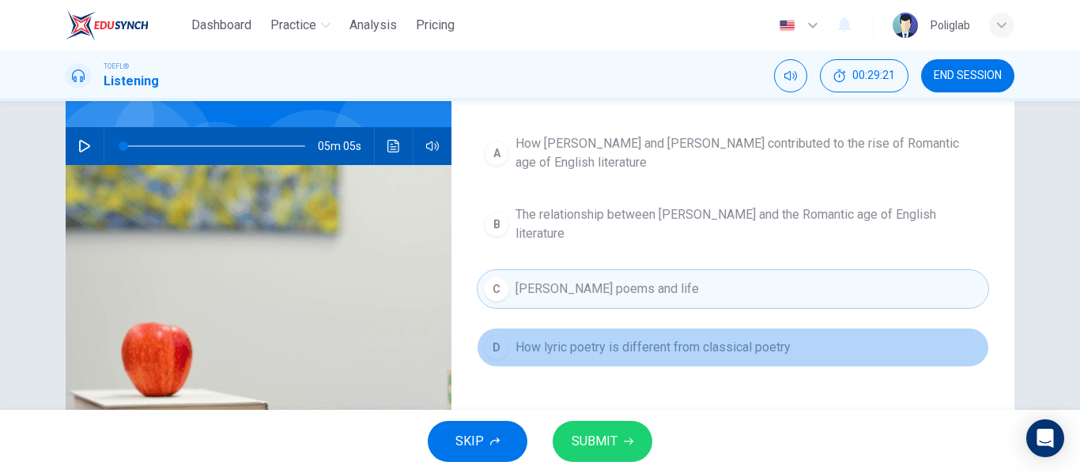
click at [754, 343] on span "How lyric poetry is different from classical poetry" at bounding box center [652, 347] width 275 height 19
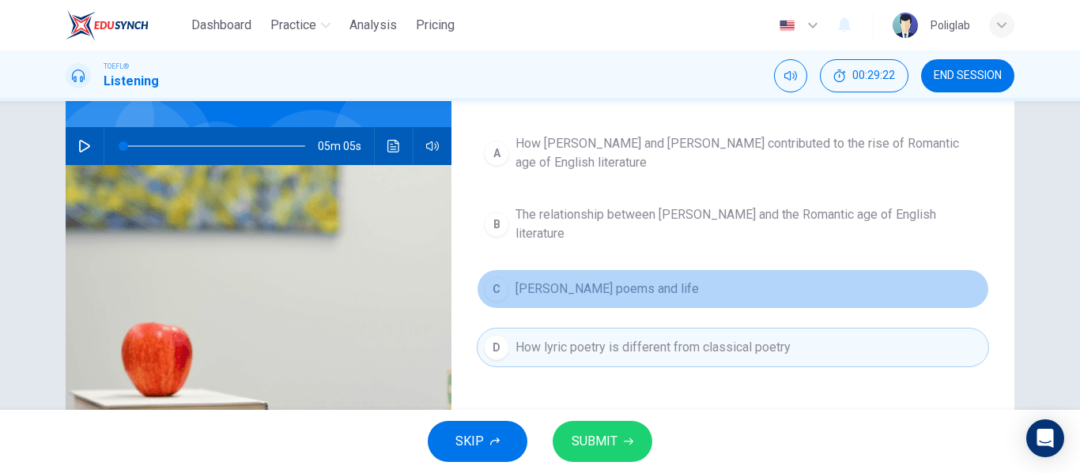
click at [820, 286] on button "C [PERSON_NAME] poems and life" at bounding box center [733, 289] width 512 height 40
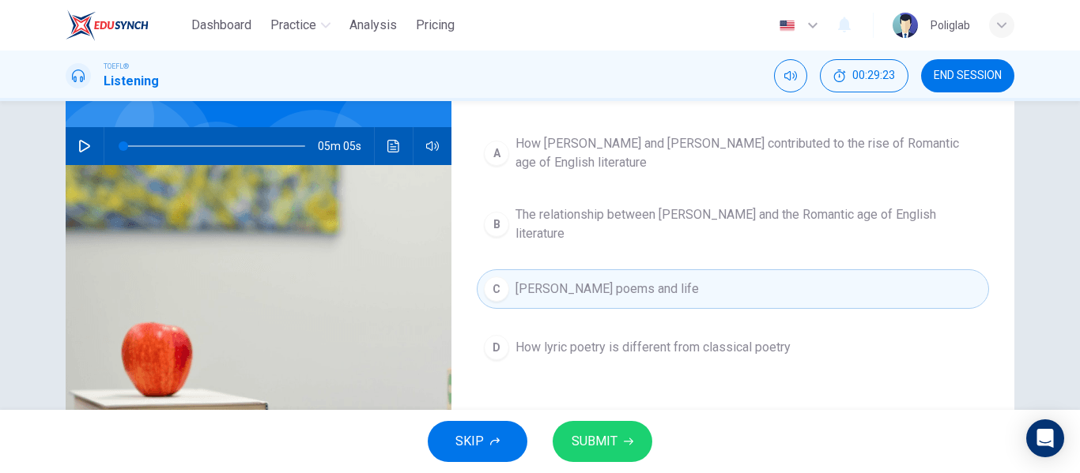
click at [601, 434] on span "SUBMIT" at bounding box center [594, 442] width 46 height 22
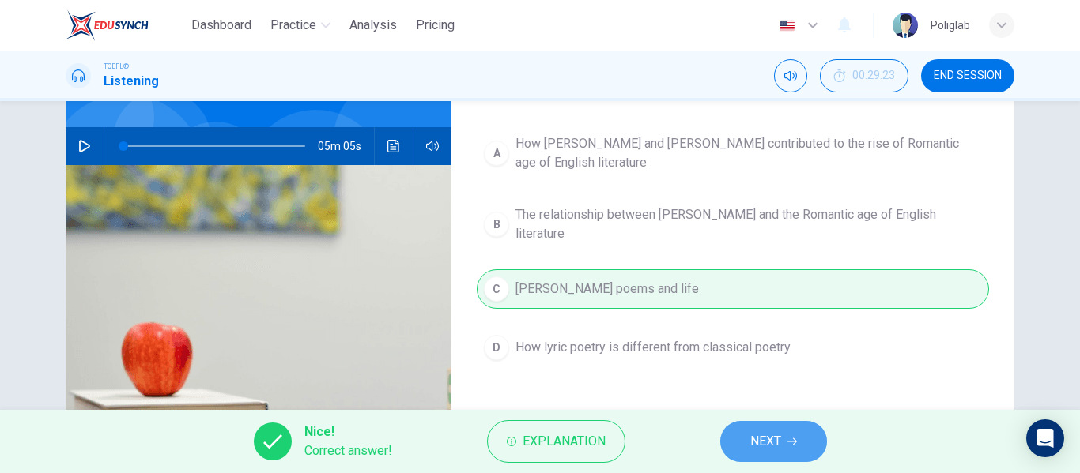
click at [748, 434] on button "NEXT" at bounding box center [773, 441] width 107 height 41
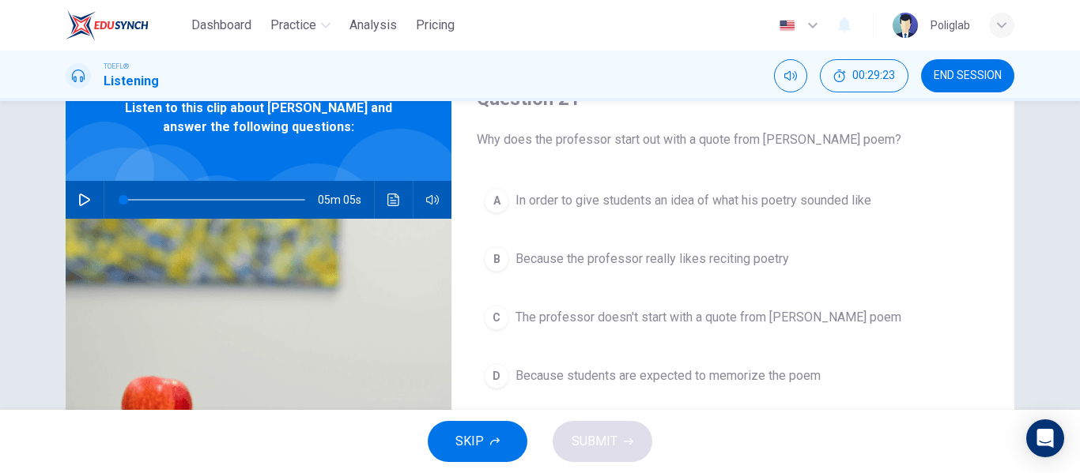
scroll to position [77, 0]
click at [831, 213] on button "A In order to give students an idea of what his poetry sounded like" at bounding box center [733, 202] width 512 height 40
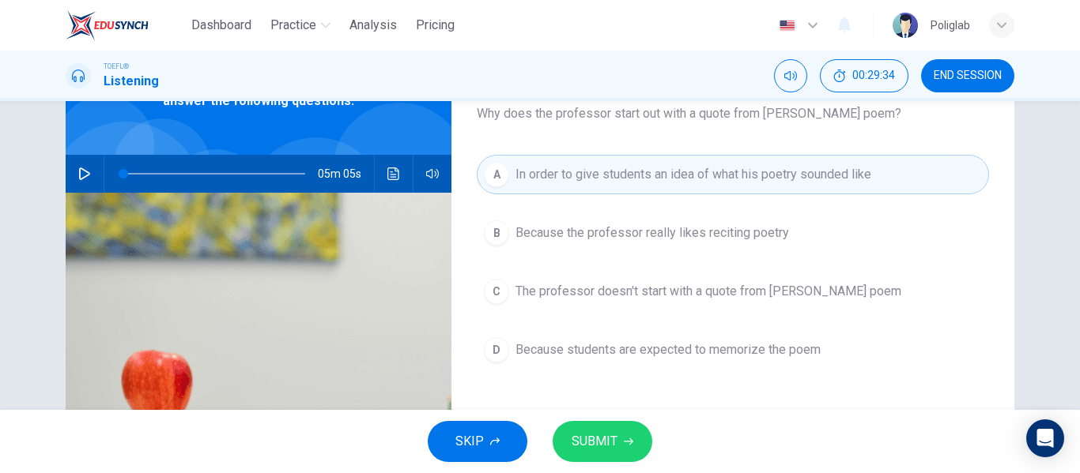
scroll to position [105, 0]
click at [603, 436] on span "SUBMIT" at bounding box center [594, 442] width 46 height 22
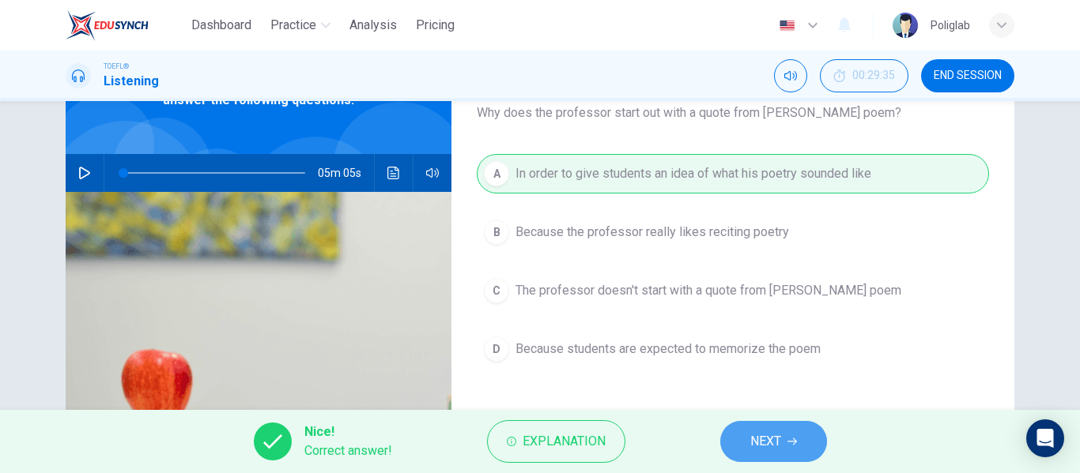
click at [740, 432] on button "NEXT" at bounding box center [773, 441] width 107 height 41
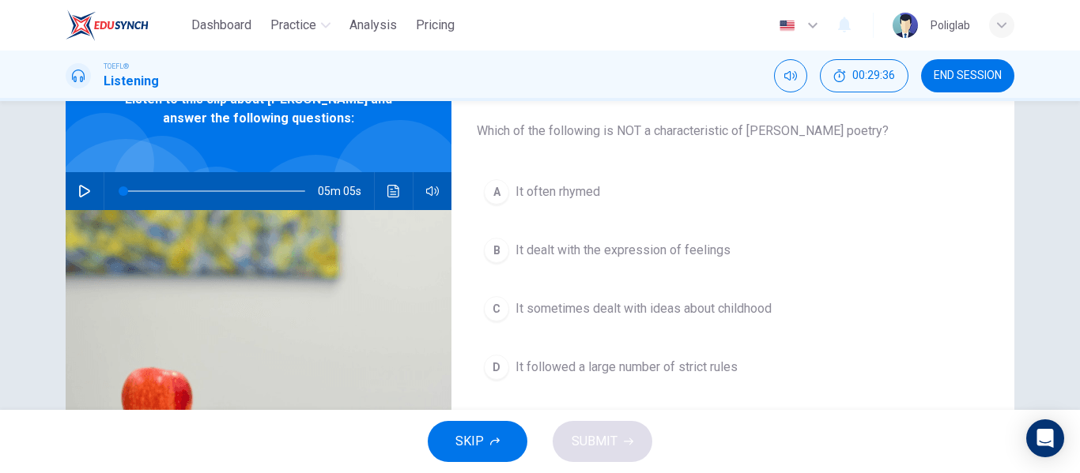
scroll to position [86, 0]
click at [636, 205] on button "A It often rhymed" at bounding box center [733, 193] width 512 height 40
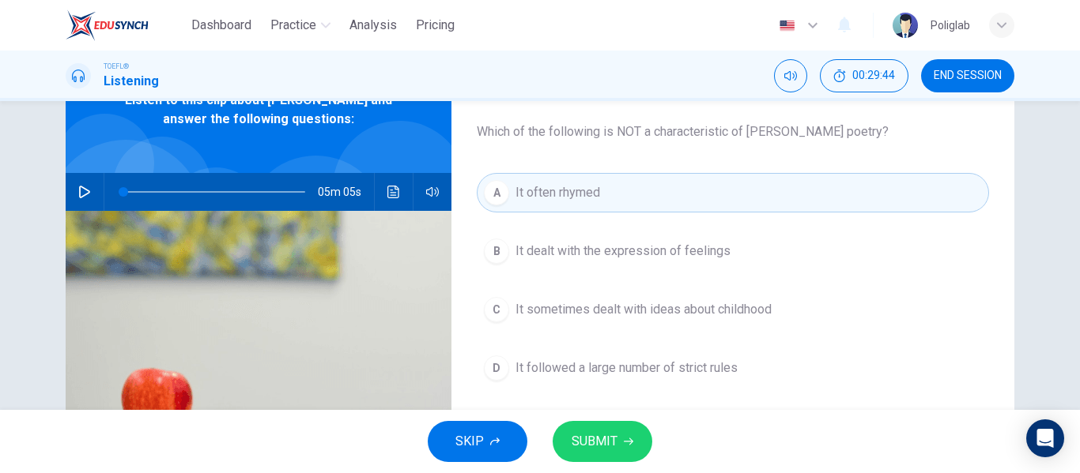
click at [640, 373] on span "It followed a large number of strict rules" at bounding box center [626, 368] width 222 height 19
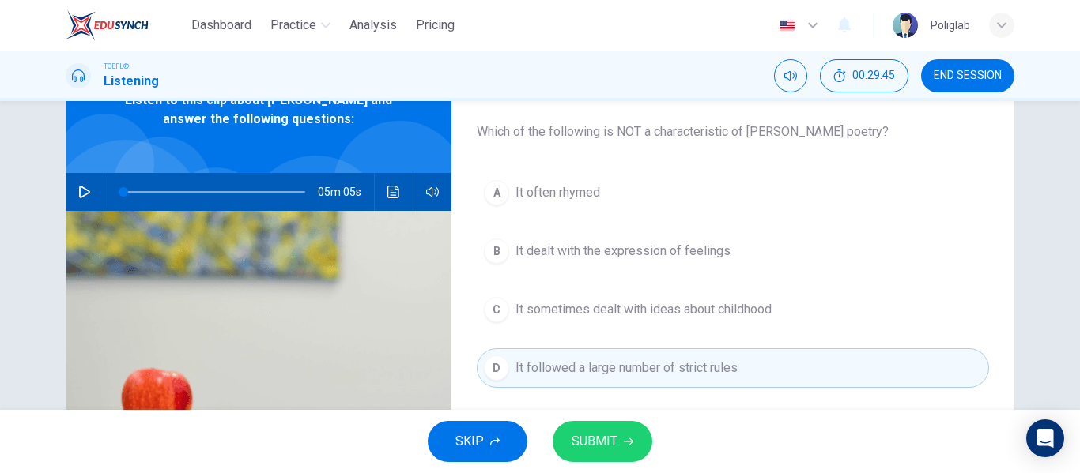
click at [605, 443] on span "SUBMIT" at bounding box center [594, 442] width 46 height 22
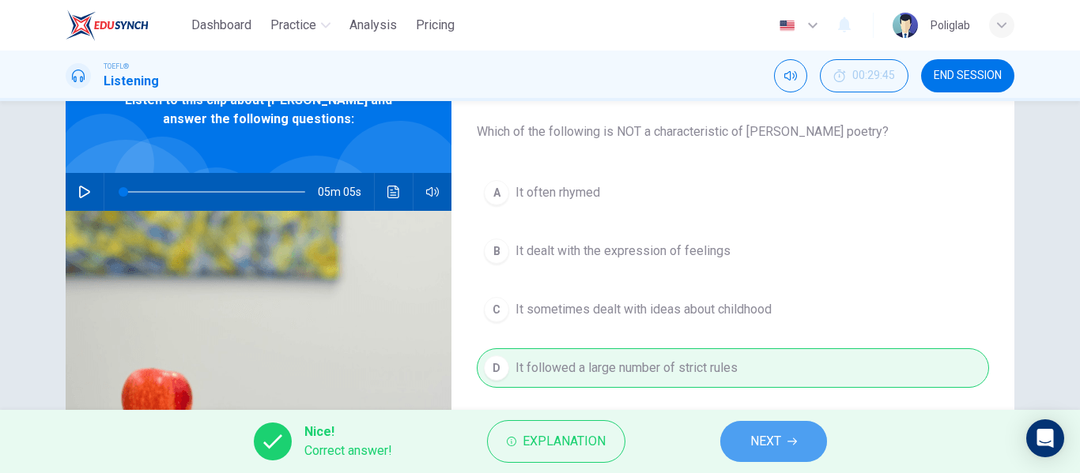
click at [773, 422] on button "NEXT" at bounding box center [773, 441] width 107 height 41
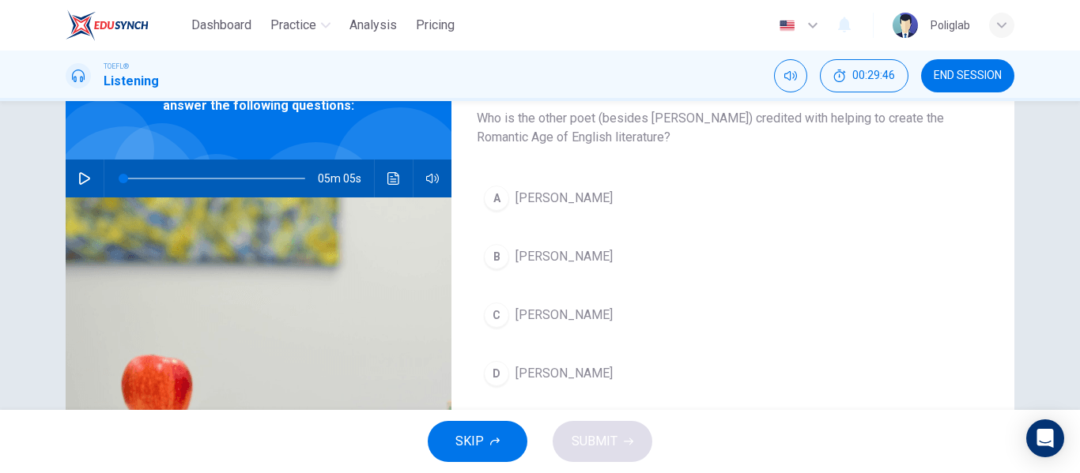
scroll to position [100, 0]
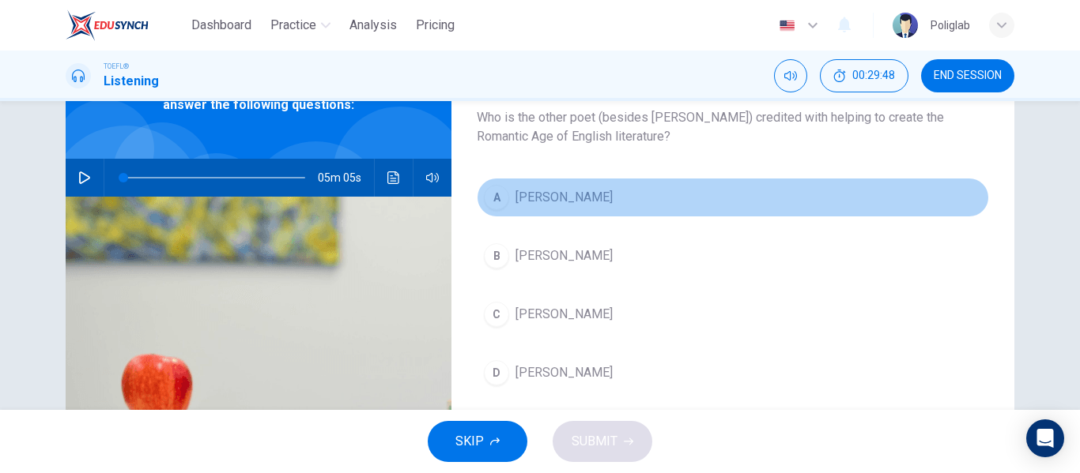
click at [654, 202] on button "A [PERSON_NAME]" at bounding box center [733, 198] width 512 height 40
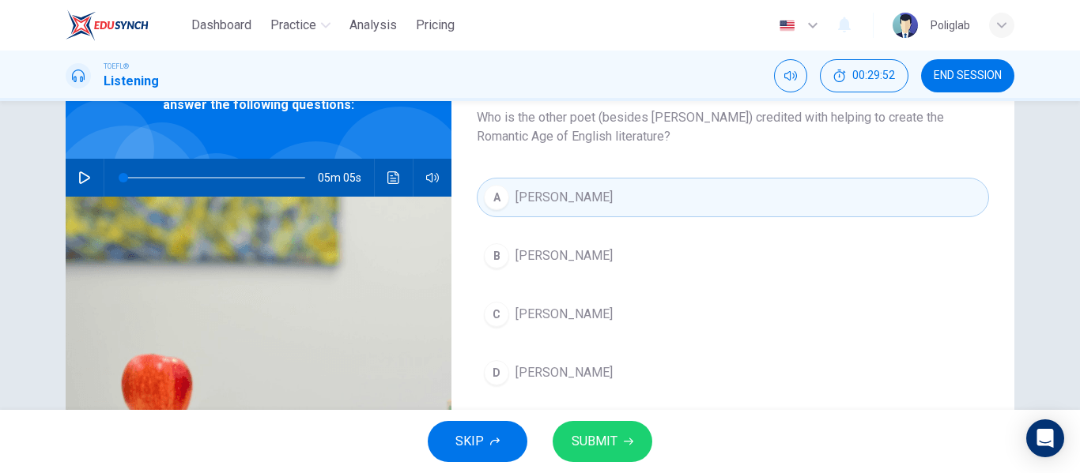
click at [604, 449] on span "SUBMIT" at bounding box center [594, 442] width 46 height 22
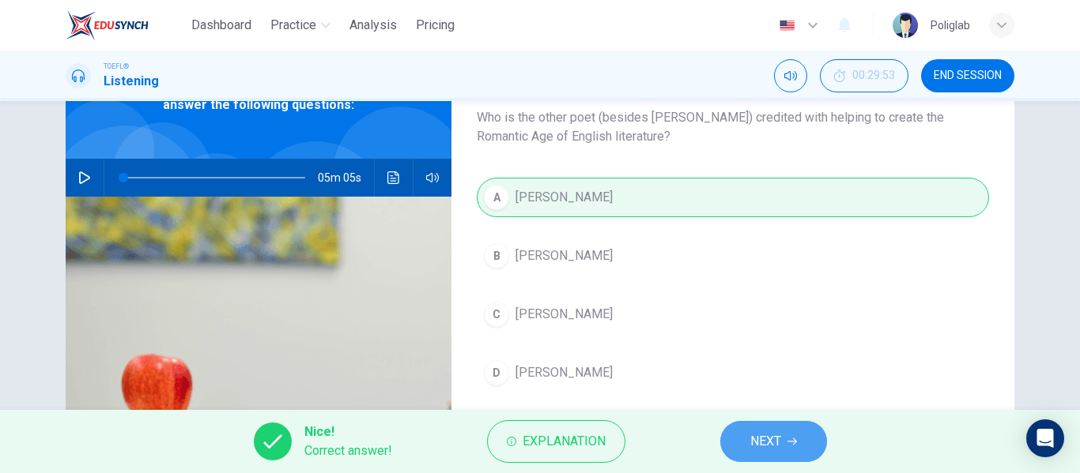
click at [736, 444] on button "NEXT" at bounding box center [773, 441] width 107 height 41
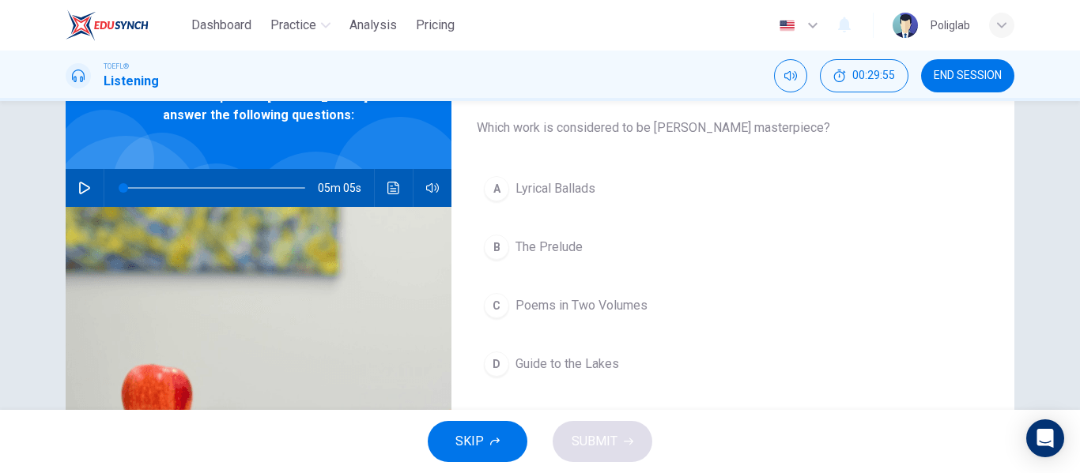
scroll to position [91, 0]
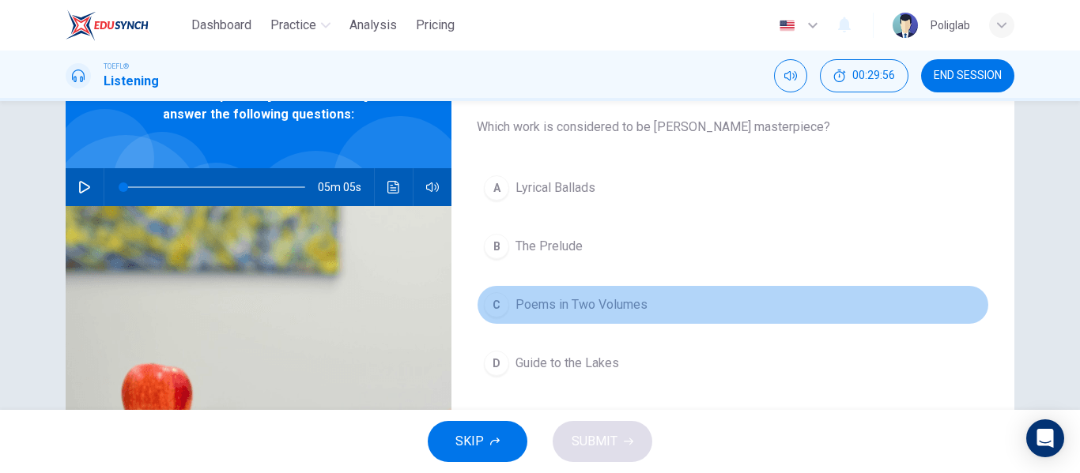
click at [666, 307] on button "C Poems in Two Volumes" at bounding box center [733, 305] width 512 height 40
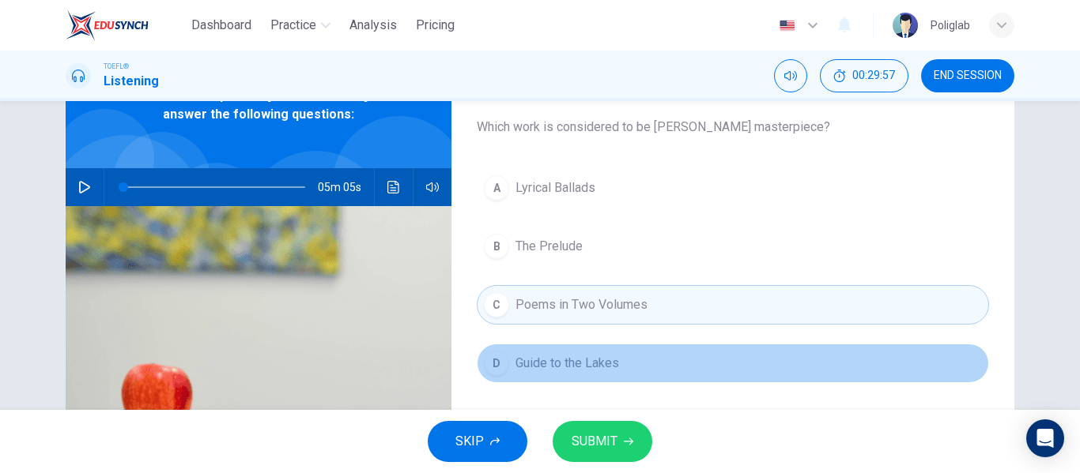
click at [585, 378] on button "D Guide to the Lakes" at bounding box center [733, 364] width 512 height 40
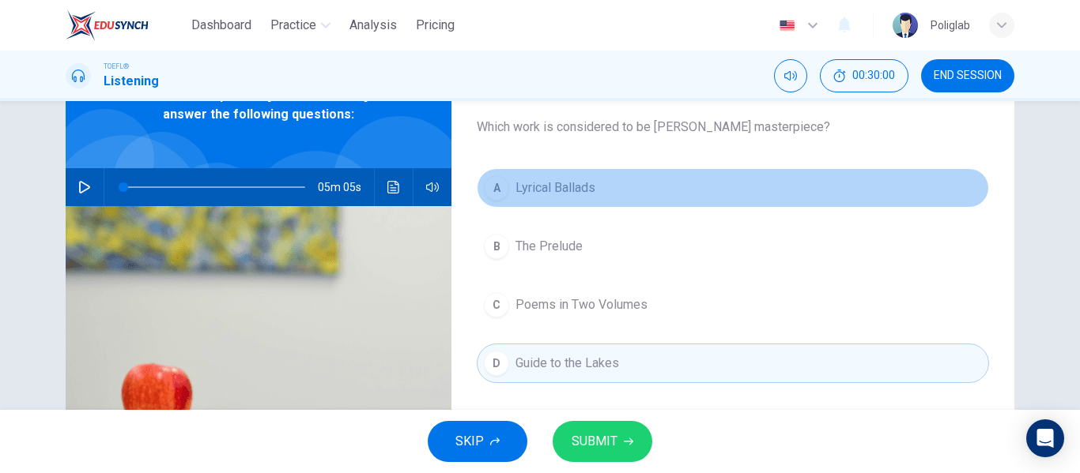
click at [605, 192] on button "A Lyrical Ballads" at bounding box center [733, 188] width 512 height 40
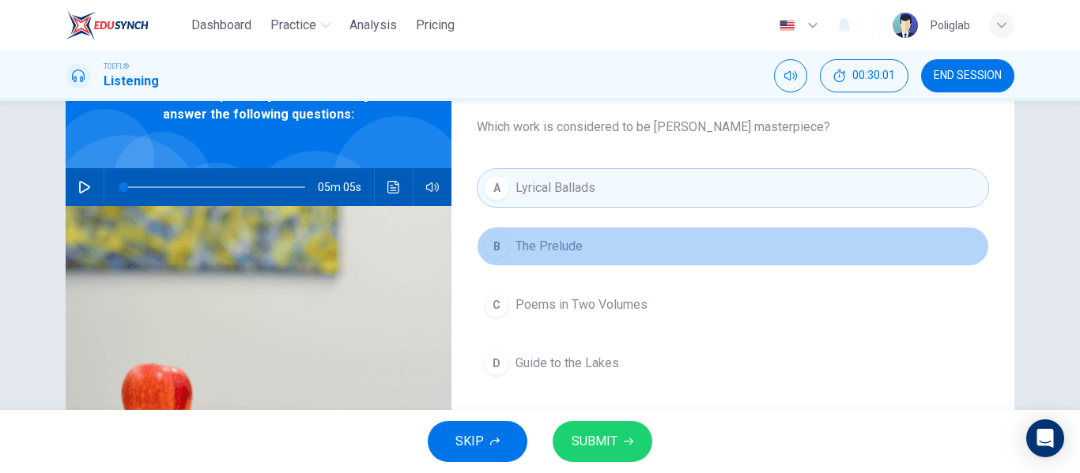
click at [612, 246] on button "B The Prelude" at bounding box center [733, 247] width 512 height 40
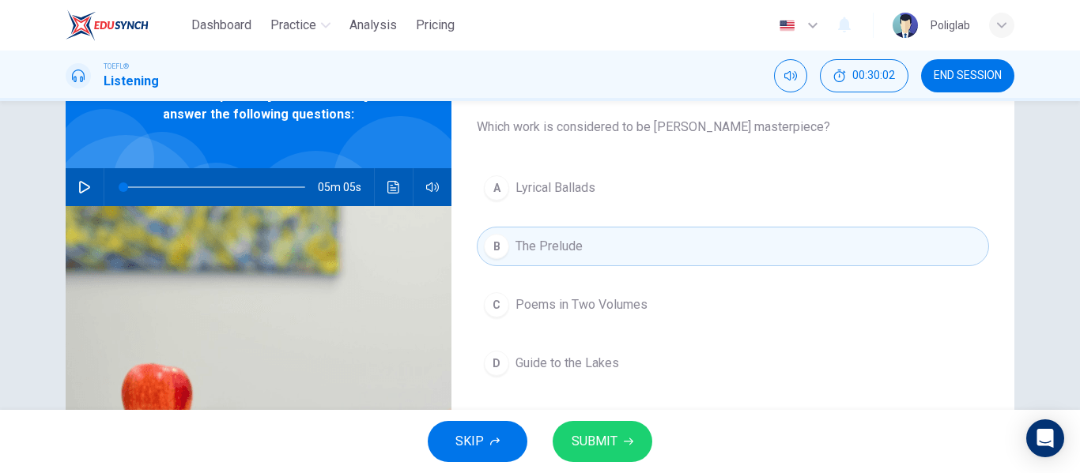
click at [611, 424] on button "SUBMIT" at bounding box center [602, 441] width 100 height 41
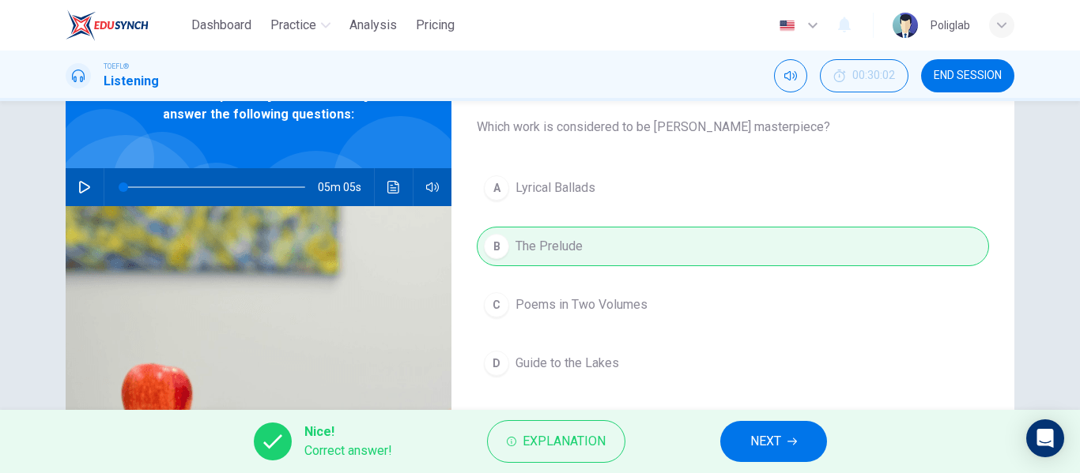
click at [764, 436] on span "NEXT" at bounding box center [765, 442] width 31 height 22
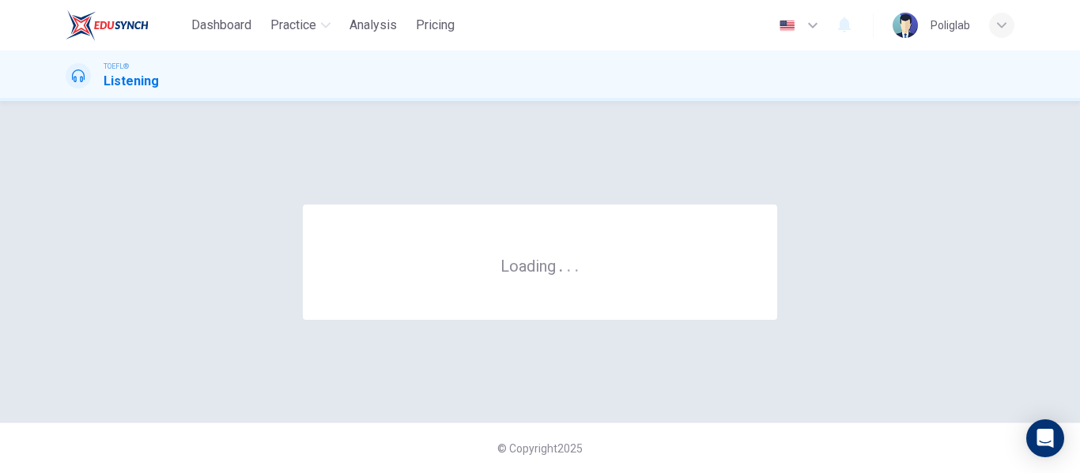
scroll to position [0, 0]
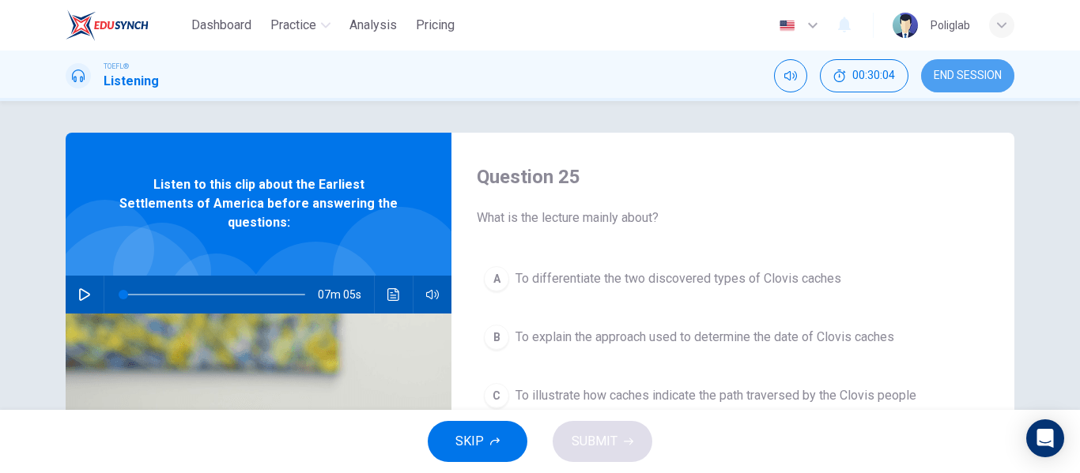
click at [988, 74] on span "END SESSION" at bounding box center [967, 76] width 68 height 13
